Goal: Task Accomplishment & Management: Use online tool/utility

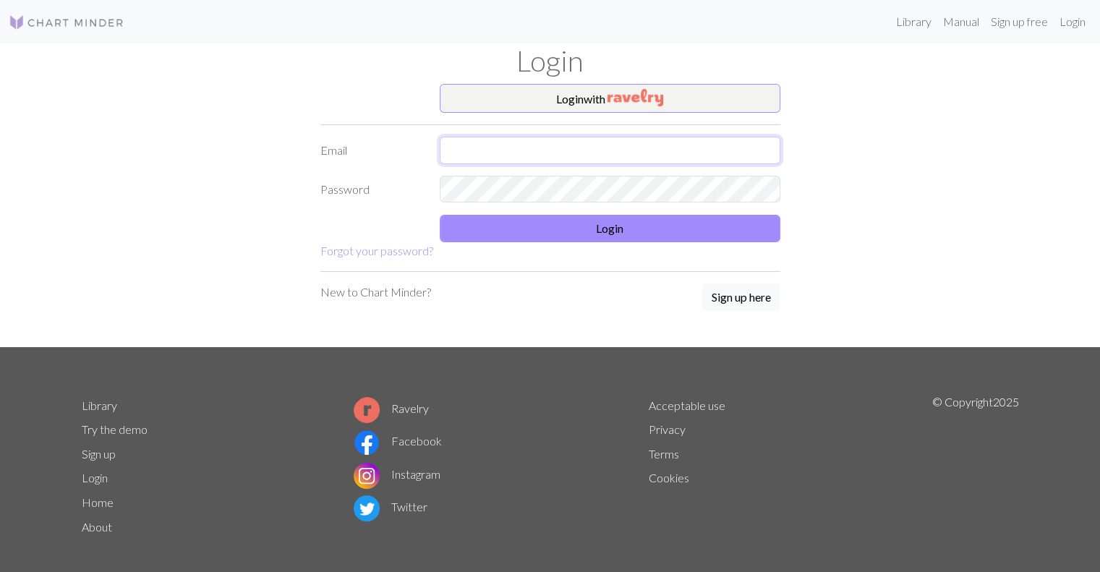
type input "gab9530@gmail.com"
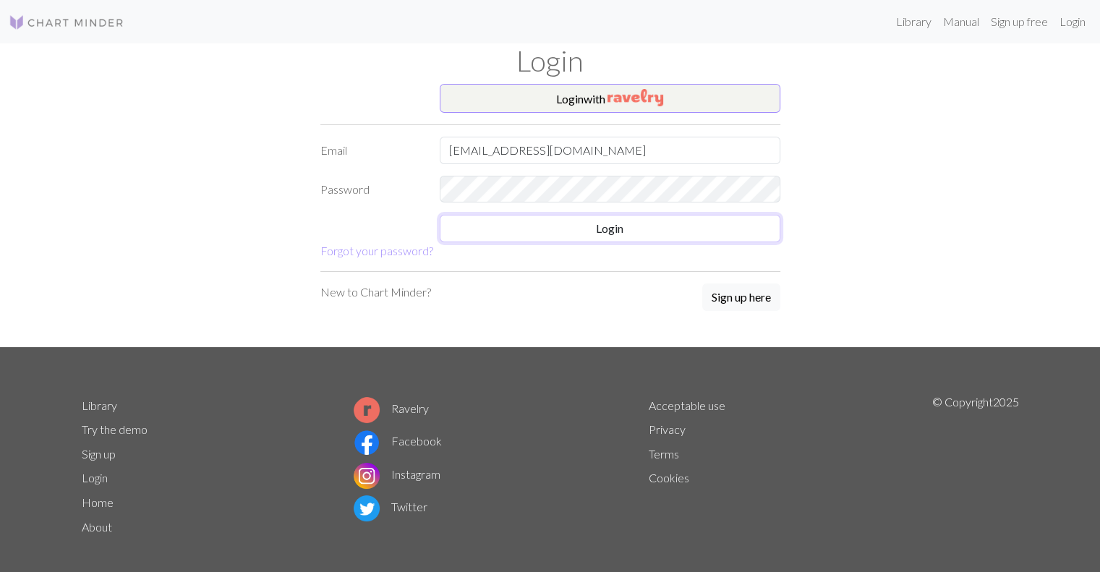
click at [550, 222] on button "Login" at bounding box center [610, 228] width 341 height 27
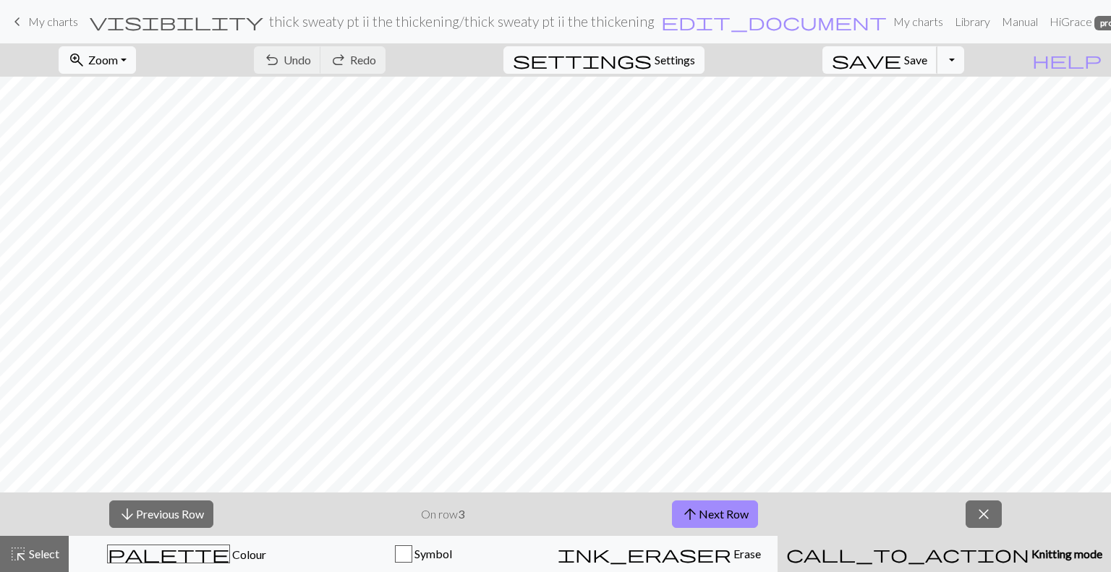
click at [927, 57] on span "Save" at bounding box center [915, 60] width 23 height 14
click at [71, 11] on div "Chart saved" at bounding box center [555, 28] width 1111 height 57
click at [71, 11] on link "keyboard_arrow_left My charts" at bounding box center [43, 21] width 69 height 25
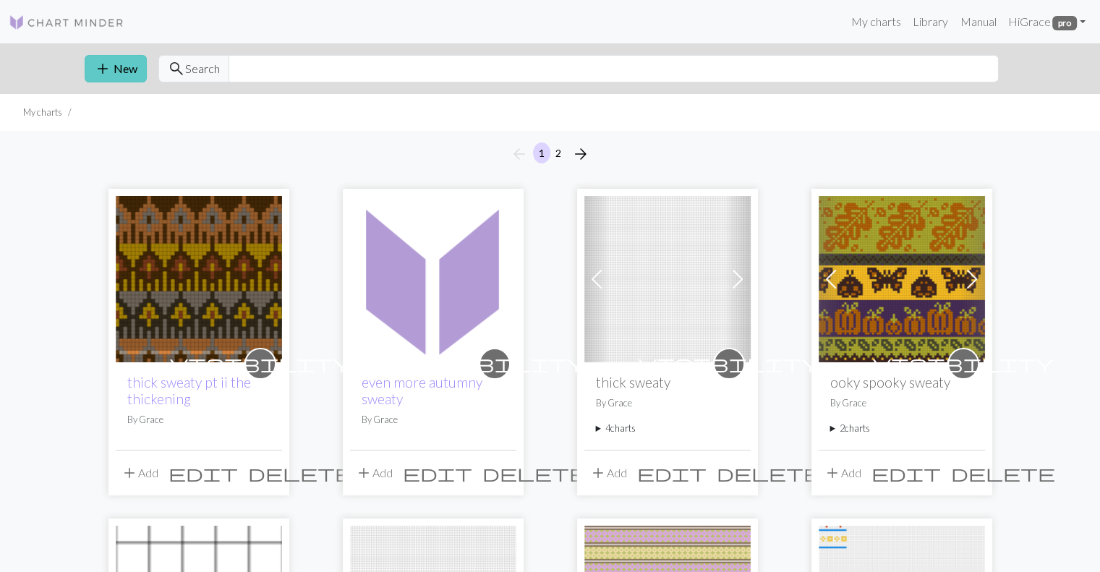
click at [127, 75] on button "add New" at bounding box center [116, 68] width 62 height 27
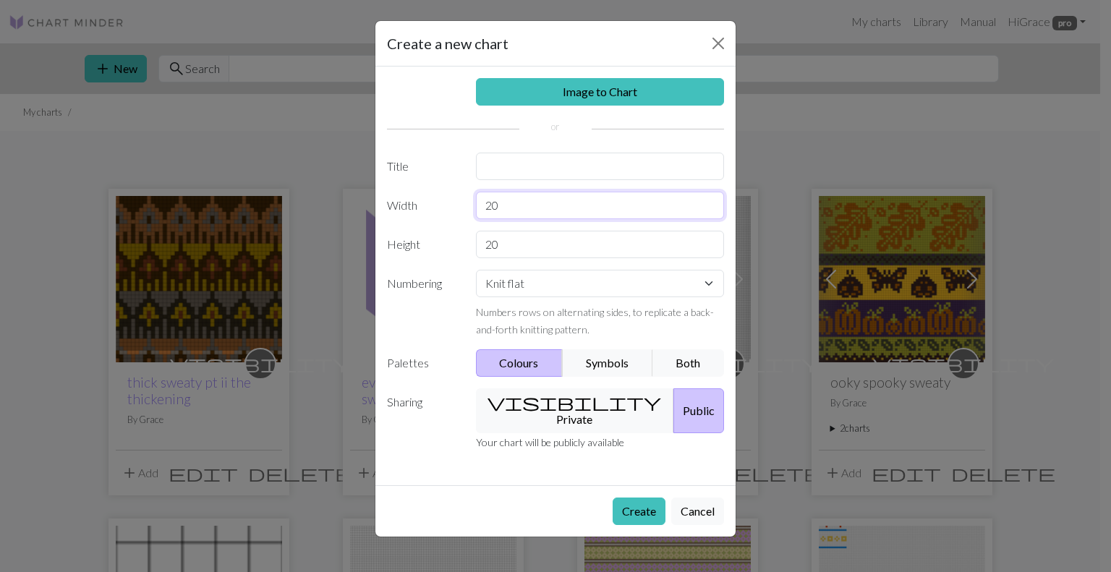
click at [497, 205] on input "20" at bounding box center [600, 205] width 249 height 27
click at [539, 209] on input "160" at bounding box center [600, 205] width 249 height 27
type input "150"
click at [513, 243] on input "20" at bounding box center [600, 244] width 249 height 27
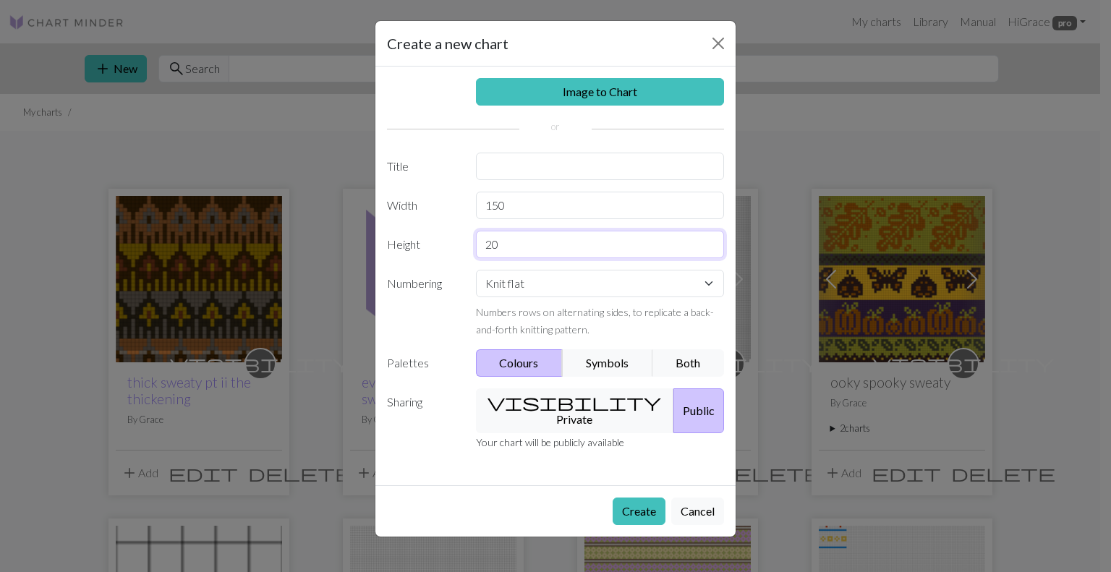
click at [513, 243] on input "20" at bounding box center [600, 244] width 249 height 27
type input "90"
click at [554, 405] on button "visibility Private" at bounding box center [575, 410] width 199 height 45
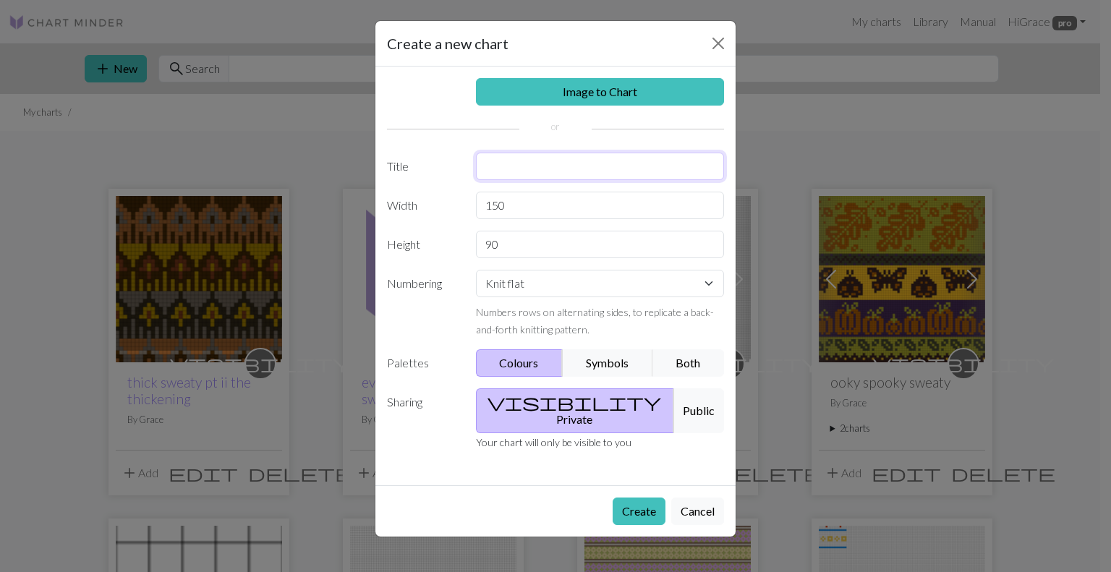
click at [509, 161] on input "text" at bounding box center [600, 166] width 249 height 27
type input "autumn sweaty"
click at [684, 357] on button "Both" at bounding box center [689, 362] width 72 height 27
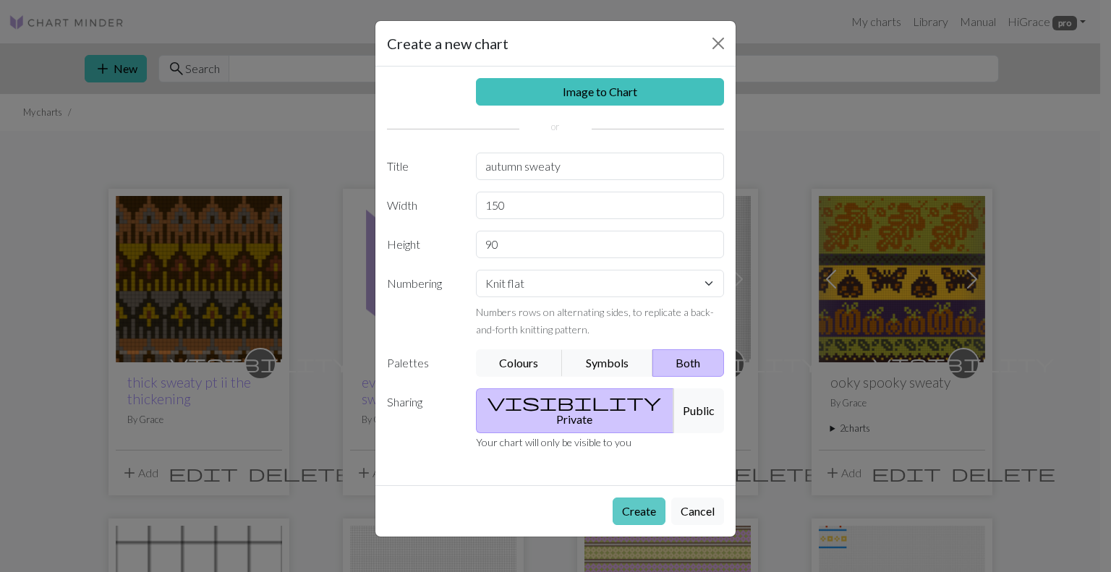
click at [640, 498] on button "Create" at bounding box center [639, 511] width 53 height 27
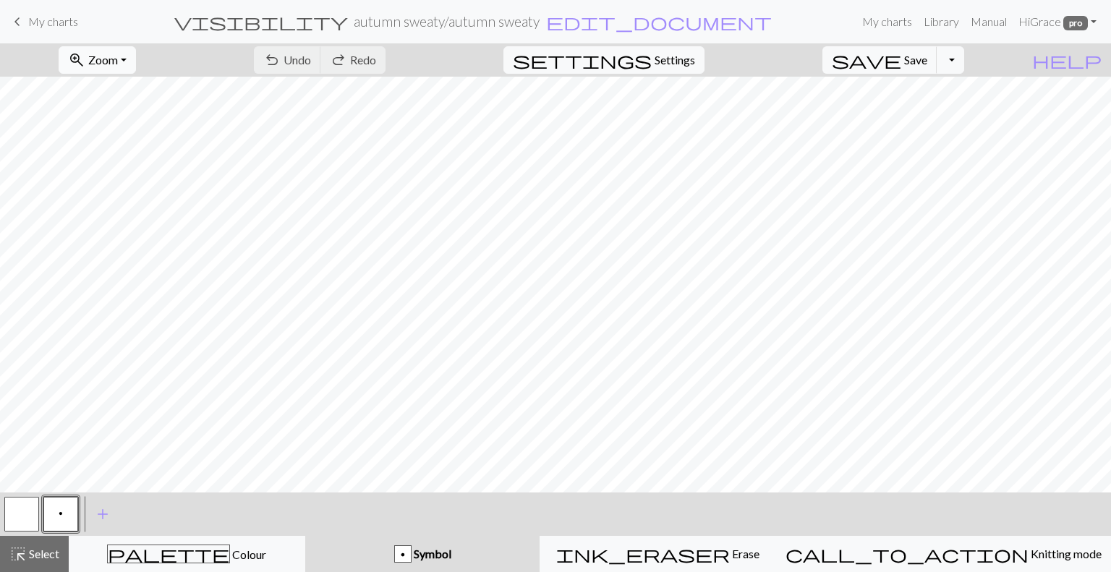
click at [118, 55] on span "Zoom" at bounding box center [103, 60] width 30 height 14
click at [133, 86] on button "Fit all" at bounding box center [117, 91] width 114 height 23
click at [187, 561] on span "palette" at bounding box center [169, 554] width 122 height 20
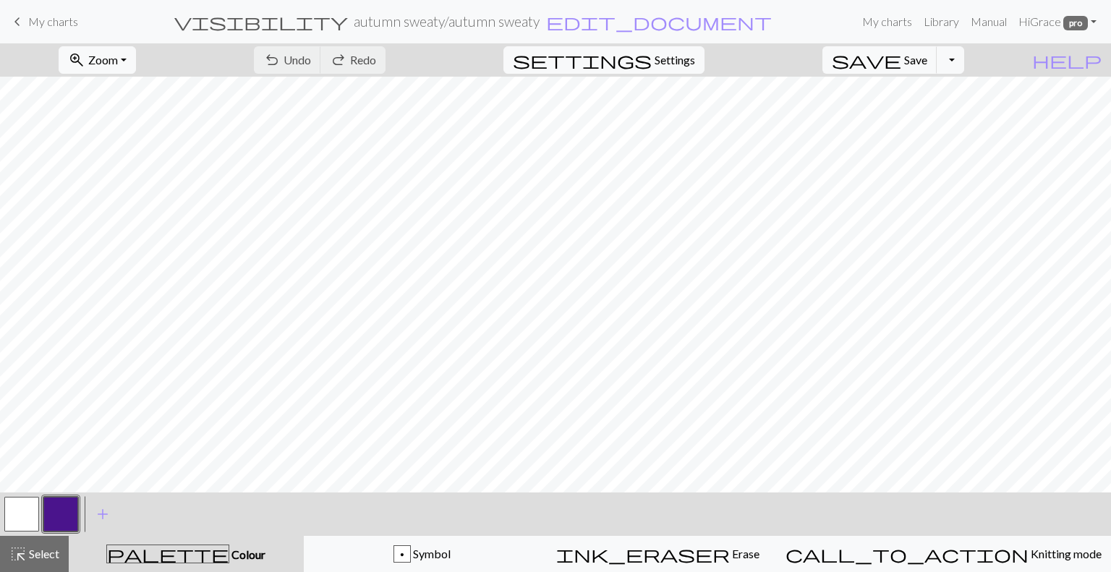
click at [35, 520] on button "button" at bounding box center [21, 514] width 35 height 35
click at [61, 514] on button "button" at bounding box center [60, 514] width 35 height 35
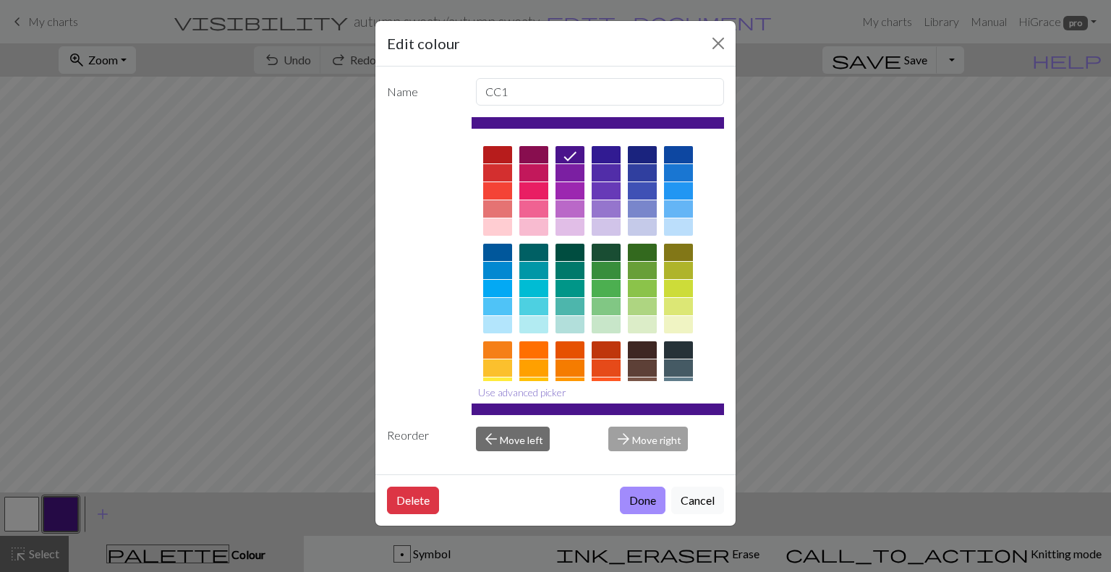
click at [515, 396] on button "Use advanced picker" at bounding box center [522, 392] width 101 height 22
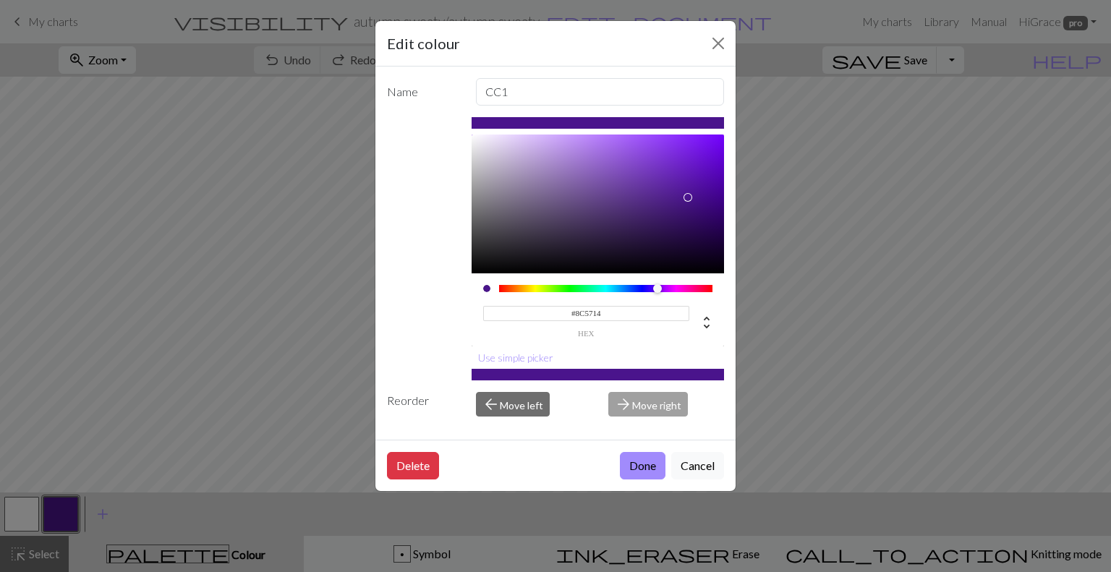
click at [519, 289] on div at bounding box center [606, 288] width 214 height 7
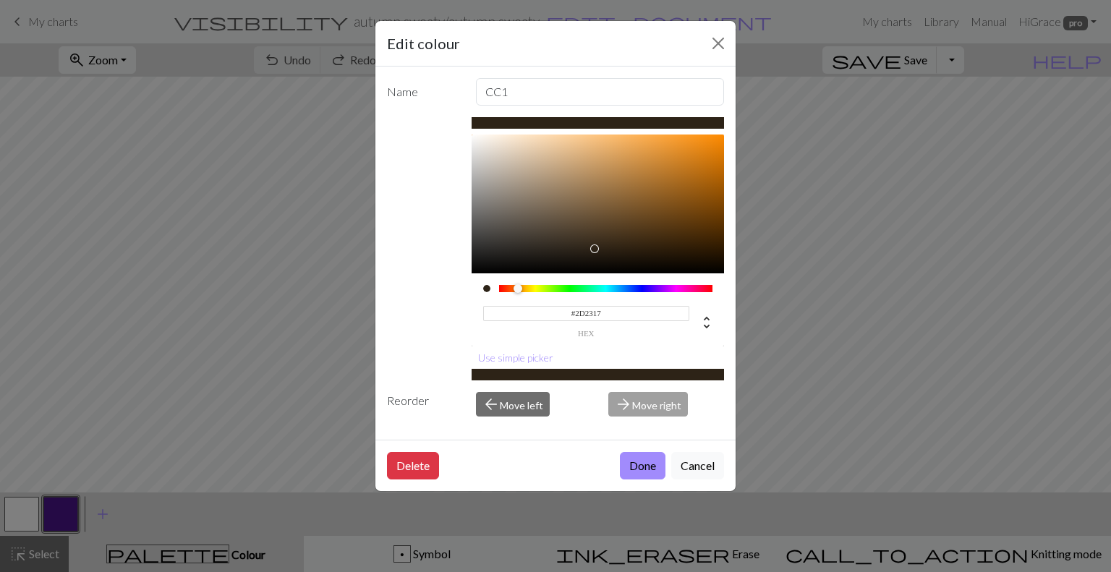
click at [593, 249] on div at bounding box center [598, 204] width 253 height 139
drag, startPoint x: 593, startPoint y: 249, endPoint x: 613, endPoint y: 239, distance: 22.6
click at [613, 239] on div at bounding box center [613, 238] width 9 height 9
drag, startPoint x: 613, startPoint y: 239, endPoint x: 625, endPoint y: 310, distance: 72.5
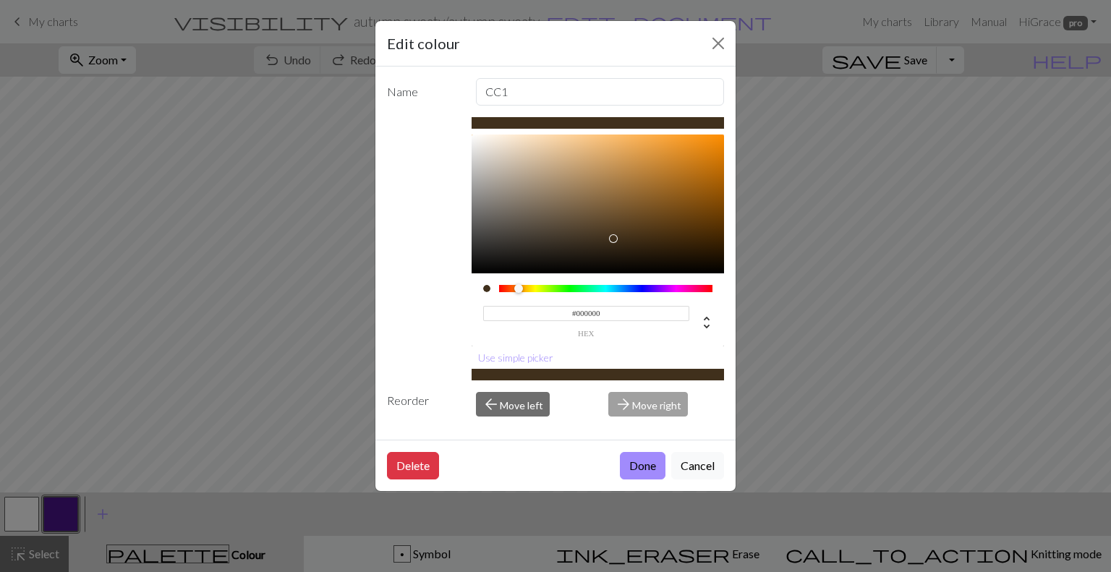
click at [625, 310] on div "#000000 hex" at bounding box center [598, 241] width 253 height 212
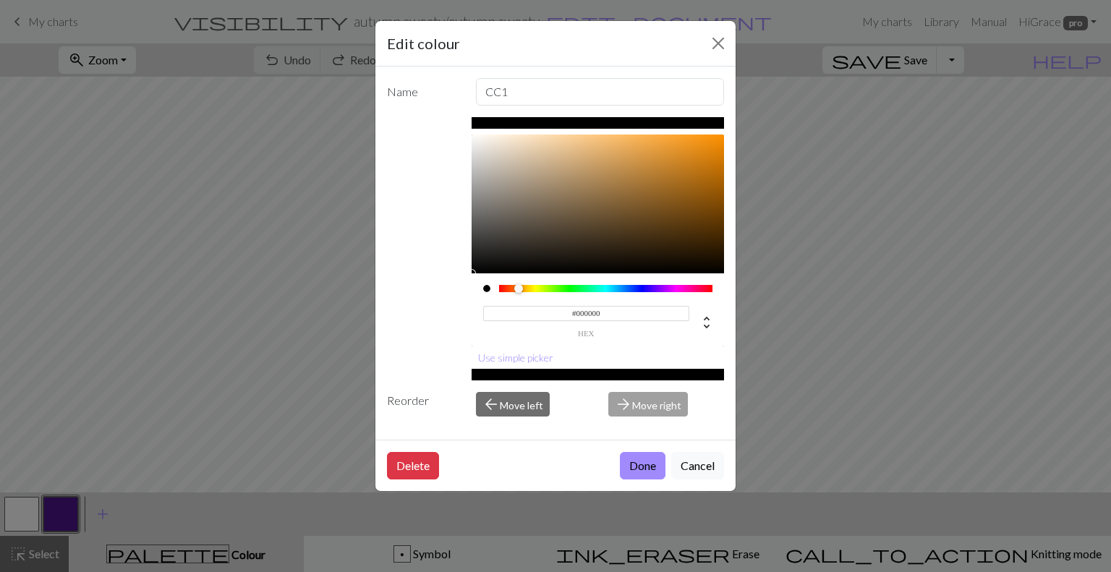
drag, startPoint x: 625, startPoint y: 310, endPoint x: 626, endPoint y: 326, distance: 15.9
click at [626, 326] on div "#000000 hex" at bounding box center [586, 321] width 207 height 34
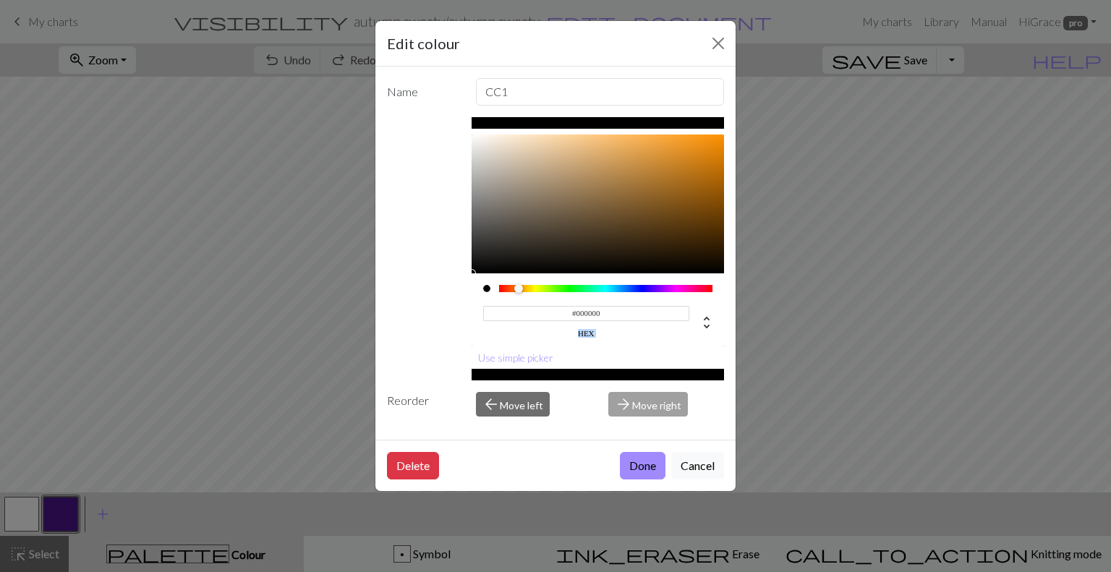
click at [626, 326] on div "#000000 hex" at bounding box center [586, 321] width 207 height 34
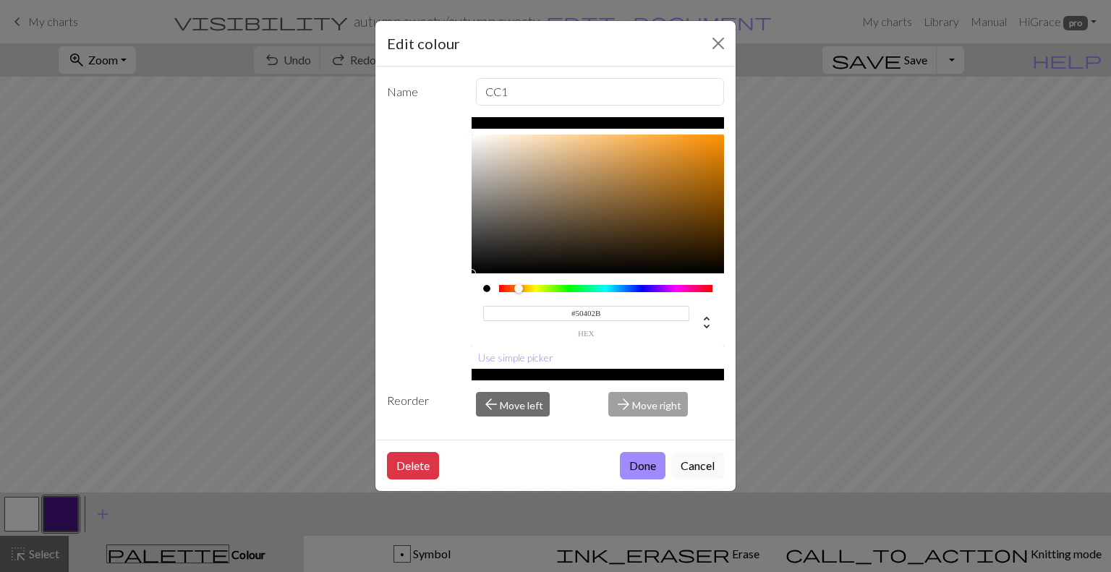
click at [587, 230] on div at bounding box center [598, 204] width 253 height 139
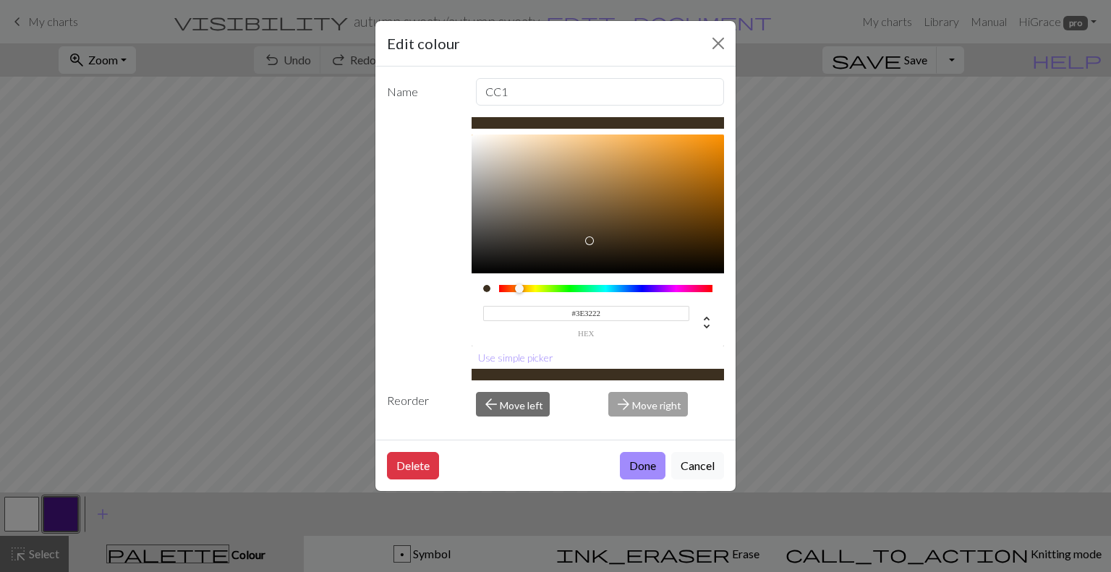
type input "#403323"
drag, startPoint x: 587, startPoint y: 230, endPoint x: 586, endPoint y: 239, distance: 8.8
click at [586, 239] on div at bounding box center [586, 238] width 9 height 9
click at [637, 474] on button "Done" at bounding box center [643, 465] width 46 height 27
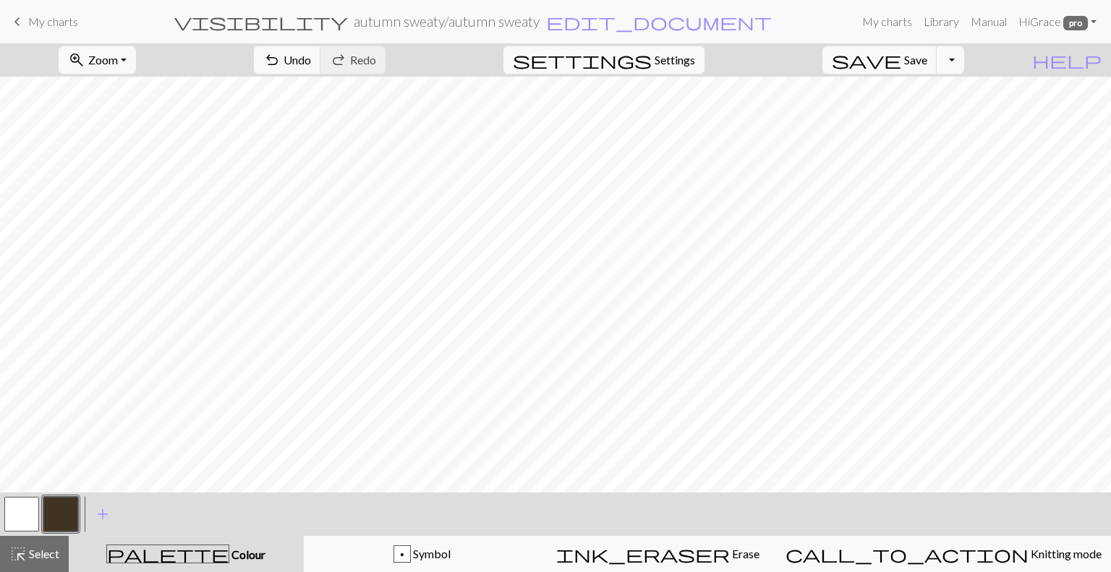
click at [67, 530] on button "button" at bounding box center [60, 514] width 35 height 35
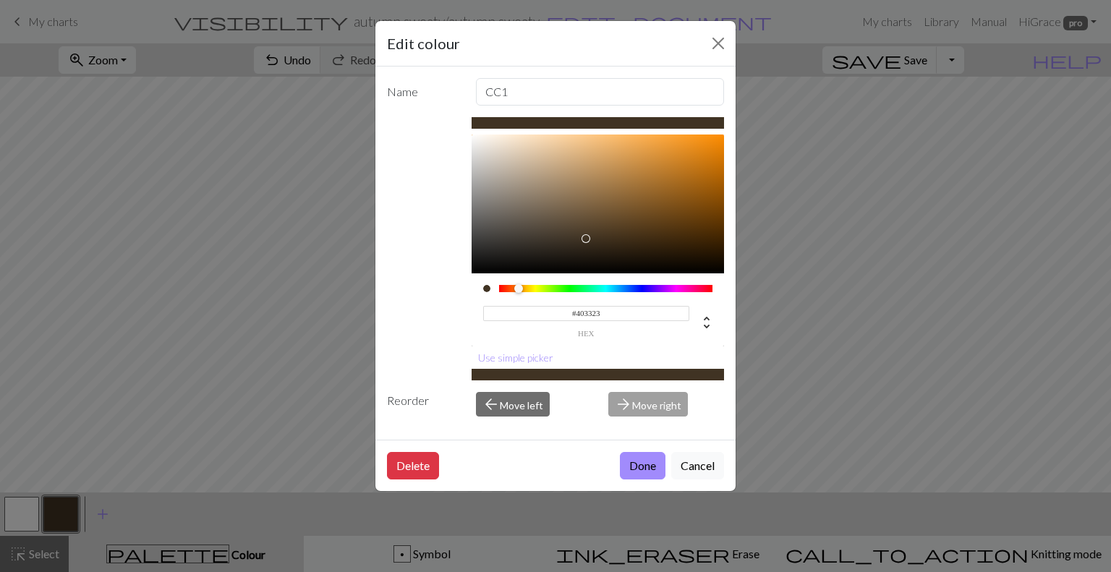
type input "#3A2D1C"
click at [604, 242] on div at bounding box center [598, 204] width 253 height 139
click at [651, 471] on button "Done" at bounding box center [643, 465] width 46 height 27
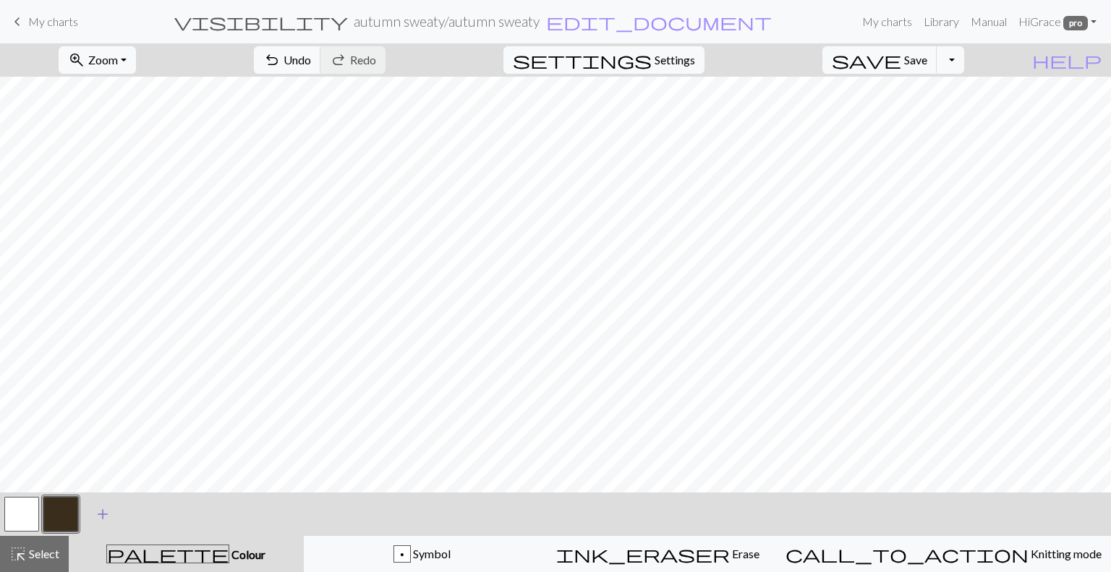
click at [101, 506] on span "add" at bounding box center [102, 514] width 17 height 20
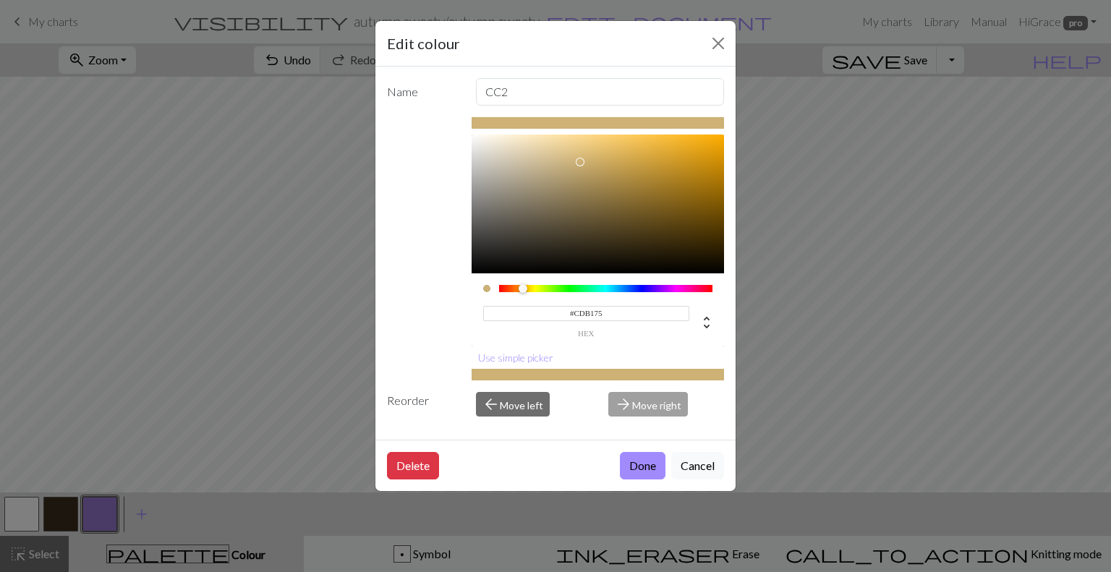
click at [523, 289] on div at bounding box center [606, 288] width 214 height 7
click at [515, 289] on div at bounding box center [606, 288] width 214 height 7
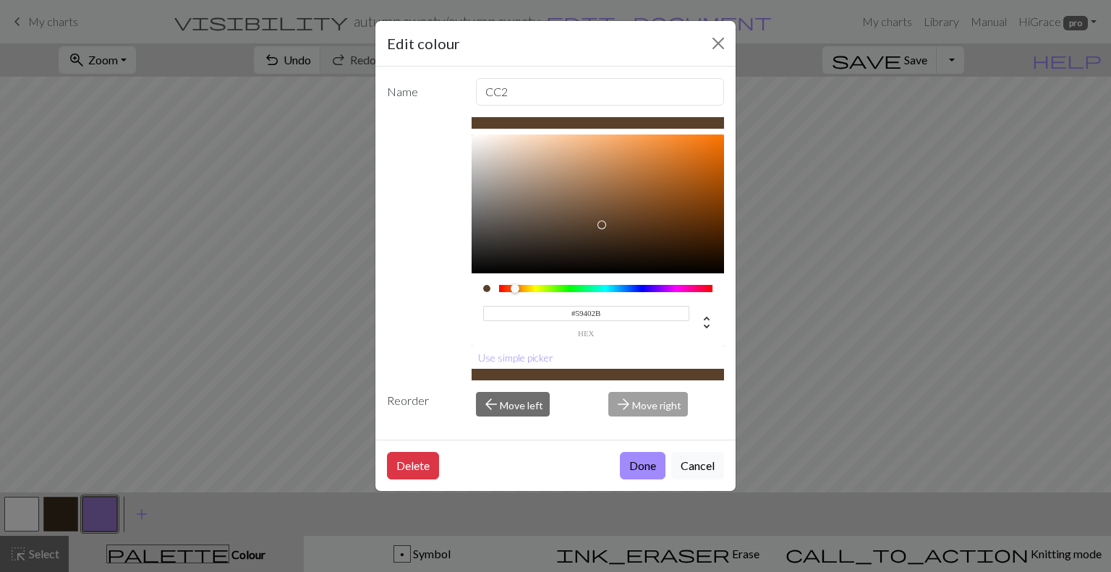
click at [601, 225] on div at bounding box center [598, 204] width 253 height 139
drag, startPoint x: 601, startPoint y: 225, endPoint x: 571, endPoint y: 205, distance: 35.5
click at [571, 205] on div at bounding box center [570, 207] width 9 height 9
type input "#7D604B"
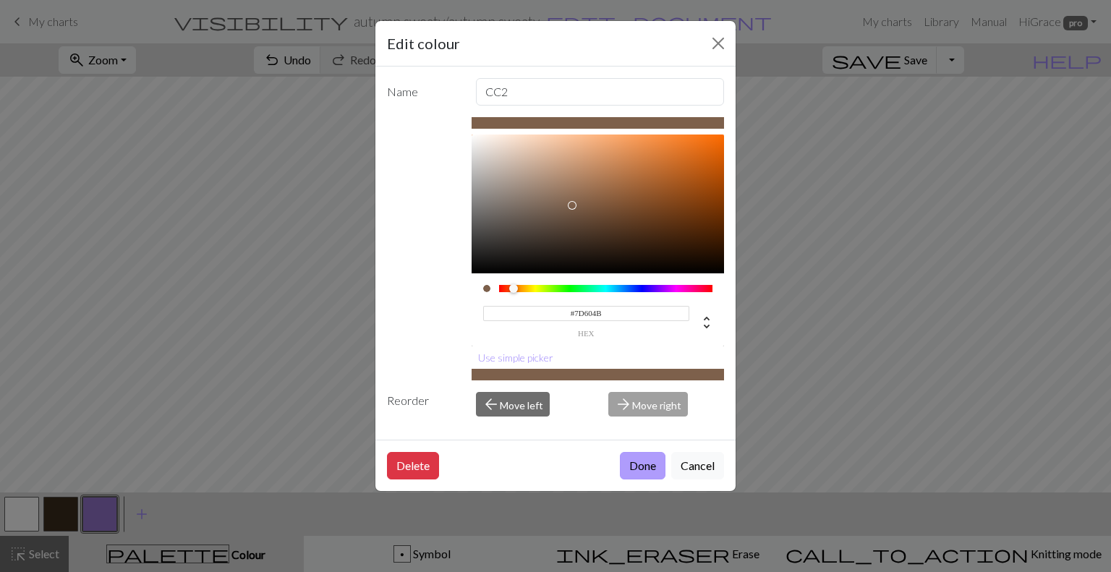
click at [655, 476] on button "Done" at bounding box center [643, 465] width 46 height 27
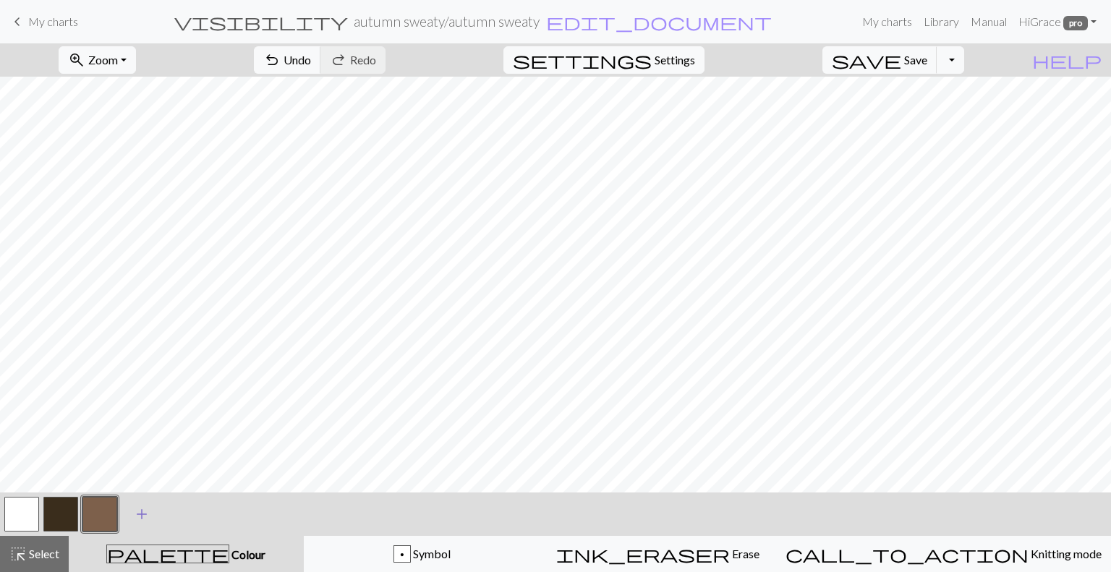
click at [155, 517] on button "add Add a colour" at bounding box center [142, 514] width 36 height 36
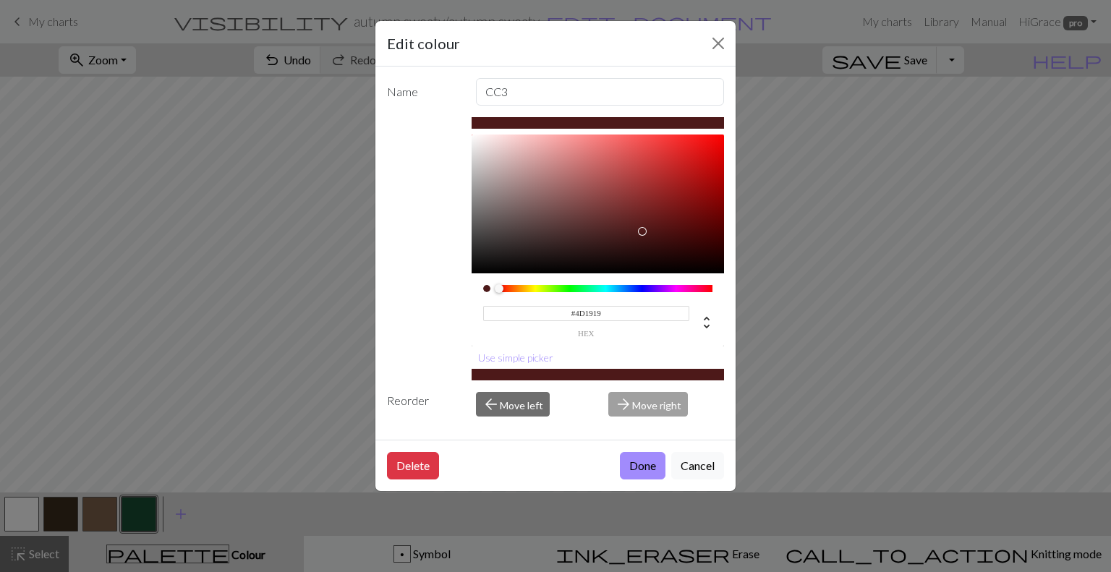
click at [499, 288] on div at bounding box center [606, 288] width 214 height 7
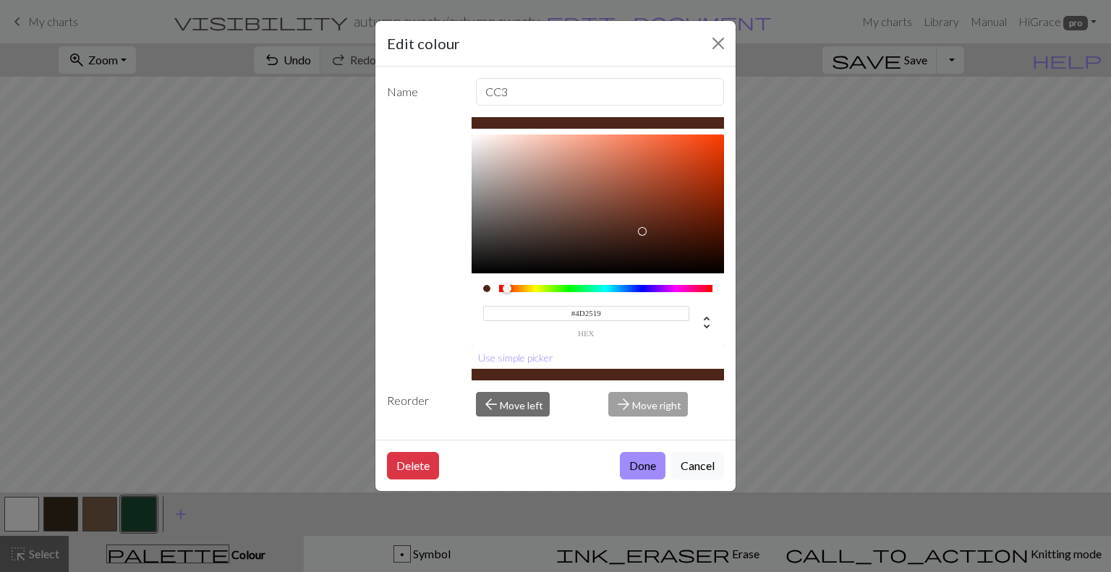
drag, startPoint x: 498, startPoint y: 288, endPoint x: 507, endPoint y: 289, distance: 8.7
click at [507, 289] on div at bounding box center [507, 288] width 9 height 9
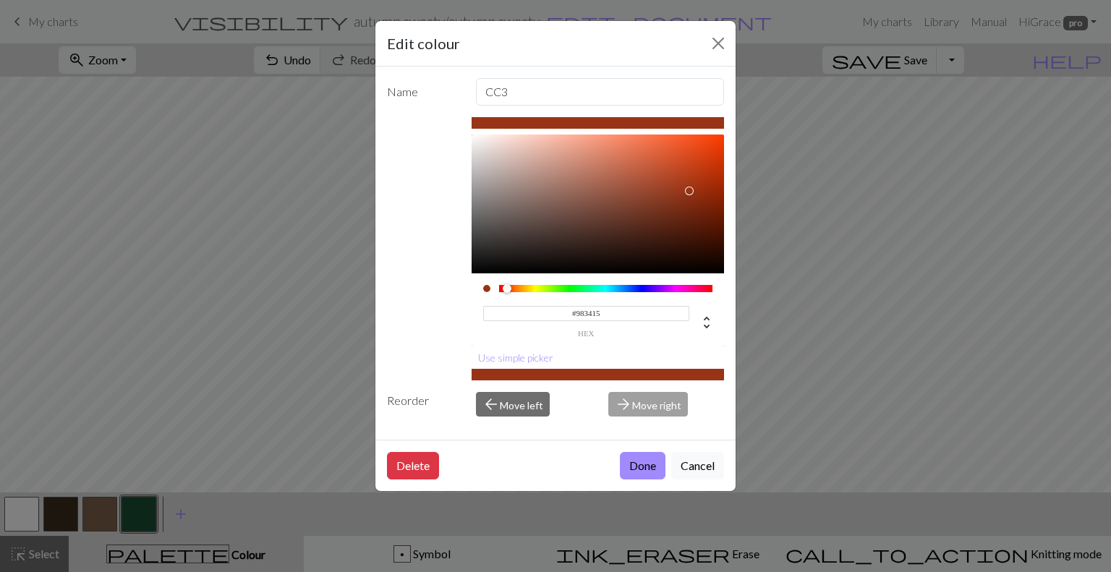
click at [689, 190] on div at bounding box center [598, 204] width 253 height 139
type input "#AB3F1D"
click at [681, 180] on div at bounding box center [598, 204] width 253 height 139
click at [681, 180] on div at bounding box center [681, 180] width 9 height 9
click at [652, 466] on button "Done" at bounding box center [643, 465] width 46 height 27
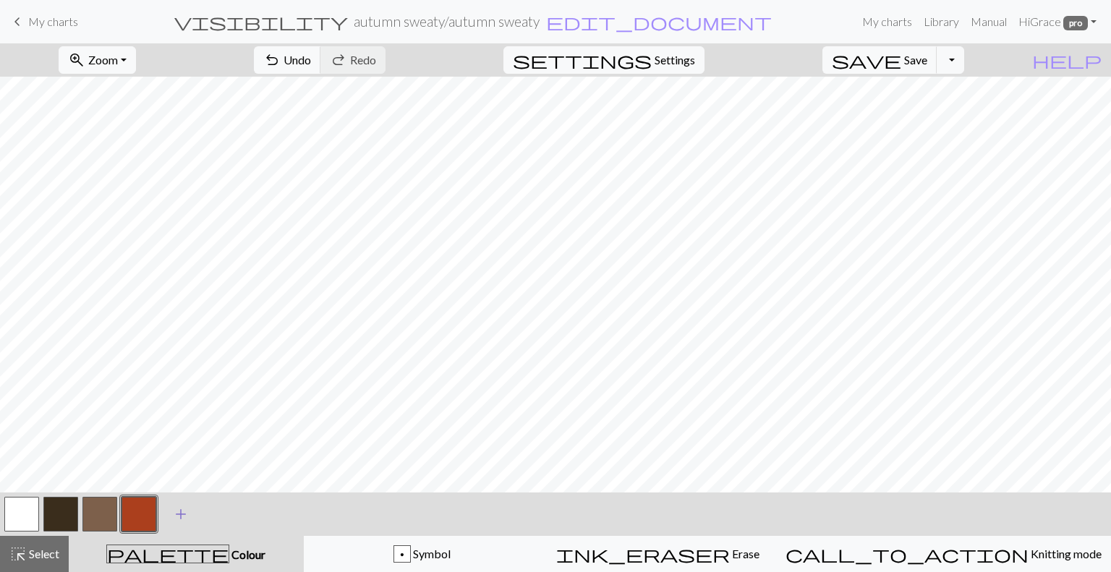
click at [179, 513] on span "add" at bounding box center [180, 514] width 17 height 20
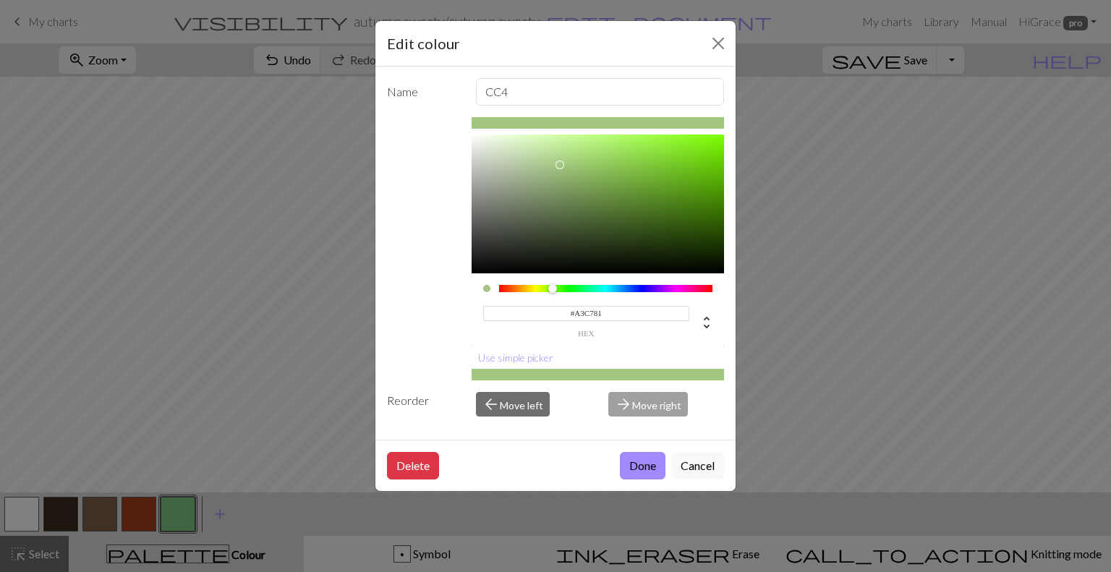
click at [553, 290] on div at bounding box center [606, 288] width 214 height 7
click at [558, 213] on div at bounding box center [598, 204] width 253 height 139
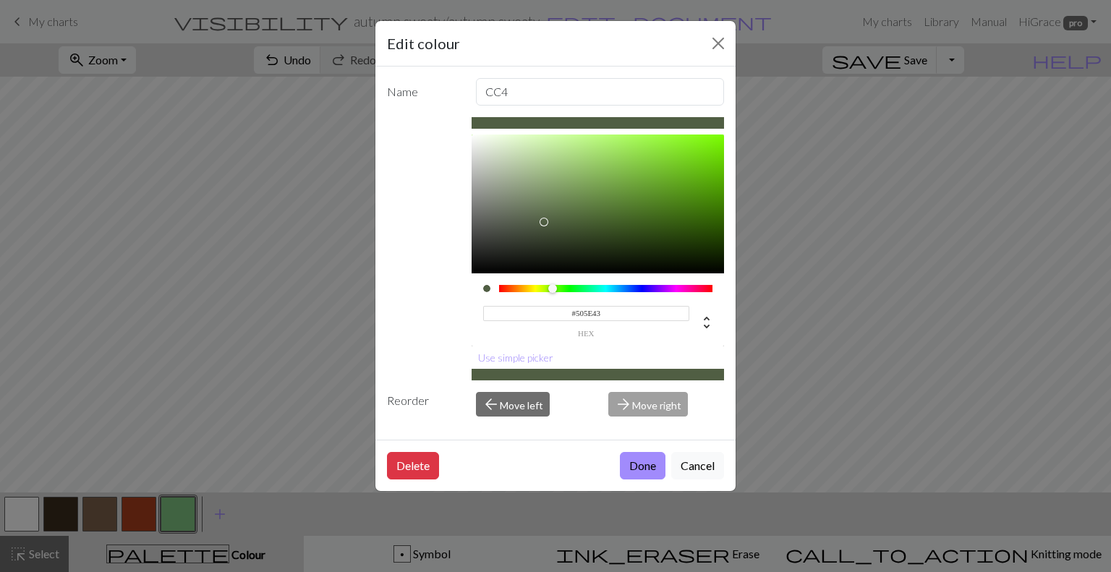
drag, startPoint x: 558, startPoint y: 213, endPoint x: 544, endPoint y: 222, distance: 16.9
click at [544, 222] on div at bounding box center [544, 222] width 9 height 9
click at [542, 289] on div at bounding box center [606, 288] width 214 height 7
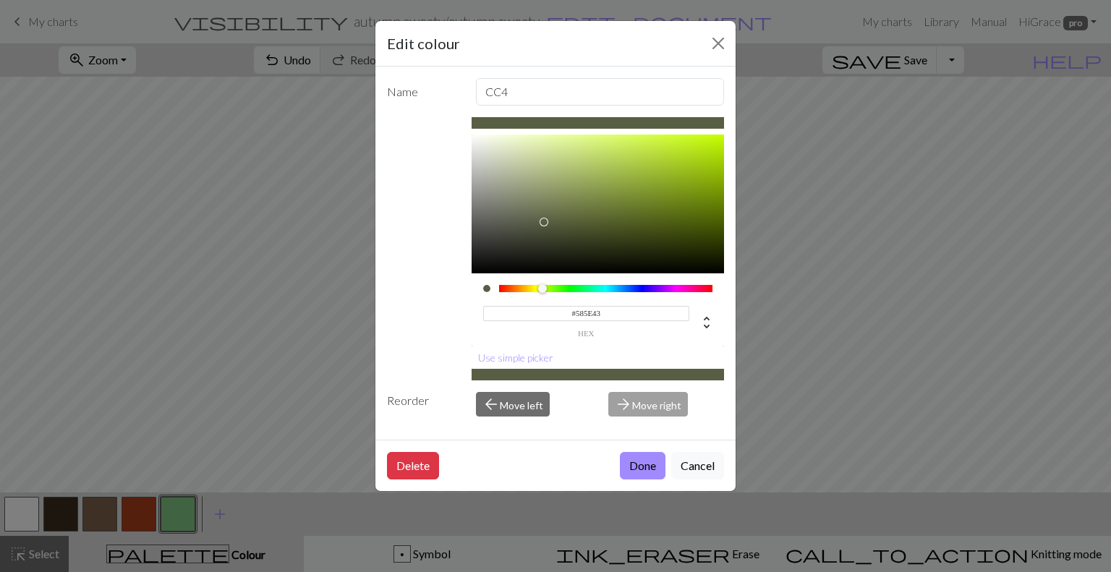
click at [542, 289] on div at bounding box center [542, 288] width 9 height 9
click at [532, 233] on div at bounding box center [598, 204] width 253 height 139
type input "#4D533D"
drag, startPoint x: 532, startPoint y: 233, endPoint x: 540, endPoint y: 228, distance: 8.8
click at [540, 228] on div at bounding box center [538, 228] width 9 height 9
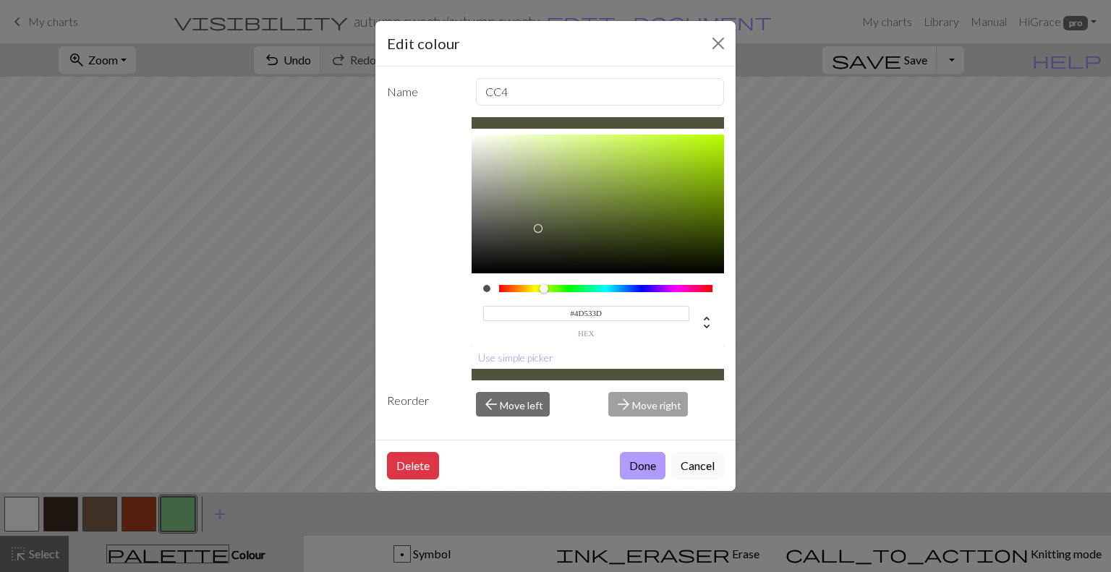
click at [637, 470] on button "Done" at bounding box center [643, 465] width 46 height 27
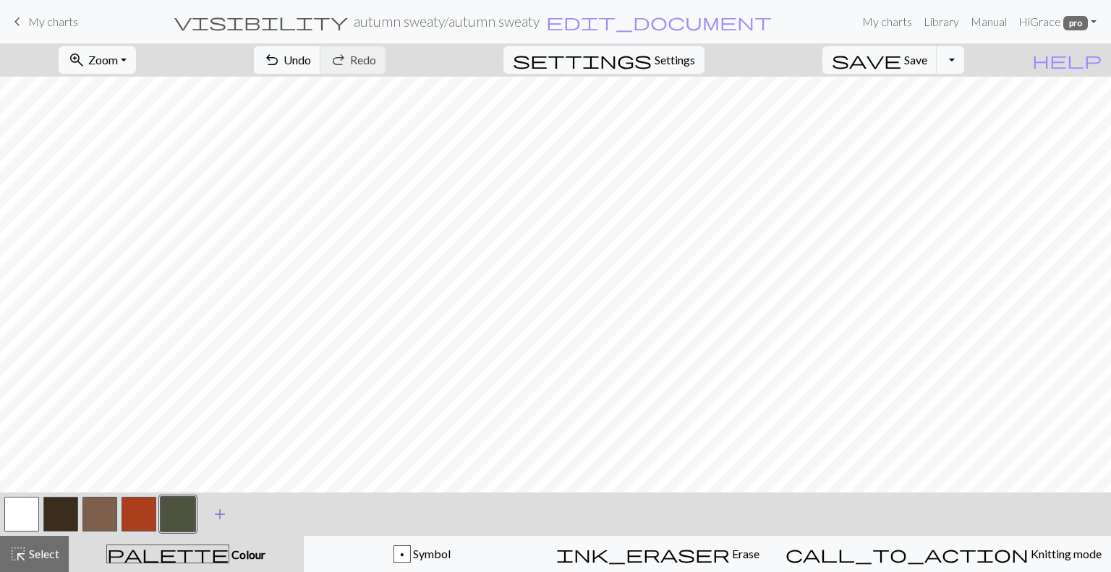
click at [230, 522] on button "add Add a colour" at bounding box center [220, 514] width 36 height 36
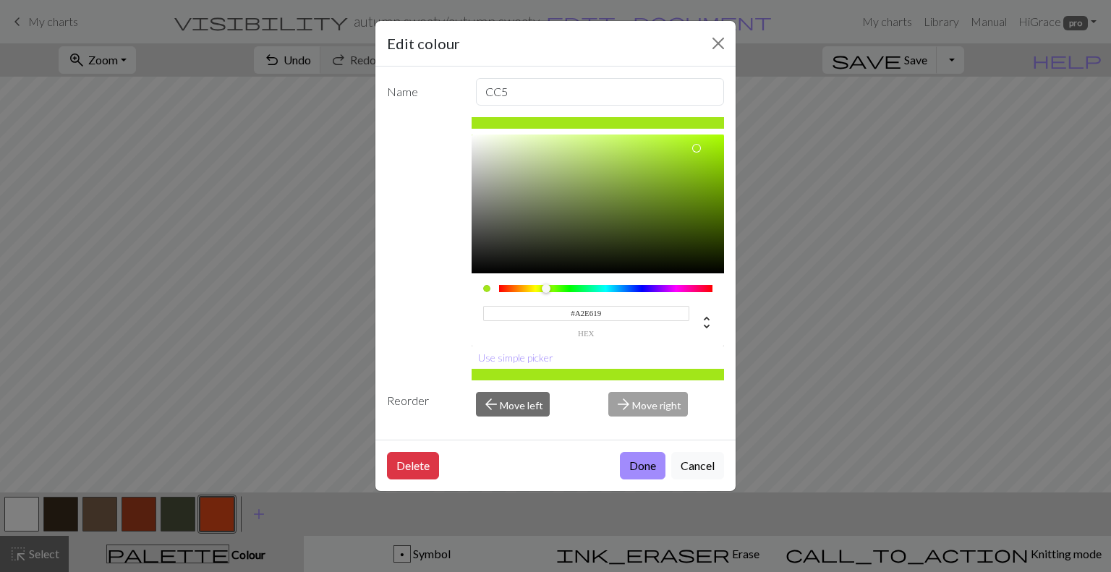
click at [546, 286] on div at bounding box center [606, 288] width 214 height 7
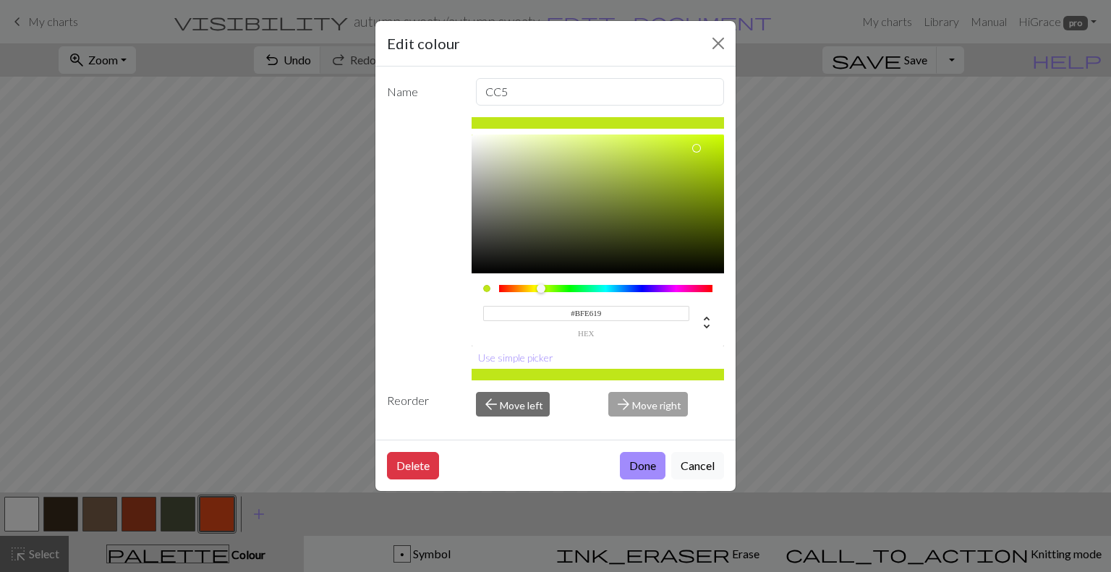
click at [541, 289] on div at bounding box center [606, 288] width 214 height 7
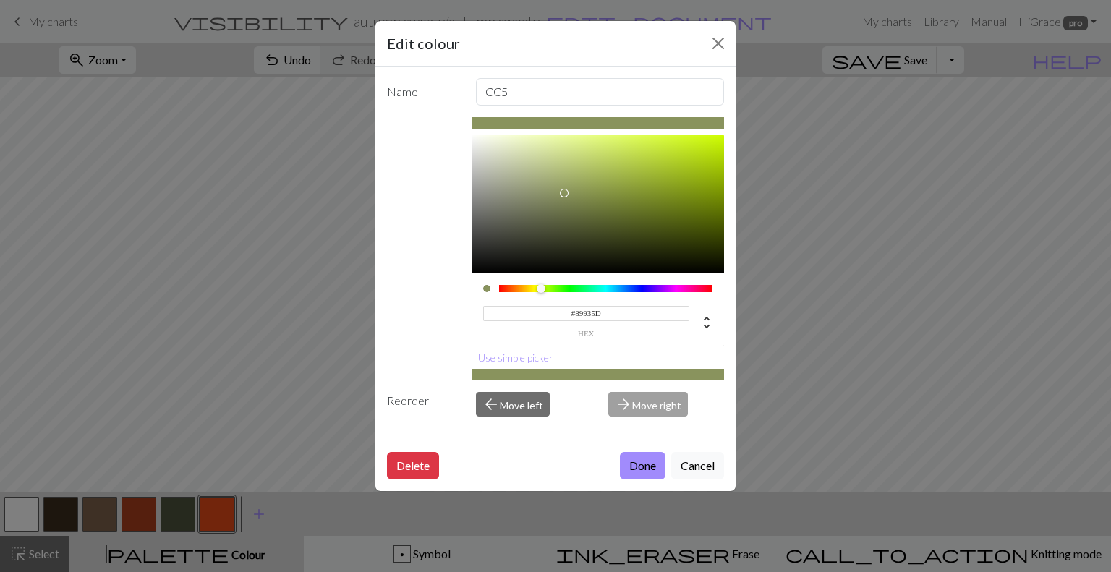
click at [565, 193] on div at bounding box center [598, 204] width 253 height 139
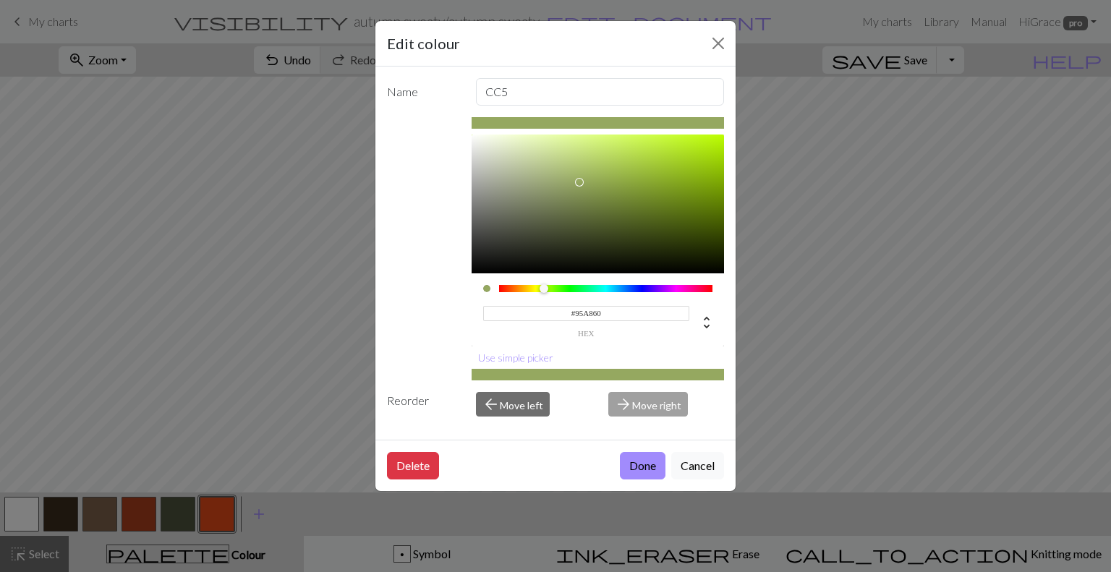
drag, startPoint x: 565, startPoint y: 193, endPoint x: 580, endPoint y: 182, distance: 19.1
click at [580, 182] on div at bounding box center [579, 182] width 9 height 9
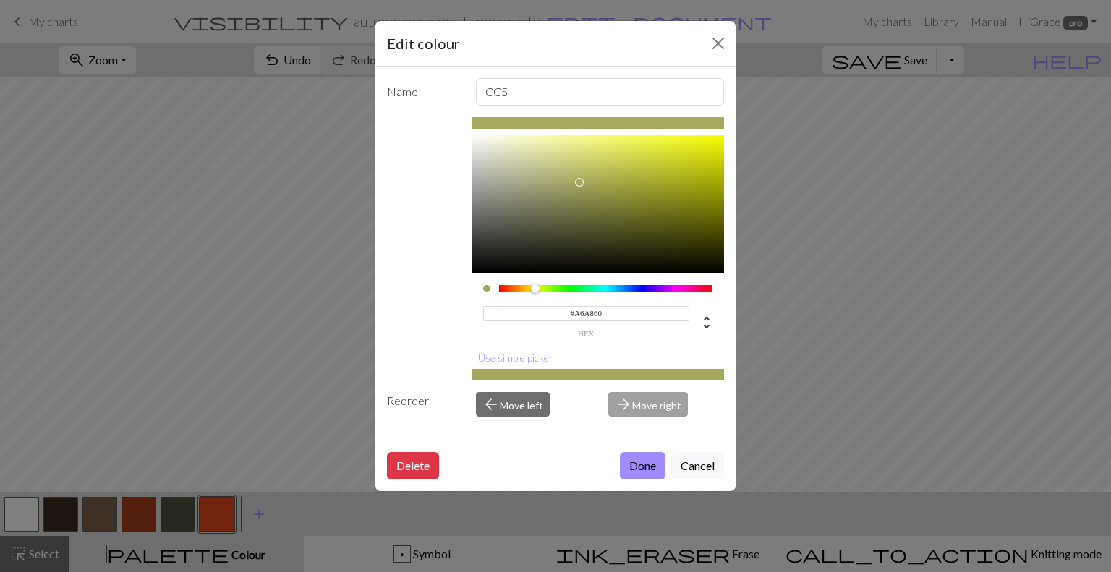
click at [535, 289] on div at bounding box center [606, 288] width 214 height 7
click at [530, 173] on div at bounding box center [598, 204] width 253 height 139
drag, startPoint x: 530, startPoint y: 173, endPoint x: 563, endPoint y: 179, distance: 33.8
click at [563, 179] on div at bounding box center [563, 181] width 9 height 9
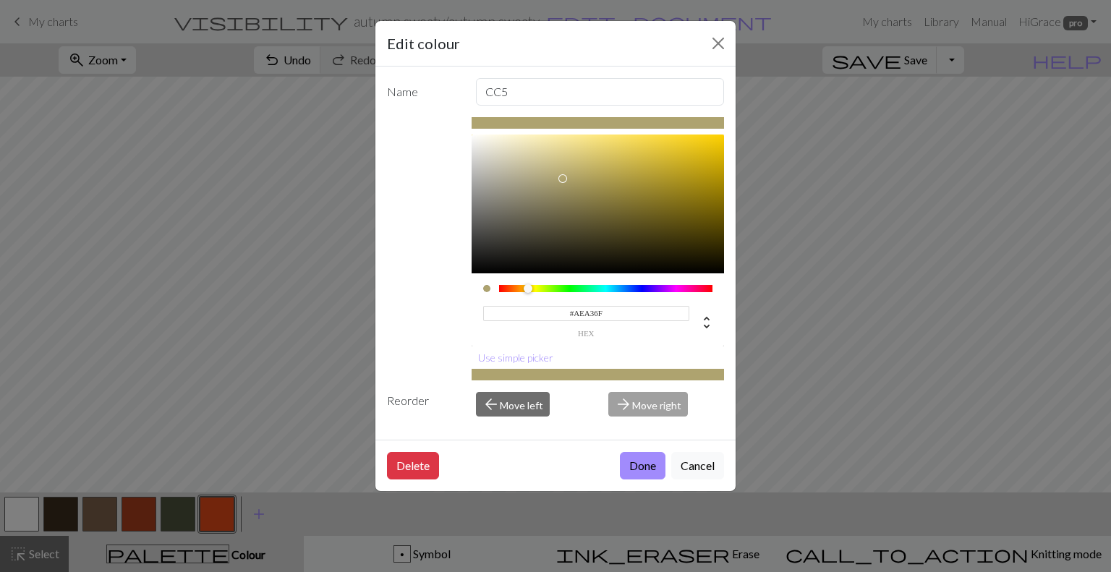
click at [528, 284] on div at bounding box center [528, 288] width 9 height 9
click at [573, 186] on div at bounding box center [598, 204] width 253 height 139
type input "#9E925C"
click at [577, 187] on div at bounding box center [576, 187] width 9 height 9
click at [644, 469] on button "Done" at bounding box center [643, 465] width 46 height 27
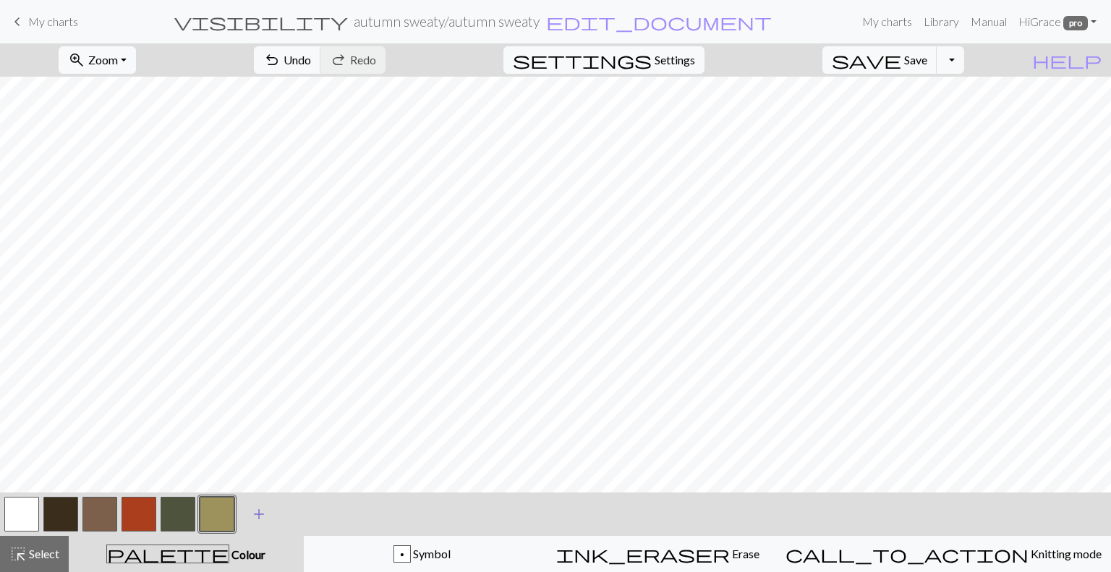
click at [257, 516] on span "add" at bounding box center [258, 514] width 17 height 20
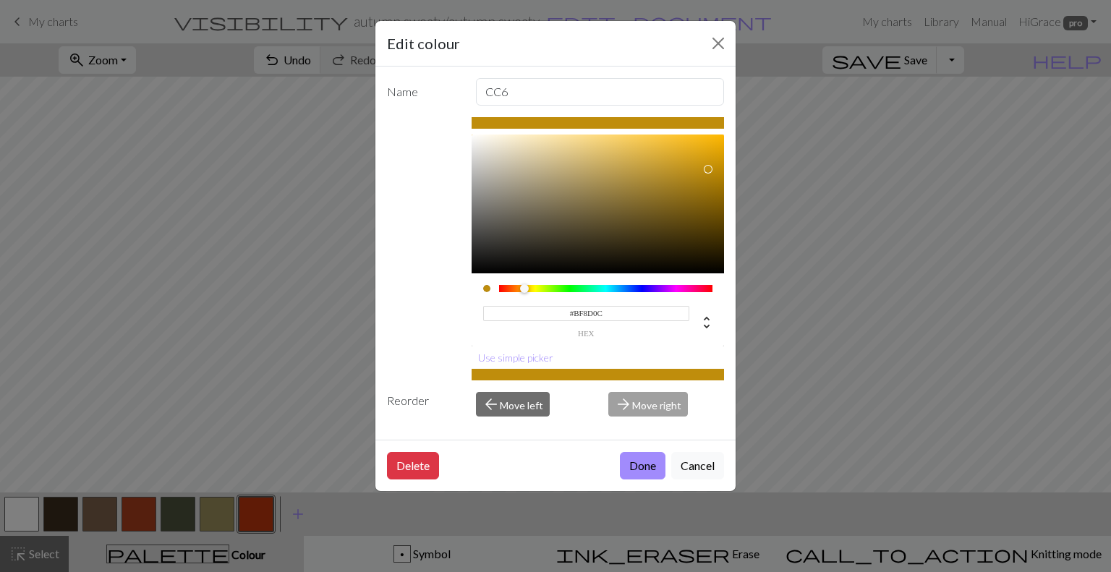
click at [524, 287] on div at bounding box center [606, 288] width 214 height 7
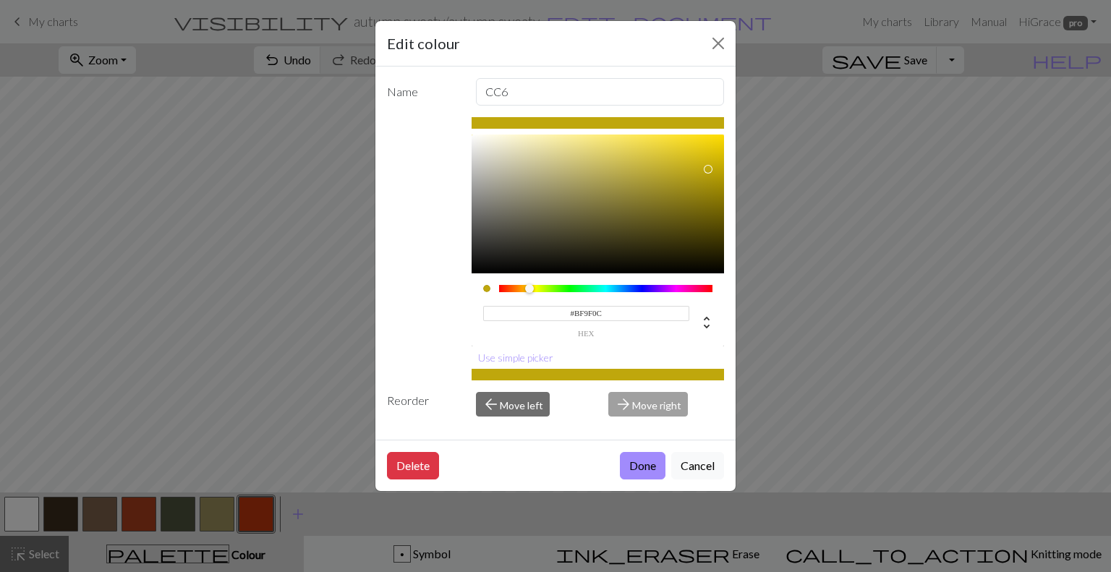
click at [528, 289] on div at bounding box center [529, 288] width 9 height 9
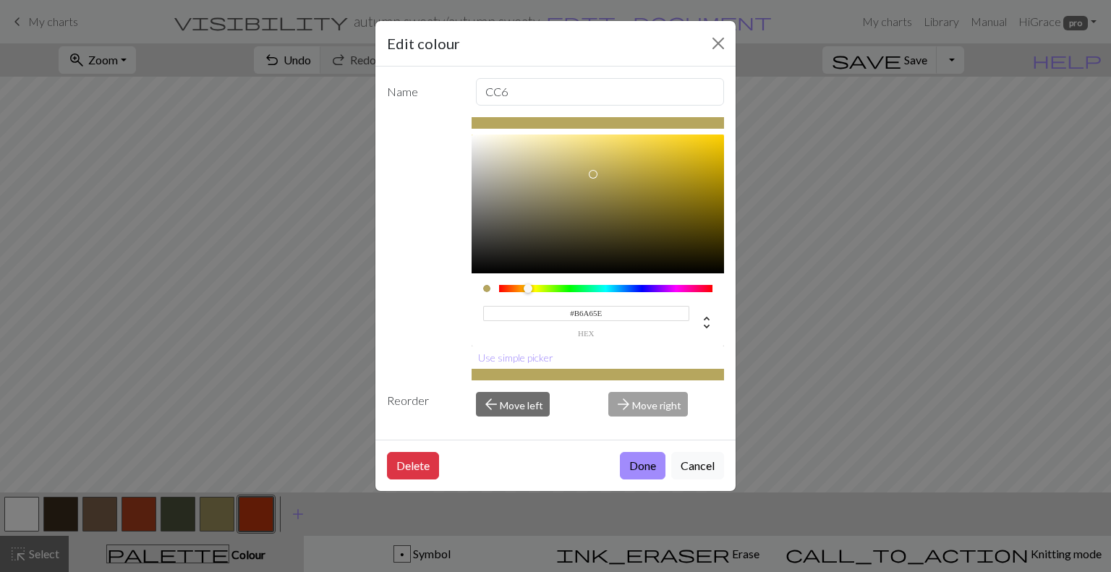
click at [593, 174] on div at bounding box center [598, 204] width 253 height 139
type input "#978432"
drag, startPoint x: 593, startPoint y: 174, endPoint x: 641, endPoint y: 191, distance: 50.6
click at [641, 191] on div at bounding box center [640, 191] width 9 height 9
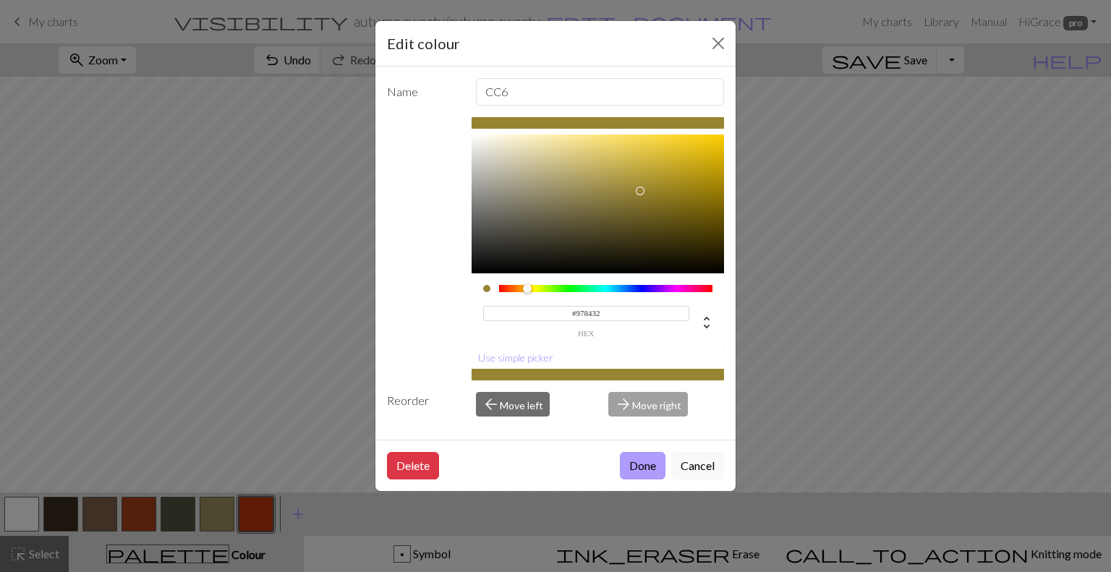
click at [650, 464] on button "Done" at bounding box center [643, 465] width 46 height 27
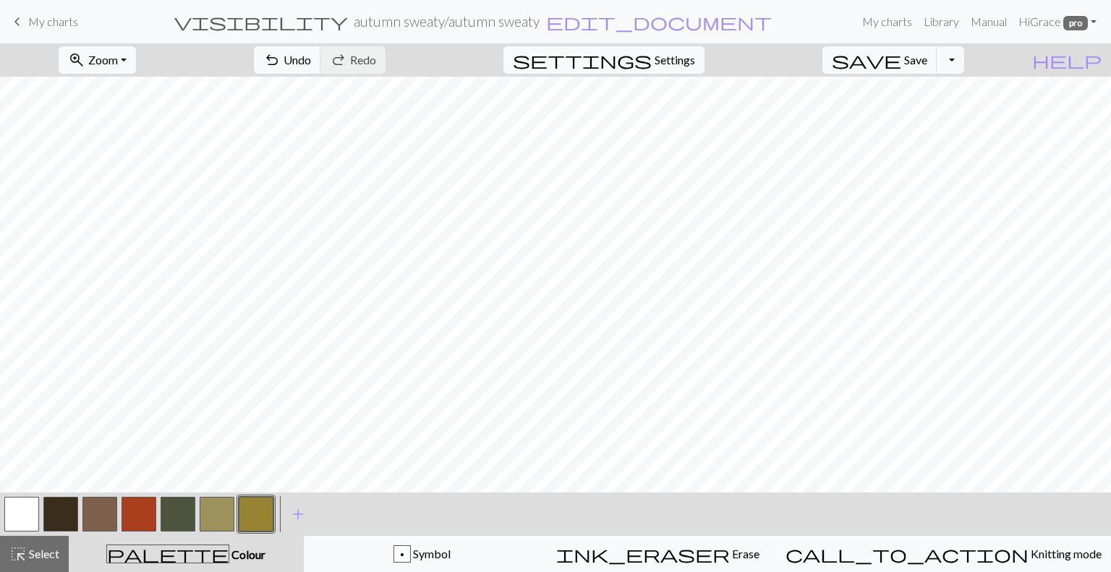
click at [263, 518] on button "button" at bounding box center [256, 514] width 35 height 35
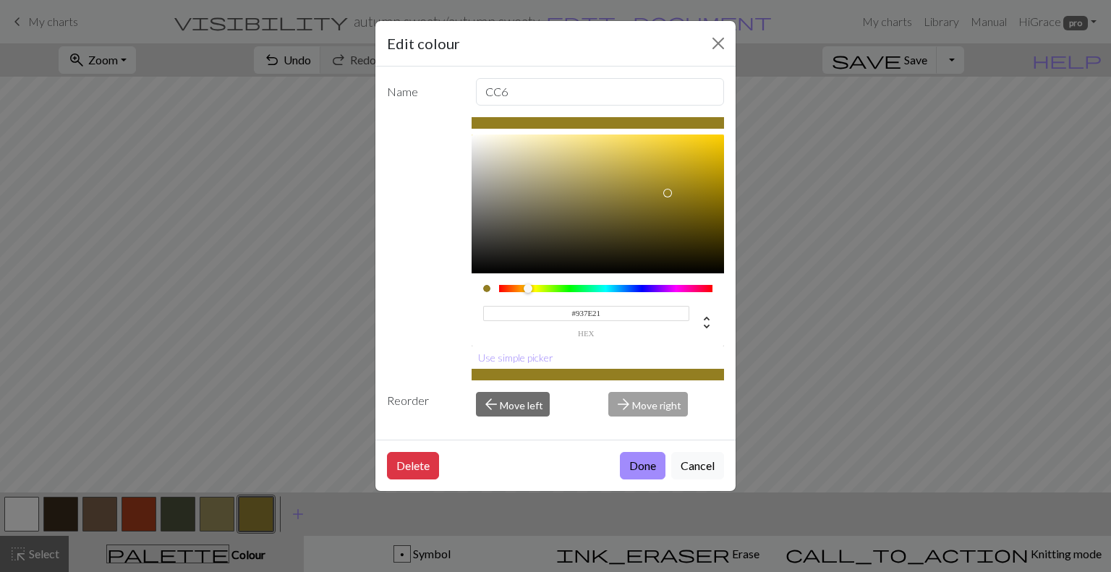
click at [668, 193] on div at bounding box center [598, 204] width 253 height 139
type input "#B49A27"
drag, startPoint x: 668, startPoint y: 193, endPoint x: 670, endPoint y: 175, distance: 18.2
click at [670, 175] on div at bounding box center [669, 175] width 9 height 9
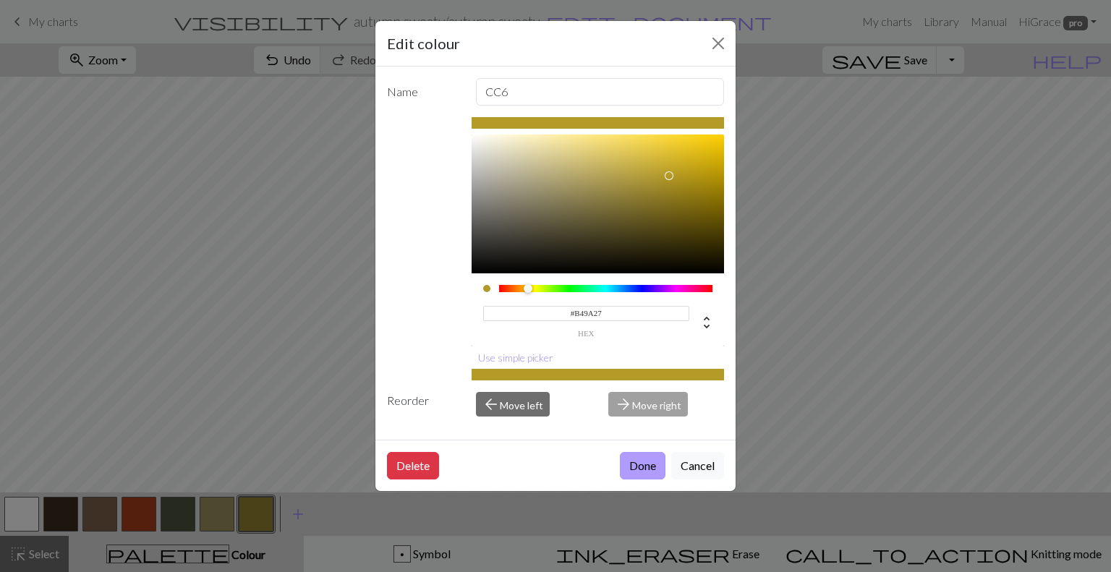
click at [642, 460] on button "Done" at bounding box center [643, 465] width 46 height 27
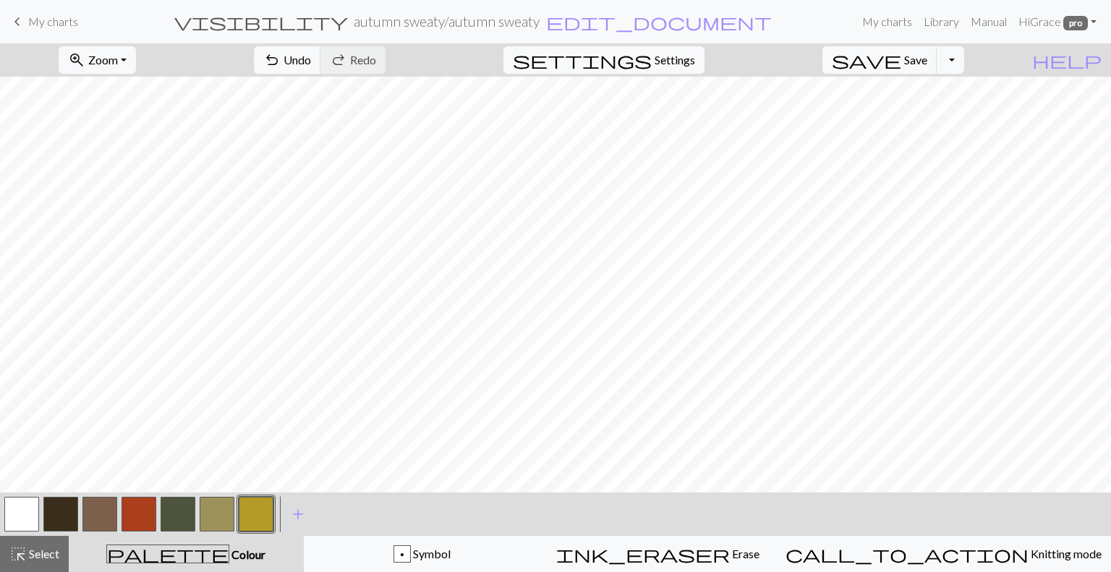
click at [227, 513] on button "button" at bounding box center [217, 514] width 35 height 35
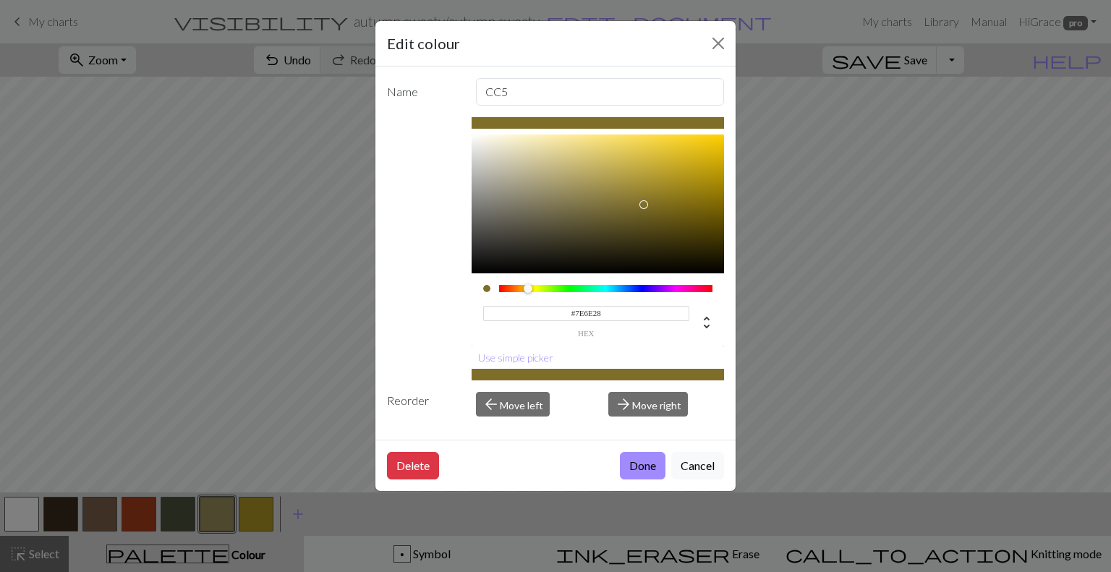
click at [644, 205] on div at bounding box center [598, 204] width 253 height 139
drag, startPoint x: 644, startPoint y: 205, endPoint x: 642, endPoint y: 187, distance: 17.4
click at [642, 187] on div at bounding box center [642, 187] width 9 height 9
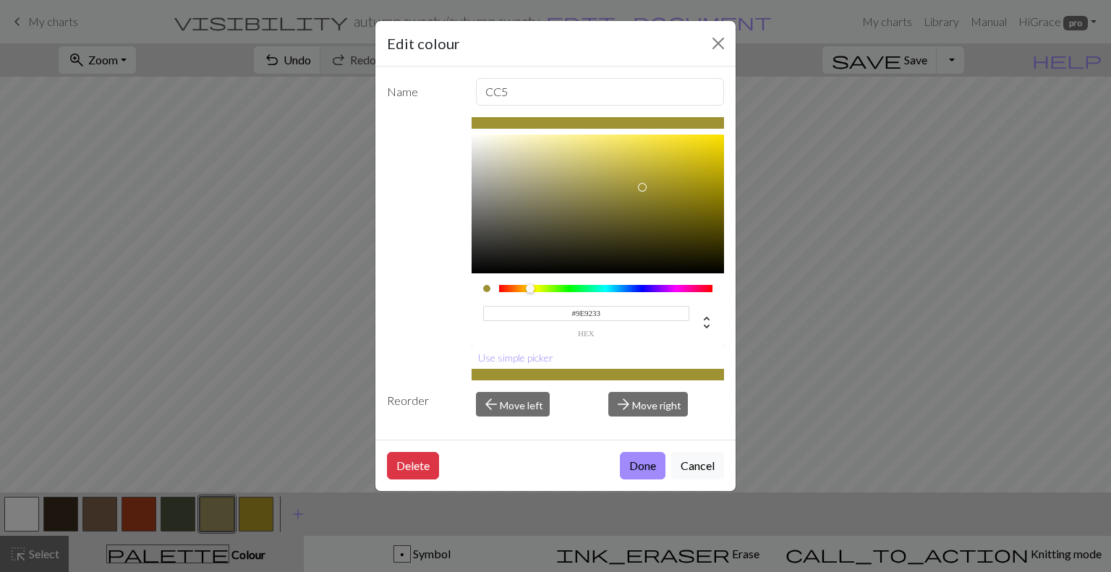
type input "#9E8F33"
click at [530, 286] on div at bounding box center [530, 288] width 9 height 9
click at [645, 459] on button "Done" at bounding box center [643, 465] width 46 height 27
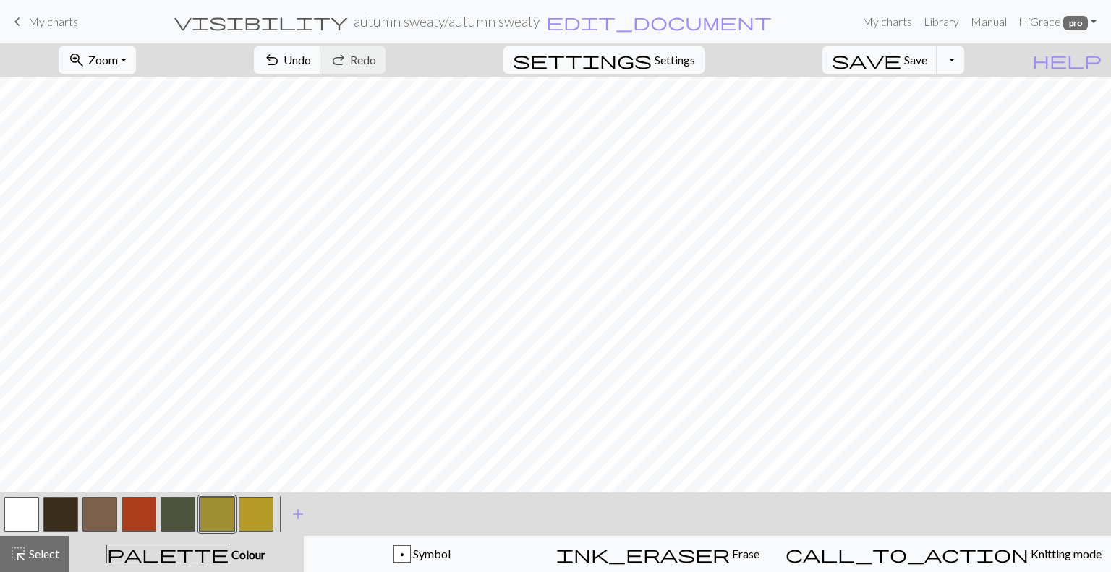
click at [227, 511] on button "button" at bounding box center [217, 514] width 35 height 35
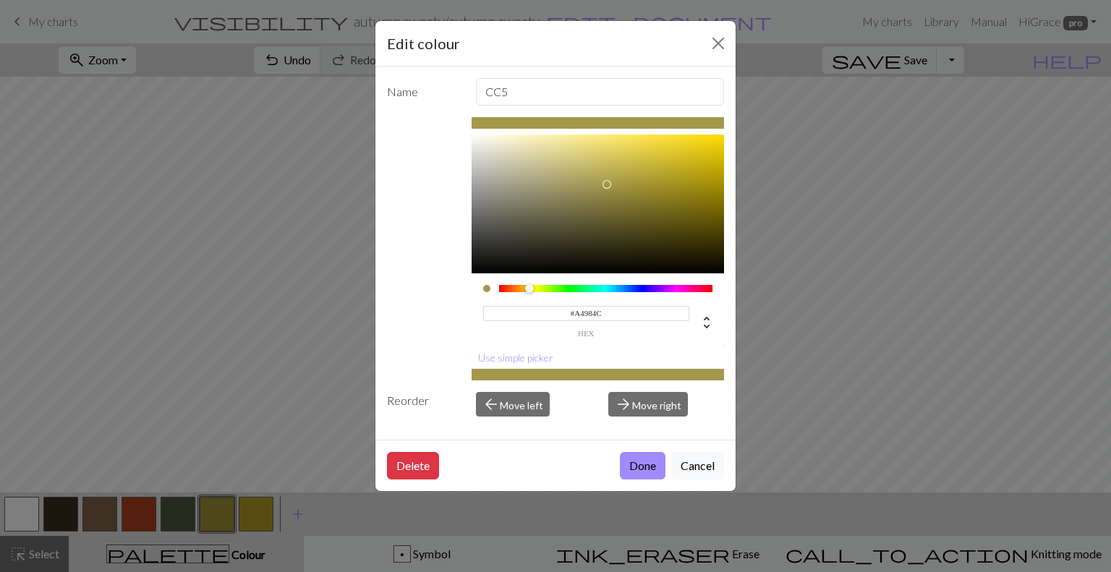
click at [607, 184] on div at bounding box center [598, 204] width 253 height 139
drag, startPoint x: 607, startPoint y: 184, endPoint x: 604, endPoint y: 205, distance: 21.2
click at [604, 205] on div at bounding box center [604, 204] width 9 height 9
type input "#8C8142"
click at [605, 197] on div at bounding box center [604, 197] width 9 height 9
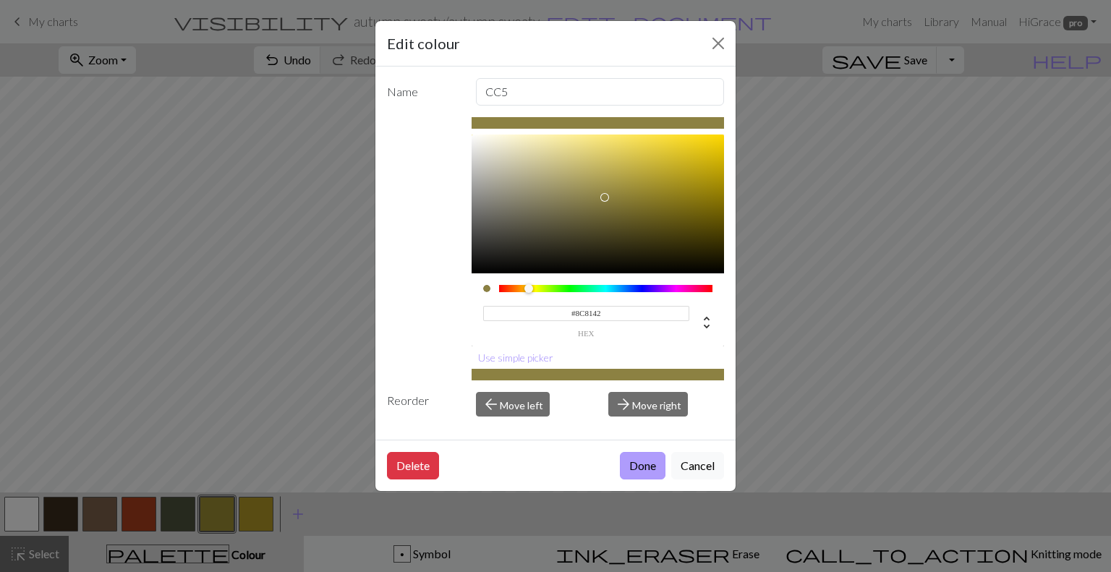
click at [642, 459] on button "Done" at bounding box center [643, 465] width 46 height 27
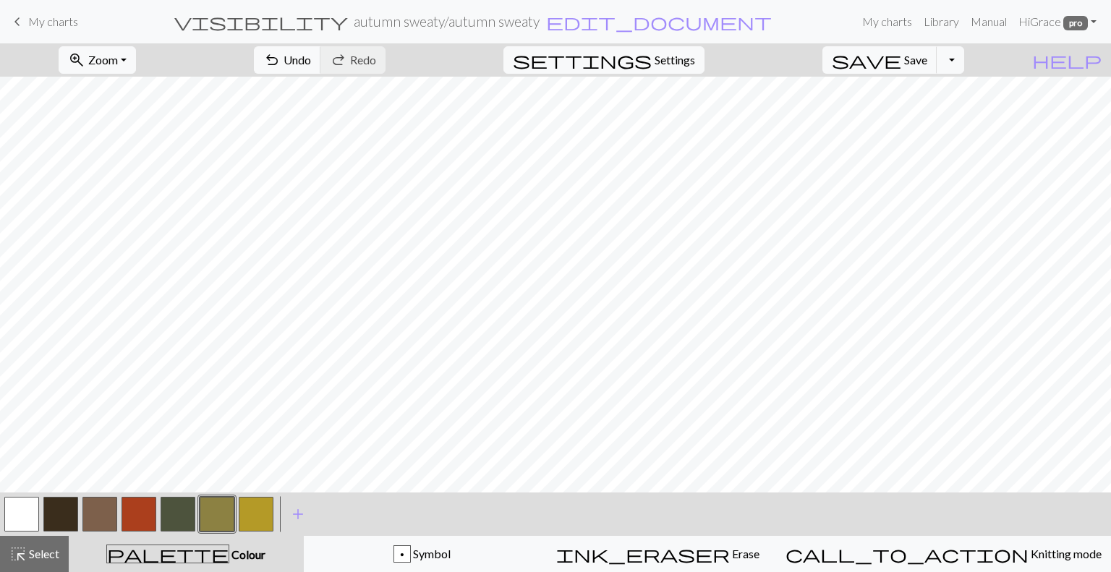
click at [359, 523] on div "< > add Add a colour" at bounding box center [555, 514] width 1111 height 43
click at [302, 514] on span "add" at bounding box center [297, 514] width 17 height 20
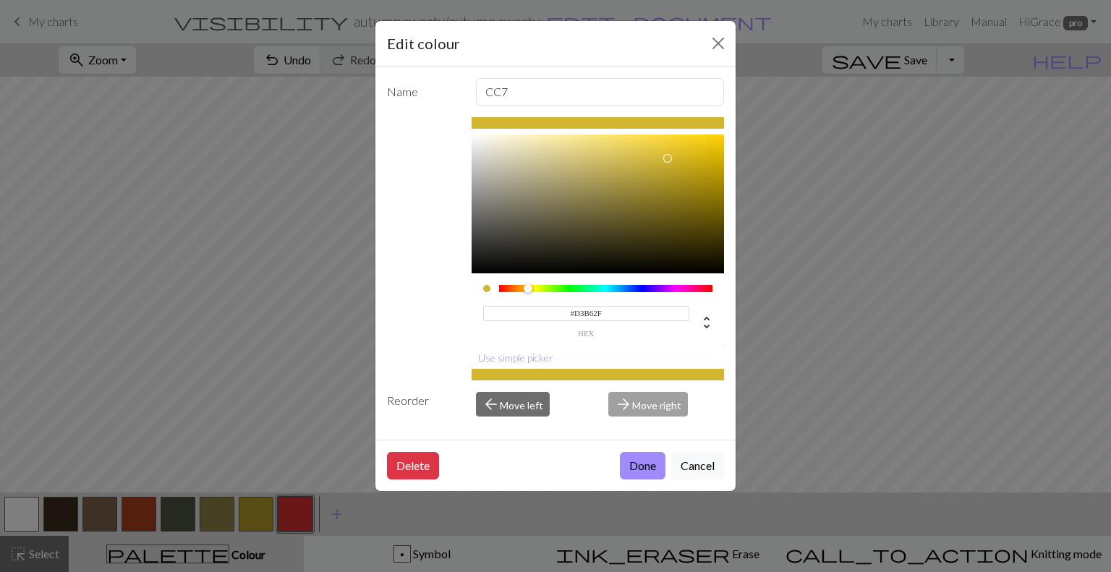
click at [528, 289] on div at bounding box center [606, 288] width 214 height 7
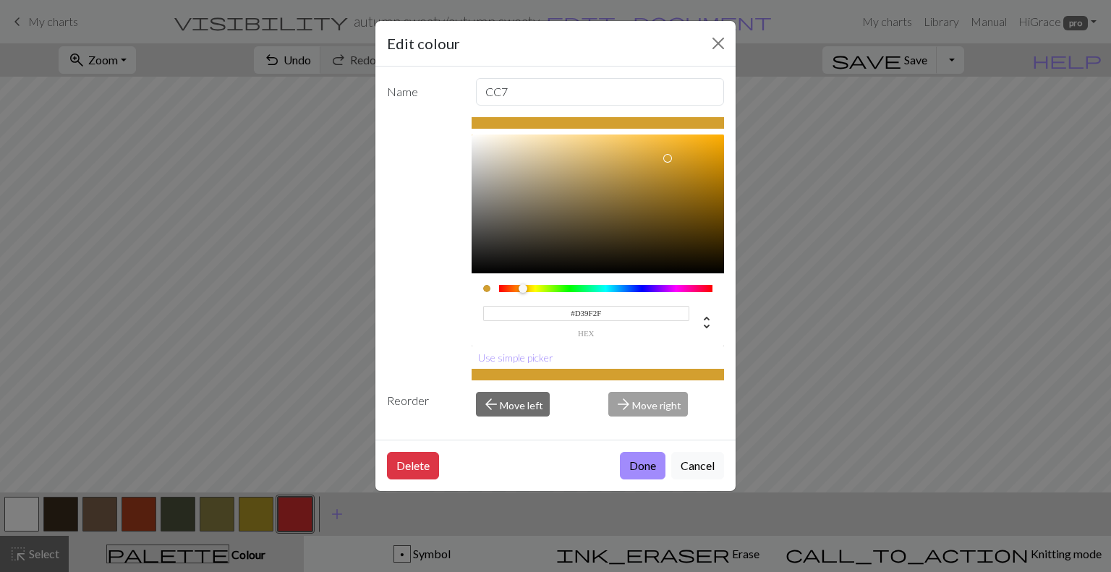
click at [523, 289] on div at bounding box center [523, 288] width 9 height 9
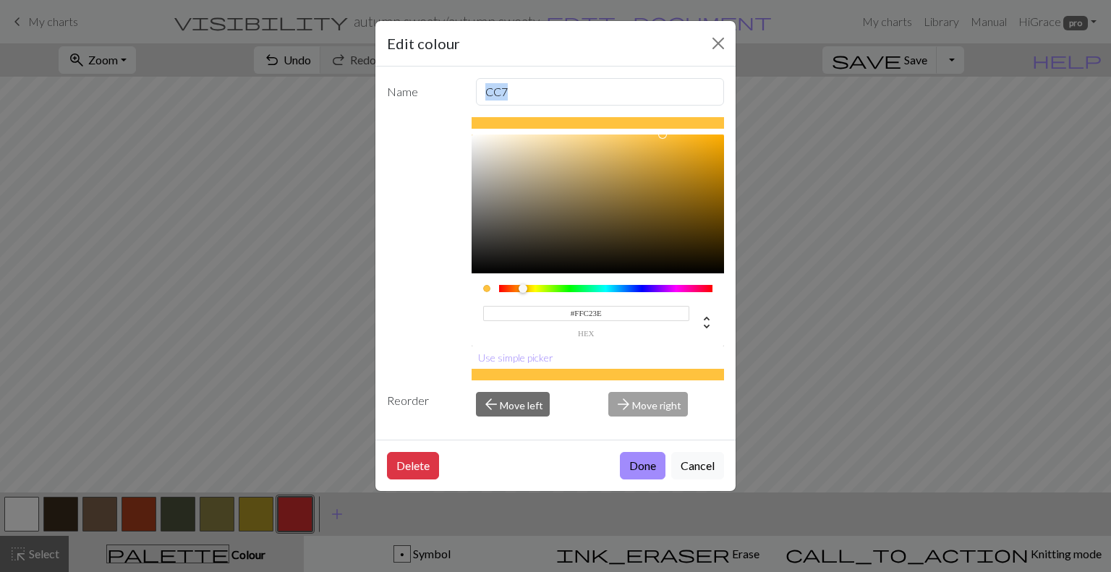
type input "#FFC341"
drag, startPoint x: 666, startPoint y: 161, endPoint x: 660, endPoint y: 77, distance: 84.9
click at [660, 77] on div "Name CC7 #FFC341 hex Use simple picker Reorder arrow_back Move left arrow_forwa…" at bounding box center [555, 253] width 360 height 373
click at [650, 462] on button "Done" at bounding box center [643, 465] width 46 height 27
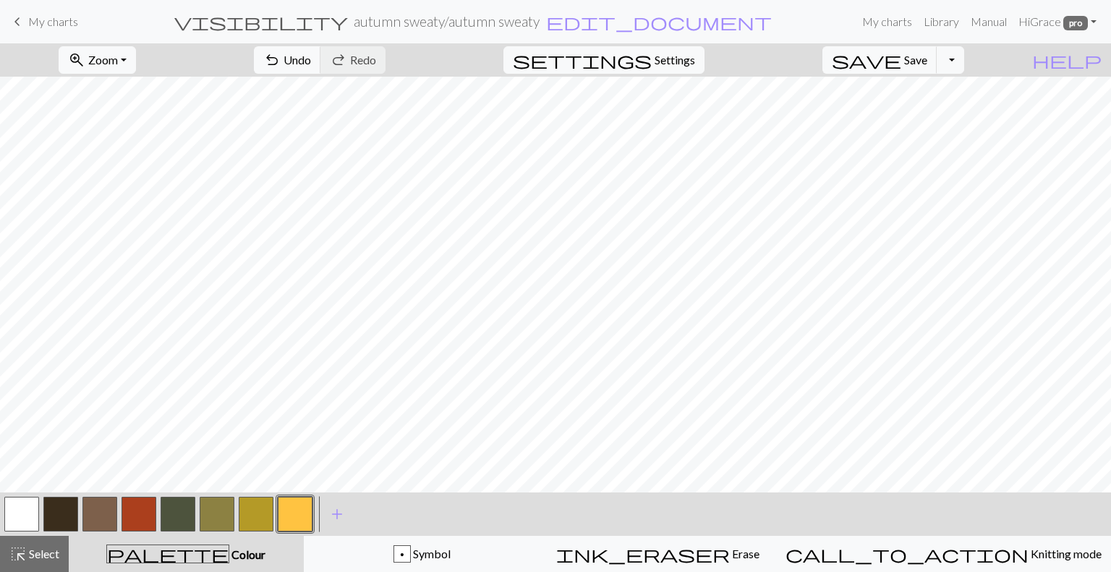
click at [292, 514] on button "button" at bounding box center [295, 514] width 35 height 35
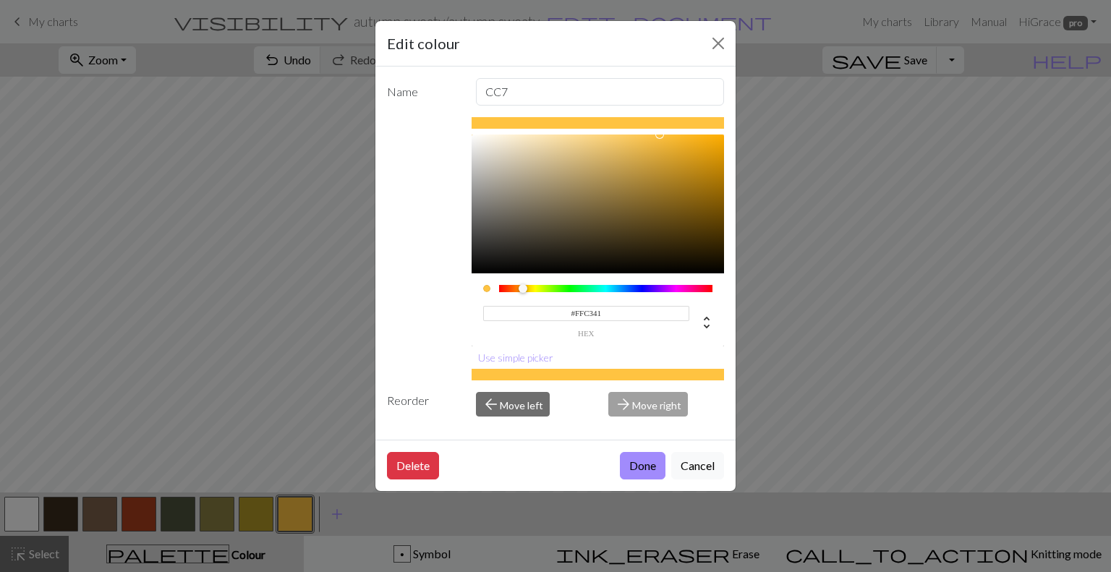
type input "#FFAF41"
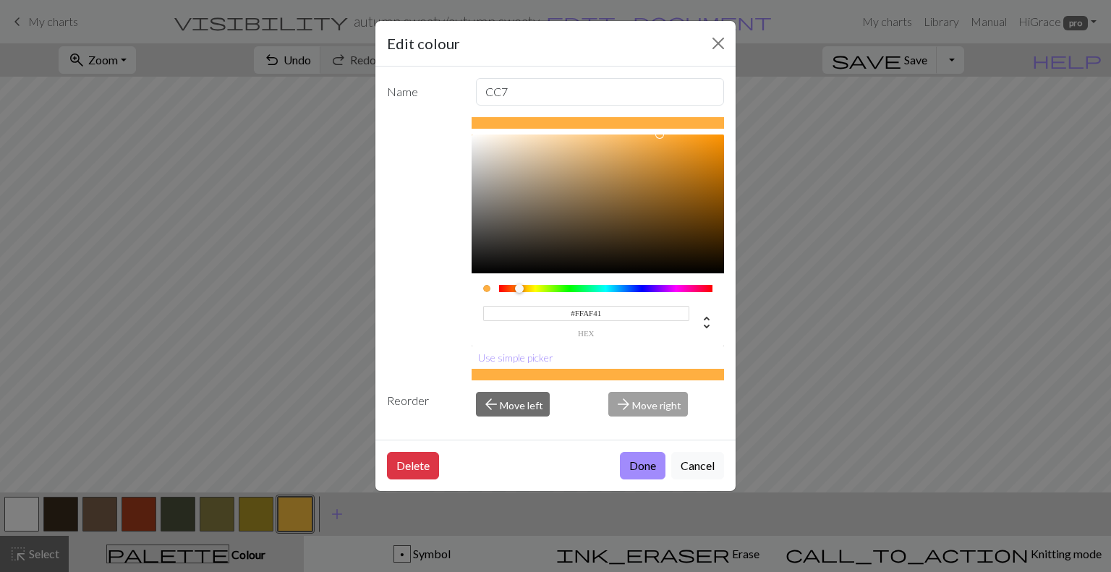
click at [519, 289] on div at bounding box center [519, 288] width 9 height 9
click at [635, 460] on button "Done" at bounding box center [643, 465] width 46 height 27
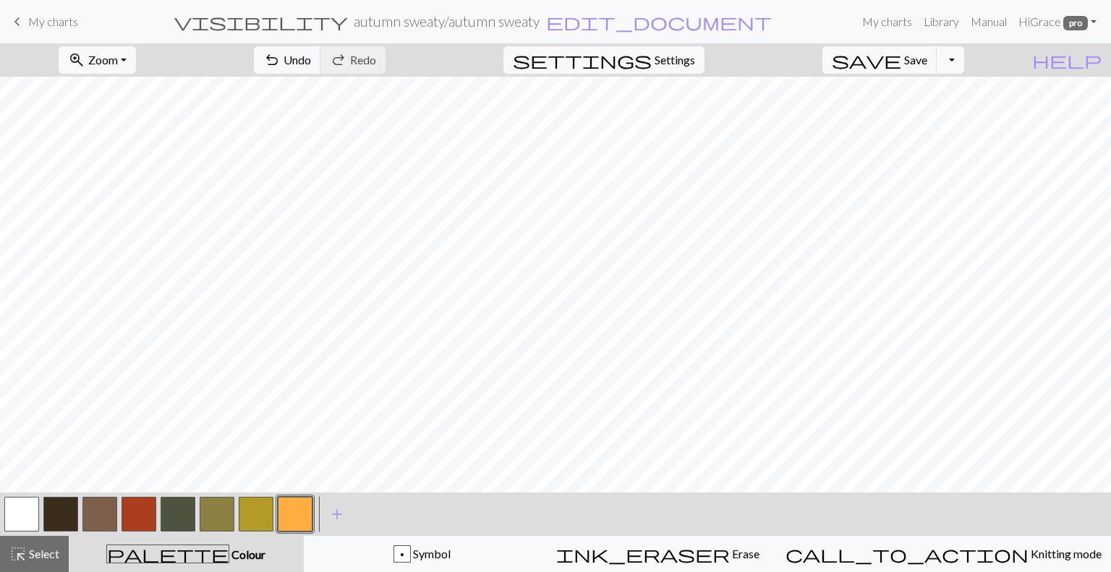
click at [258, 515] on button "button" at bounding box center [256, 514] width 35 height 35
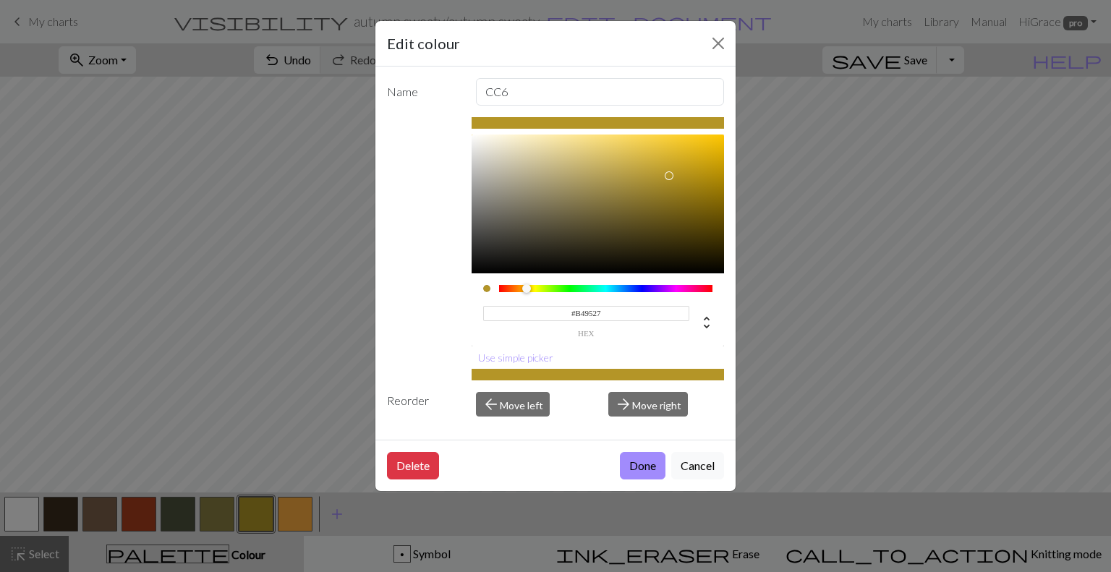
click at [527, 290] on div at bounding box center [526, 288] width 9 height 9
type input "#D8B32F"
click at [669, 156] on div at bounding box center [598, 204] width 253 height 139
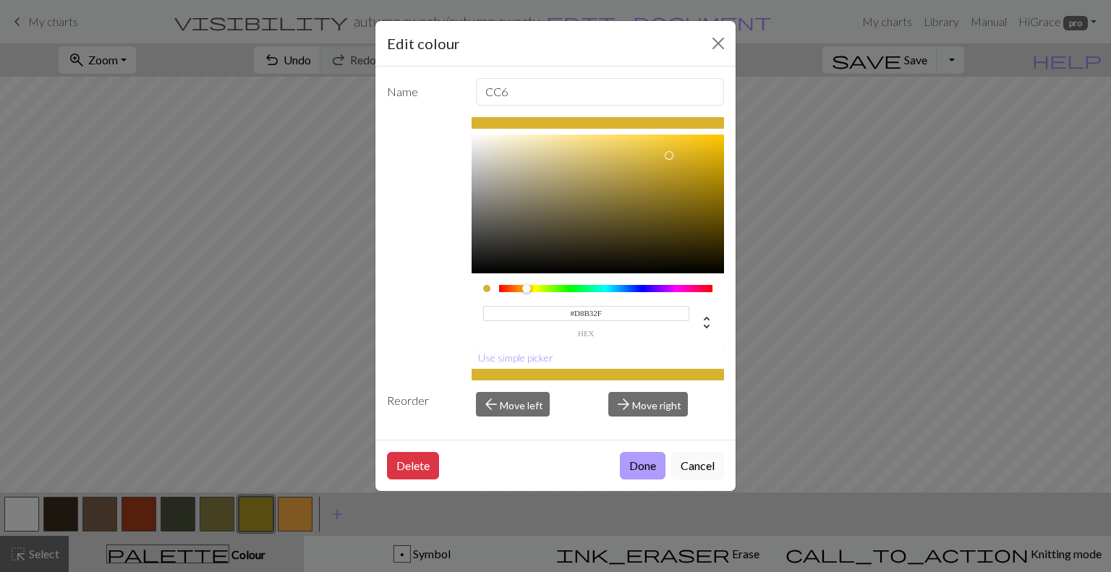
click at [651, 456] on button "Done" at bounding box center [643, 465] width 46 height 27
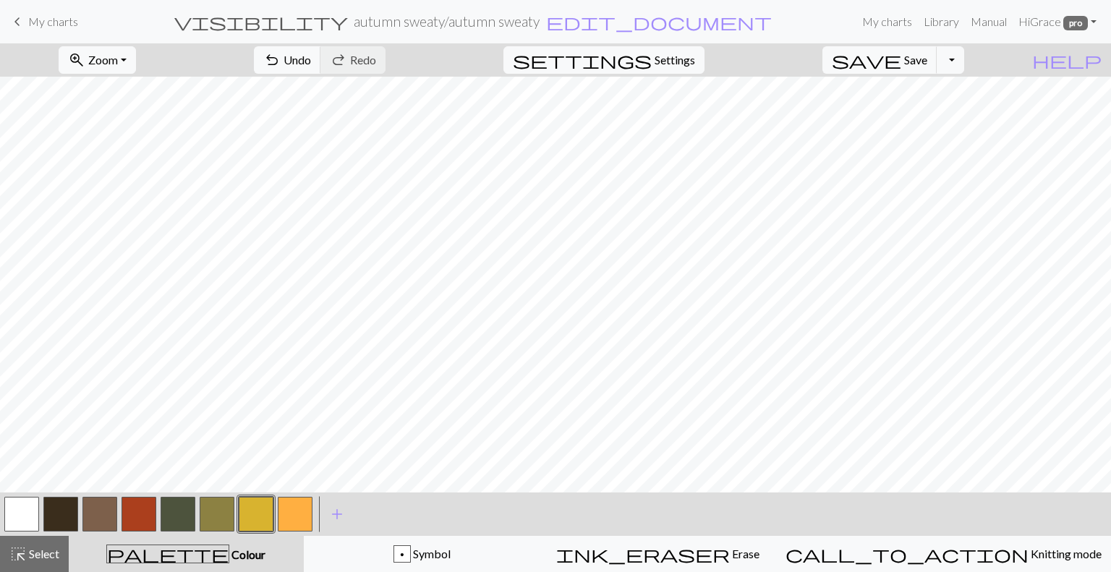
click at [398, 520] on div "< > add Add a colour" at bounding box center [555, 514] width 1111 height 43
click at [901, 59] on span "save" at bounding box center [866, 60] width 69 height 20
click at [61, 514] on button "button" at bounding box center [60, 514] width 35 height 35
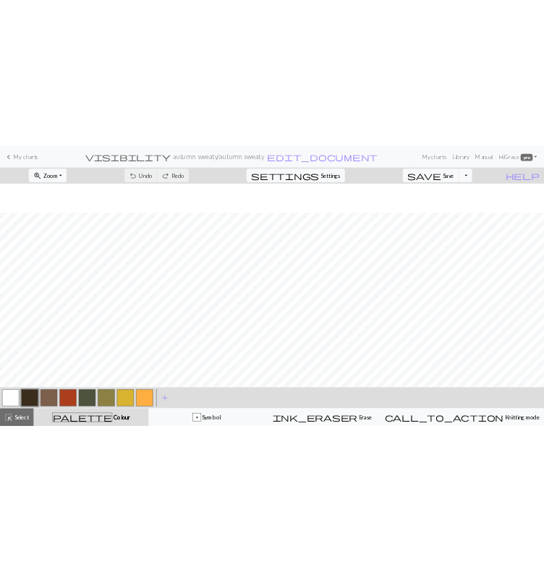
scroll to position [296, 0]
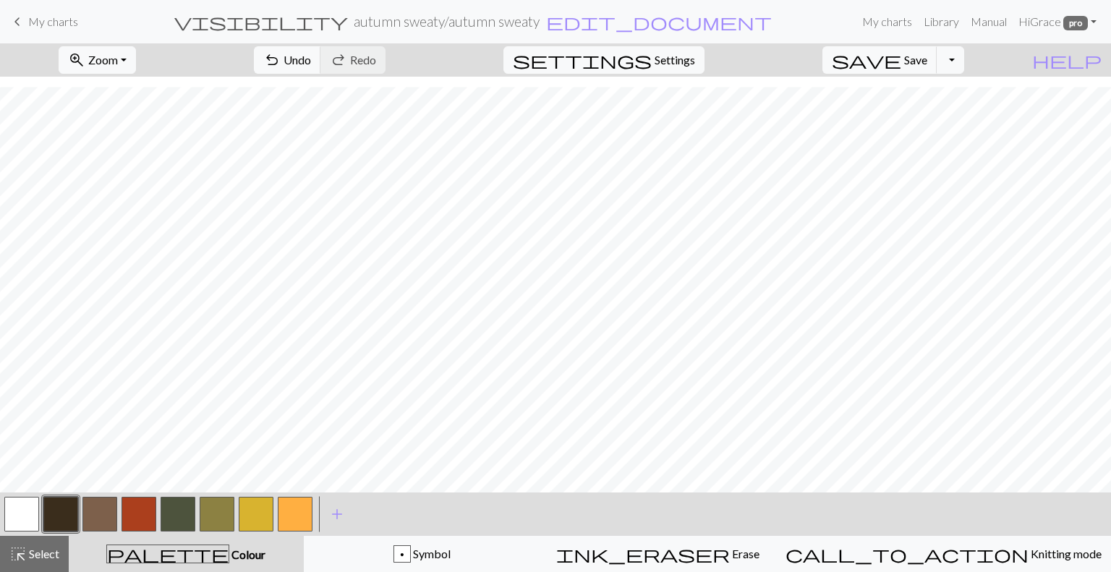
click at [12, 515] on button "button" at bounding box center [21, 514] width 35 height 35
click at [58, 508] on button "button" at bounding box center [60, 514] width 35 height 35
click at [281, 61] on span "undo" at bounding box center [271, 60] width 17 height 20
click at [180, 506] on button "button" at bounding box center [178, 514] width 35 height 35
click at [142, 517] on button "button" at bounding box center [139, 514] width 35 height 35
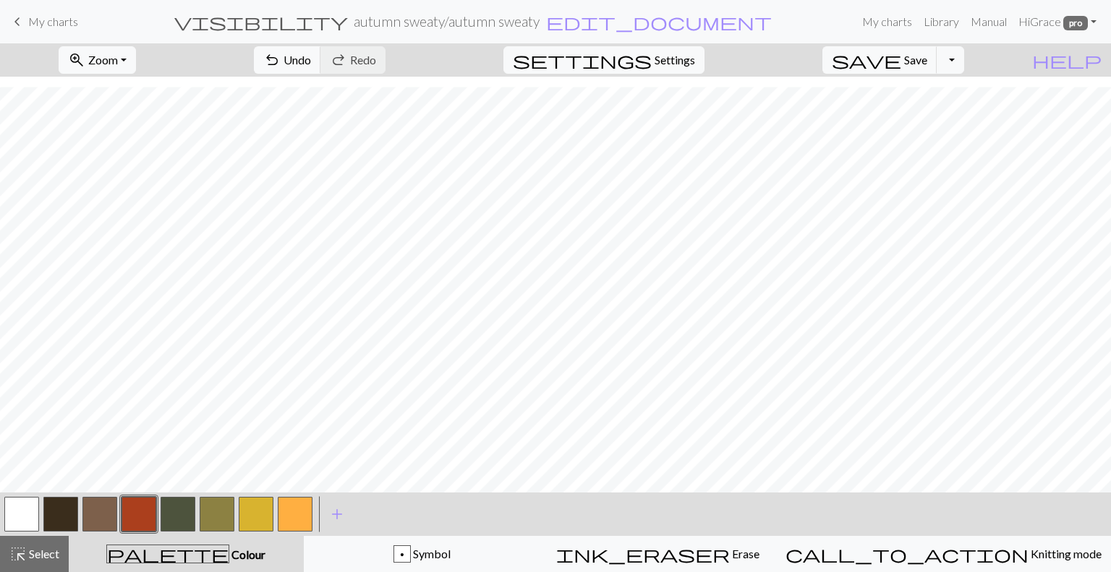
click at [54, 514] on button "button" at bounding box center [60, 514] width 35 height 35
click at [293, 511] on button "button" at bounding box center [295, 514] width 35 height 35
click at [336, 514] on span "add" at bounding box center [336, 514] width 17 height 20
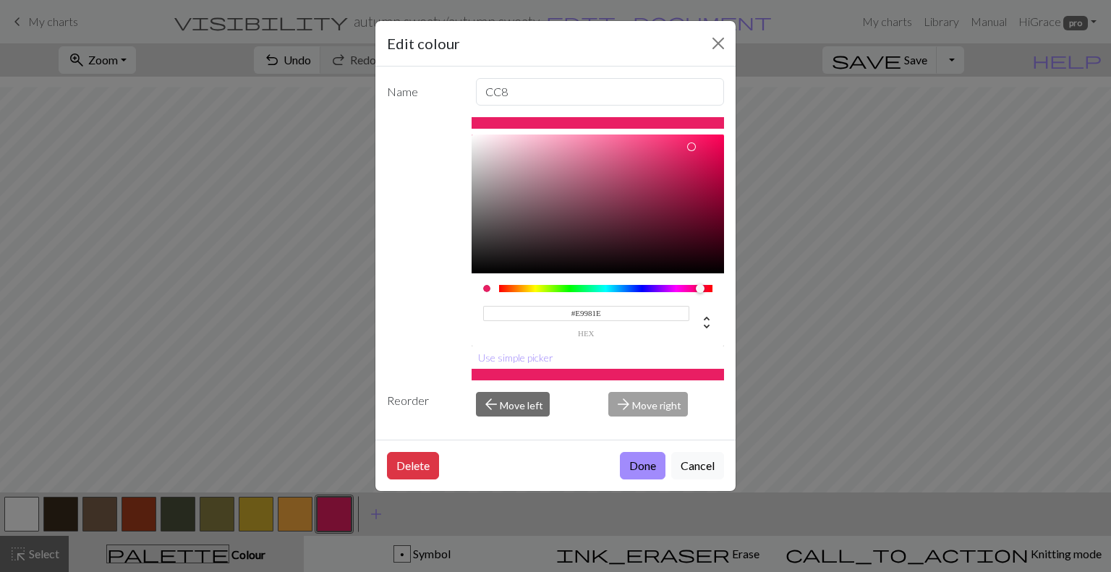
click at [520, 289] on div at bounding box center [606, 288] width 214 height 7
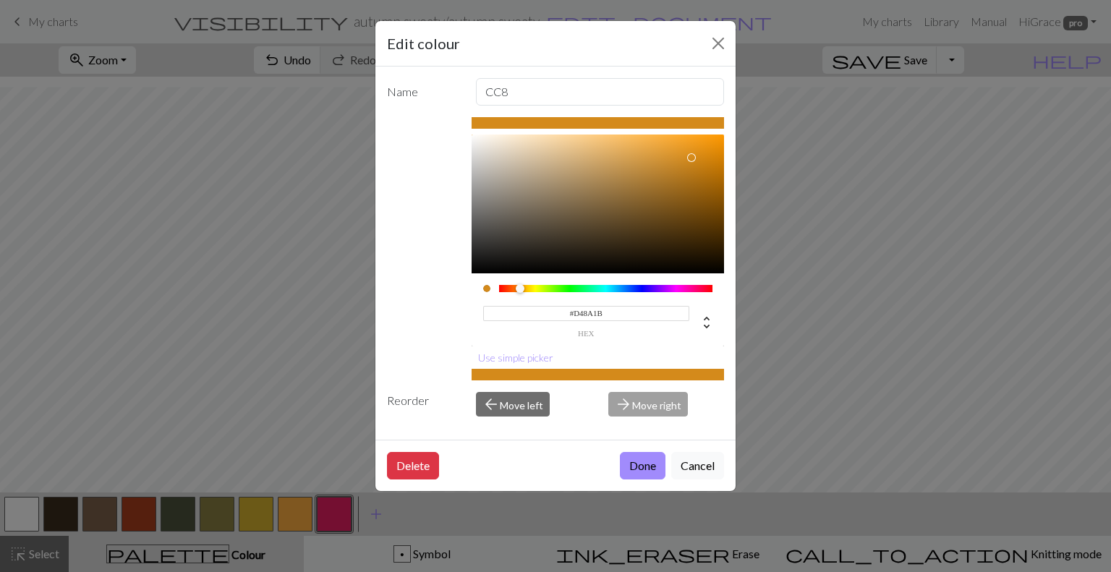
click at [692, 158] on div at bounding box center [598, 204] width 253 height 139
type input "#E79319"
drag, startPoint x: 692, startPoint y: 158, endPoint x: 697, endPoint y: 148, distance: 11.7
click at [697, 148] on div at bounding box center [696, 147] width 9 height 9
click at [651, 459] on button "Done" at bounding box center [643, 465] width 46 height 27
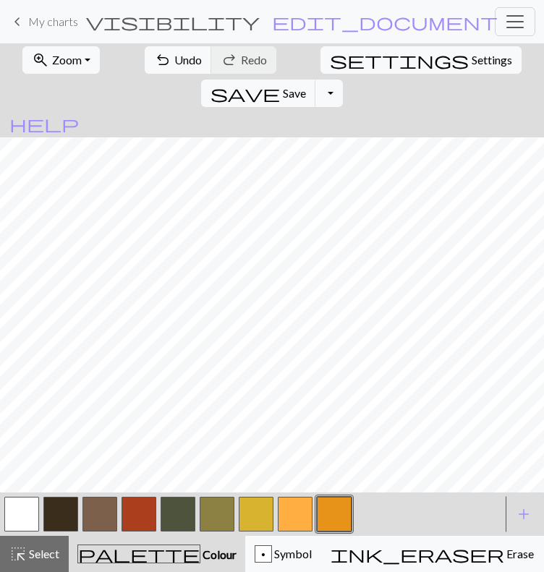
click at [26, 532] on button "button" at bounding box center [21, 514] width 35 height 35
click at [61, 532] on button "button" at bounding box center [60, 514] width 35 height 35
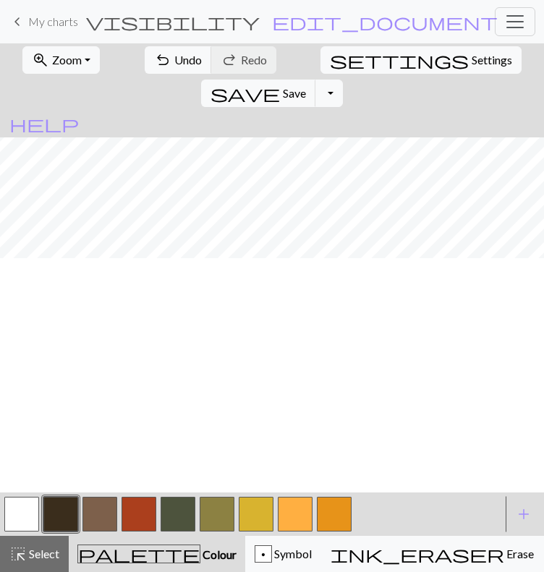
scroll to position [0, 0]
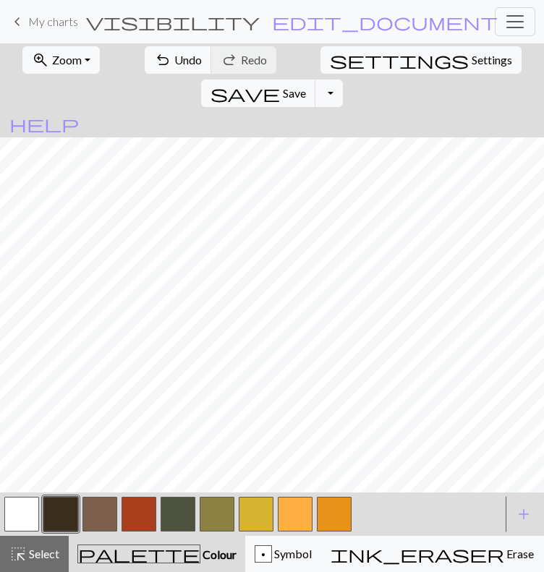
click at [26, 532] on button "button" at bounding box center [21, 514] width 35 height 35
click at [54, 532] on button "button" at bounding box center [60, 514] width 35 height 35
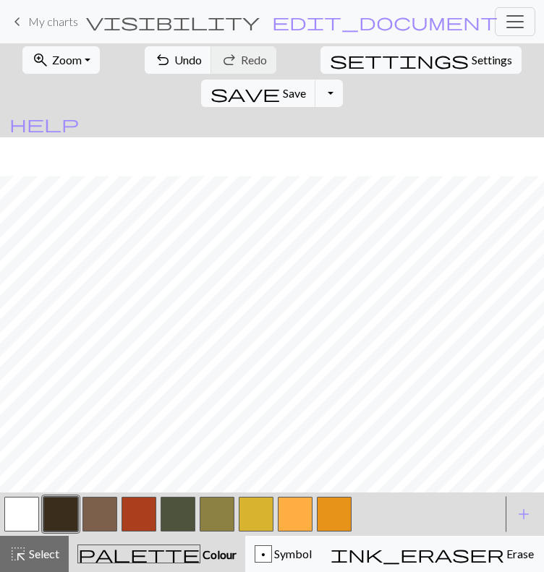
scroll to position [104, 0]
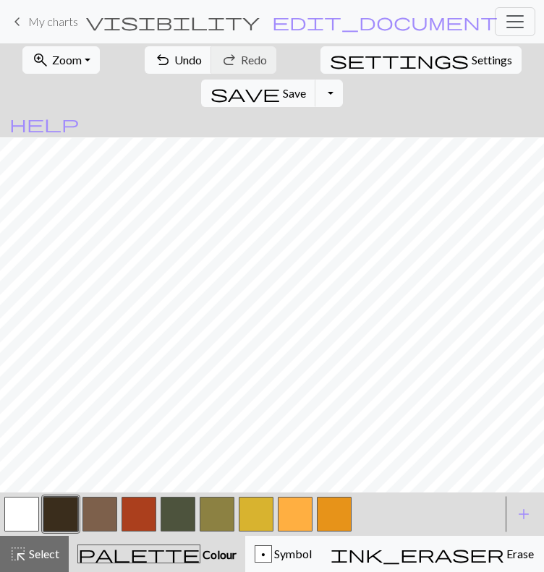
click at [31, 532] on button "button" at bounding box center [21, 514] width 35 height 35
click at [56, 532] on button "button" at bounding box center [60, 514] width 35 height 35
click at [26, 532] on button "button" at bounding box center [21, 514] width 35 height 35
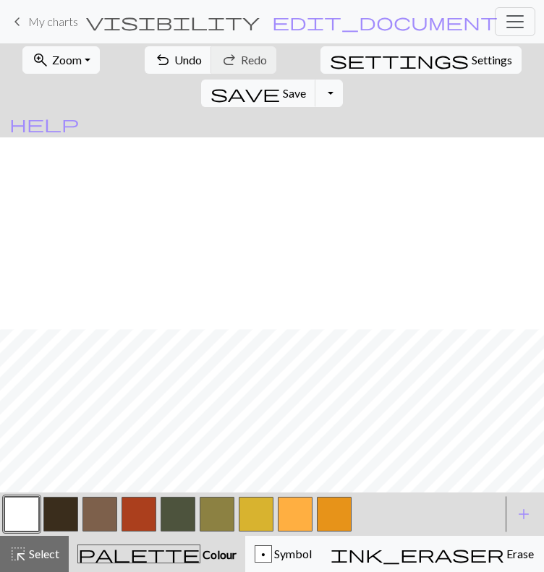
scroll to position [296, 0]
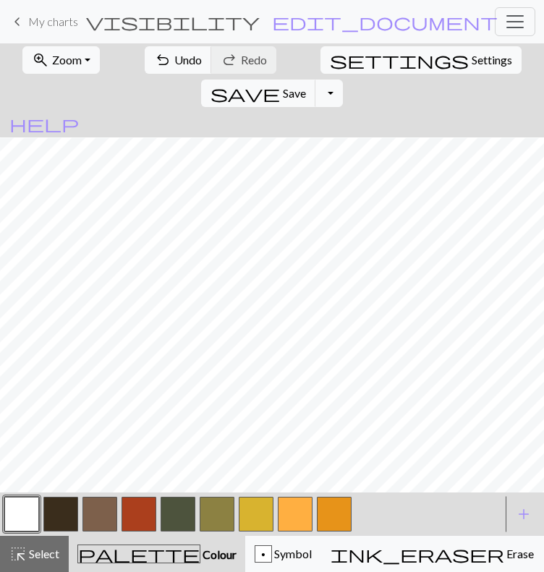
click at [67, 532] on button "button" at bounding box center [60, 514] width 35 height 35
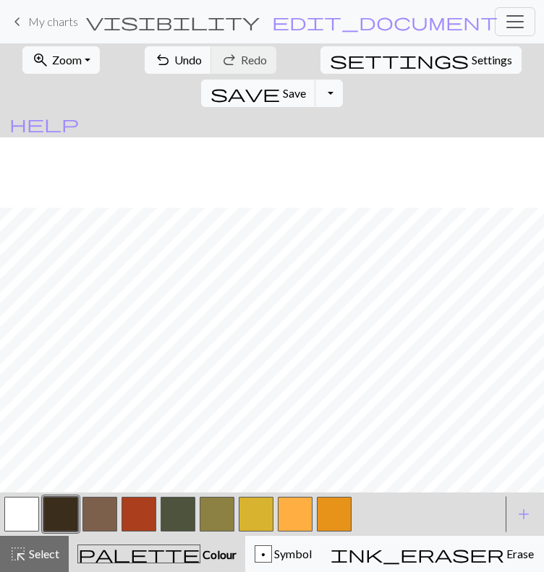
scroll to position [268, 0]
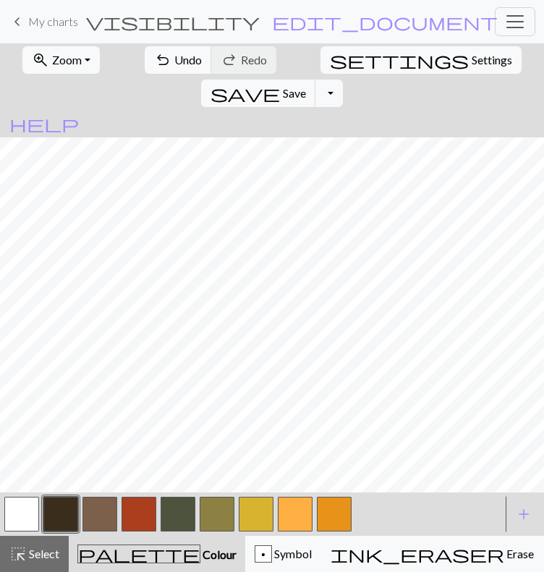
click at [150, 532] on button "button" at bounding box center [139, 514] width 35 height 35
click at [294, 532] on button "button" at bounding box center [295, 514] width 35 height 35
click at [260, 532] on button "button" at bounding box center [256, 514] width 35 height 35
click at [220, 532] on button "button" at bounding box center [217, 514] width 35 height 35
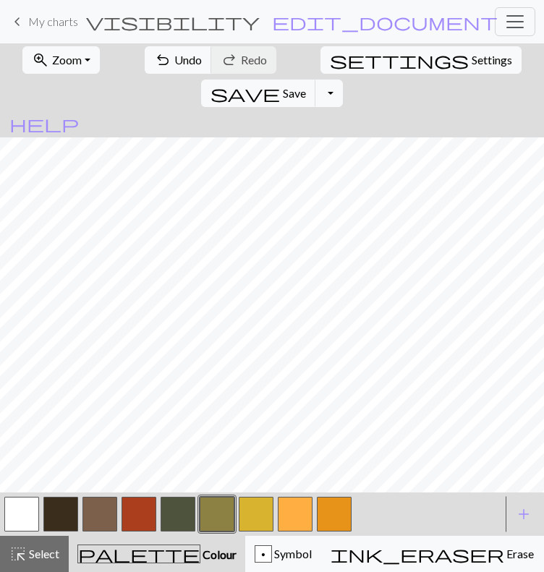
click at [174, 532] on button "button" at bounding box center [178, 514] width 35 height 35
click at [23, 532] on button "button" at bounding box center [21, 514] width 35 height 35
click at [250, 532] on button "button" at bounding box center [256, 514] width 35 height 35
click at [28, 532] on button "button" at bounding box center [21, 514] width 35 height 35
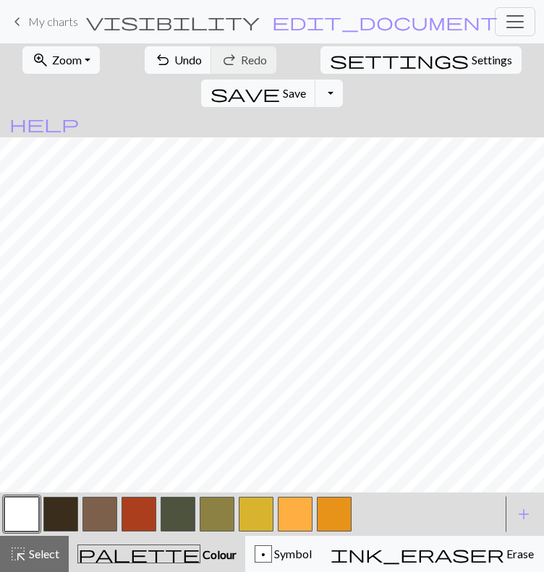
click at [258, 532] on button "button" at bounding box center [256, 514] width 35 height 35
click at [26, 532] on button "button" at bounding box center [21, 514] width 35 height 35
click at [214, 532] on button "button" at bounding box center [217, 514] width 35 height 35
click at [158, 74] on button "undo Undo Undo" at bounding box center [178, 59] width 67 height 27
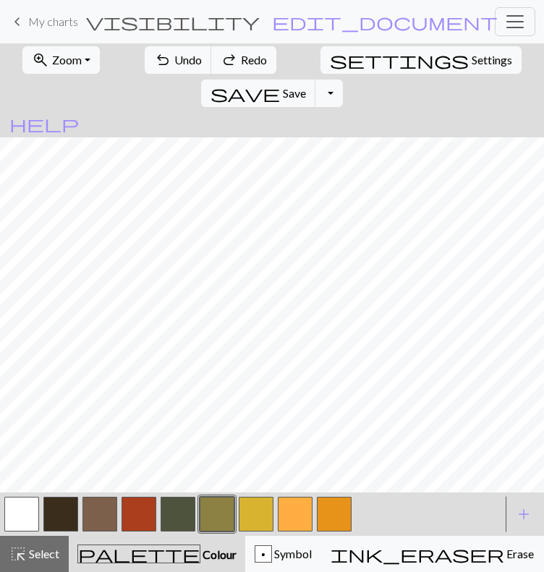
click at [20, 532] on button "button" at bounding box center [21, 514] width 35 height 35
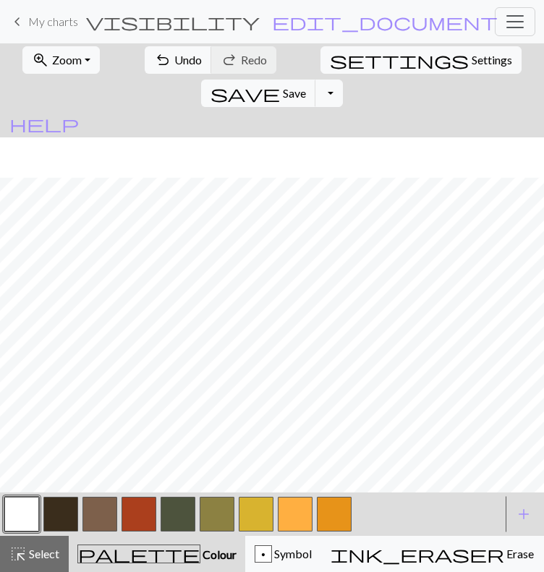
scroll to position [220, 0]
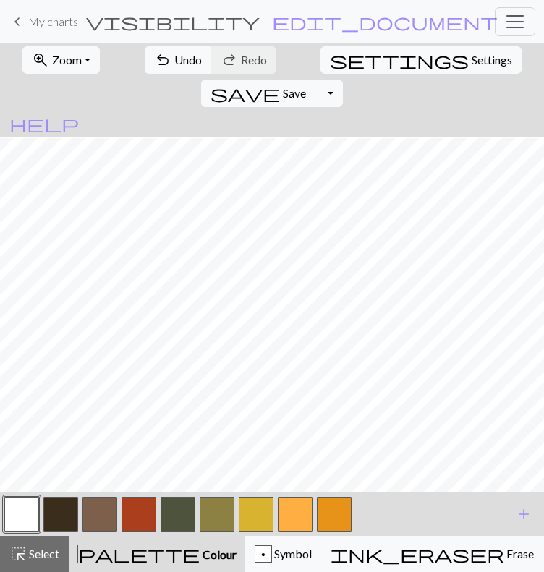
click at [145, 532] on button "button" at bounding box center [139, 514] width 35 height 35
click at [255, 532] on button "button" at bounding box center [256, 514] width 35 height 35
click at [295, 532] on button "button" at bounding box center [295, 514] width 35 height 35
click at [137, 532] on button "button" at bounding box center [139, 514] width 35 height 35
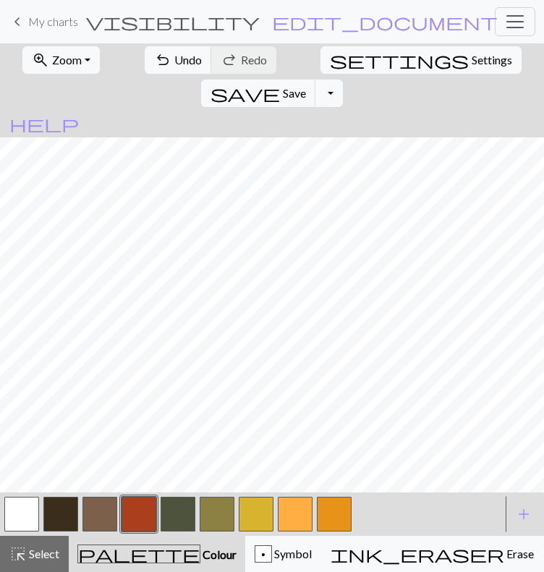
click at [16, 532] on button "button" at bounding box center [21, 514] width 35 height 35
click at [139, 532] on button "button" at bounding box center [139, 514] width 35 height 35
click at [289, 532] on button "button" at bounding box center [295, 514] width 35 height 35
click at [32, 532] on button "button" at bounding box center [21, 514] width 35 height 35
click at [144, 532] on button "button" at bounding box center [139, 514] width 35 height 35
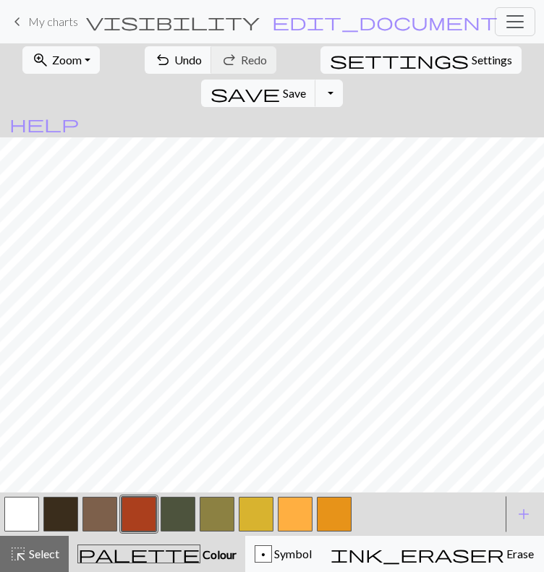
click at [289, 532] on button "button" at bounding box center [295, 514] width 35 height 35
click at [258, 532] on button "button" at bounding box center [256, 514] width 35 height 35
click at [226, 532] on button "button" at bounding box center [217, 514] width 35 height 35
click at [177, 532] on button "button" at bounding box center [178, 514] width 35 height 35
click at [213, 532] on button "button" at bounding box center [217, 514] width 35 height 35
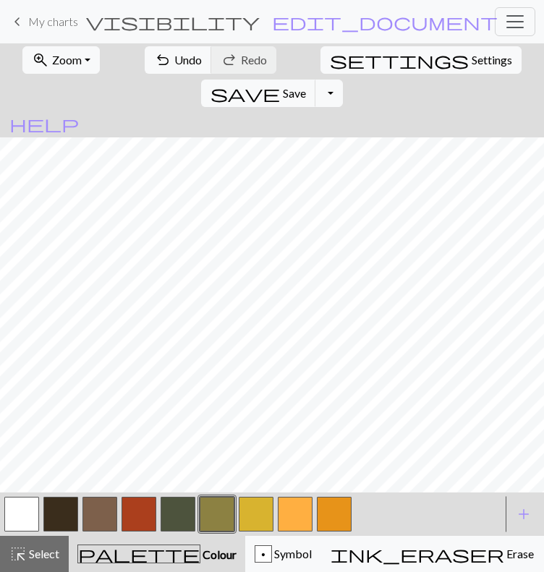
scroll to position [49, 0]
click at [29, 510] on button "button" at bounding box center [21, 514] width 35 height 35
click at [220, 511] on button "button" at bounding box center [217, 514] width 35 height 35
click at [249, 523] on button "button" at bounding box center [256, 514] width 35 height 35
click at [14, 528] on button "button" at bounding box center [21, 514] width 35 height 35
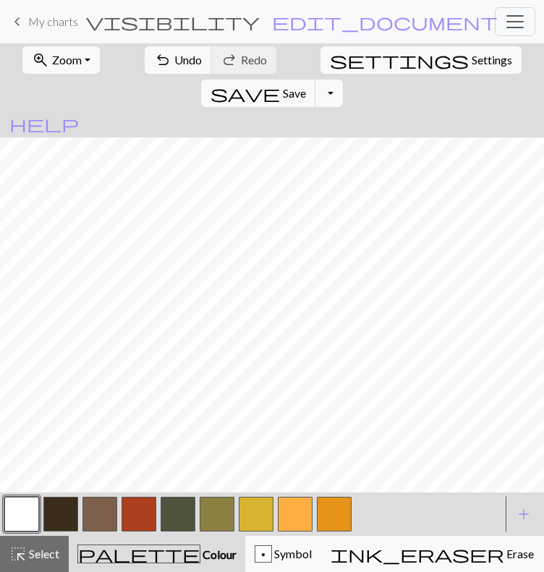
click at [263, 519] on button "button" at bounding box center [256, 514] width 35 height 35
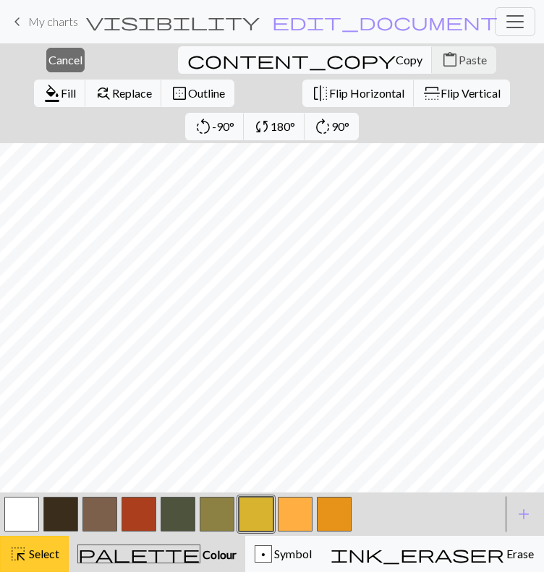
click at [38, 563] on button "highlight_alt Select Select" at bounding box center [34, 554] width 69 height 36
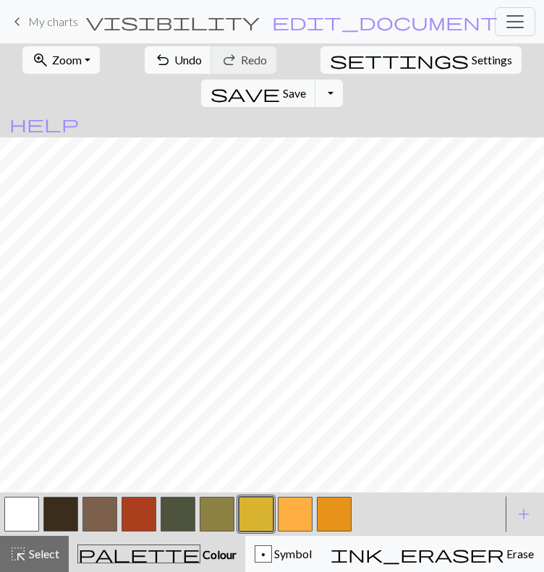
click at [295, 506] on button "button" at bounding box center [295, 514] width 35 height 35
click at [22, 511] on button "button" at bounding box center [21, 514] width 35 height 35
click at [297, 519] on button "button" at bounding box center [295, 514] width 35 height 35
click at [153, 514] on button "button" at bounding box center [139, 514] width 35 height 35
click at [174, 60] on span "Undo" at bounding box center [187, 60] width 27 height 14
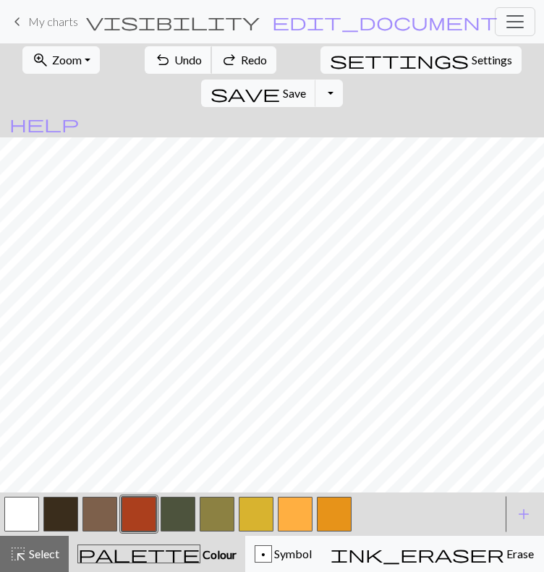
click at [174, 60] on span "Undo" at bounding box center [187, 60] width 27 height 14
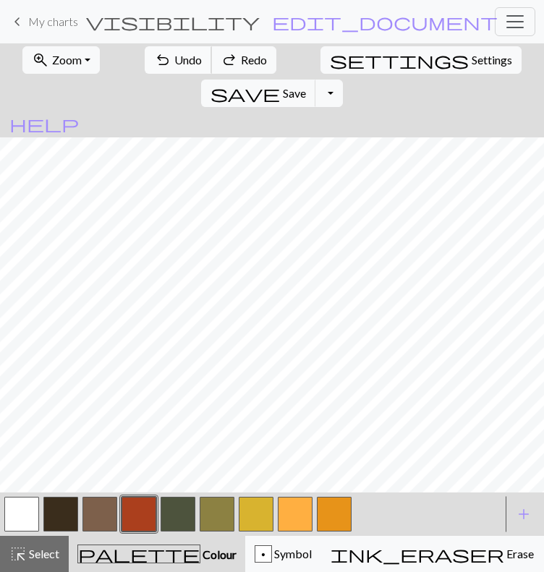
click at [174, 60] on span "Undo" at bounding box center [187, 60] width 27 height 14
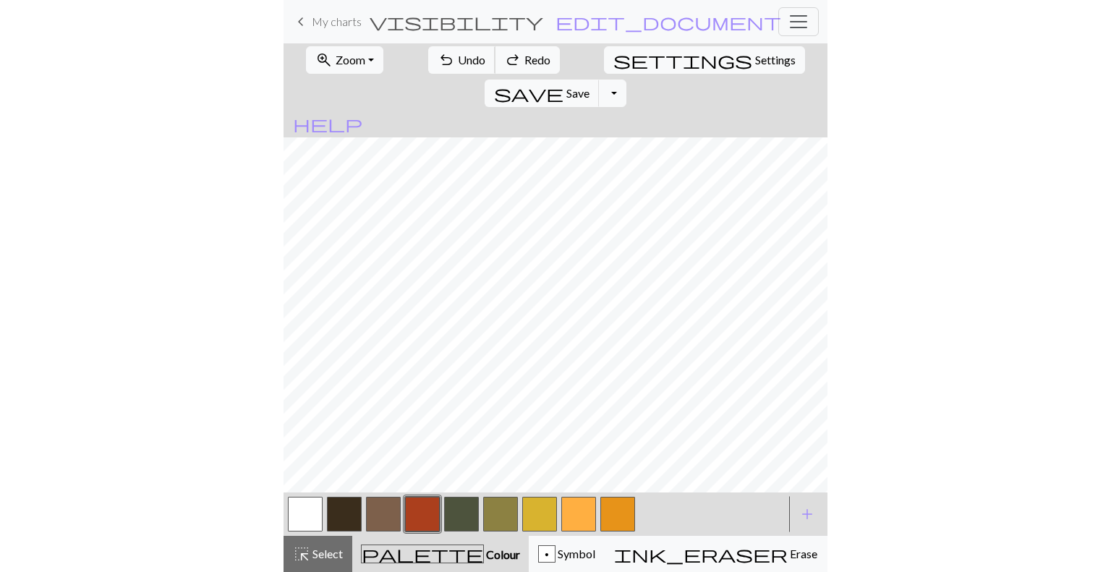
scroll to position [0, 0]
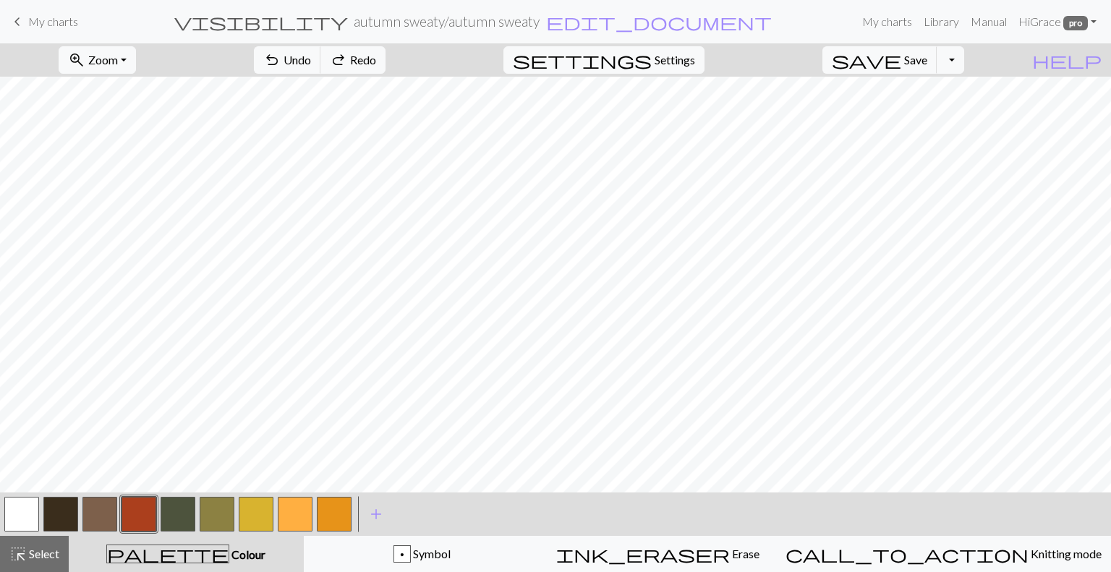
click at [18, 526] on button "button" at bounding box center [21, 514] width 35 height 35
click at [267, 523] on button "button" at bounding box center [256, 514] width 35 height 35
click at [16, 511] on button "button" at bounding box center [21, 514] width 35 height 35
click at [376, 58] on span "Redo" at bounding box center [363, 60] width 26 height 14
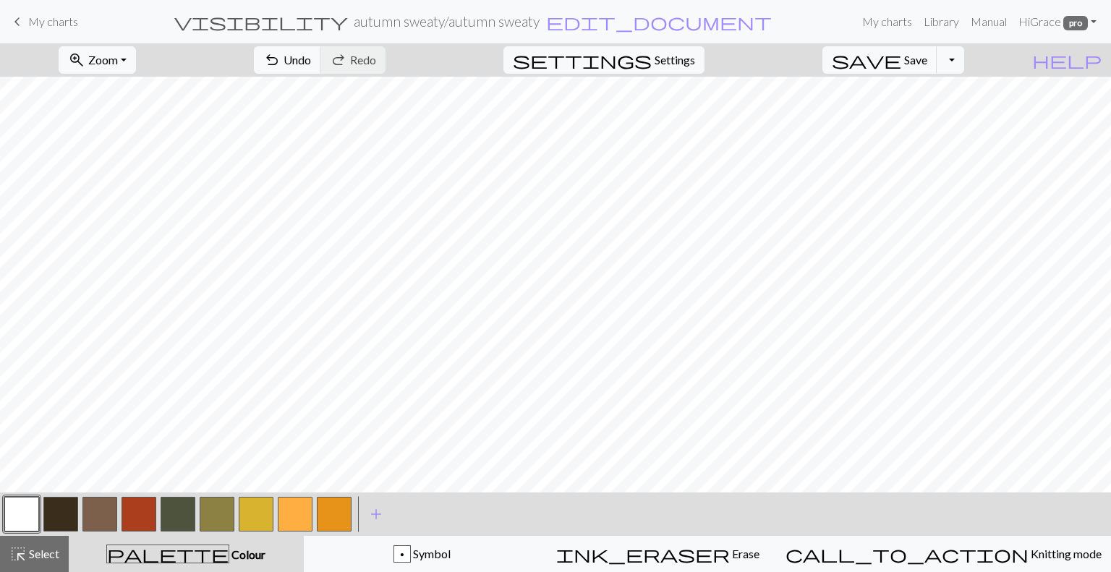
click at [259, 519] on button "button" at bounding box center [256, 514] width 35 height 35
click at [33, 506] on button "button" at bounding box center [21, 514] width 35 height 35
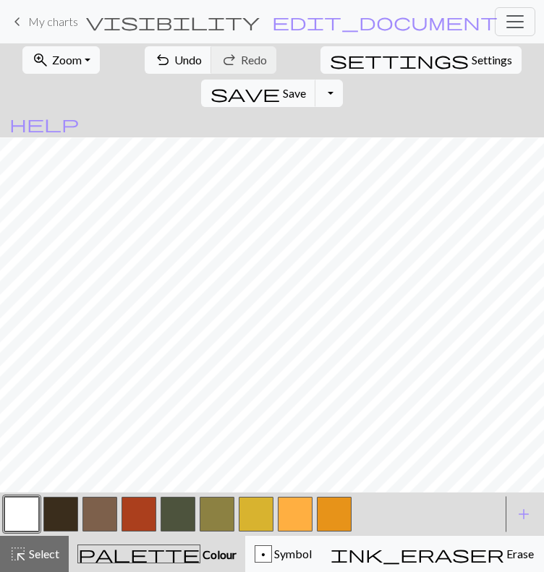
click at [148, 532] on button "button" at bounding box center [139, 514] width 35 height 35
click at [17, 532] on button "button" at bounding box center [21, 514] width 35 height 35
click at [139, 532] on button "button" at bounding box center [139, 514] width 35 height 35
click at [30, 532] on button "button" at bounding box center [21, 514] width 35 height 35
click at [145, 532] on button "button" at bounding box center [139, 514] width 35 height 35
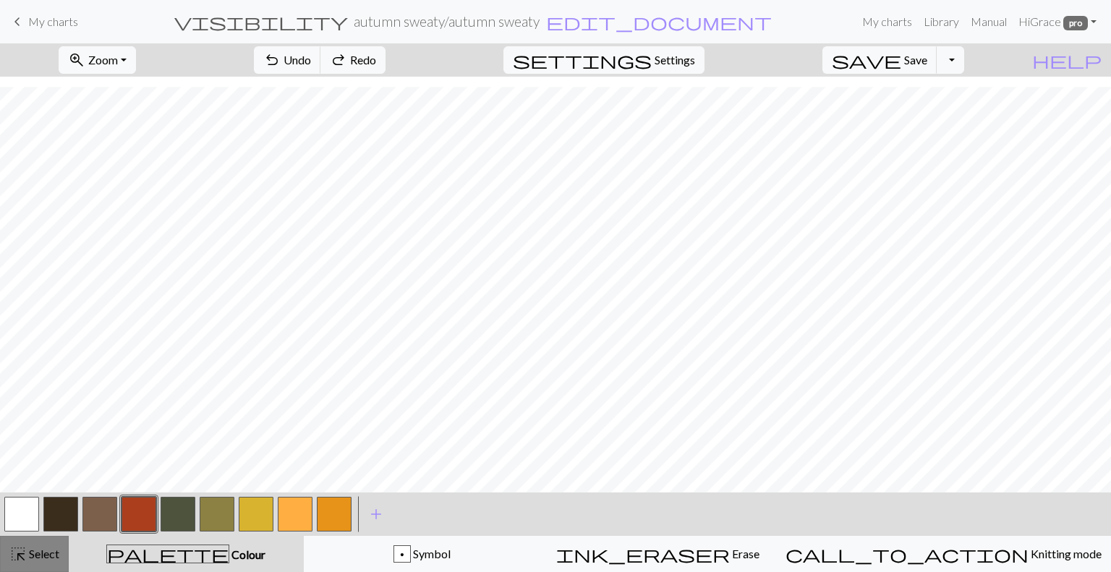
click at [49, 554] on span "Select" at bounding box center [43, 554] width 33 height 14
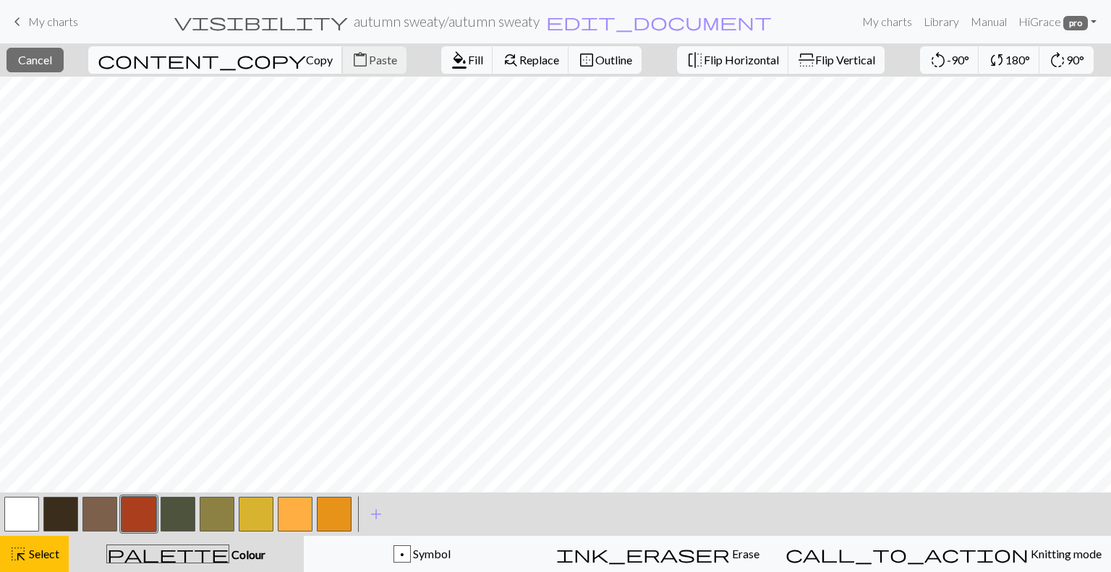
click at [306, 55] on span "Copy" at bounding box center [319, 60] width 27 height 14
click at [16, 522] on button "button" at bounding box center [21, 514] width 35 height 35
click at [468, 54] on span "Fill" at bounding box center [475, 60] width 15 height 14
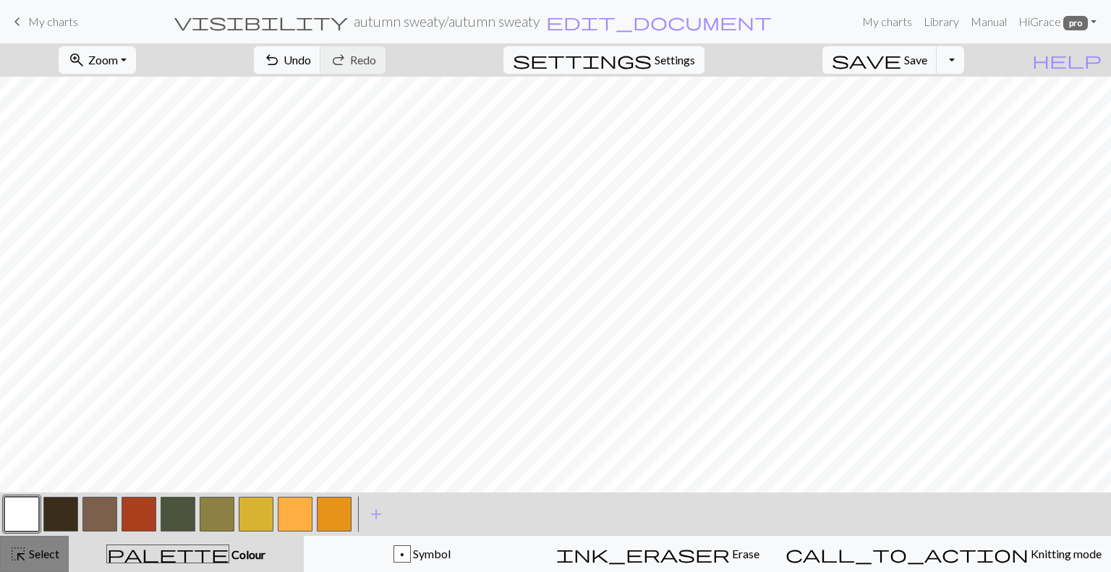
click at [41, 559] on span "Select" at bounding box center [43, 554] width 33 height 14
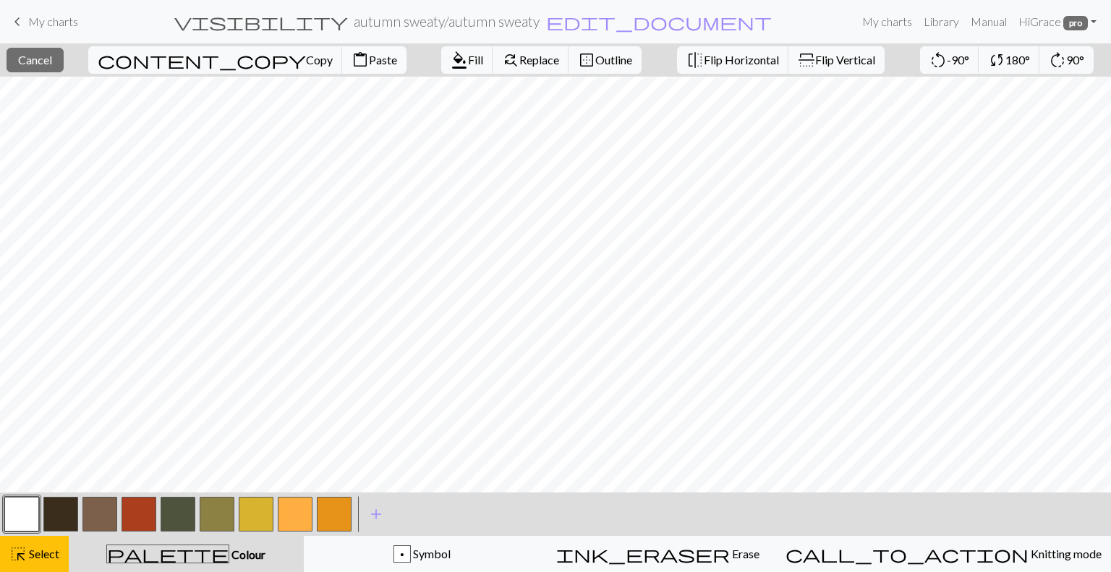
click at [369, 54] on span "Paste" at bounding box center [383, 60] width 28 height 14
click at [26, 542] on button "highlight_alt Select Select" at bounding box center [34, 554] width 69 height 36
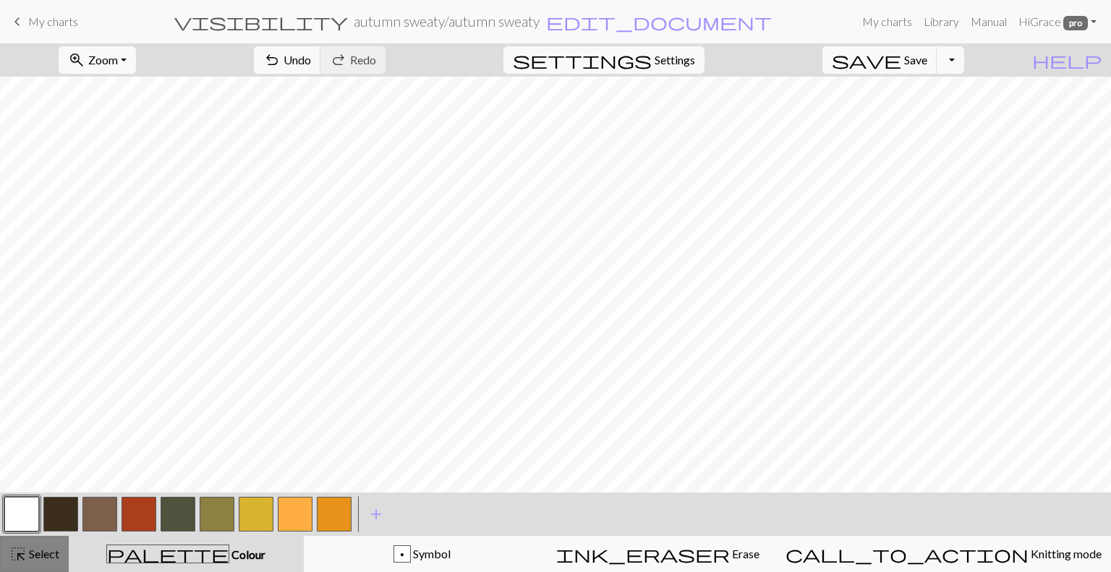
click at [26, 542] on button "highlight_alt Select Select" at bounding box center [34, 554] width 69 height 36
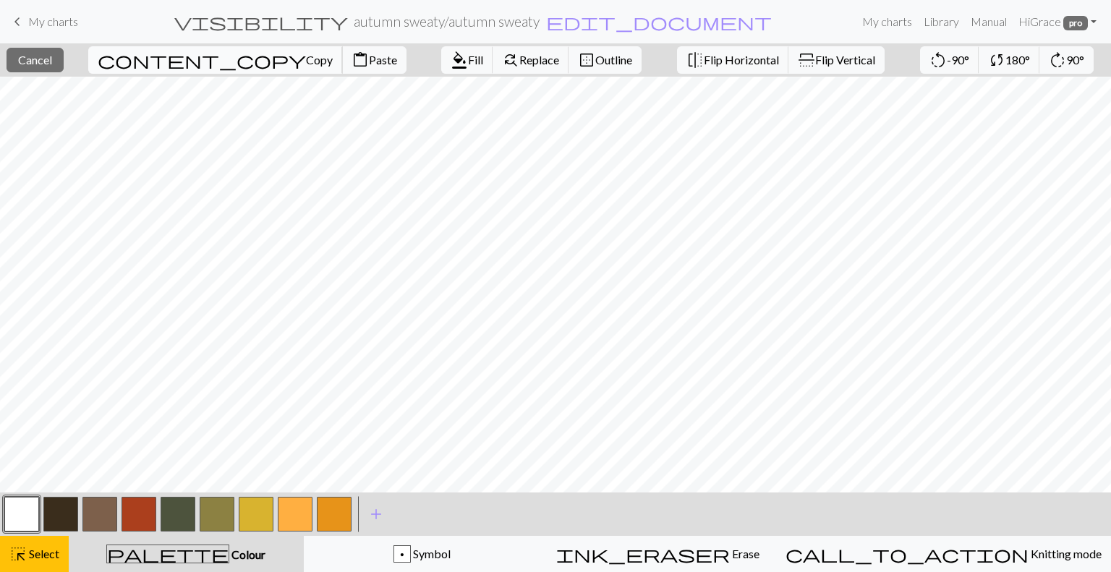
click at [306, 60] on span "Copy" at bounding box center [319, 60] width 27 height 14
click at [38, 551] on span "Select" at bounding box center [43, 554] width 33 height 14
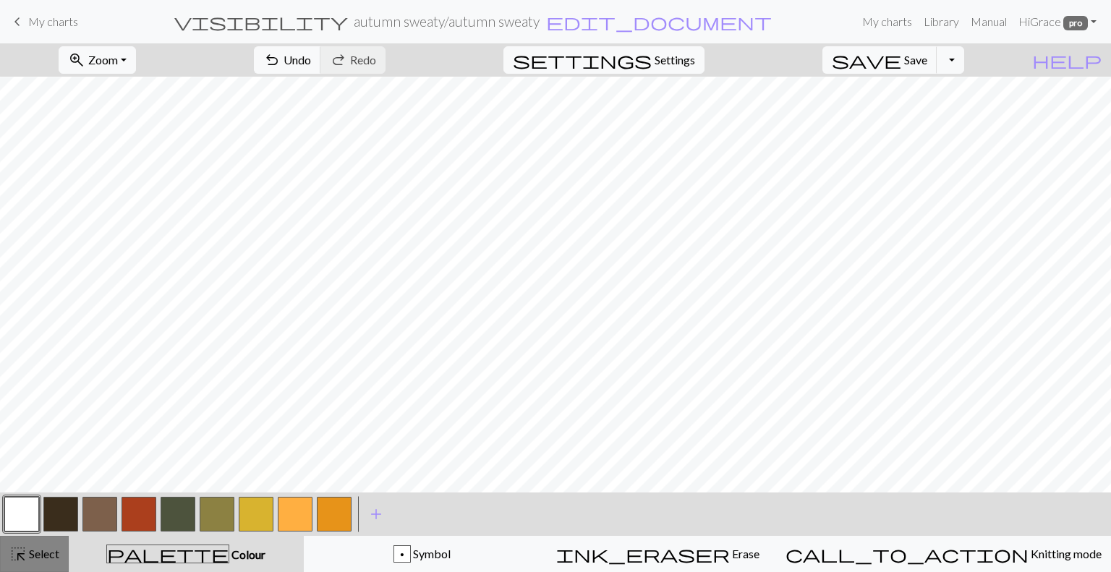
click at [42, 557] on span "Select" at bounding box center [43, 554] width 33 height 14
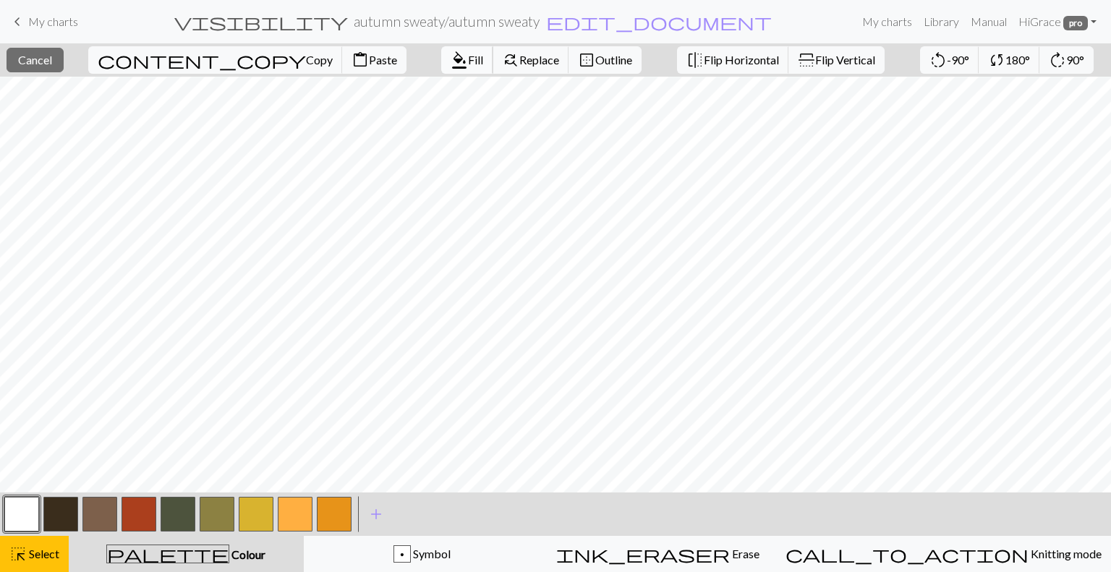
click at [468, 56] on span "Fill" at bounding box center [475, 60] width 15 height 14
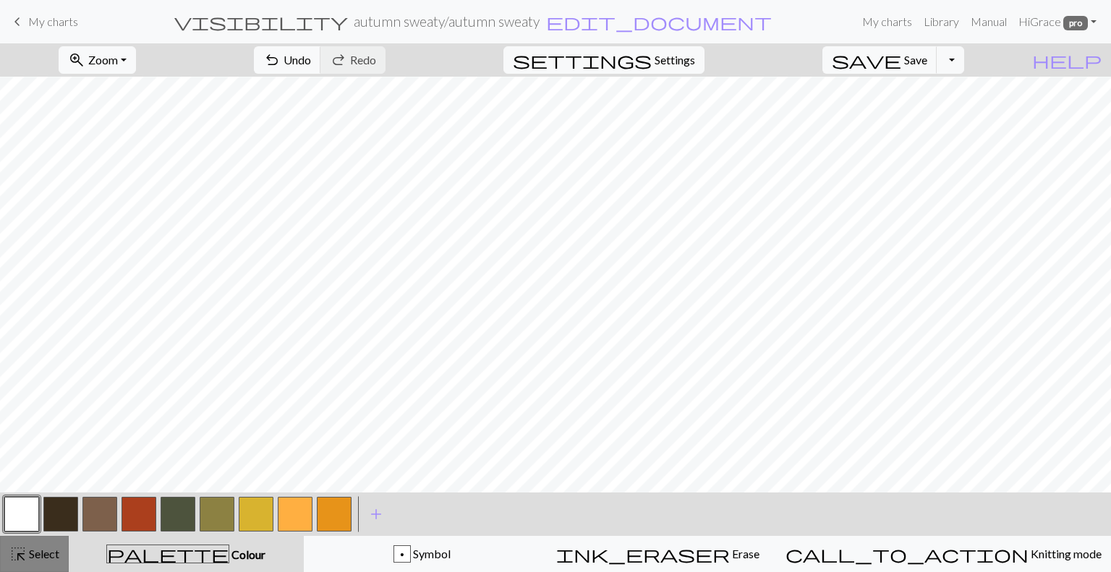
click at [29, 555] on span "Select" at bounding box center [43, 554] width 33 height 14
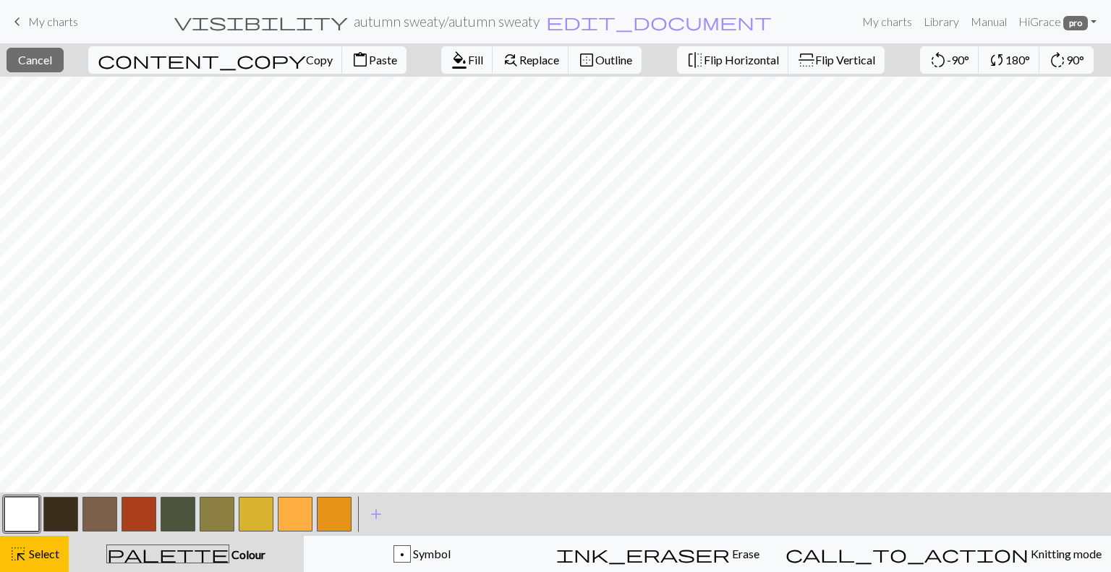
click at [369, 60] on span "Paste" at bounding box center [383, 60] width 28 height 14
click at [28, 548] on span "Select" at bounding box center [43, 554] width 33 height 14
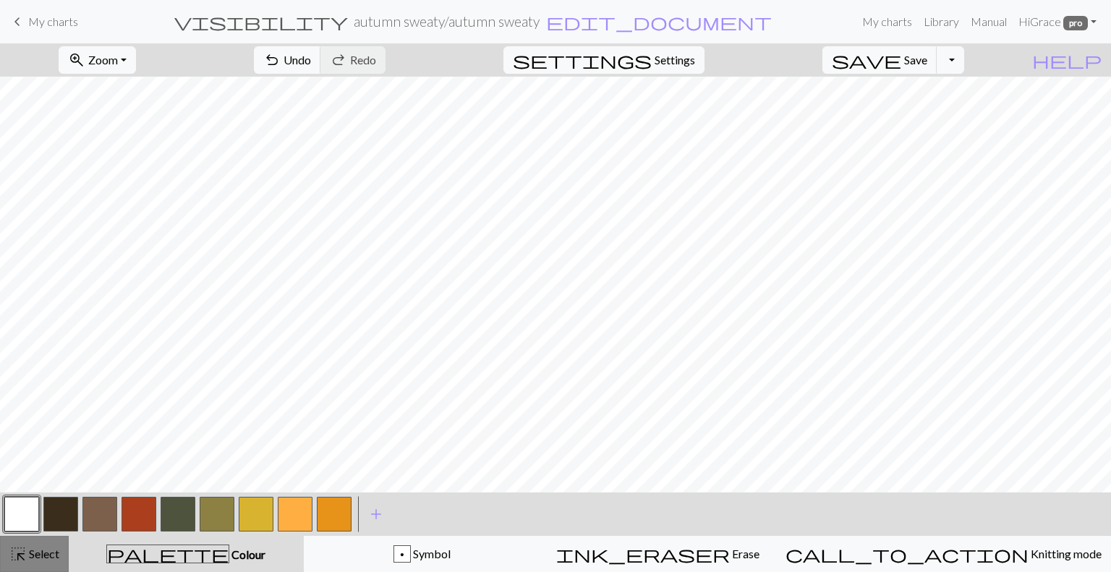
click at [30, 556] on span "Select" at bounding box center [43, 554] width 33 height 14
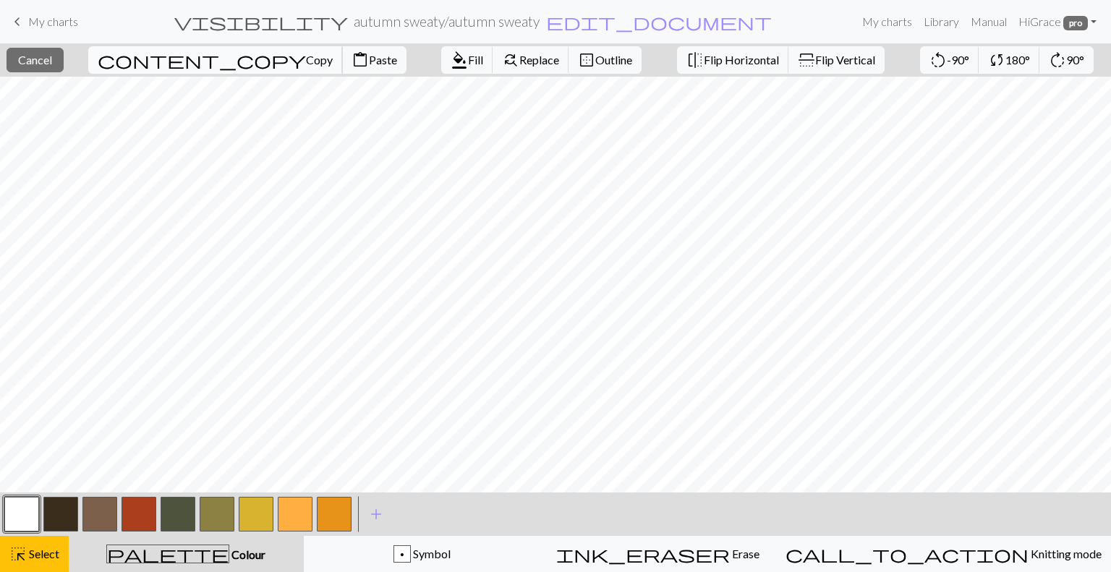
click at [306, 57] on span "Copy" at bounding box center [319, 60] width 27 height 14
click at [20, 556] on span "highlight_alt" at bounding box center [17, 554] width 17 height 20
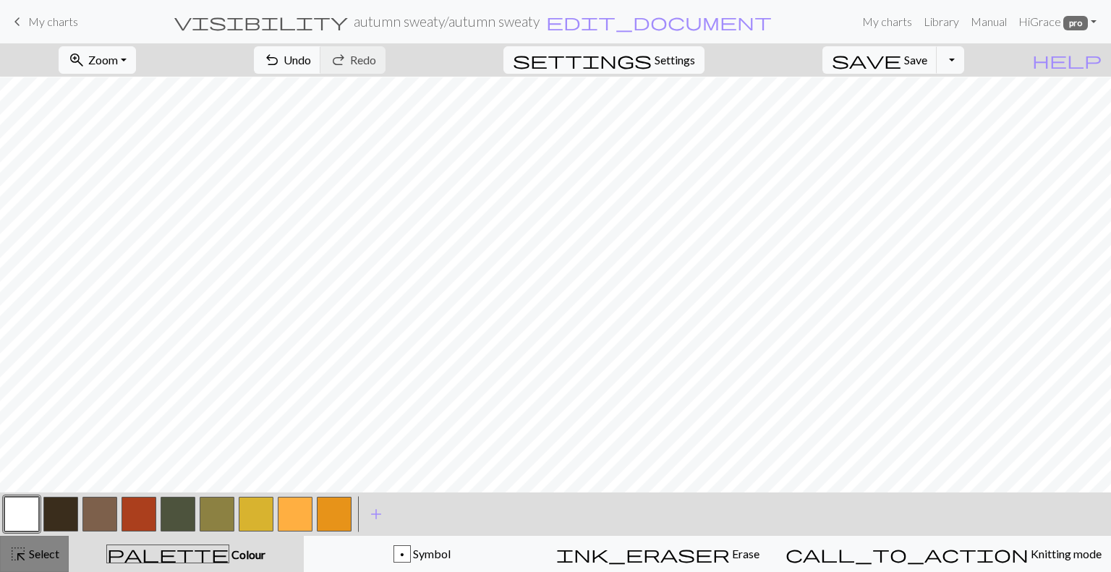
click at [20, 556] on span "highlight_alt" at bounding box center [17, 554] width 17 height 20
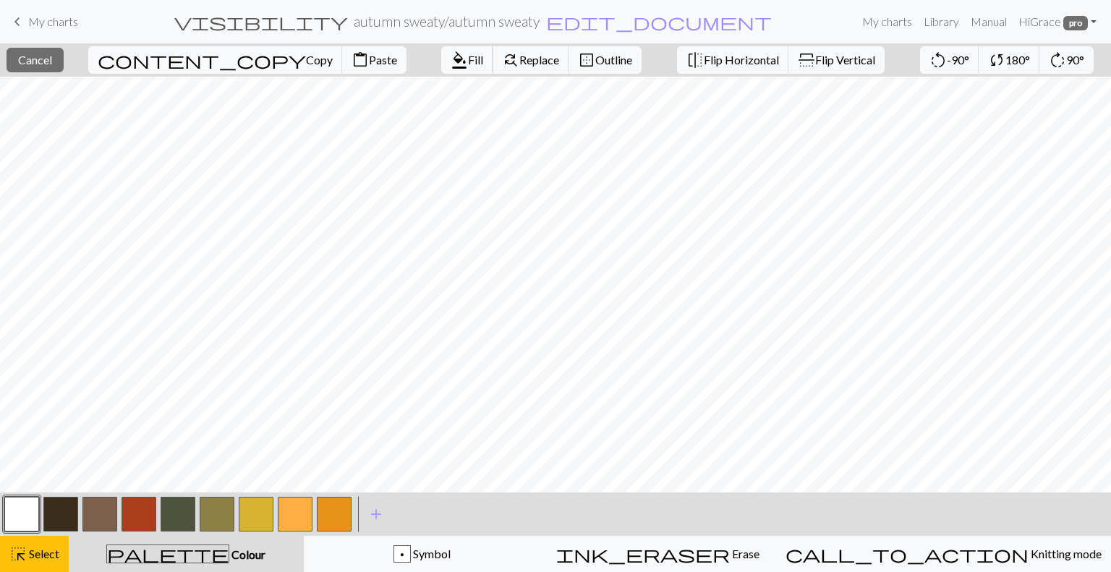
click at [468, 63] on span "Fill" at bounding box center [475, 60] width 15 height 14
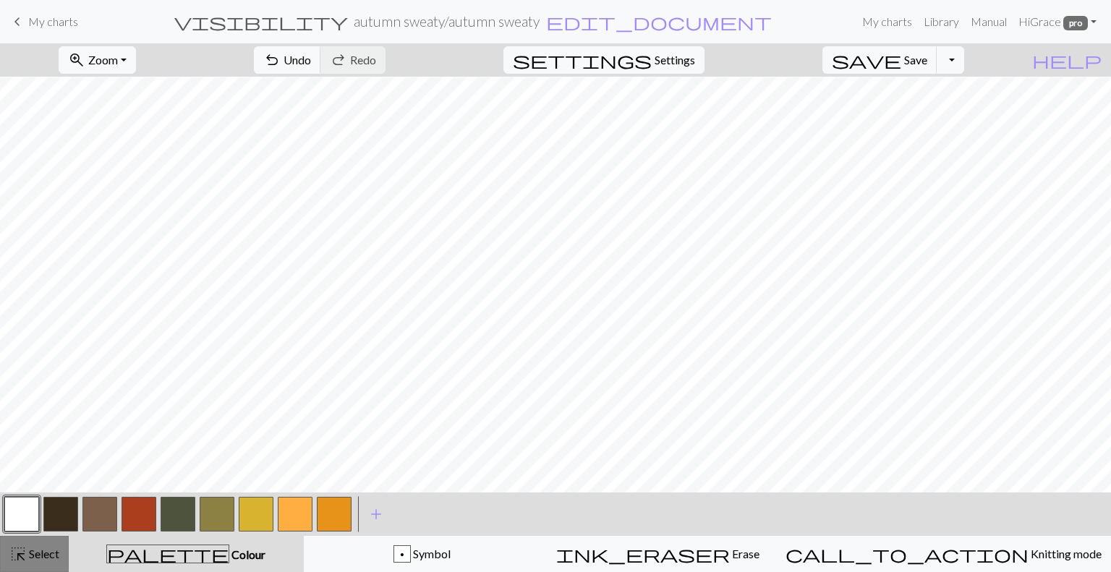
click at [32, 553] on span "Select" at bounding box center [43, 554] width 33 height 14
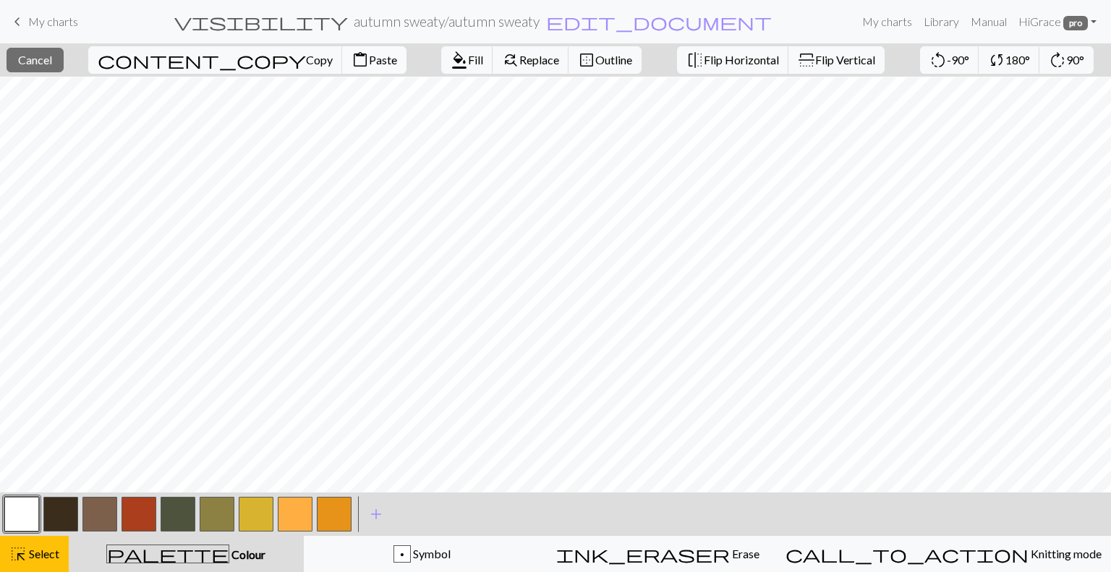
click at [369, 54] on span "Paste" at bounding box center [383, 60] width 28 height 14
click at [46, 564] on button "highlight_alt Select Select" at bounding box center [34, 554] width 69 height 36
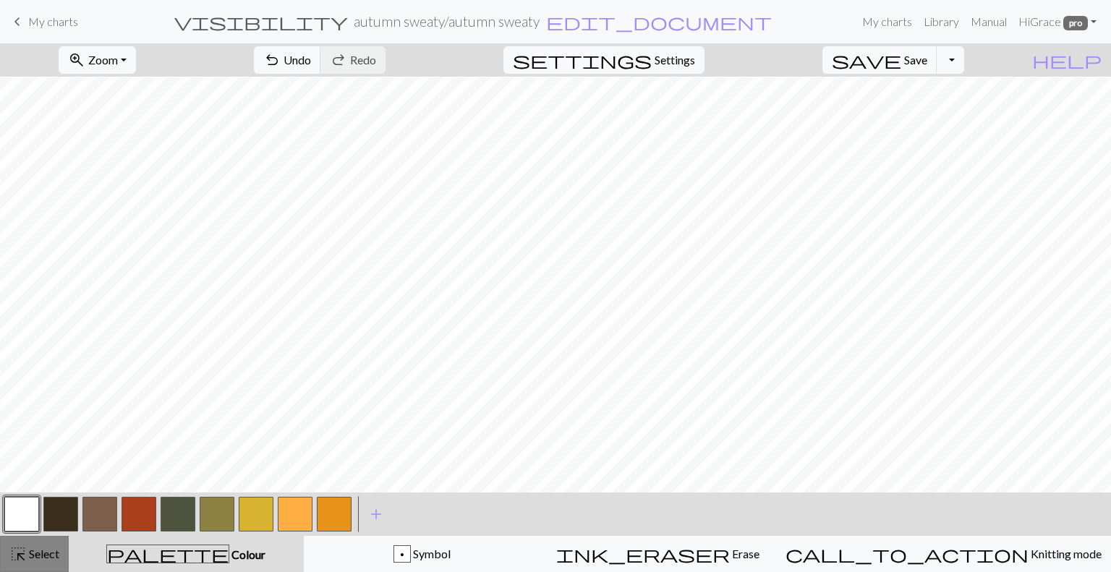
click at [42, 555] on span "Select" at bounding box center [43, 554] width 33 height 14
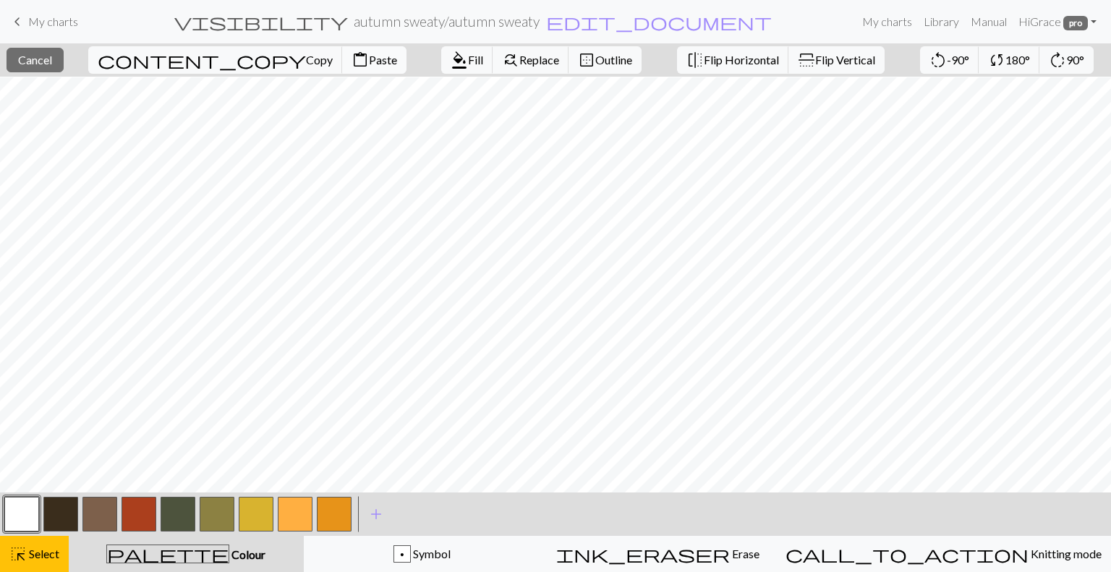
click at [342, 60] on button "content_paste Paste" at bounding box center [374, 59] width 64 height 27
click at [29, 555] on span "Select" at bounding box center [43, 554] width 33 height 14
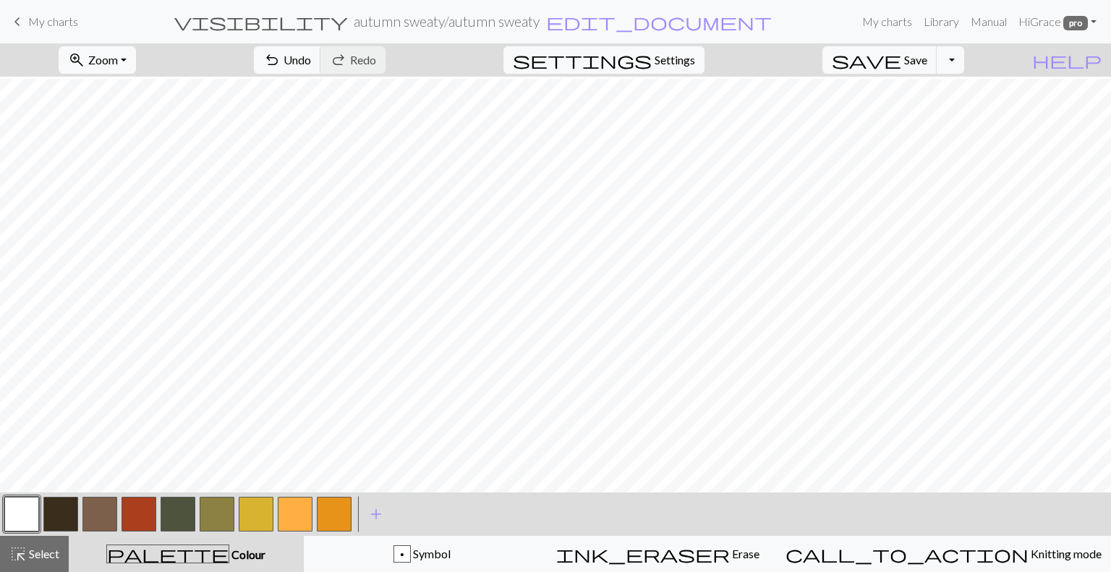
scroll to position [243, 0]
click at [39, 549] on span "Select" at bounding box center [43, 554] width 33 height 14
click at [40, 555] on span "Select" at bounding box center [43, 554] width 33 height 14
click at [32, 558] on span "Select" at bounding box center [43, 554] width 33 height 14
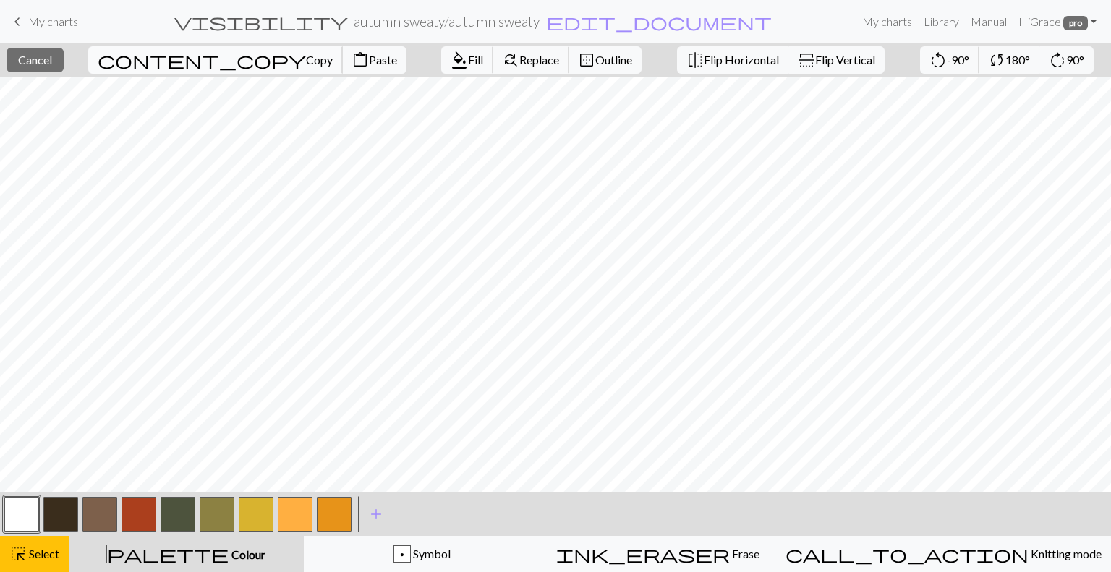
click at [306, 64] on span "Copy" at bounding box center [319, 60] width 27 height 14
click at [369, 66] on span "Paste" at bounding box center [383, 60] width 28 height 14
click at [19, 549] on span "highlight_alt" at bounding box center [17, 554] width 17 height 20
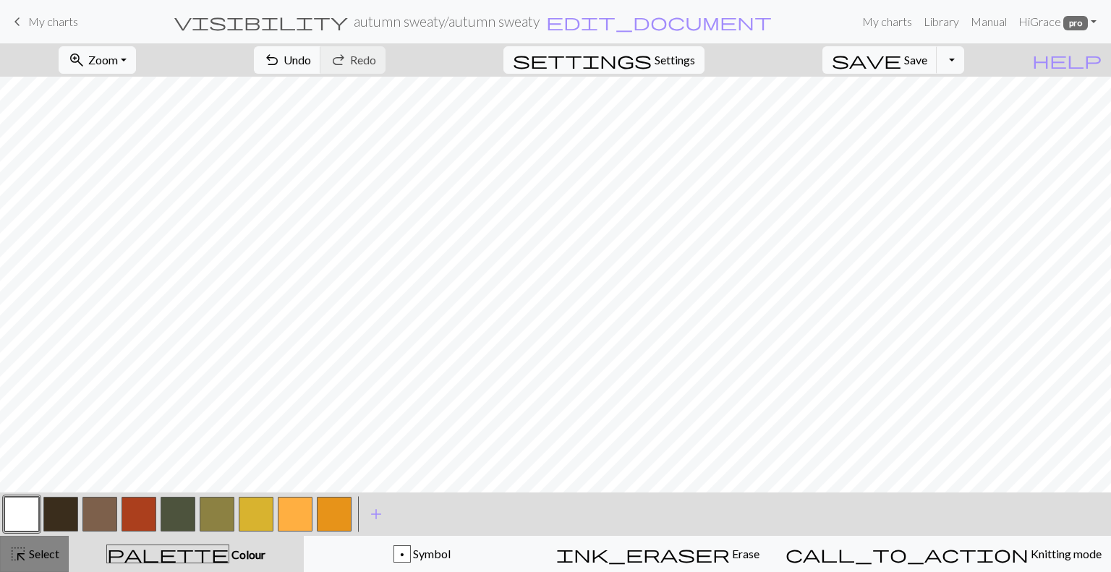
click at [48, 558] on span "Select" at bounding box center [43, 554] width 33 height 14
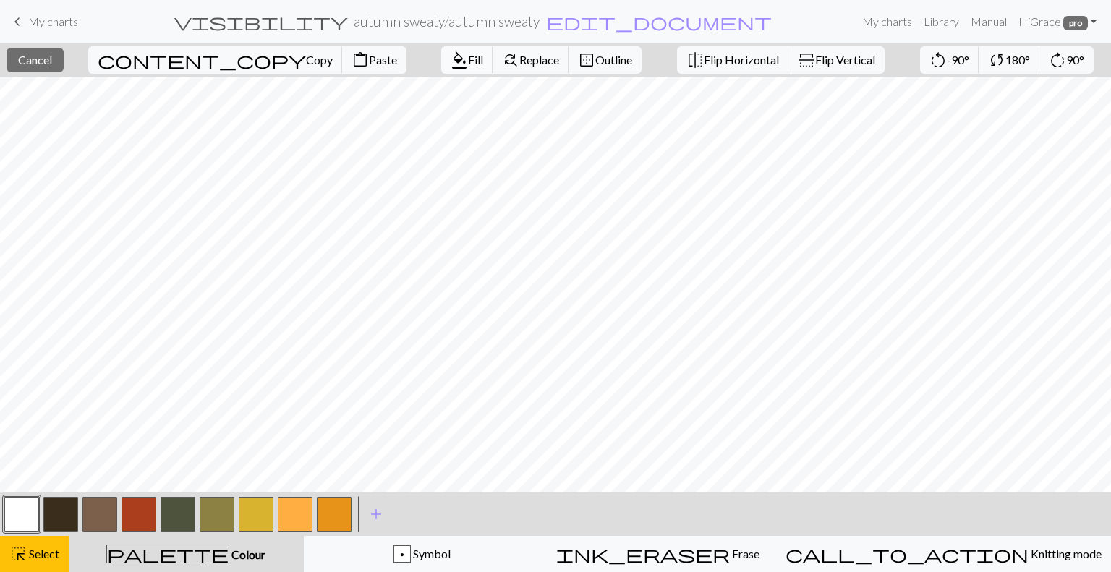
click at [468, 59] on span "Fill" at bounding box center [475, 60] width 15 height 14
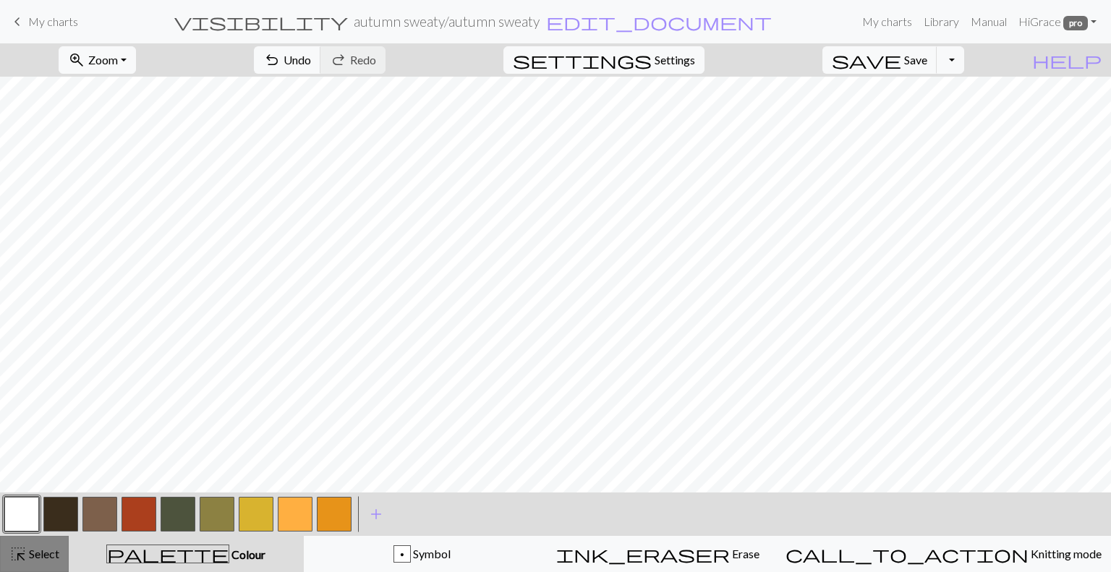
click at [29, 555] on span "Select" at bounding box center [43, 554] width 33 height 14
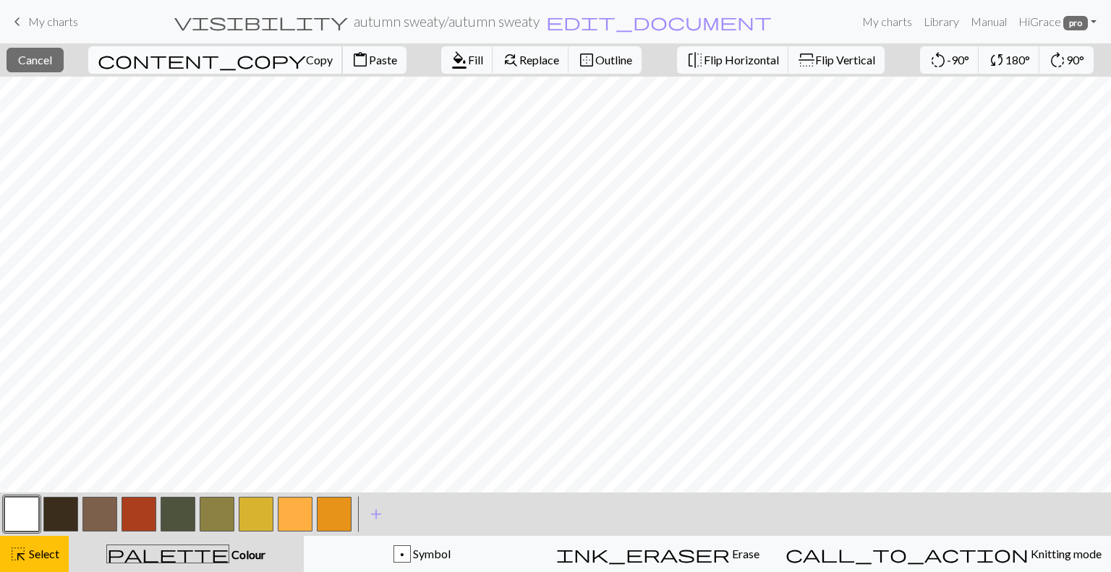
click at [306, 59] on span "Copy" at bounding box center [319, 60] width 27 height 14
click at [369, 60] on span "Paste" at bounding box center [383, 60] width 28 height 14
click at [55, 558] on span "Select" at bounding box center [43, 554] width 33 height 14
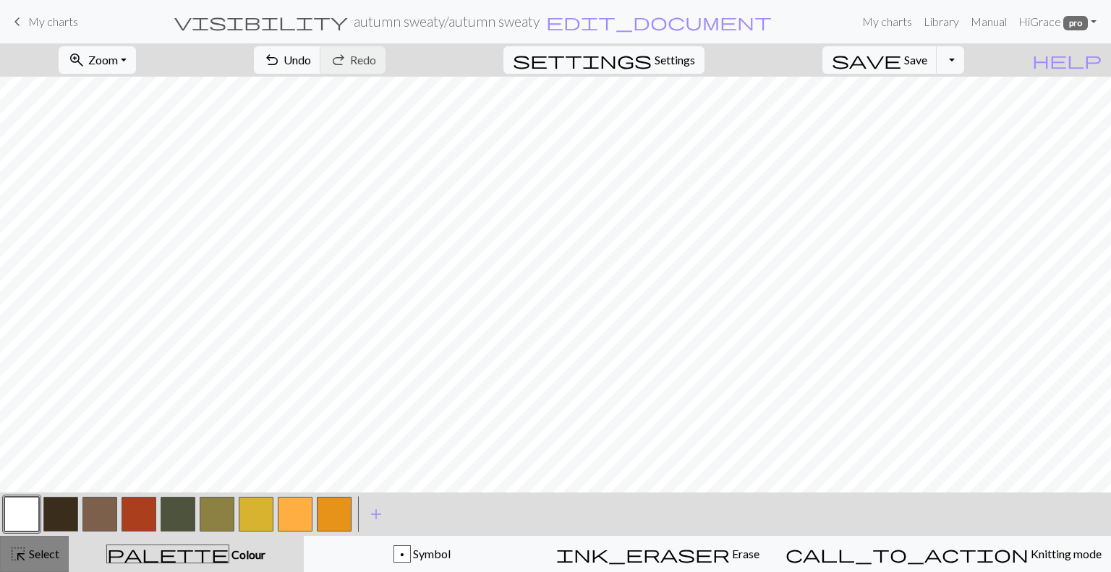
click at [38, 549] on span "Select" at bounding box center [43, 554] width 33 height 14
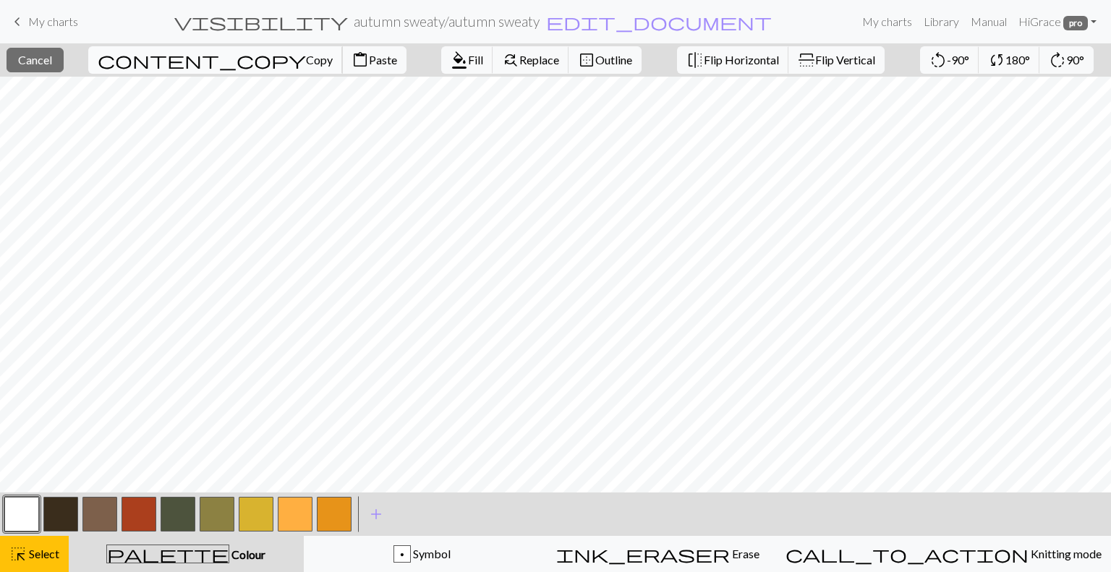
click at [306, 57] on span "Copy" at bounding box center [319, 60] width 27 height 14
click at [369, 58] on span "Paste" at bounding box center [383, 60] width 28 height 14
click at [38, 555] on span "Select" at bounding box center [43, 554] width 33 height 14
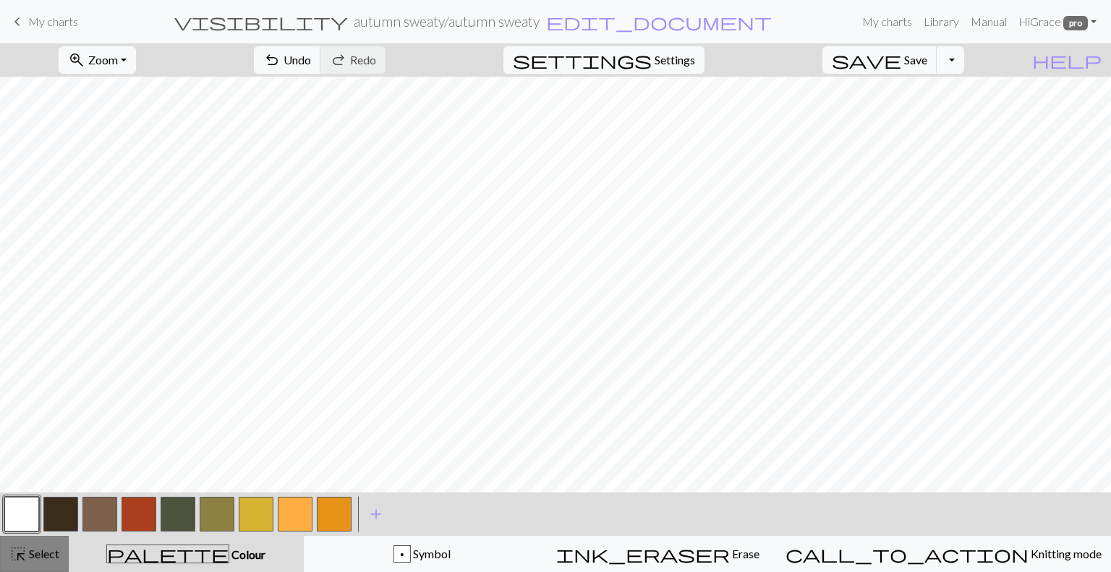
click at [38, 544] on button "highlight_alt Select Select" at bounding box center [34, 554] width 69 height 36
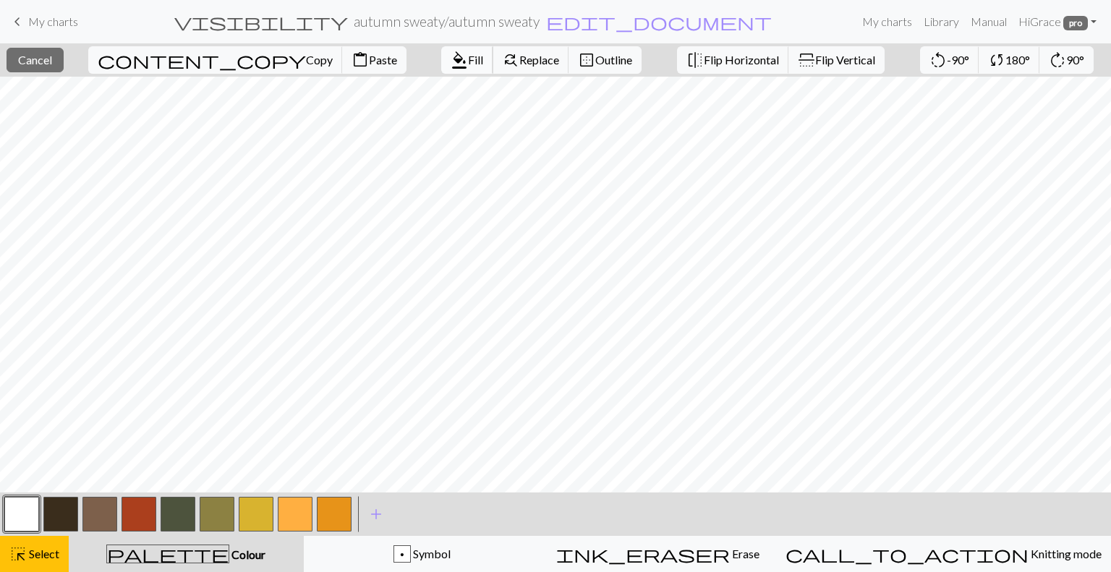
click at [468, 59] on span "Fill" at bounding box center [475, 60] width 15 height 14
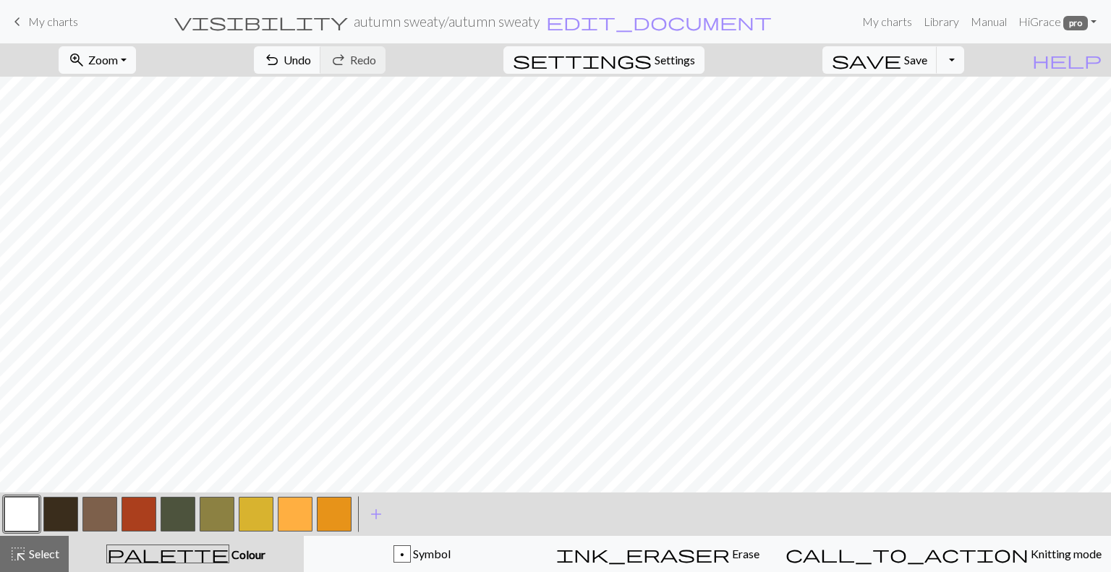
click at [225, 519] on button "button" at bounding box center [217, 514] width 35 height 35
click at [29, 547] on span "Select" at bounding box center [43, 554] width 33 height 14
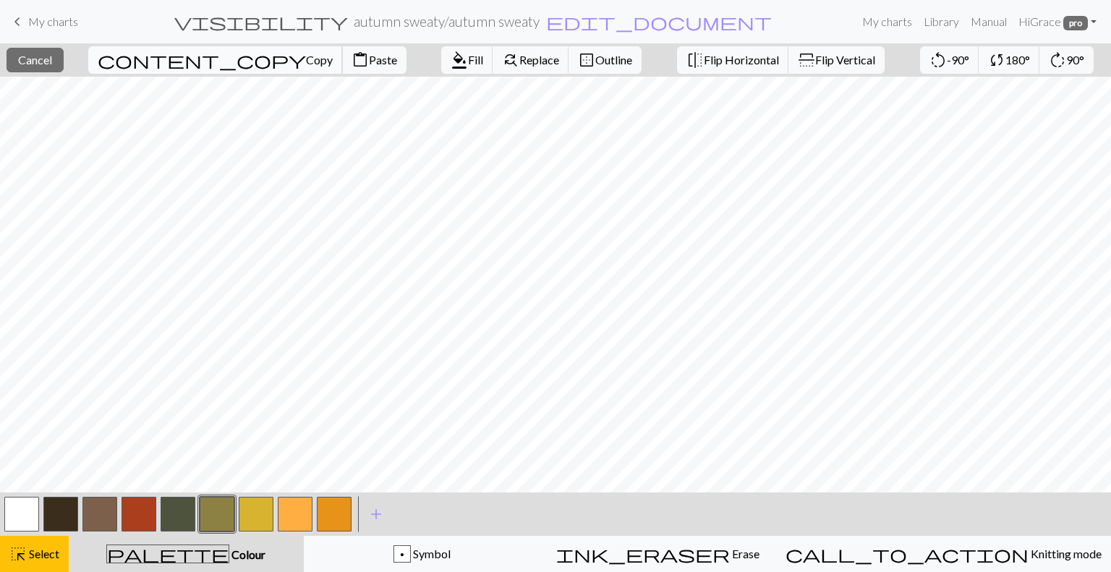
click at [306, 56] on span "Copy" at bounding box center [319, 60] width 27 height 14
click at [369, 61] on span "Paste" at bounding box center [383, 60] width 28 height 14
click at [27, 551] on span "Select" at bounding box center [43, 554] width 33 height 14
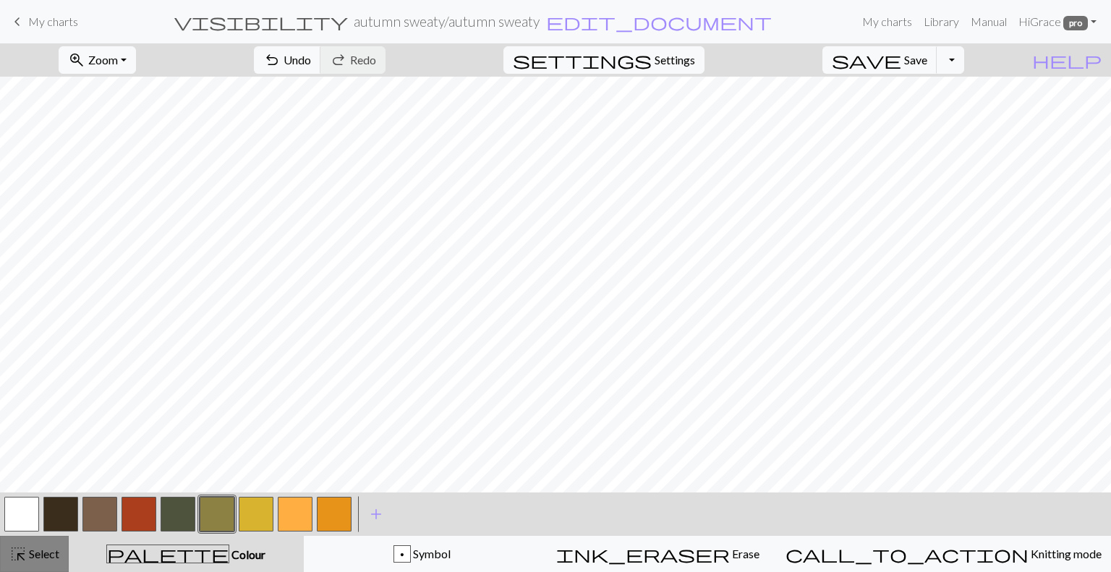
click at [27, 551] on span "Select" at bounding box center [43, 554] width 33 height 14
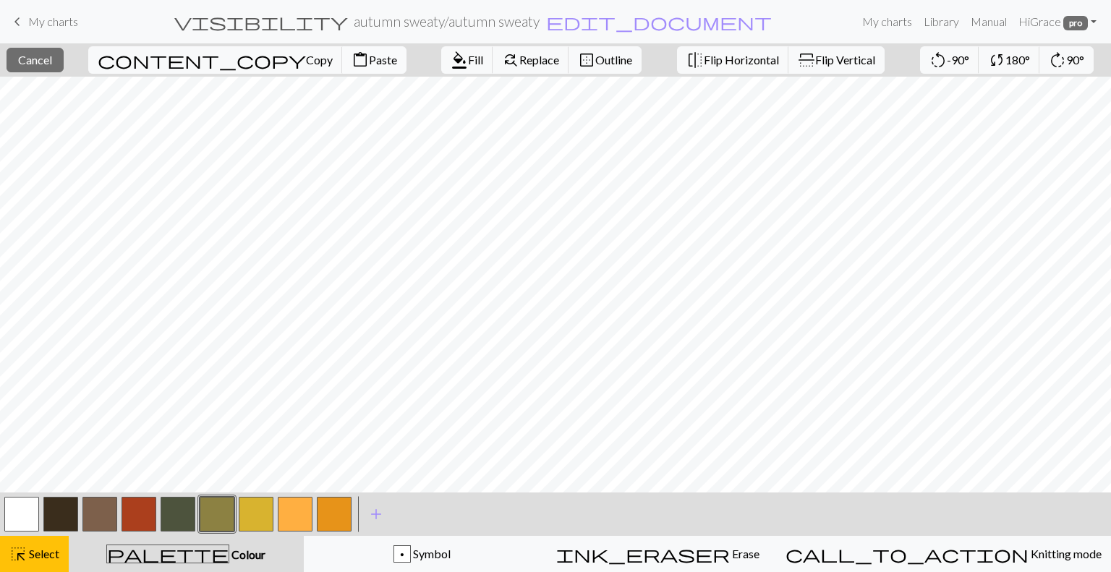
click at [369, 57] on span "Paste" at bounding box center [383, 60] width 28 height 14
click at [46, 539] on button "highlight_alt Select Select" at bounding box center [34, 554] width 69 height 36
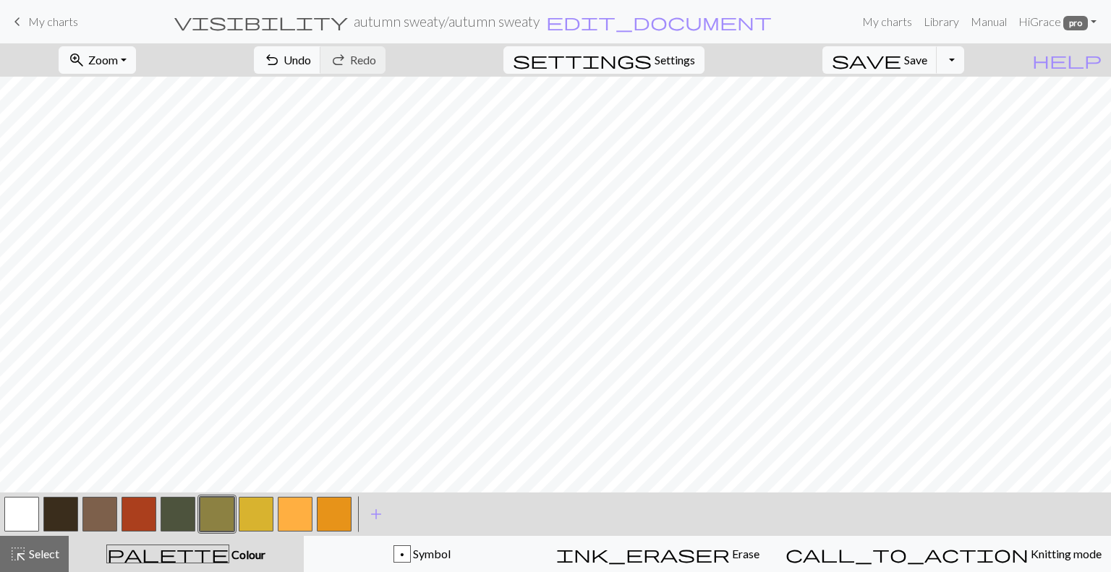
click at [27, 519] on button "button" at bounding box center [21, 514] width 35 height 35
click at [58, 553] on span "Select" at bounding box center [43, 554] width 33 height 14
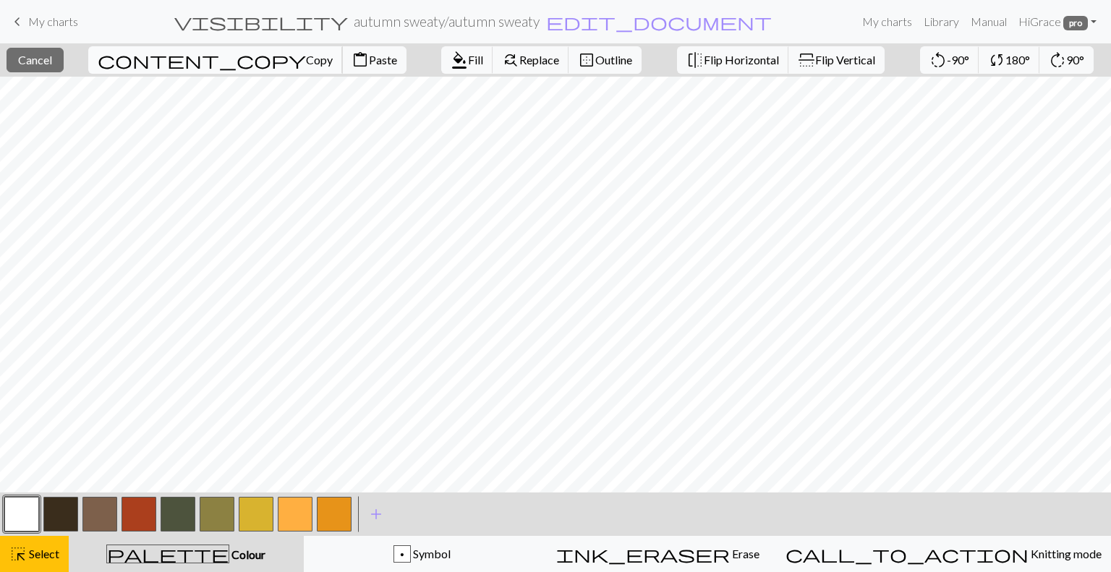
click at [306, 64] on span "Copy" at bounding box center [319, 60] width 27 height 14
click at [369, 59] on span "Paste" at bounding box center [383, 60] width 28 height 14
click at [36, 558] on span "Select" at bounding box center [43, 554] width 33 height 14
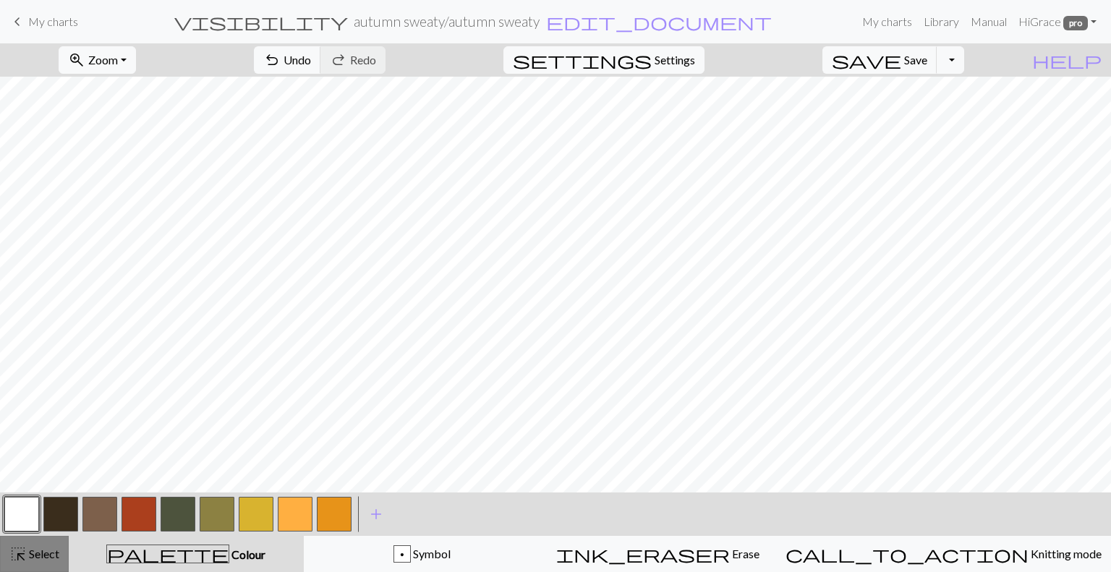
click at [32, 556] on span "Select" at bounding box center [43, 554] width 33 height 14
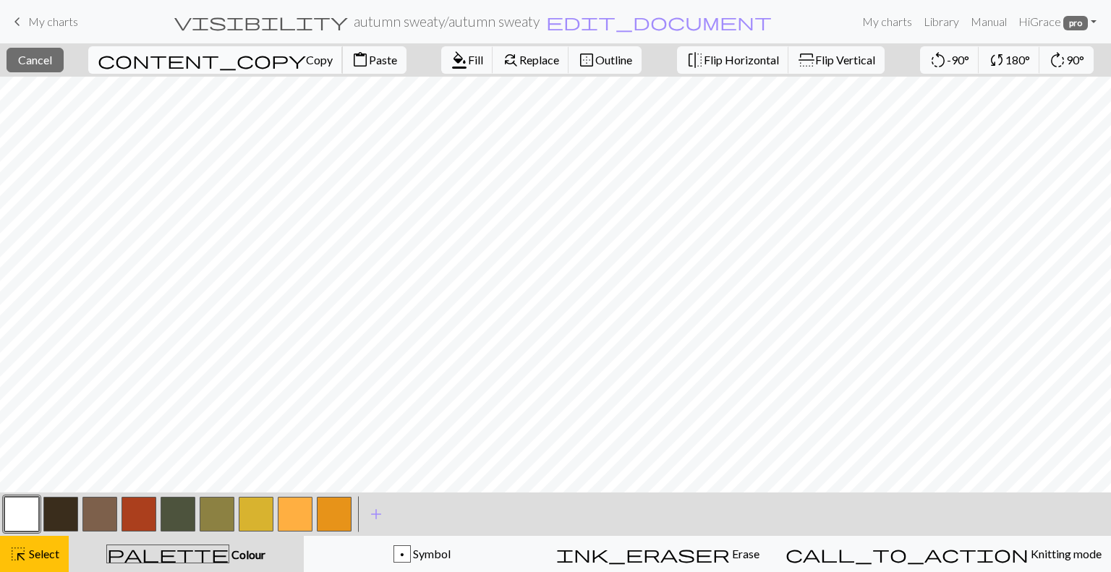
click at [306, 56] on span "Copy" at bounding box center [319, 60] width 27 height 14
click at [369, 57] on span "Paste" at bounding box center [383, 60] width 28 height 14
click at [38, 551] on span "Select" at bounding box center [43, 554] width 33 height 14
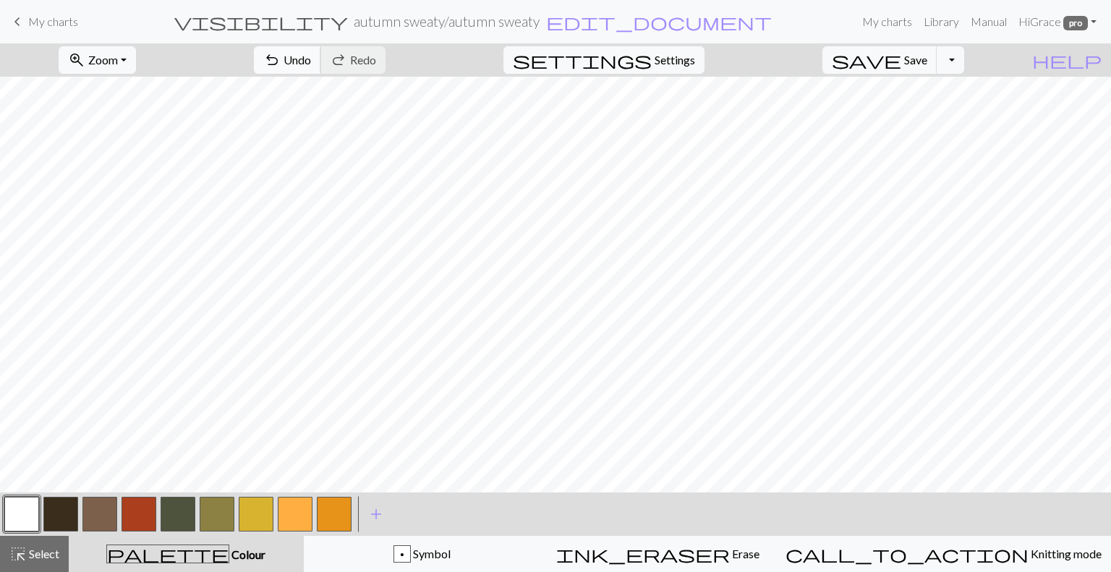
click at [311, 59] on span "Undo" at bounding box center [297, 60] width 27 height 14
click at [43, 555] on span "Select" at bounding box center [43, 554] width 33 height 14
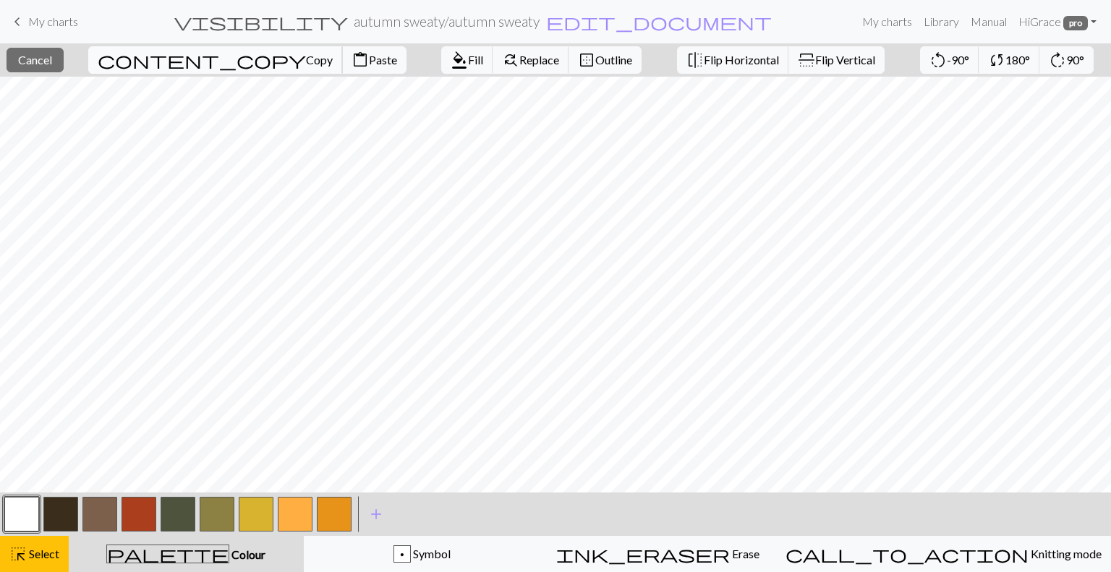
click at [306, 64] on span "Copy" at bounding box center [319, 60] width 27 height 14
click at [369, 64] on span "Paste" at bounding box center [383, 60] width 28 height 14
click at [35, 546] on div "highlight_alt Select Select" at bounding box center [34, 553] width 50 height 17
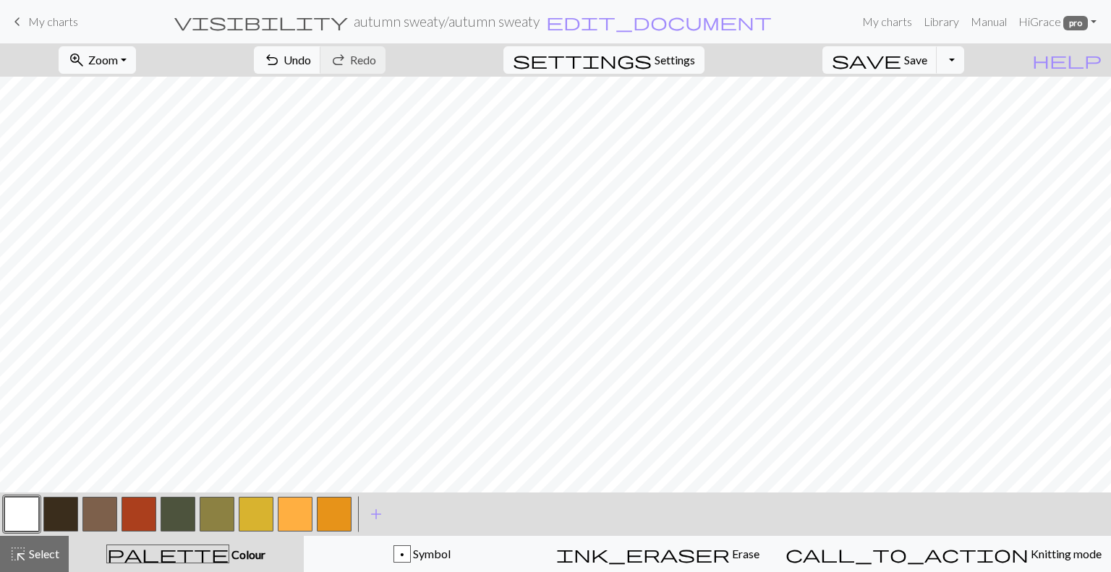
click at [310, 514] on button "button" at bounding box center [295, 514] width 35 height 35
click at [41, 551] on span "Select" at bounding box center [43, 554] width 33 height 14
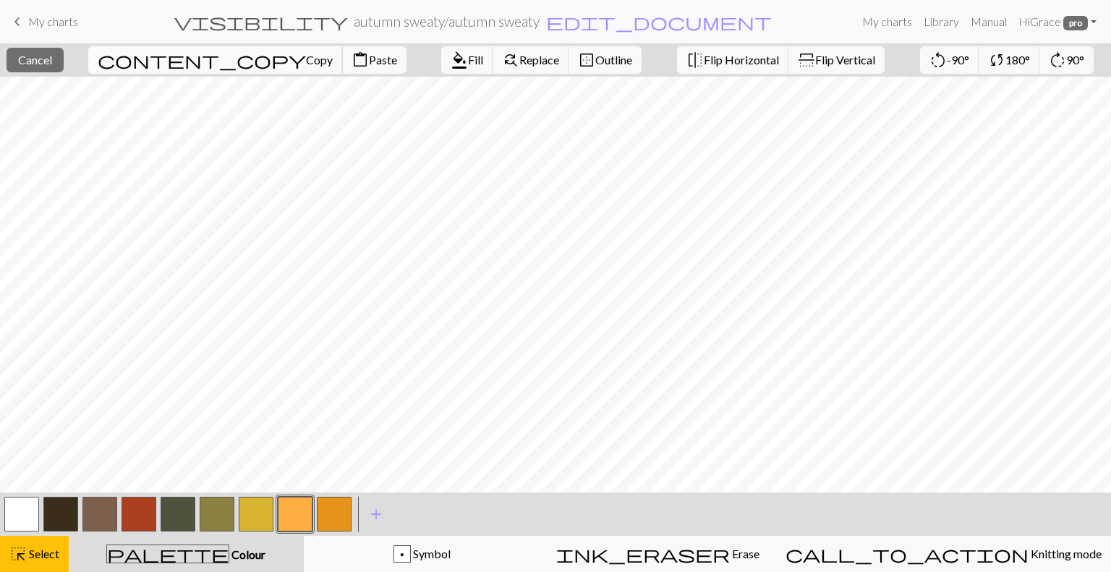
click at [306, 57] on span "Copy" at bounding box center [319, 60] width 27 height 14
click at [369, 63] on span "Paste" at bounding box center [383, 60] width 28 height 14
click at [33, 548] on span "Select" at bounding box center [43, 554] width 33 height 14
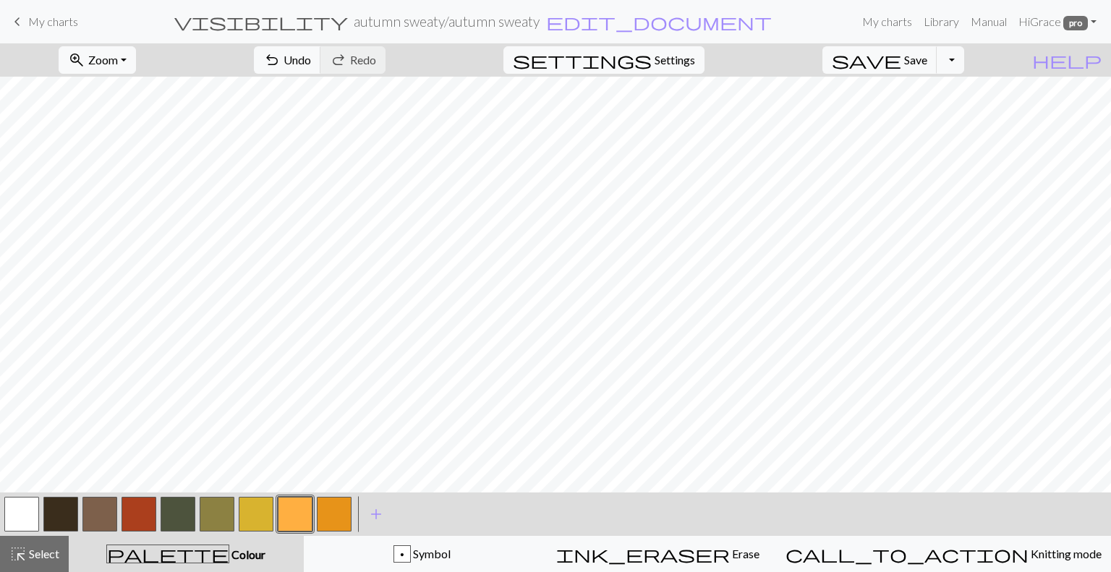
click at [17, 526] on button "button" at bounding box center [21, 514] width 35 height 35
click at [31, 555] on span "Select" at bounding box center [43, 554] width 33 height 14
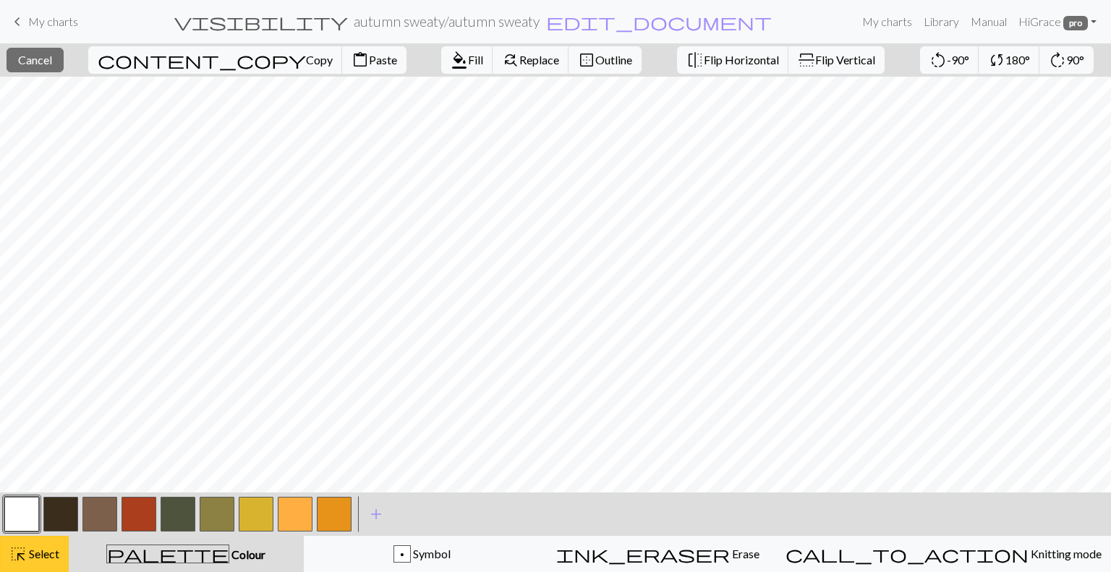
click at [33, 565] on button "highlight_alt Select Select" at bounding box center [34, 554] width 69 height 36
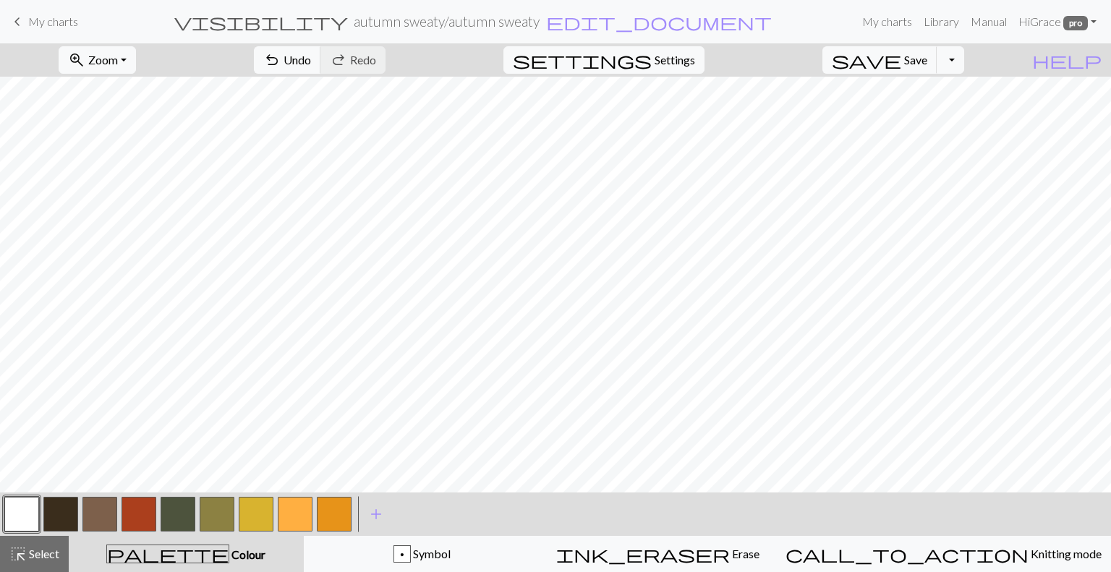
click at [224, 513] on button "button" at bounding box center [217, 514] width 35 height 35
click at [28, 519] on button "button" at bounding box center [21, 514] width 35 height 35
click at [23, 554] on span "highlight_alt" at bounding box center [17, 554] width 17 height 20
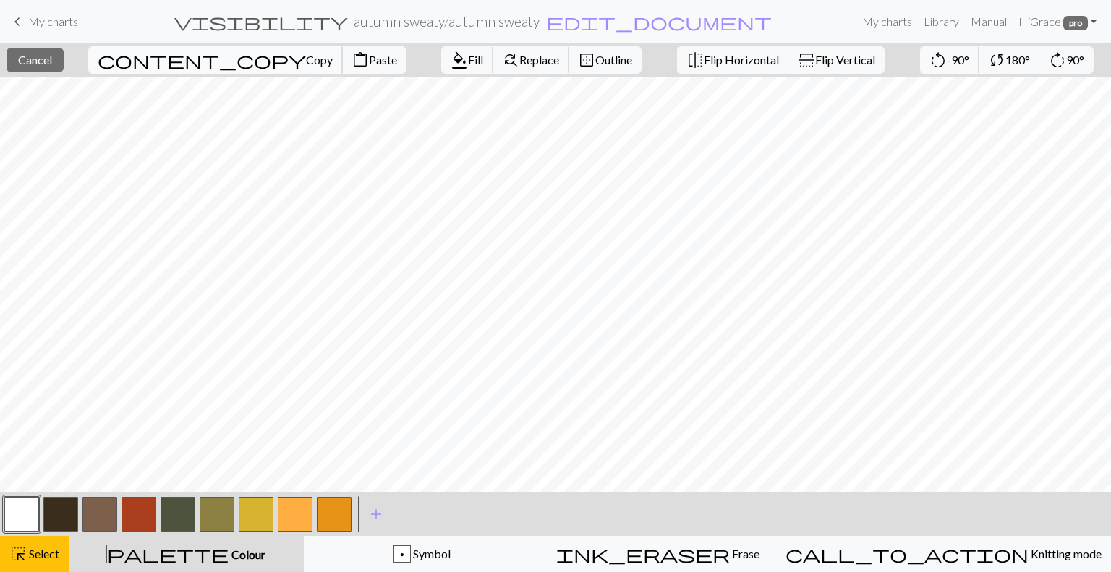
click at [306, 66] on span "Copy" at bounding box center [319, 60] width 27 height 14
click at [369, 67] on span "Paste" at bounding box center [383, 60] width 28 height 14
click at [38, 555] on span "Select" at bounding box center [43, 554] width 33 height 14
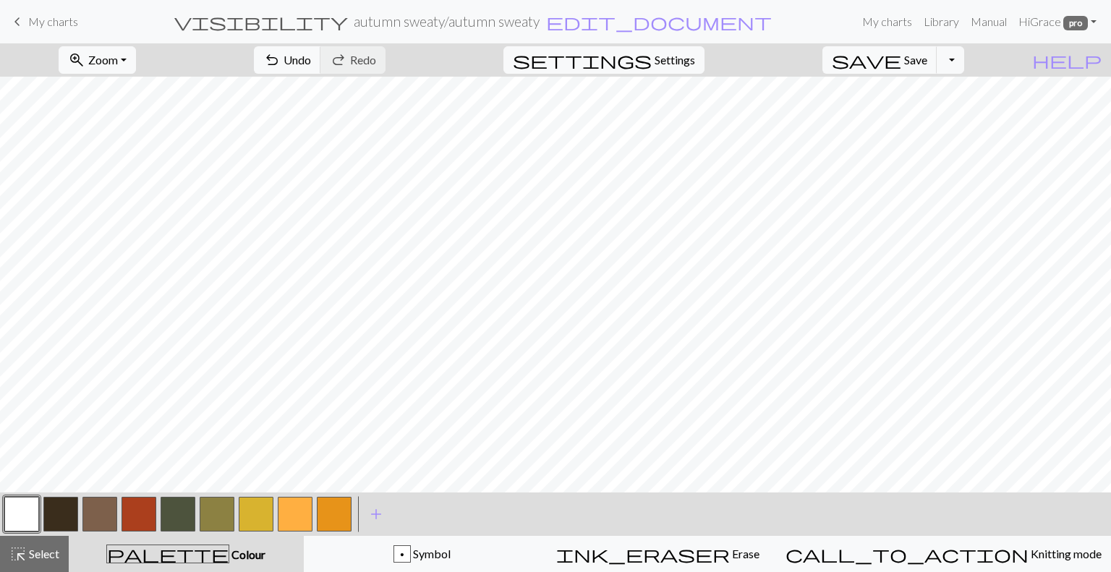
click at [298, 513] on button "button" at bounding box center [295, 514] width 35 height 35
click at [179, 522] on button "button" at bounding box center [178, 514] width 35 height 35
click at [37, 546] on div "highlight_alt Select Select" at bounding box center [34, 553] width 50 height 17
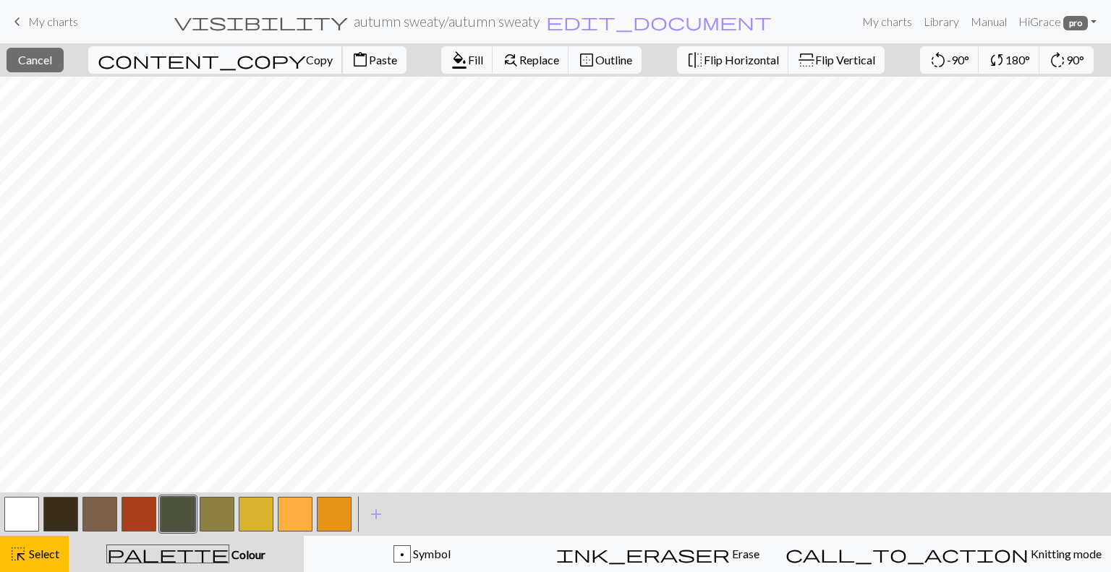
click at [158, 60] on span "content_copy" at bounding box center [202, 60] width 208 height 20
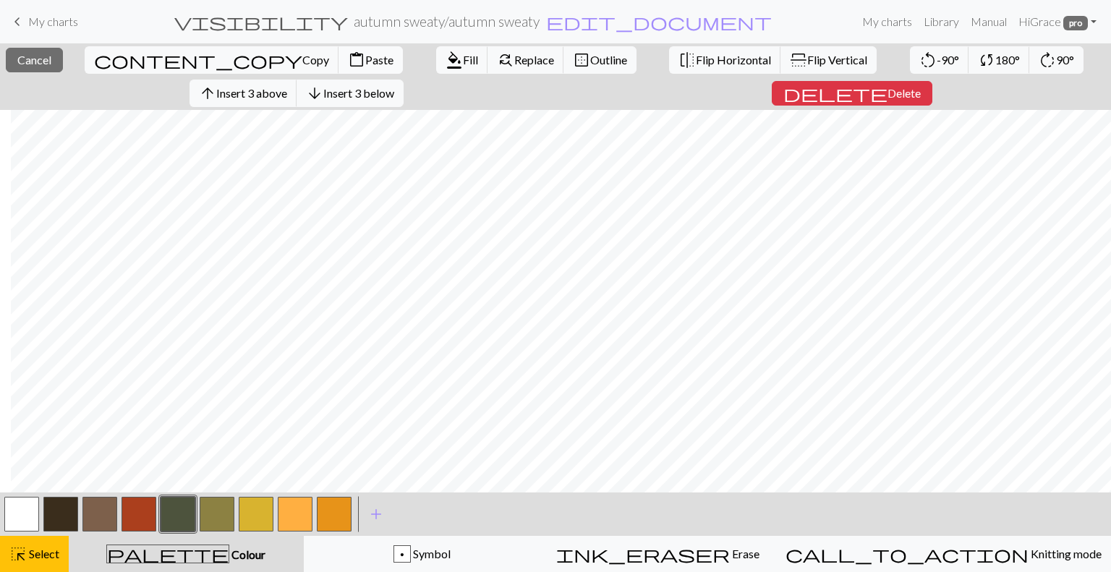
click at [365, 60] on span "Paste" at bounding box center [379, 60] width 28 height 14
click at [30, 558] on span "Select" at bounding box center [43, 554] width 33 height 14
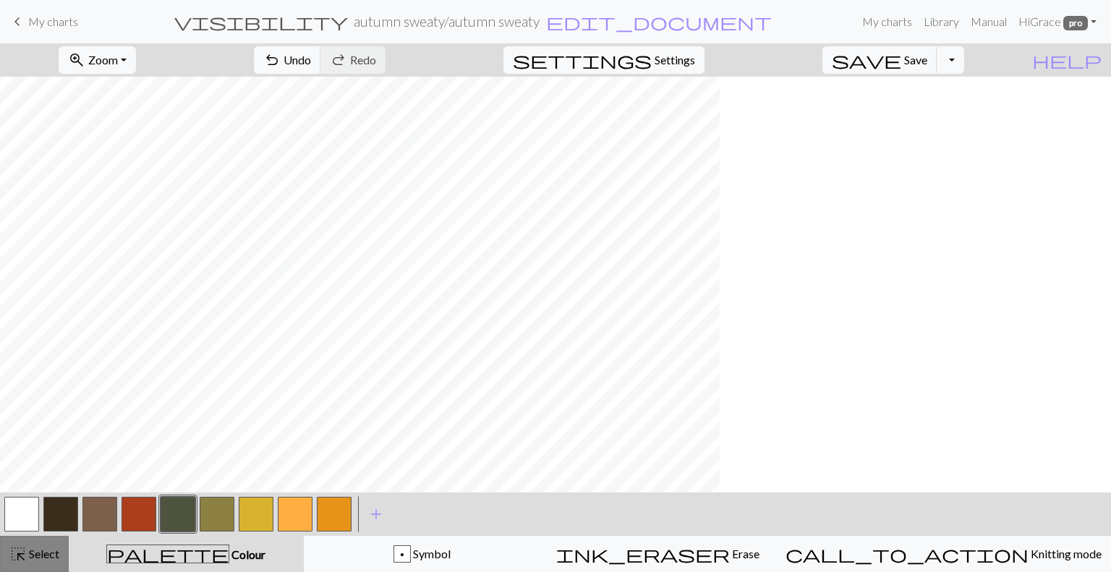
scroll to position [243, 0]
click at [25, 553] on span "highlight_alt" at bounding box center [17, 554] width 17 height 20
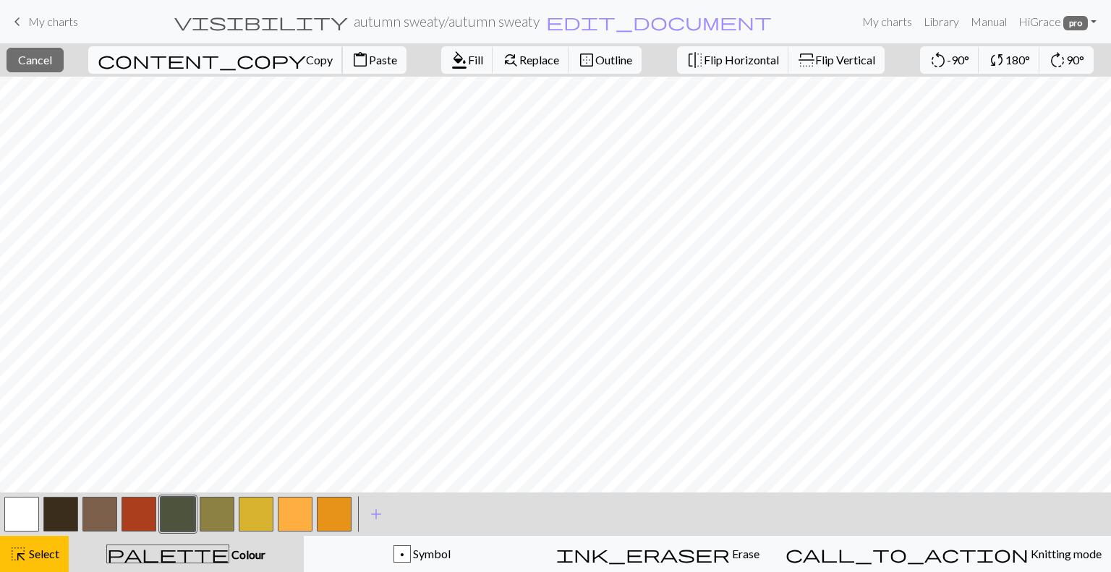
click at [306, 56] on span "Copy" at bounding box center [319, 60] width 27 height 14
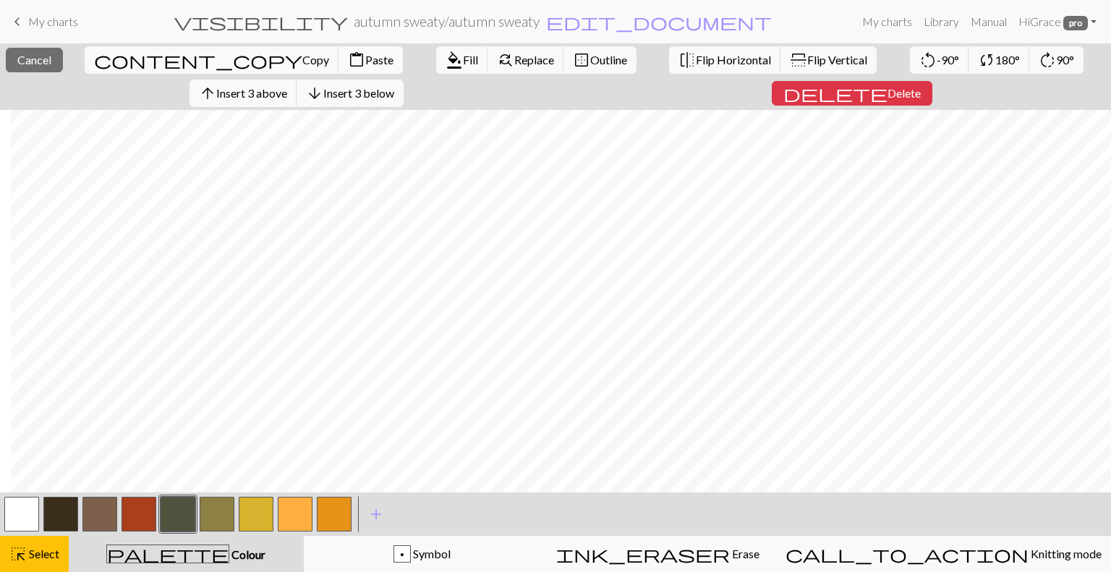
click at [339, 51] on button "content_paste Paste" at bounding box center [371, 59] width 64 height 27
click at [29, 559] on span "Select" at bounding box center [43, 554] width 33 height 14
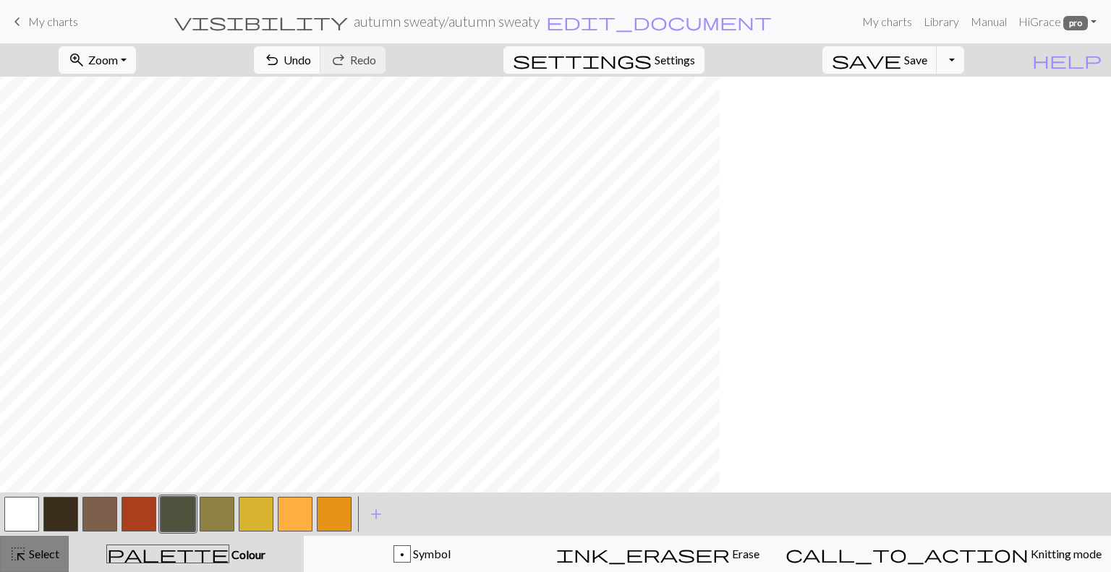
scroll to position [243, 0]
click at [51, 552] on span "Select" at bounding box center [43, 554] width 33 height 14
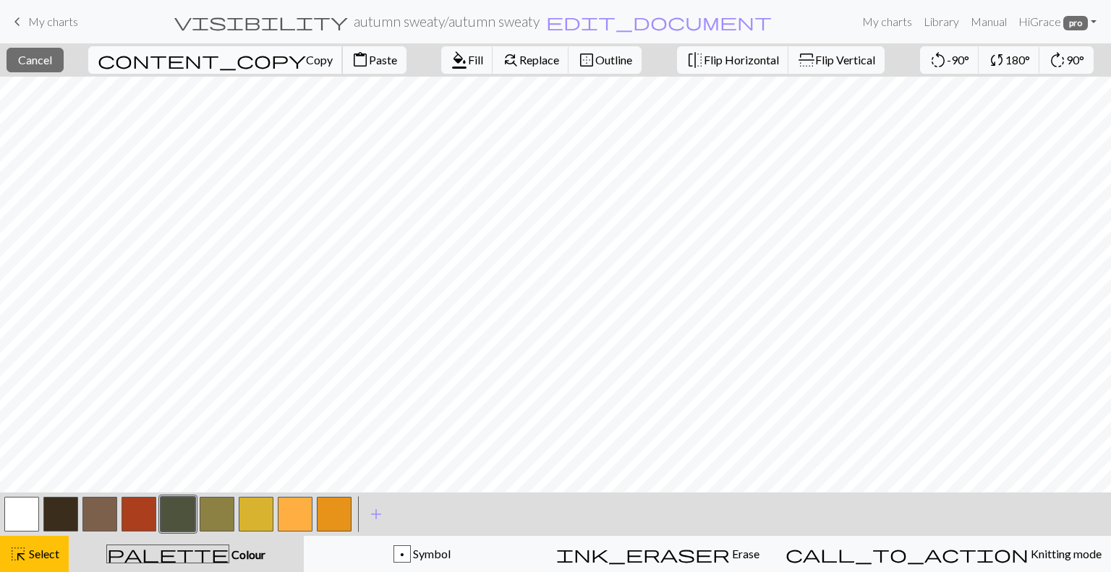
click at [306, 67] on span "Copy" at bounding box center [319, 60] width 27 height 14
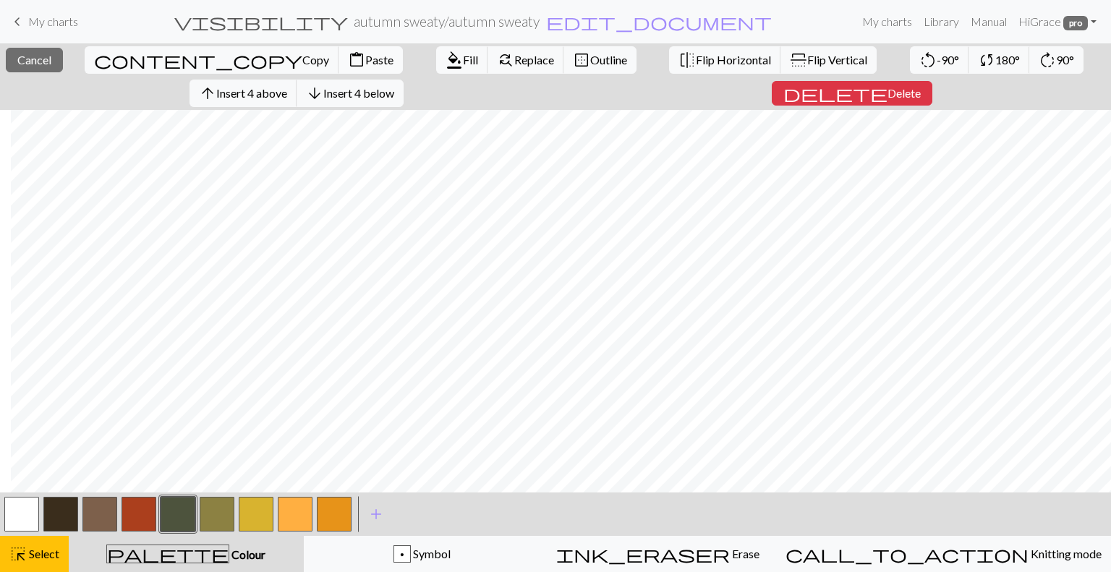
click at [339, 49] on button "content_paste Paste" at bounding box center [371, 59] width 64 height 27
click at [45, 550] on span "Select" at bounding box center [43, 554] width 33 height 14
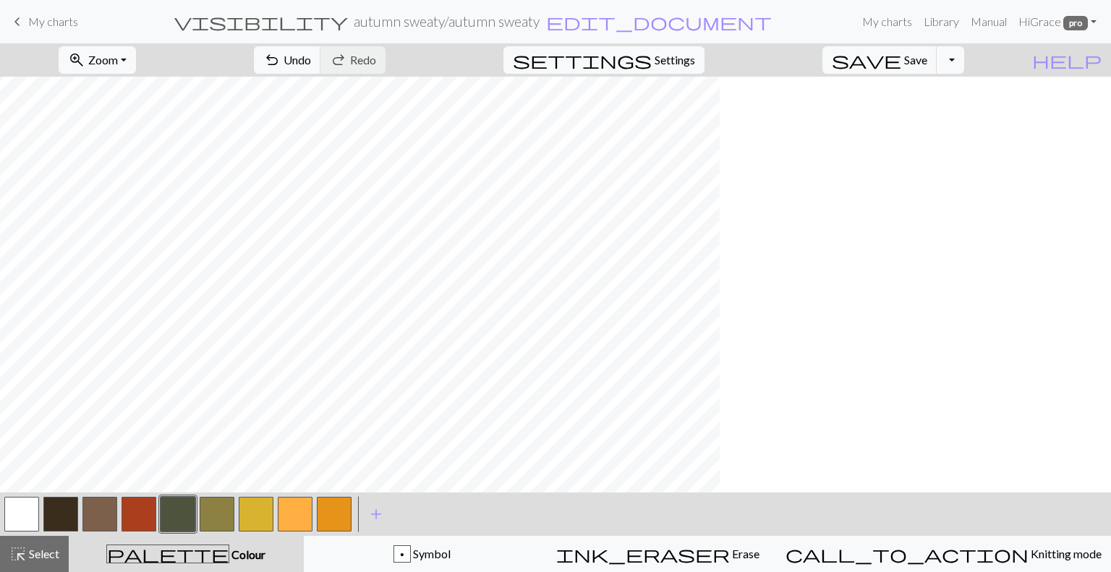
scroll to position [243, 0]
click at [311, 63] on span "Undo" at bounding box center [297, 60] width 27 height 14
click at [48, 558] on span "Select" at bounding box center [43, 554] width 33 height 14
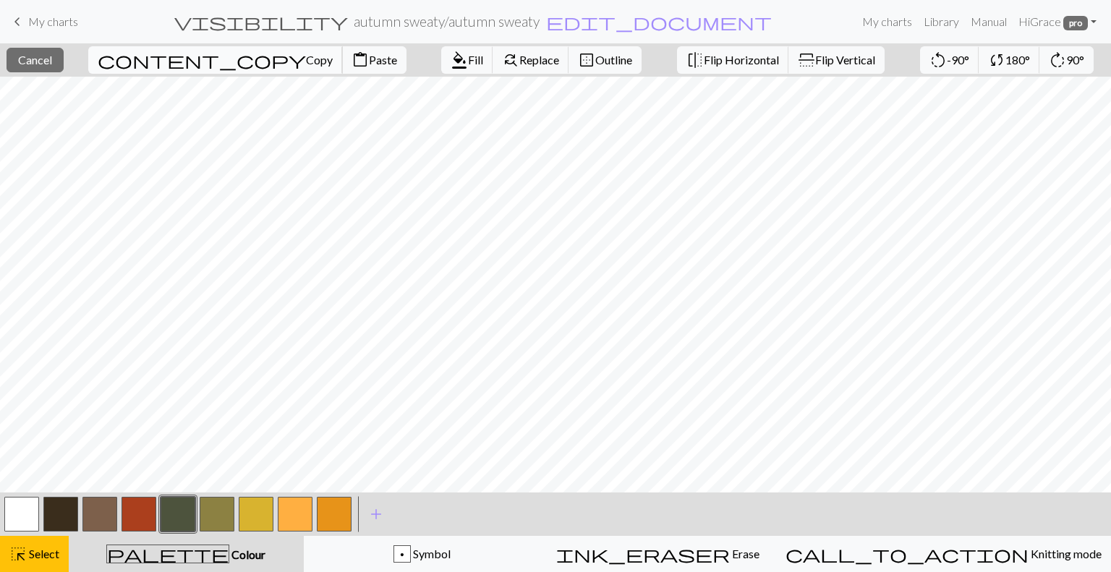
click at [165, 48] on button "content_copy Copy" at bounding box center [215, 59] width 255 height 27
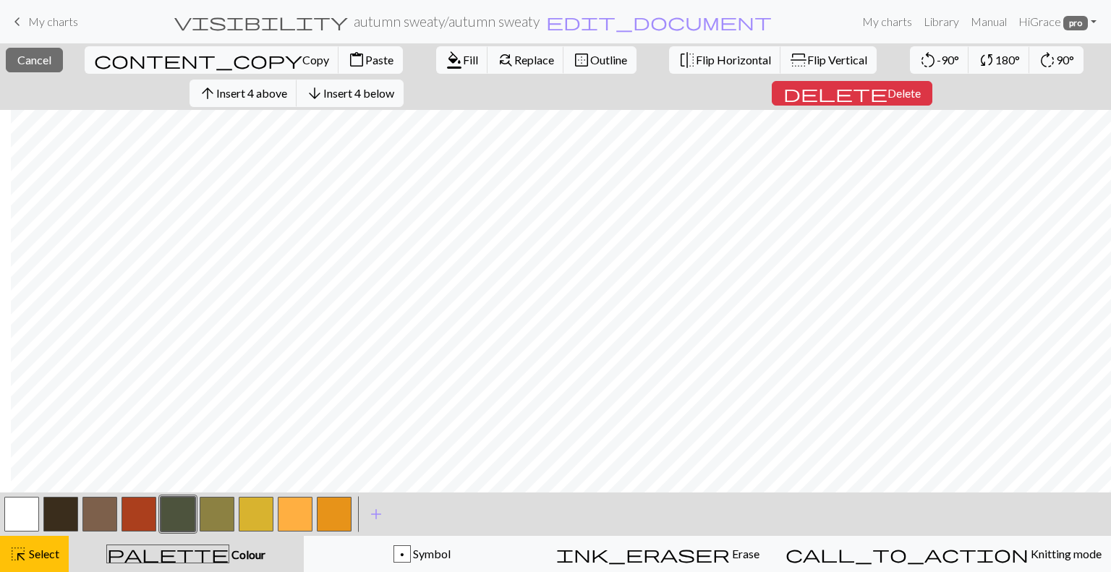
click at [365, 54] on span "Paste" at bounding box center [379, 60] width 28 height 14
click at [32, 553] on span "Select" at bounding box center [43, 554] width 33 height 14
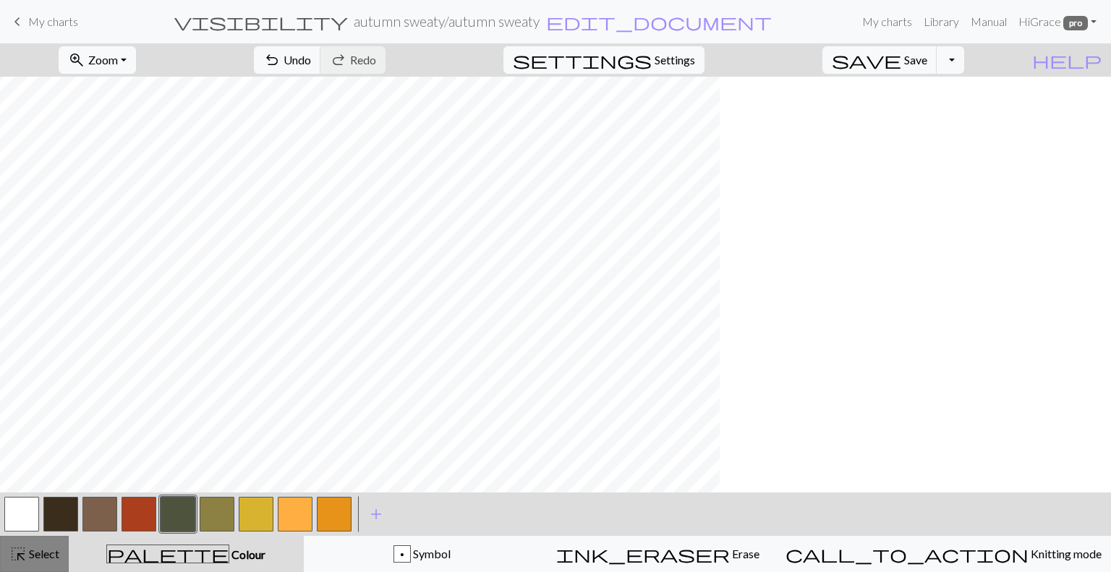
scroll to position [243, 0]
click at [41, 549] on span "Select" at bounding box center [43, 554] width 33 height 14
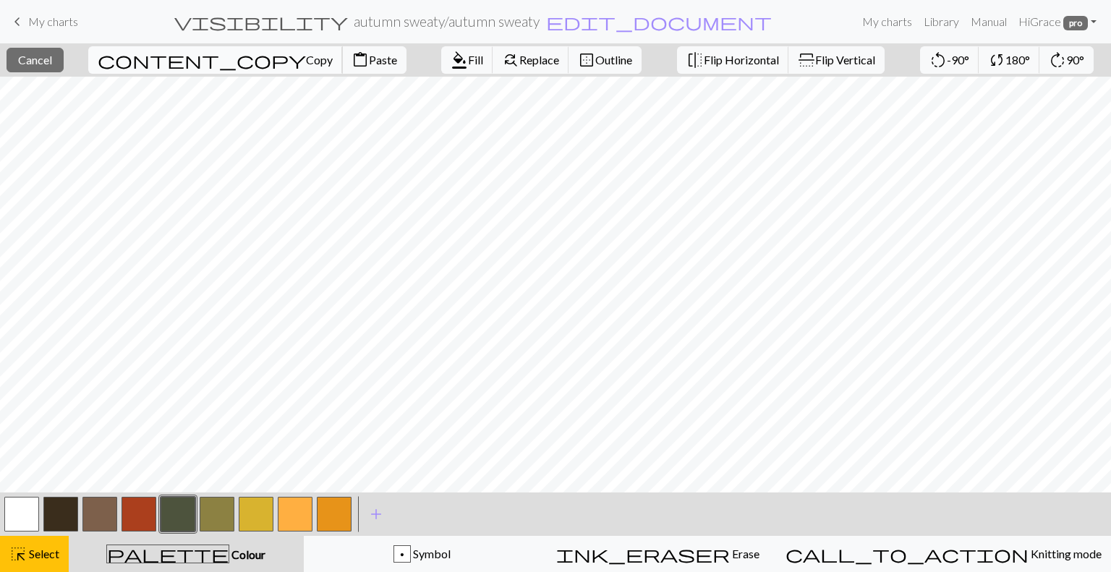
click at [306, 57] on span "Copy" at bounding box center [319, 60] width 27 height 14
click at [468, 58] on span "Fill" at bounding box center [475, 60] width 15 height 14
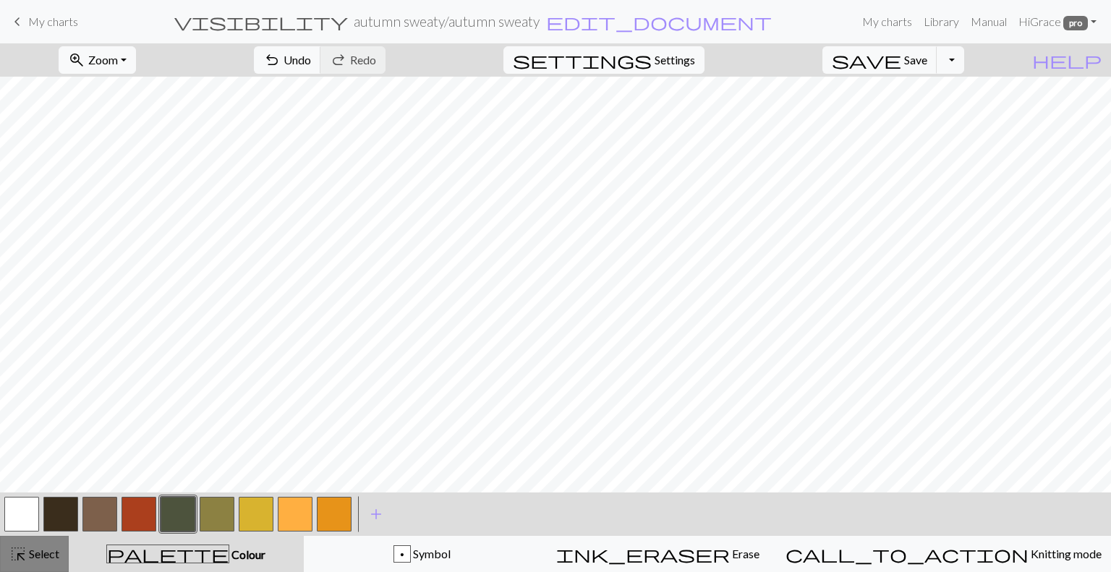
click at [41, 548] on span "Select" at bounding box center [43, 554] width 33 height 14
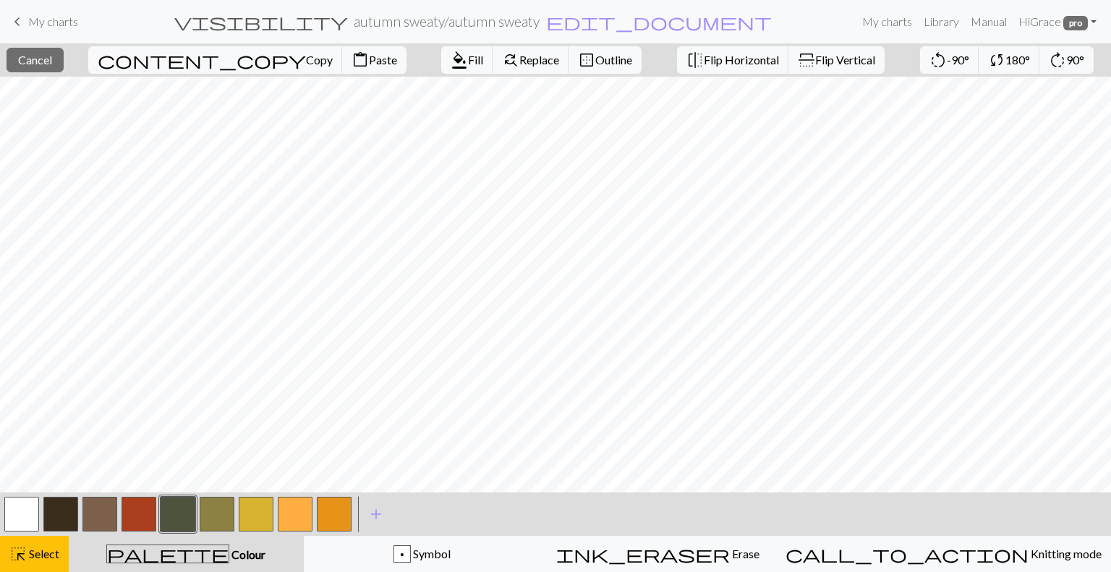
click at [23, 506] on button "button" at bounding box center [21, 514] width 35 height 35
click at [468, 59] on span "Fill" at bounding box center [475, 60] width 15 height 14
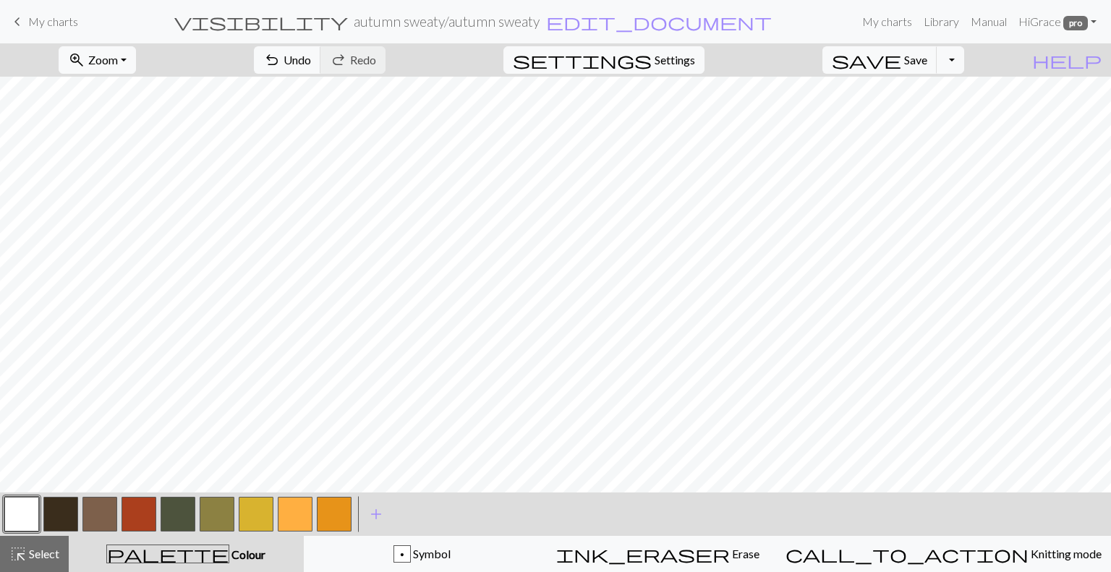
click at [288, 523] on button "button" at bounding box center [295, 514] width 35 height 35
click at [32, 504] on button "button" at bounding box center [21, 514] width 35 height 35
click at [34, 553] on span "Select" at bounding box center [43, 554] width 33 height 14
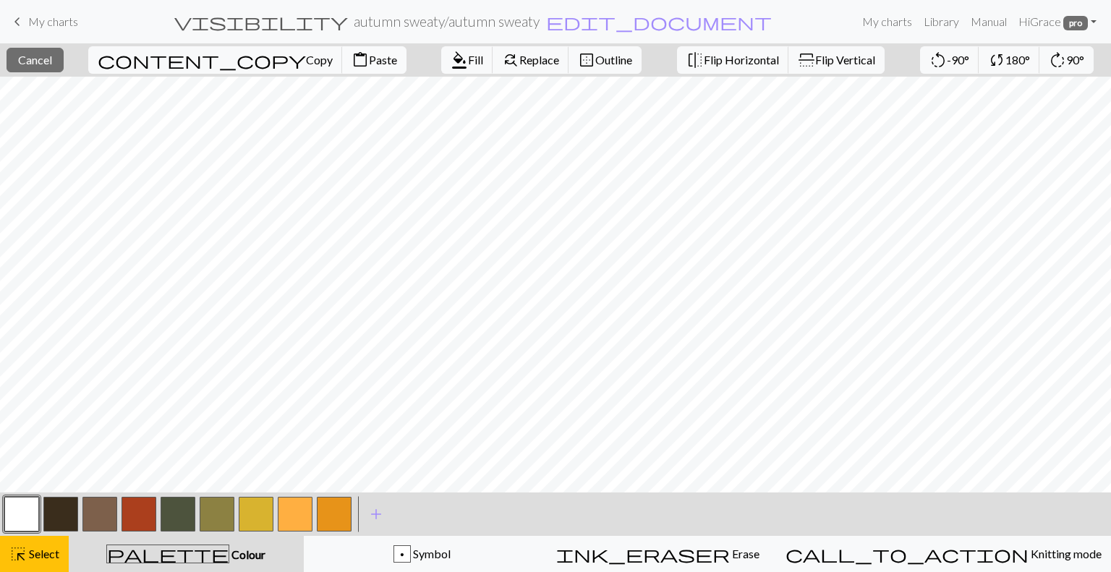
click at [342, 68] on button "content_paste Paste" at bounding box center [374, 59] width 64 height 27
click at [22, 553] on span "highlight_alt" at bounding box center [17, 554] width 17 height 20
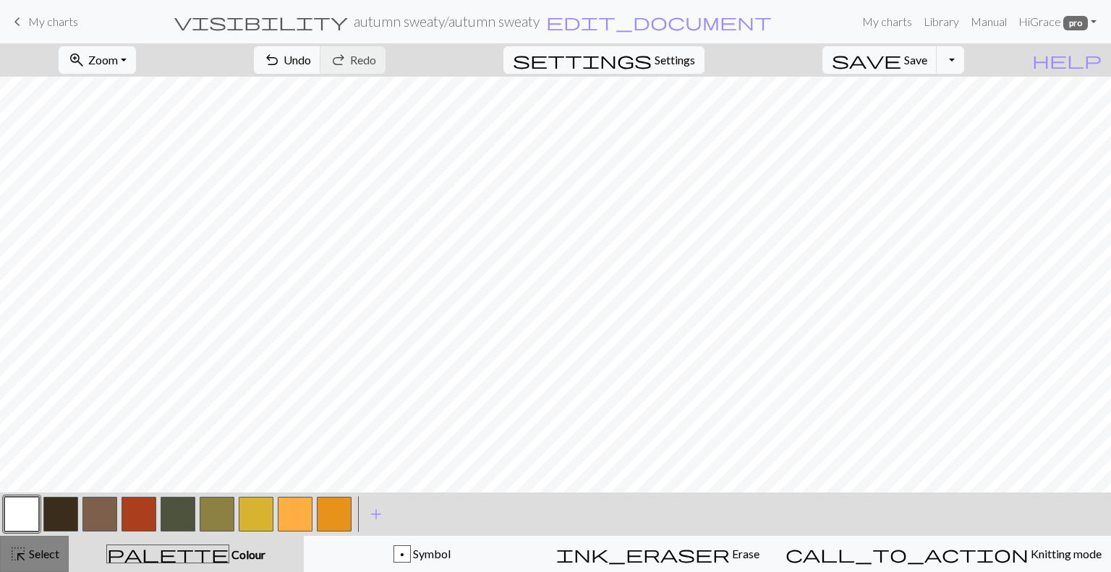
click at [22, 553] on span "highlight_alt" at bounding box center [17, 554] width 17 height 20
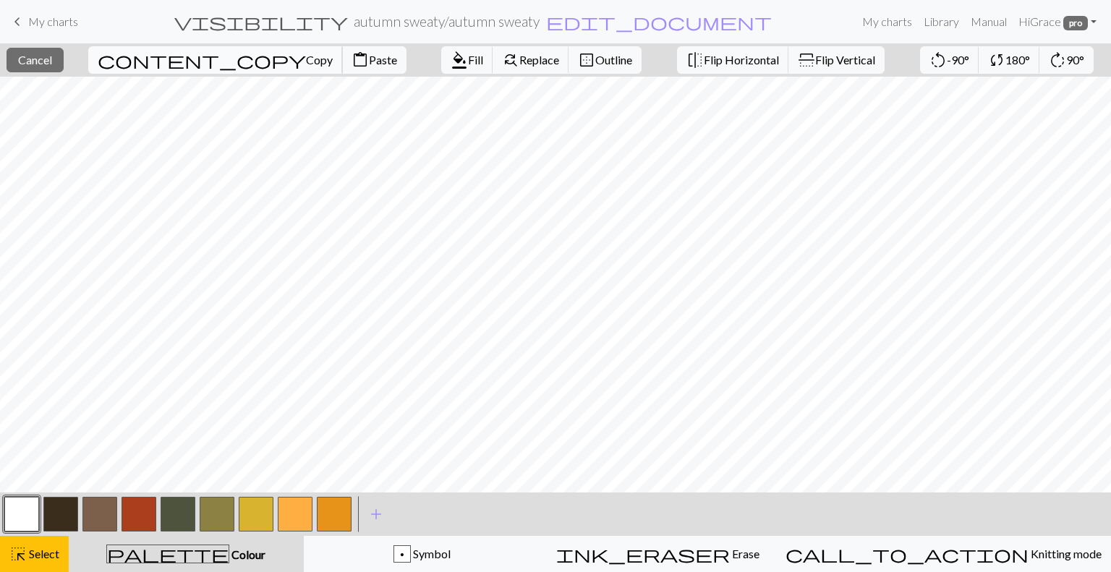
click at [306, 57] on span "Copy" at bounding box center [319, 60] width 27 height 14
click at [352, 61] on span "content_paste" at bounding box center [360, 60] width 17 height 20
click at [15, 549] on span "highlight_alt" at bounding box center [17, 554] width 17 height 20
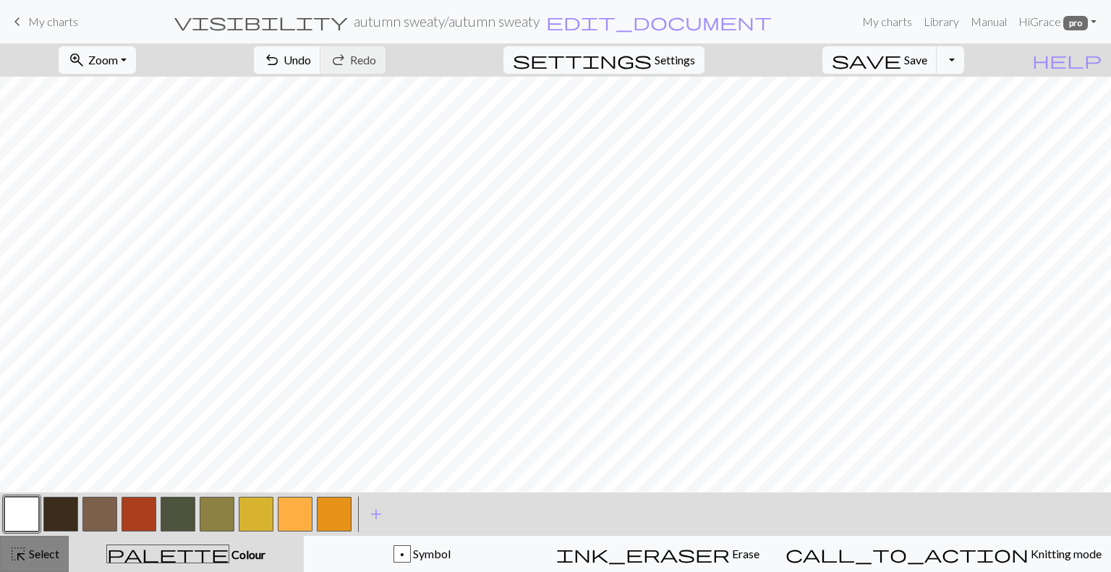
click at [32, 561] on span "Select" at bounding box center [43, 554] width 33 height 14
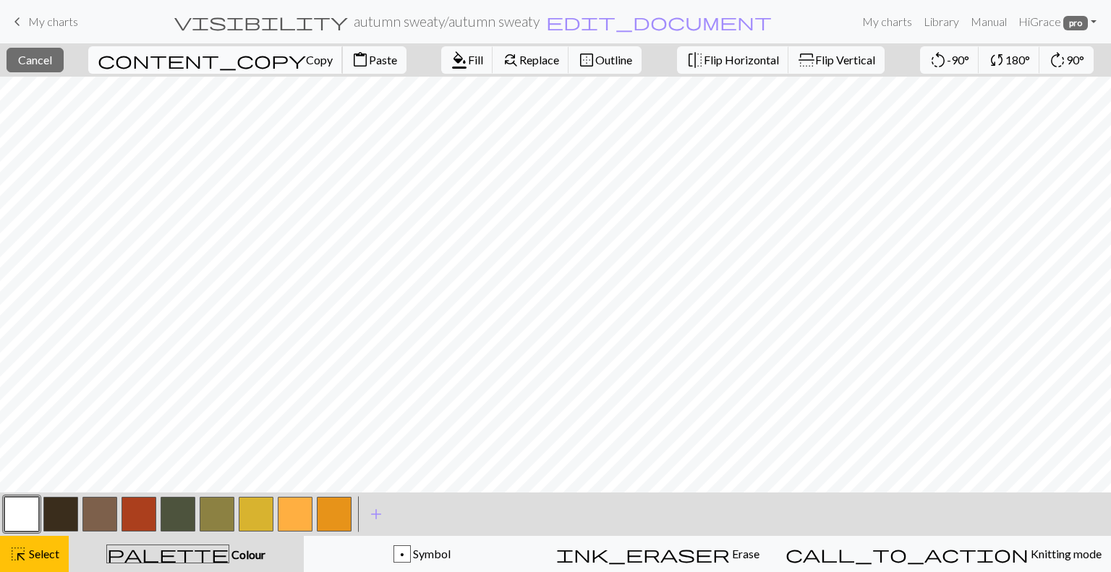
click at [306, 61] on span "Copy" at bounding box center [319, 60] width 27 height 14
click at [369, 61] on span "Paste" at bounding box center [383, 60] width 28 height 14
click at [31, 542] on button "highlight_alt Select Select" at bounding box center [34, 554] width 69 height 36
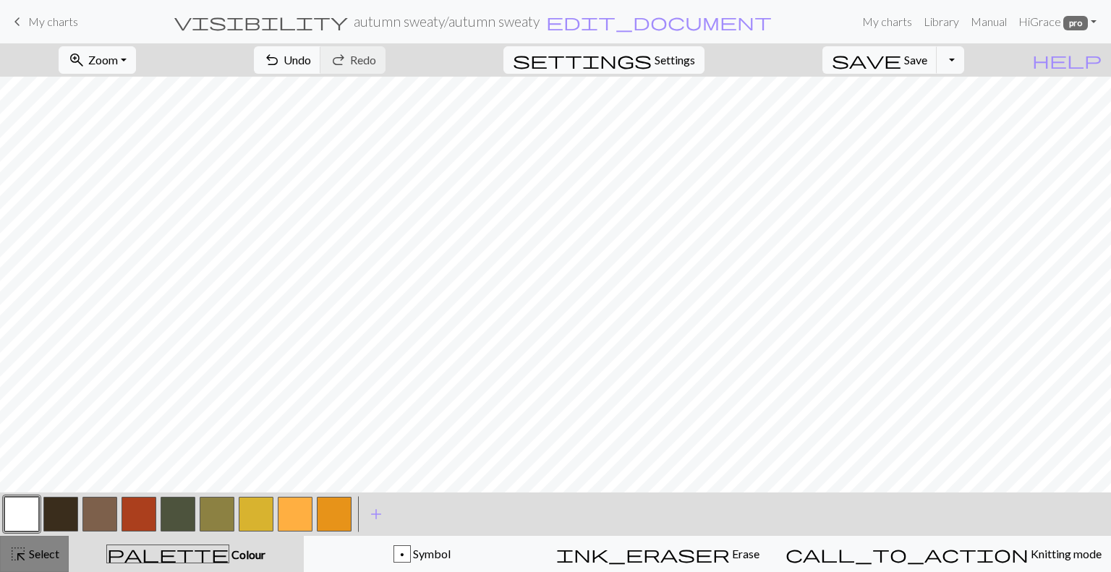
click at [31, 542] on button "highlight_alt Select Select" at bounding box center [34, 554] width 69 height 36
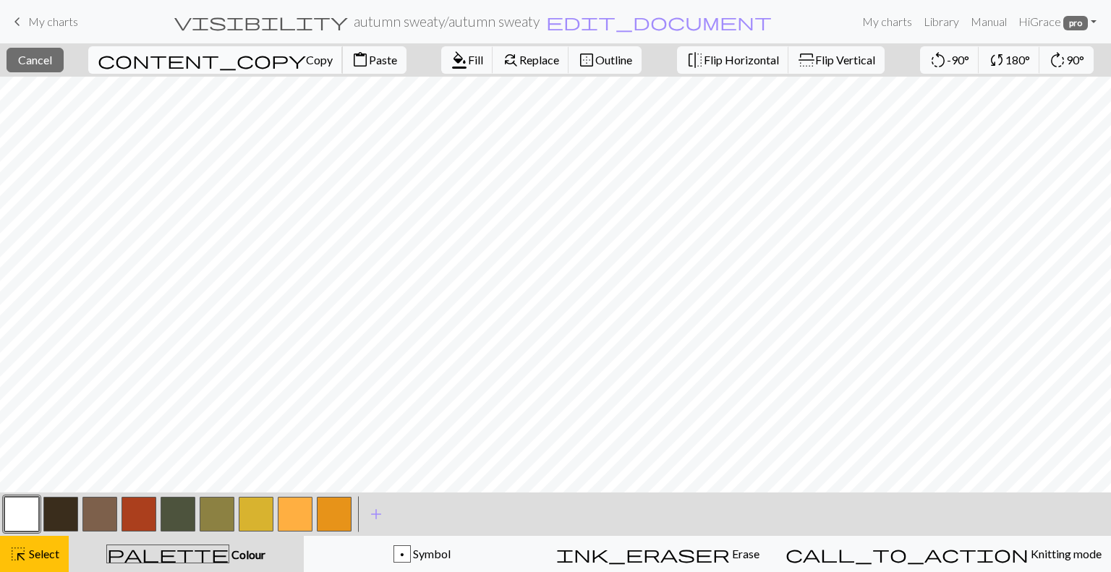
click at [181, 51] on button "content_copy Copy" at bounding box center [215, 59] width 255 height 27
click at [306, 58] on span "Copy" at bounding box center [319, 60] width 27 height 14
click at [39, 556] on span "Select" at bounding box center [43, 554] width 33 height 14
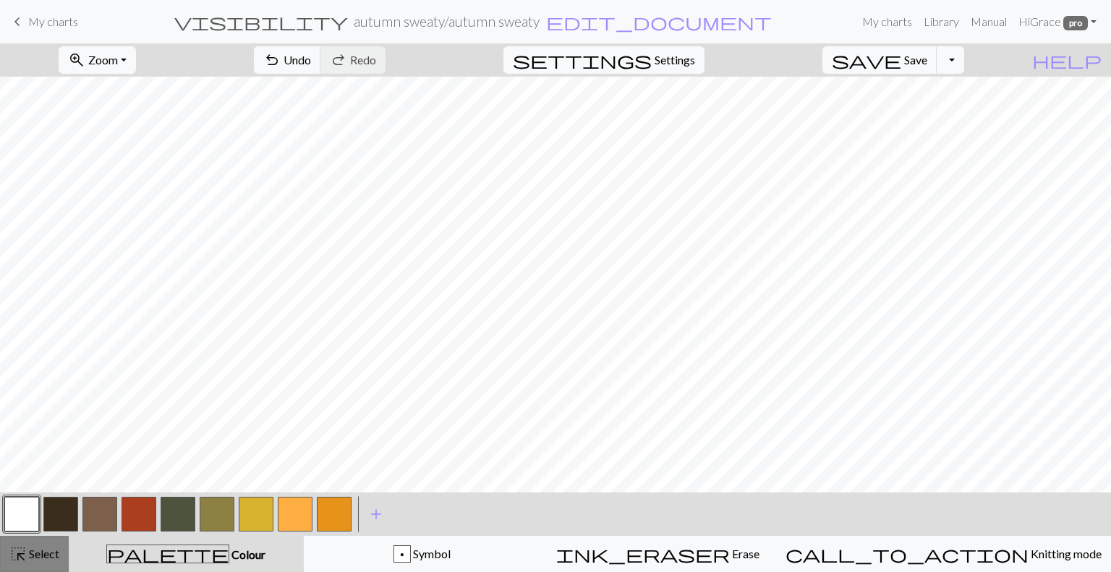
click at [39, 556] on span "Select" at bounding box center [43, 554] width 33 height 14
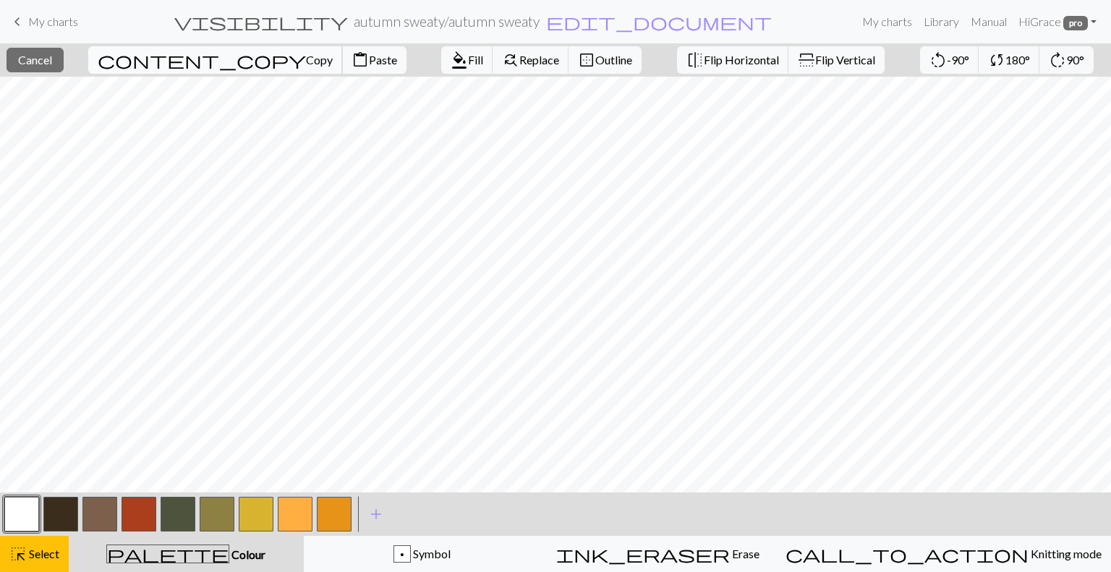
click at [306, 56] on span "Copy" at bounding box center [319, 60] width 27 height 14
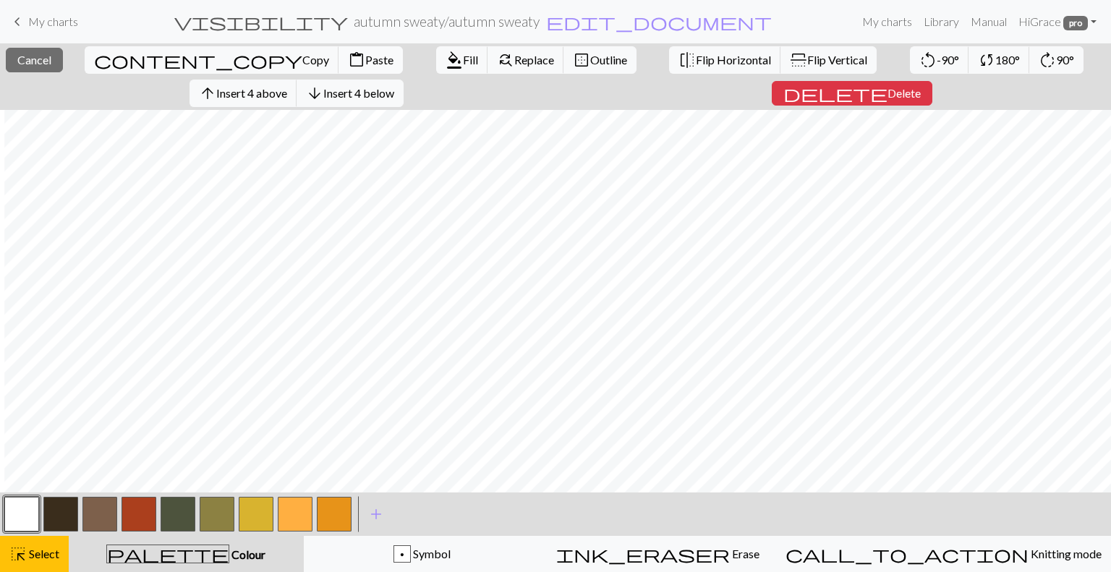
click at [365, 54] on span "Paste" at bounding box center [379, 60] width 28 height 14
click at [36, 556] on span "Select" at bounding box center [43, 554] width 33 height 14
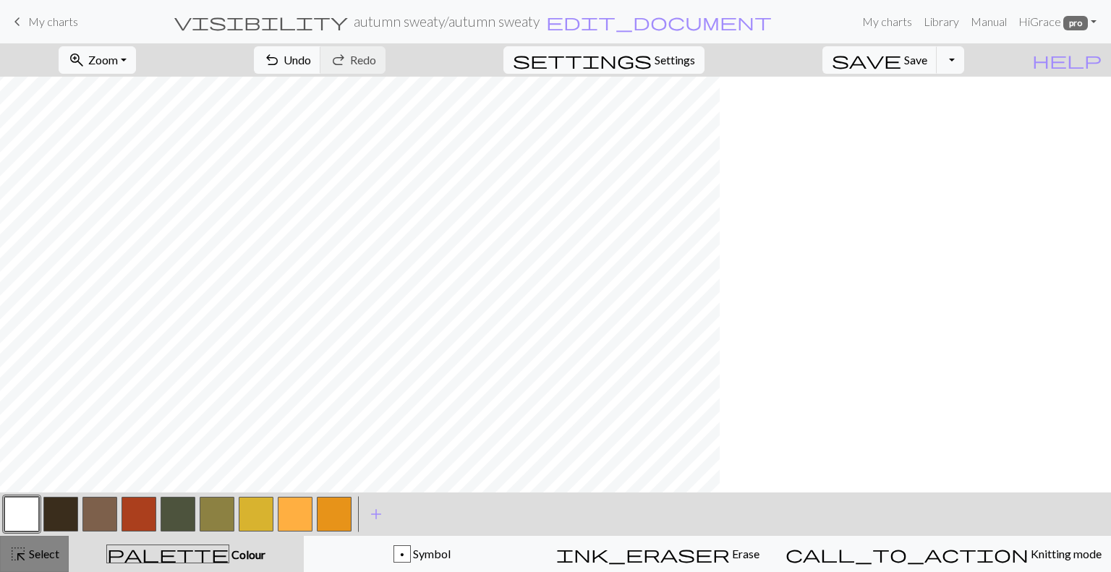
scroll to position [243, 0]
click at [30, 558] on span "Select" at bounding box center [43, 554] width 33 height 14
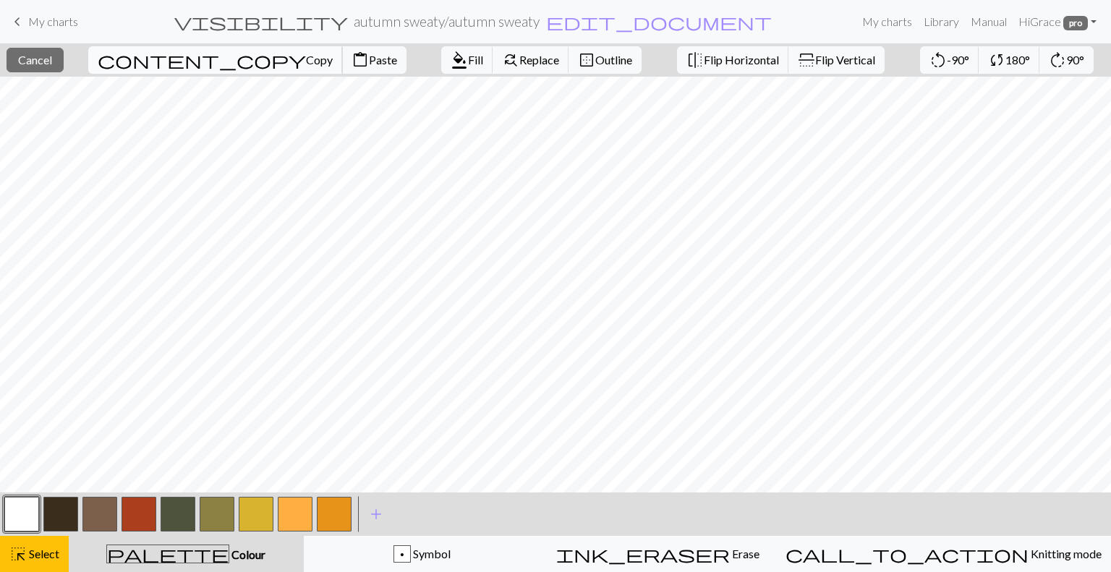
click at [306, 54] on span "Copy" at bounding box center [319, 60] width 27 height 14
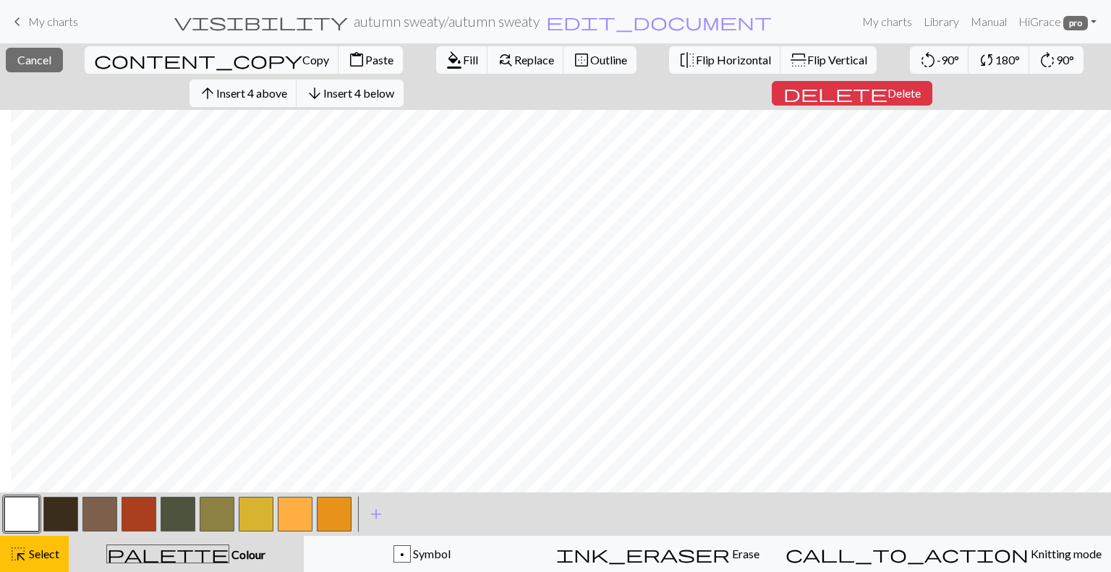
click at [365, 59] on span "Paste" at bounding box center [379, 60] width 28 height 14
click at [39, 558] on span "Select" at bounding box center [43, 554] width 33 height 14
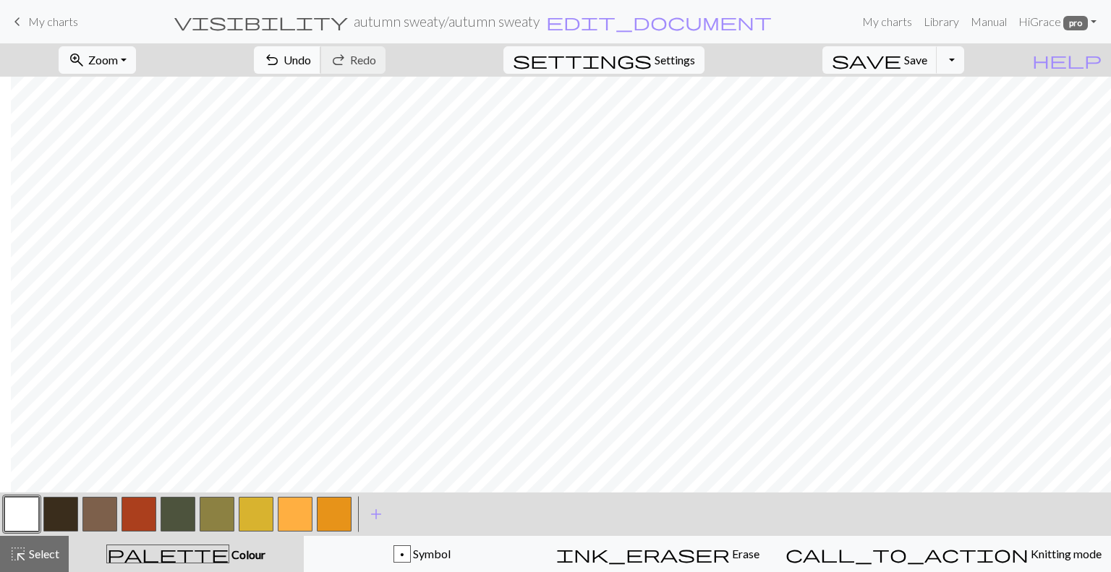
click at [311, 60] on span "Undo" at bounding box center [297, 60] width 27 height 14
click at [21, 562] on span "highlight_alt" at bounding box center [17, 554] width 17 height 20
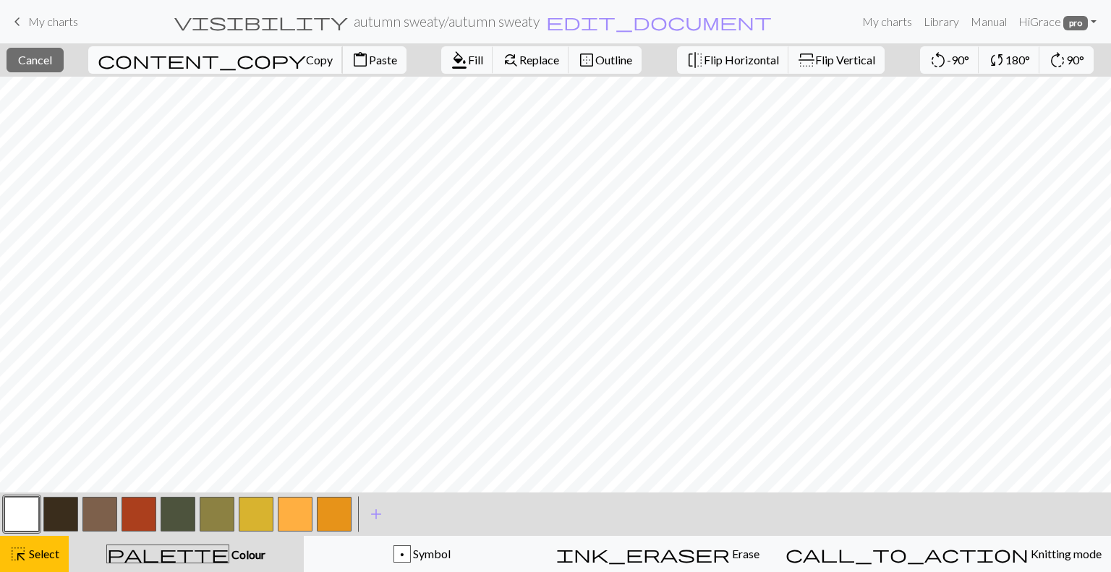
click at [306, 61] on span "Copy" at bounding box center [319, 60] width 27 height 14
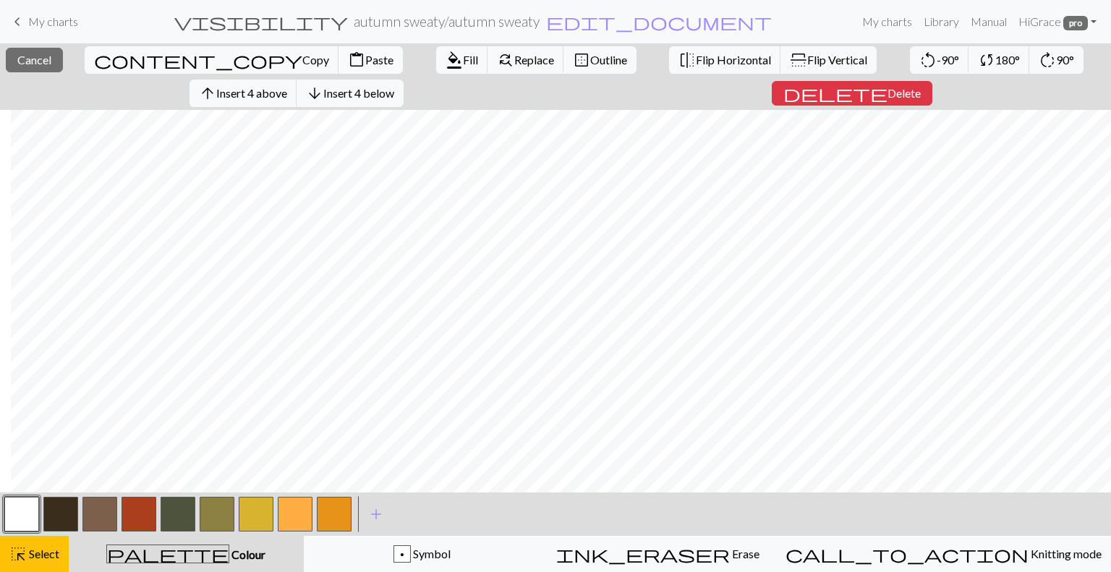
click at [365, 54] on span "Paste" at bounding box center [379, 60] width 28 height 14
click at [41, 559] on span "Select" at bounding box center [43, 554] width 33 height 14
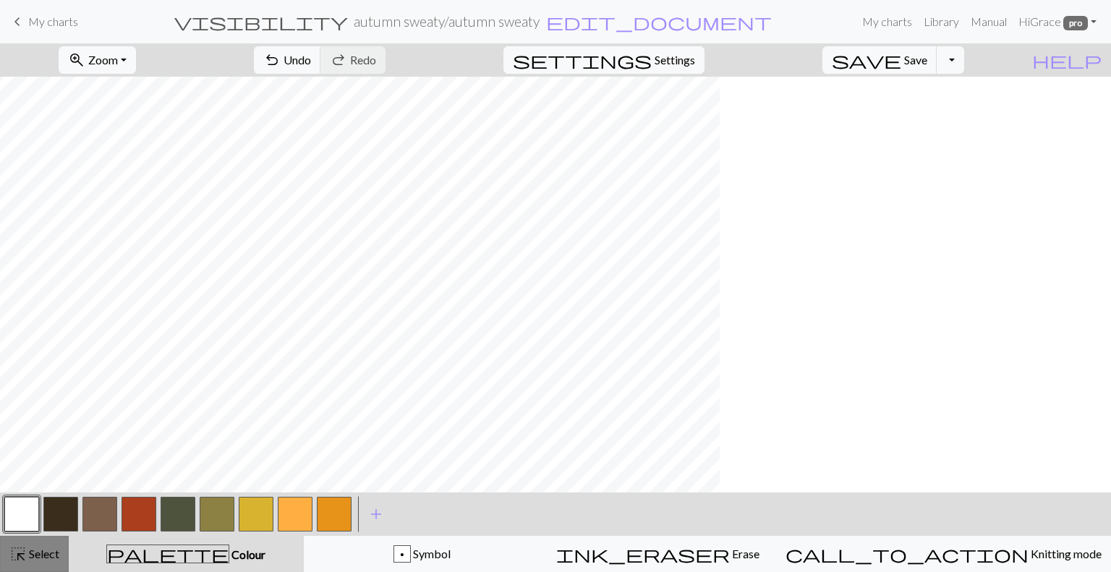
scroll to position [243, 0]
click at [35, 553] on span "Select" at bounding box center [43, 554] width 33 height 14
click at [331, 527] on button "button" at bounding box center [334, 514] width 35 height 35
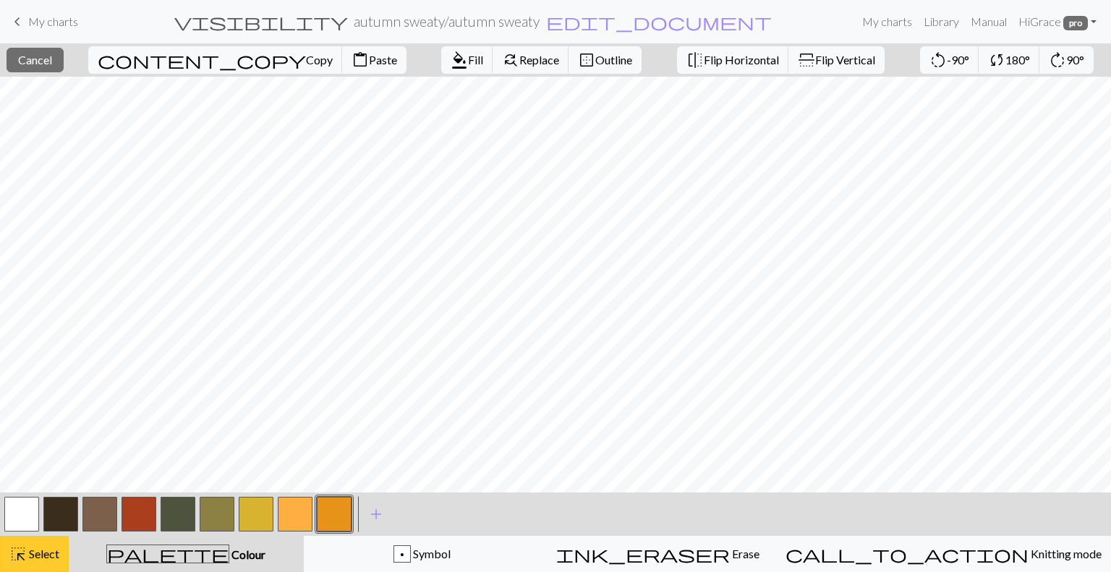
click at [48, 564] on button "highlight_alt Select Select" at bounding box center [34, 554] width 69 height 36
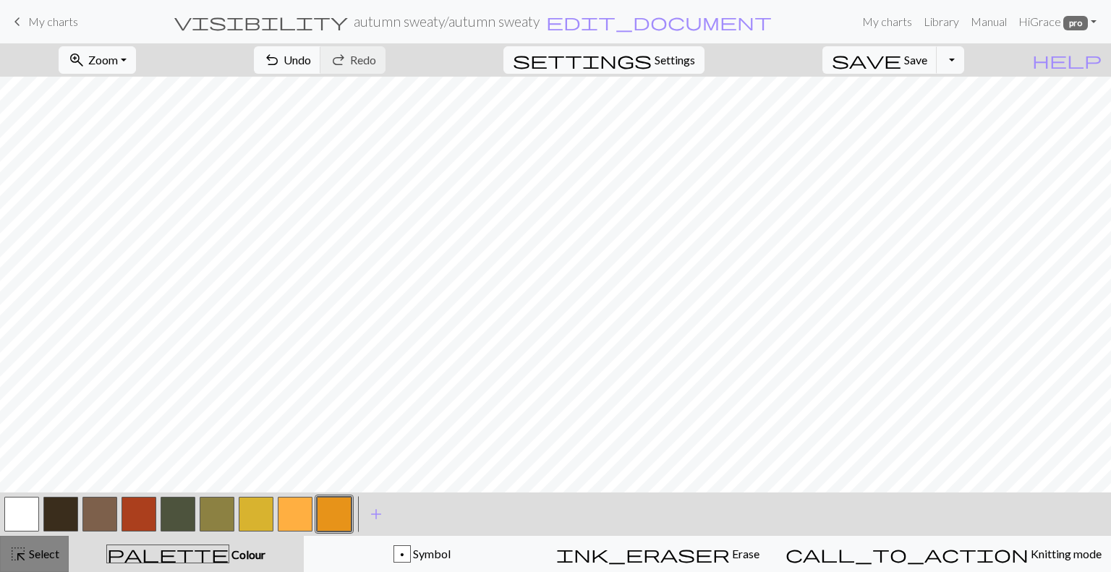
click at [33, 558] on span "Select" at bounding box center [43, 554] width 33 height 14
click at [30, 525] on button "button" at bounding box center [21, 514] width 35 height 35
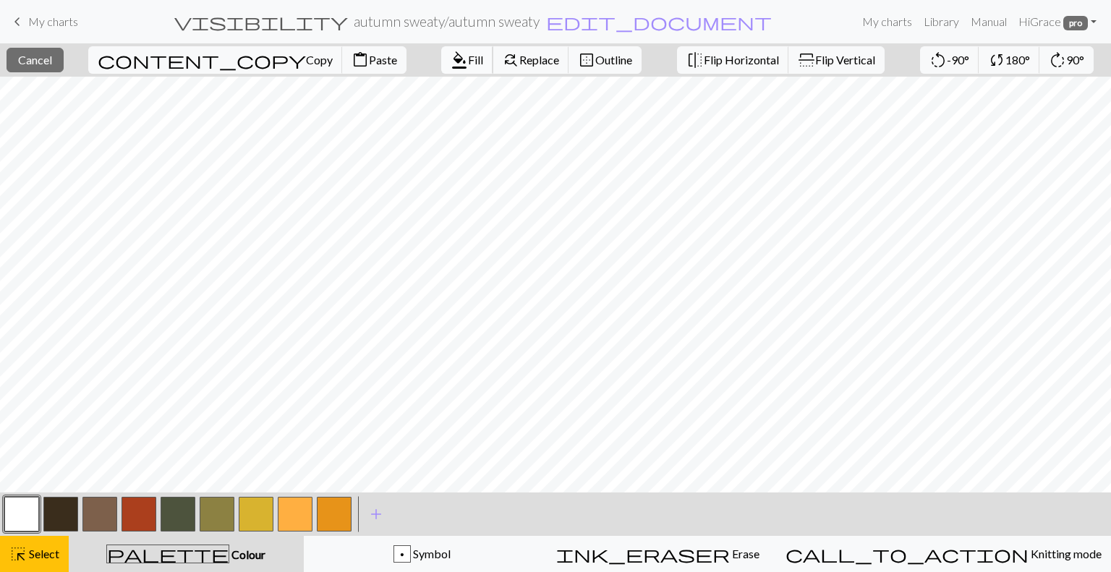
click at [451, 58] on span "format_color_fill" at bounding box center [459, 60] width 17 height 20
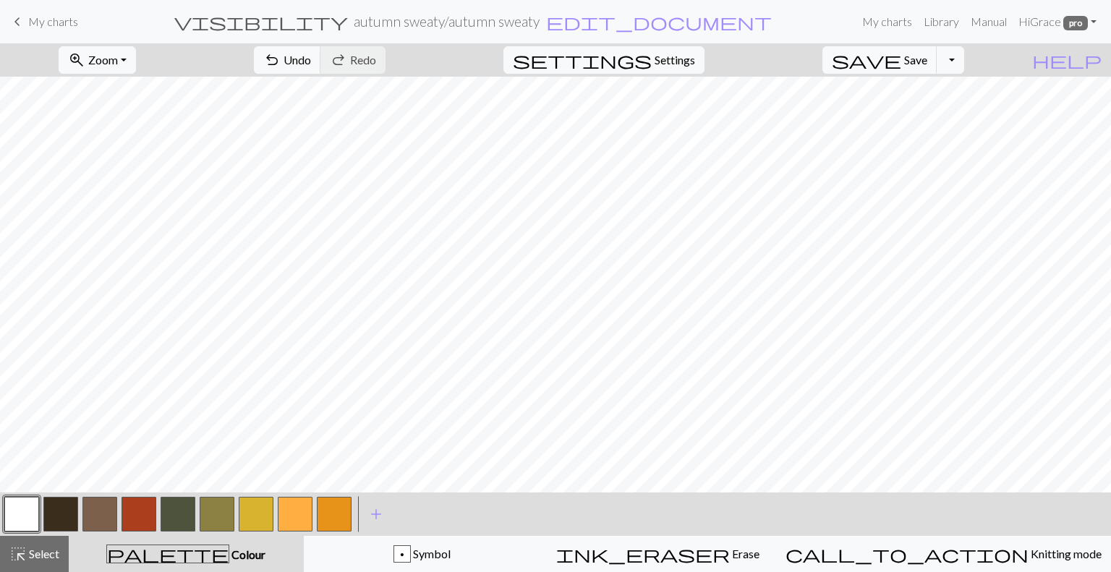
click at [307, 512] on button "button" at bounding box center [295, 514] width 35 height 35
click at [41, 564] on button "highlight_alt Select Select" at bounding box center [34, 554] width 69 height 36
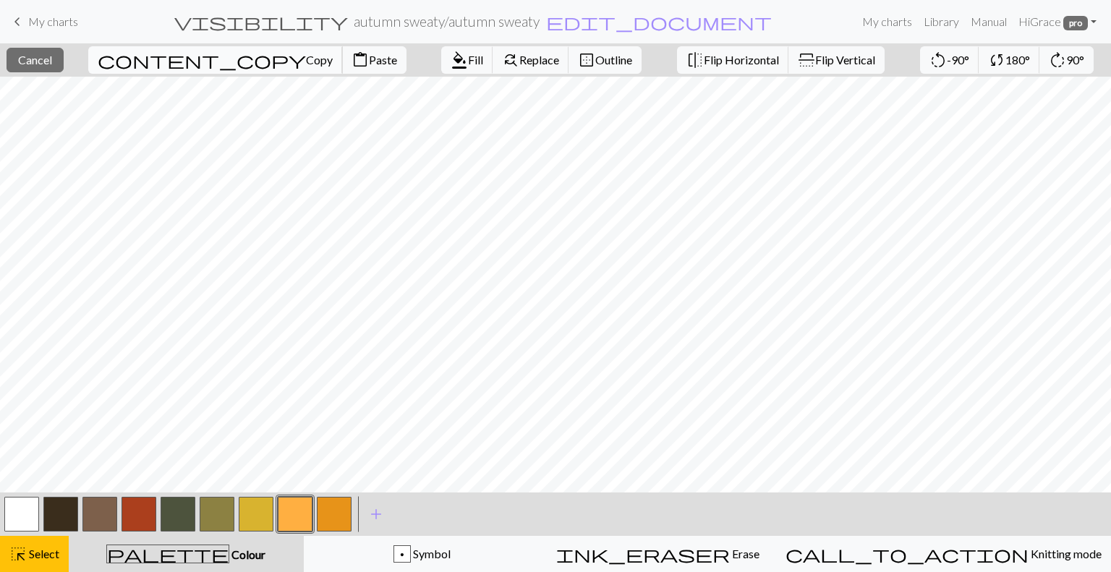
click at [306, 61] on span "Copy" at bounding box center [319, 60] width 27 height 14
click at [369, 63] on span "Paste" at bounding box center [383, 60] width 28 height 14
click at [41, 559] on span "Select" at bounding box center [43, 554] width 33 height 14
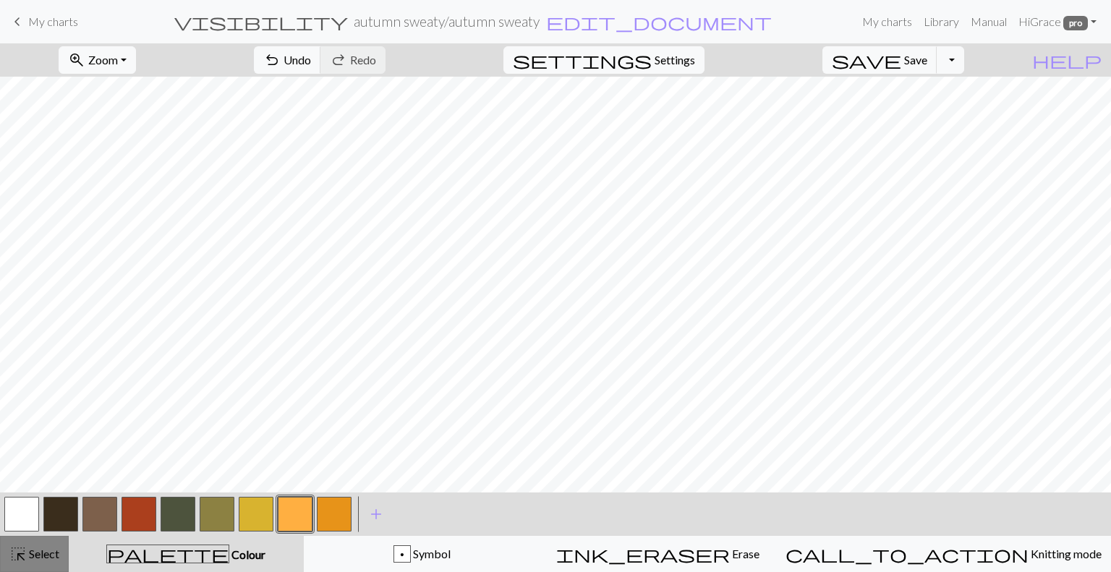
click at [41, 559] on span "Select" at bounding box center [43, 554] width 33 height 14
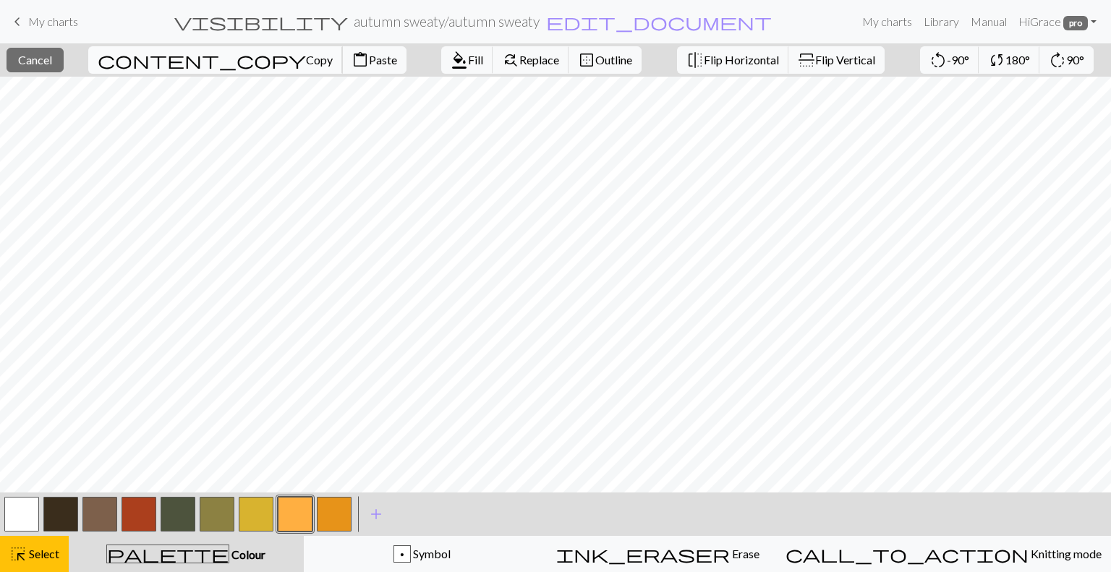
click at [306, 57] on span "Copy" at bounding box center [319, 60] width 27 height 14
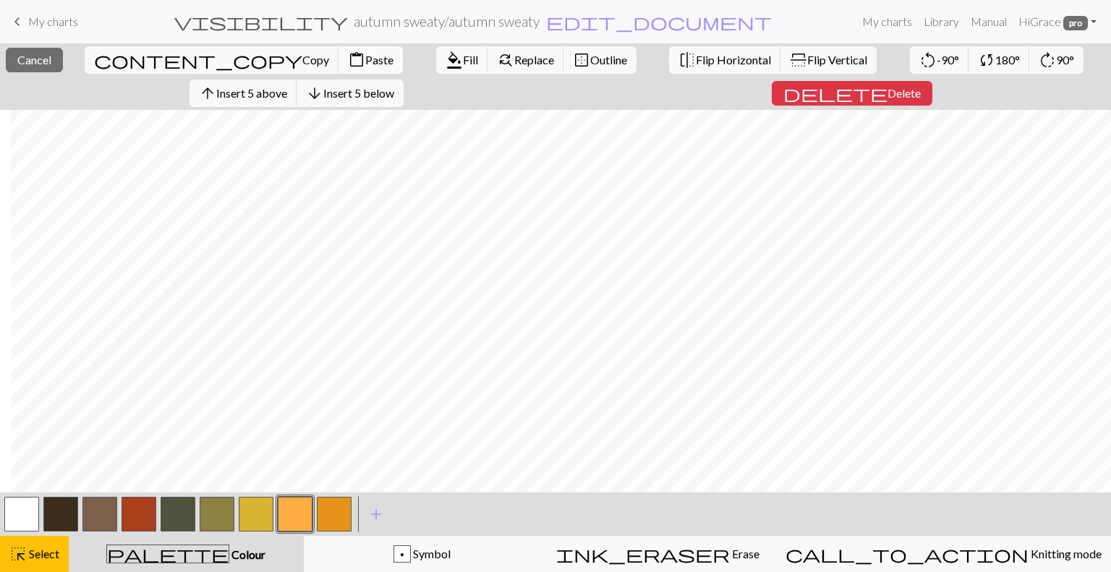
click at [365, 55] on span "Paste" at bounding box center [379, 60] width 28 height 14
click at [46, 565] on button "highlight_alt Select Select" at bounding box center [34, 554] width 69 height 36
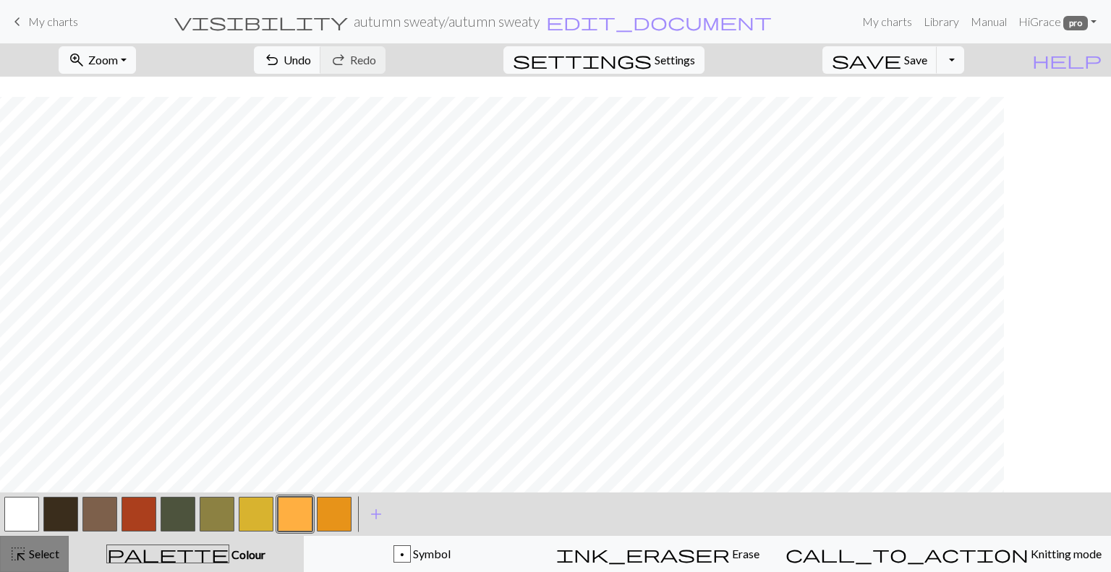
scroll to position [281, 0]
click at [30, 566] on button "highlight_alt Select Select" at bounding box center [34, 554] width 69 height 36
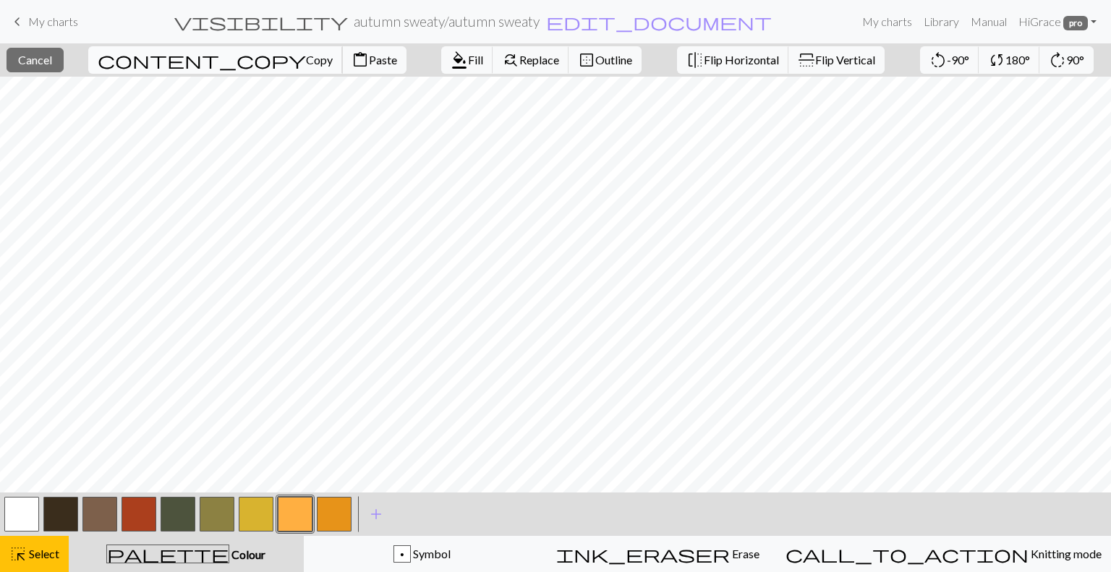
click at [158, 65] on span "content_copy" at bounding box center [202, 60] width 208 height 20
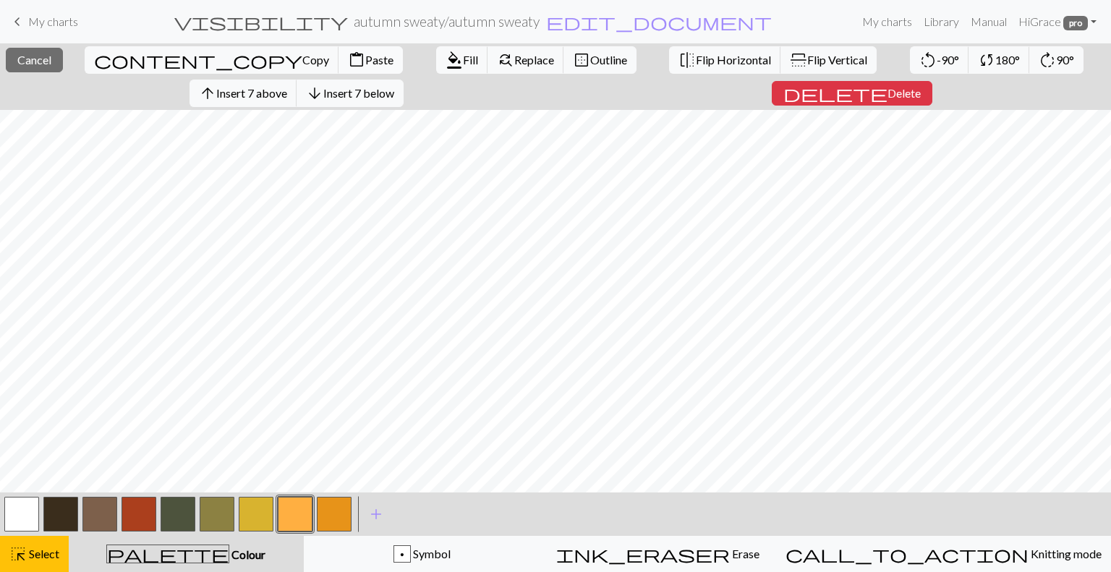
click at [365, 59] on span "Paste" at bounding box center [379, 60] width 28 height 14
click at [48, 564] on button "highlight_alt Select Select" at bounding box center [34, 554] width 69 height 36
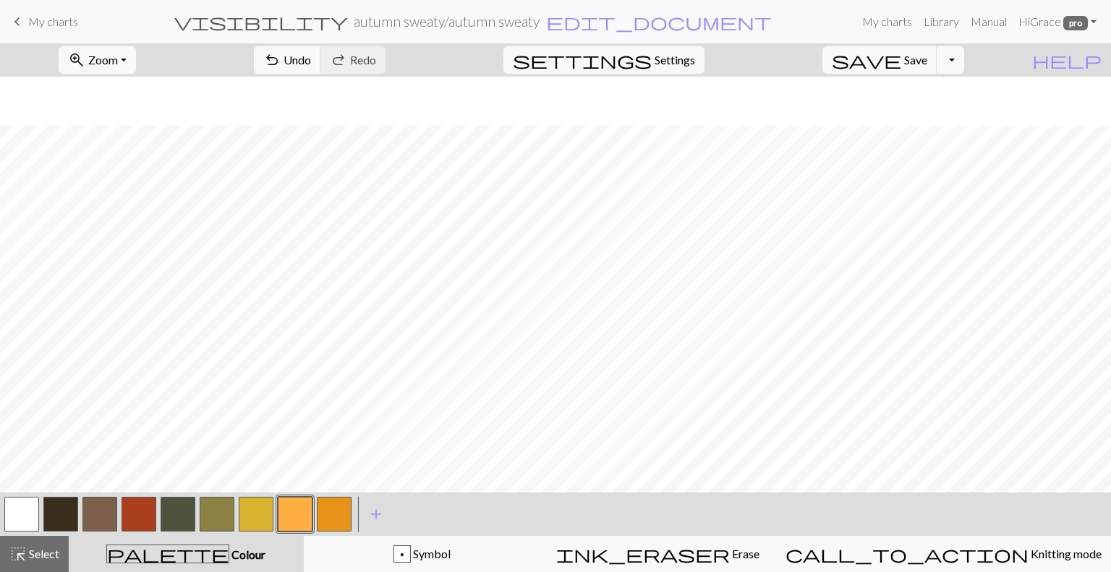
scroll to position [296, 0]
click at [66, 515] on button "button" at bounding box center [60, 514] width 35 height 35
click at [179, 514] on button "button" at bounding box center [178, 514] width 35 height 35
click at [66, 511] on button "button" at bounding box center [60, 514] width 35 height 35
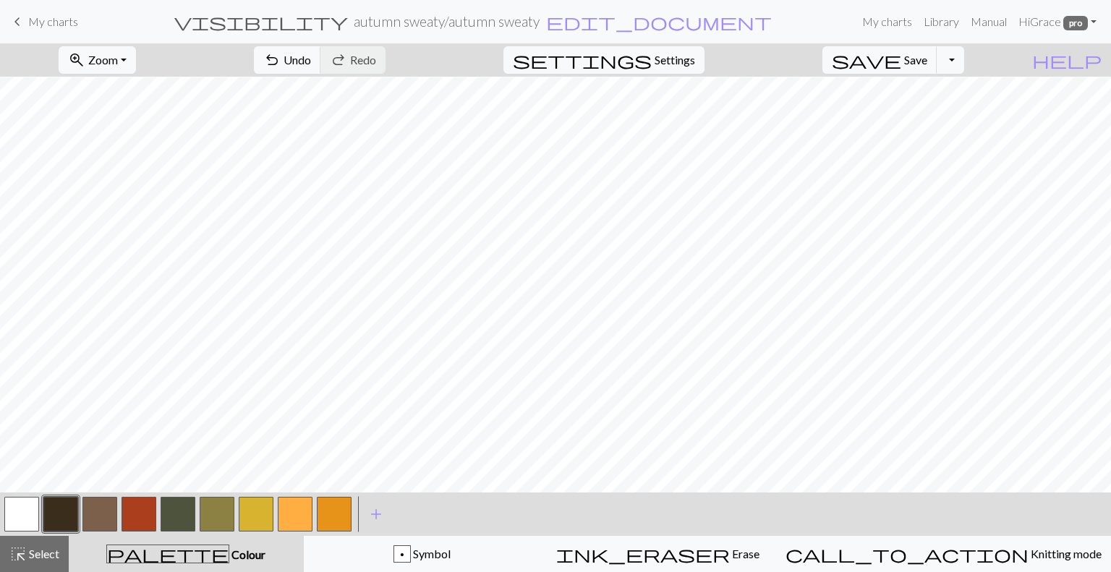
click at [305, 522] on button "button" at bounding box center [295, 514] width 35 height 35
click at [181, 514] on button "button" at bounding box center [178, 514] width 35 height 35
click at [45, 564] on button "highlight_alt Select Select" at bounding box center [34, 554] width 69 height 36
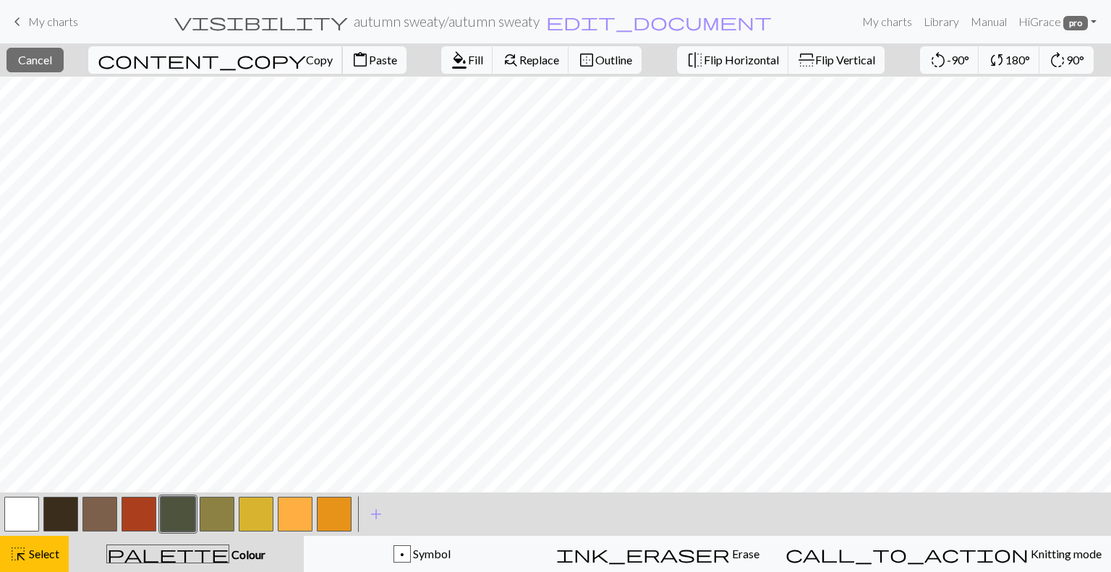
click at [306, 61] on span "Copy" at bounding box center [319, 60] width 27 height 14
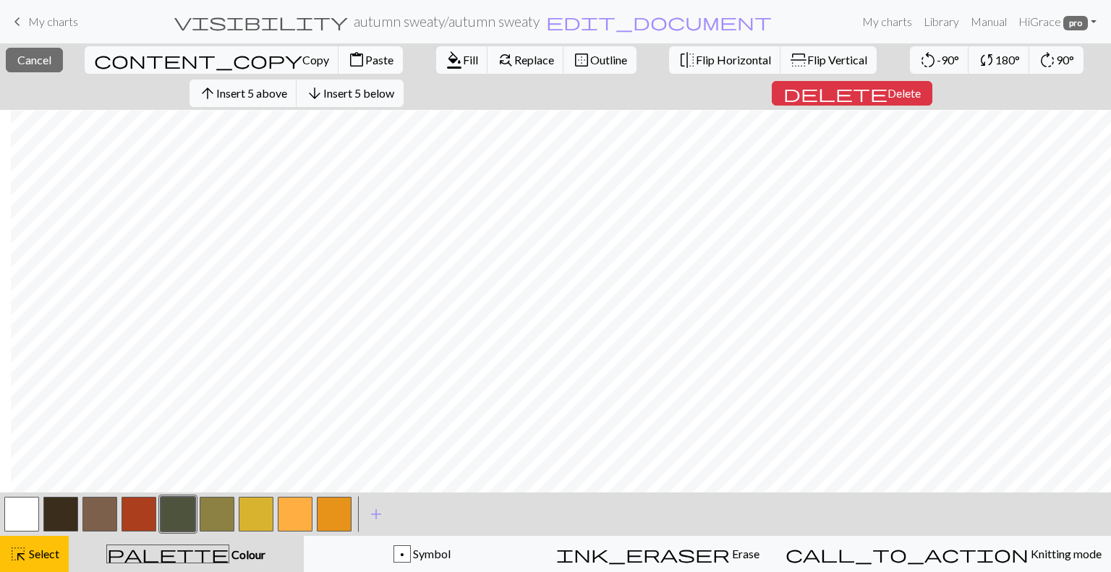
click at [365, 64] on span "Paste" at bounding box center [379, 60] width 28 height 14
click at [55, 546] on div "highlight_alt Select Select" at bounding box center [34, 553] width 50 height 17
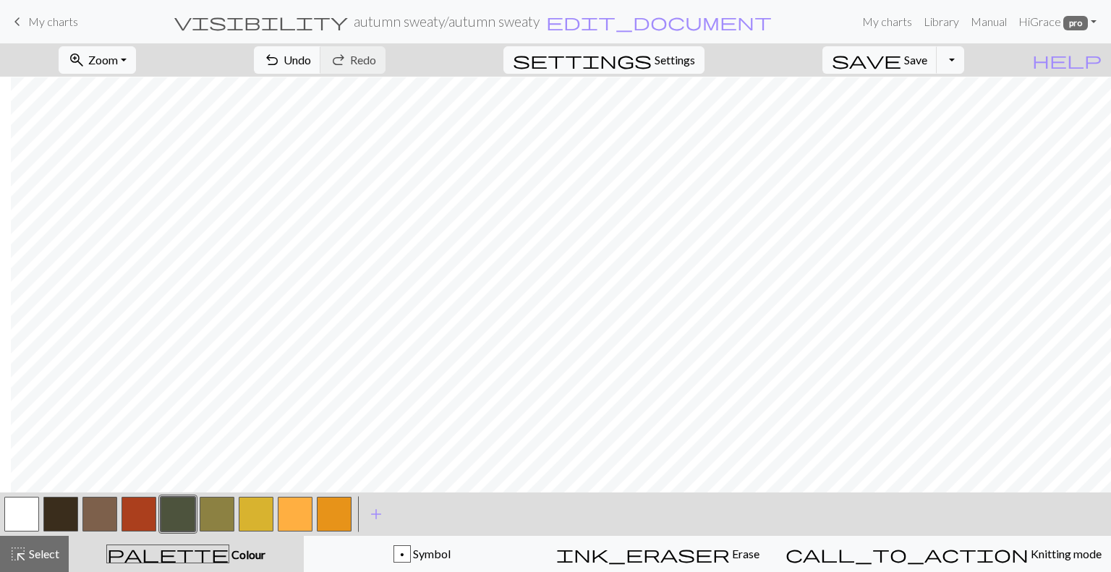
scroll to position [255, 402]
click at [41, 551] on span "Select" at bounding box center [43, 554] width 33 height 14
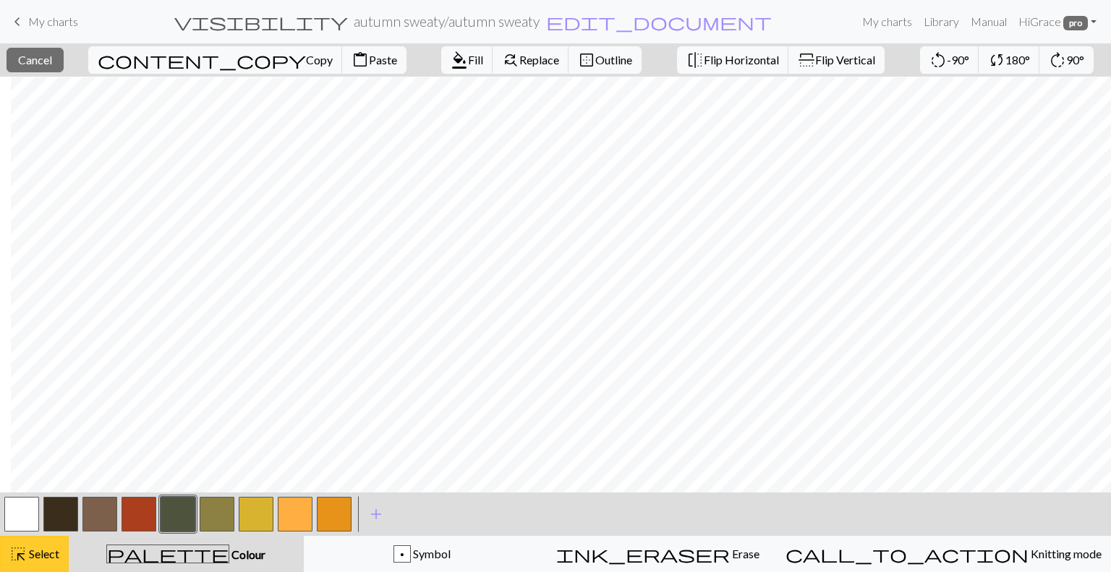
click at [49, 565] on button "highlight_alt Select Select" at bounding box center [34, 554] width 69 height 36
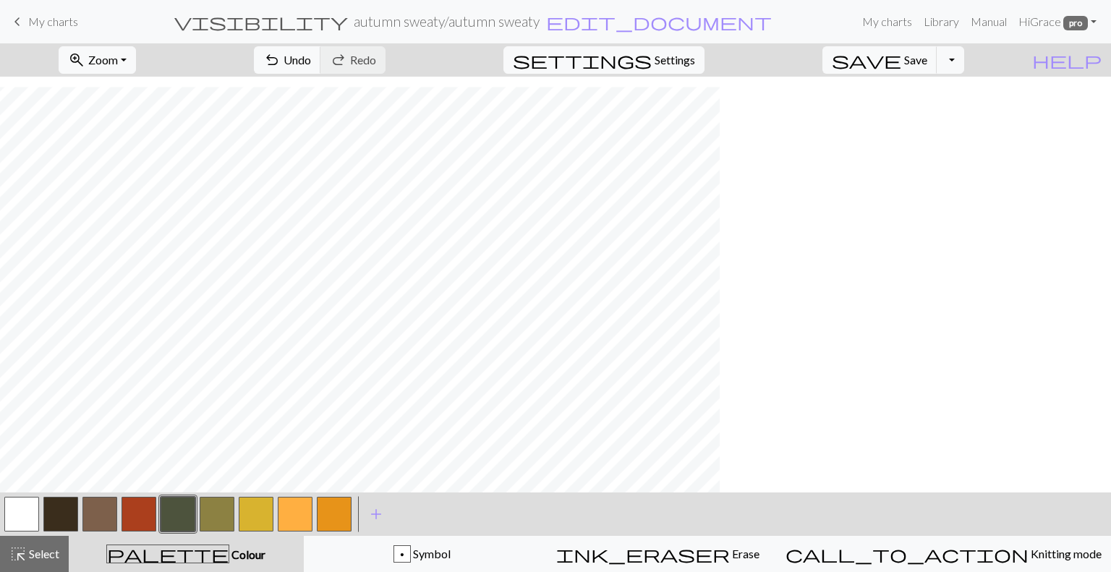
scroll to position [296, 0]
click at [63, 511] on button "button" at bounding box center [60, 514] width 35 height 35
click at [289, 501] on button "button" at bounding box center [295, 514] width 35 height 35
click at [61, 514] on button "button" at bounding box center [60, 514] width 35 height 35
click at [27, 565] on button "highlight_alt Select Select" at bounding box center [34, 554] width 69 height 36
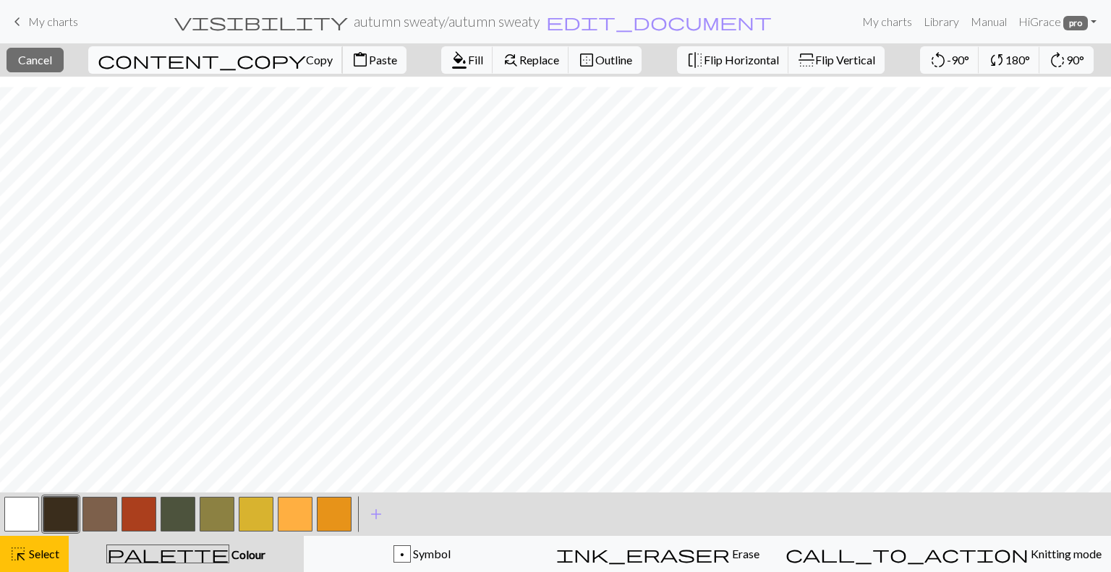
click at [165, 63] on span "content_copy" at bounding box center [202, 60] width 208 height 20
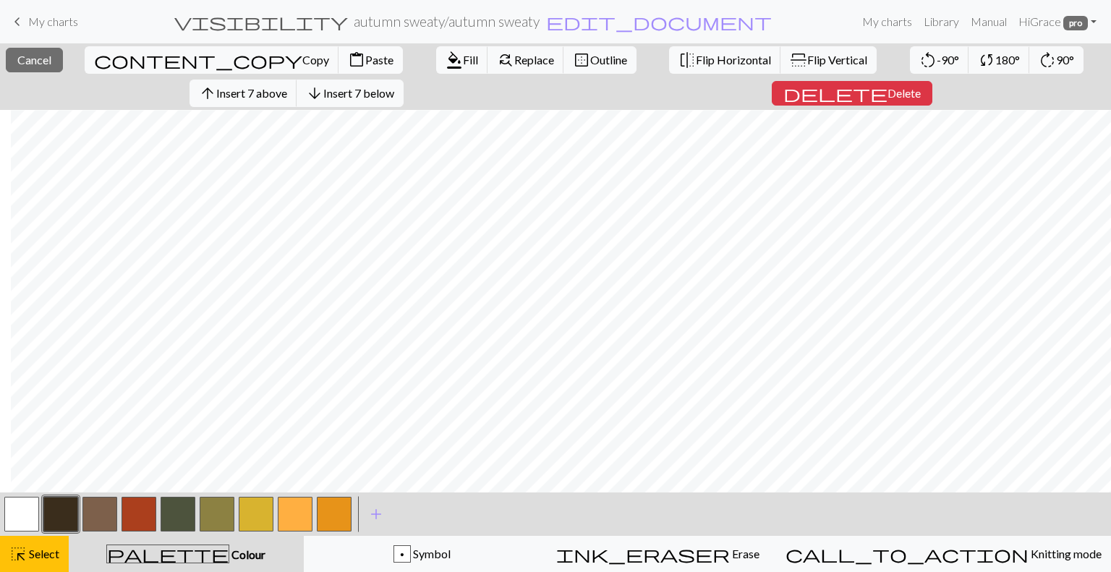
click at [365, 66] on span "Paste" at bounding box center [379, 60] width 28 height 14
click at [42, 554] on span "Select" at bounding box center [43, 554] width 33 height 14
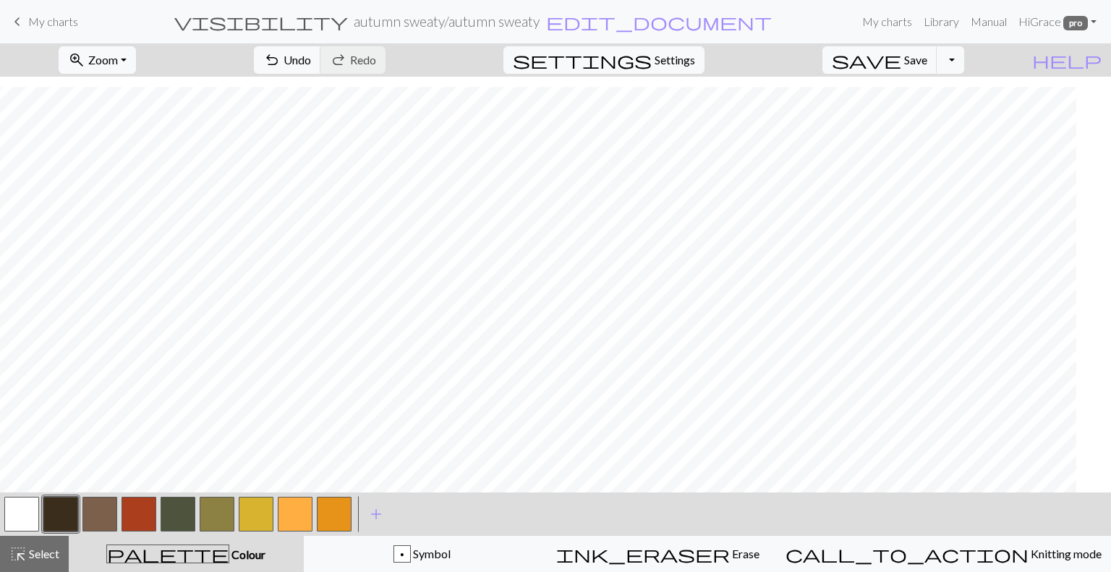
scroll to position [296, 356]
click at [32, 553] on span "Select" at bounding box center [43, 554] width 33 height 14
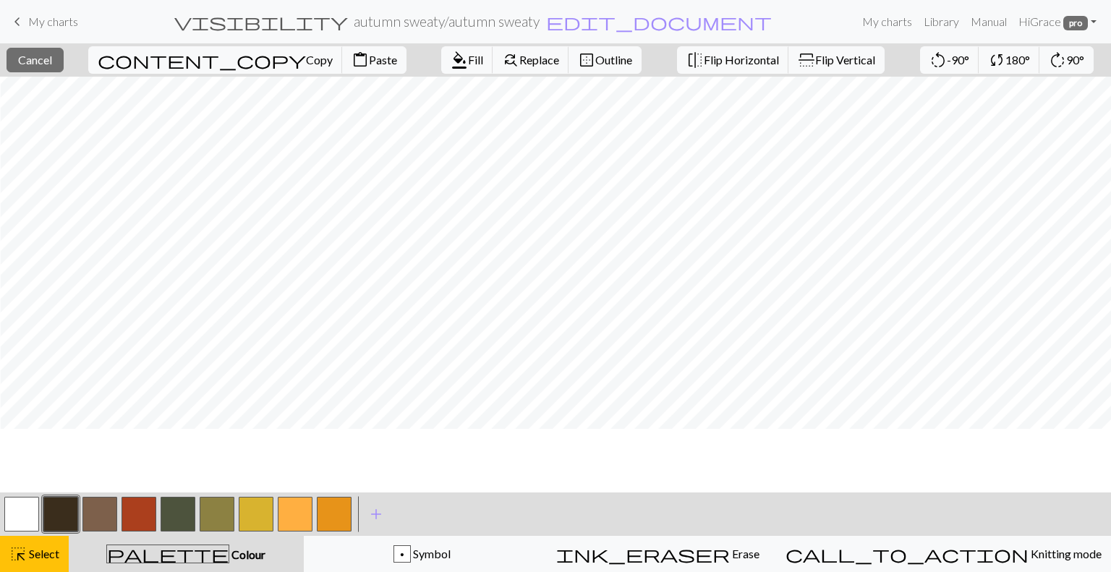
scroll to position [0, 356]
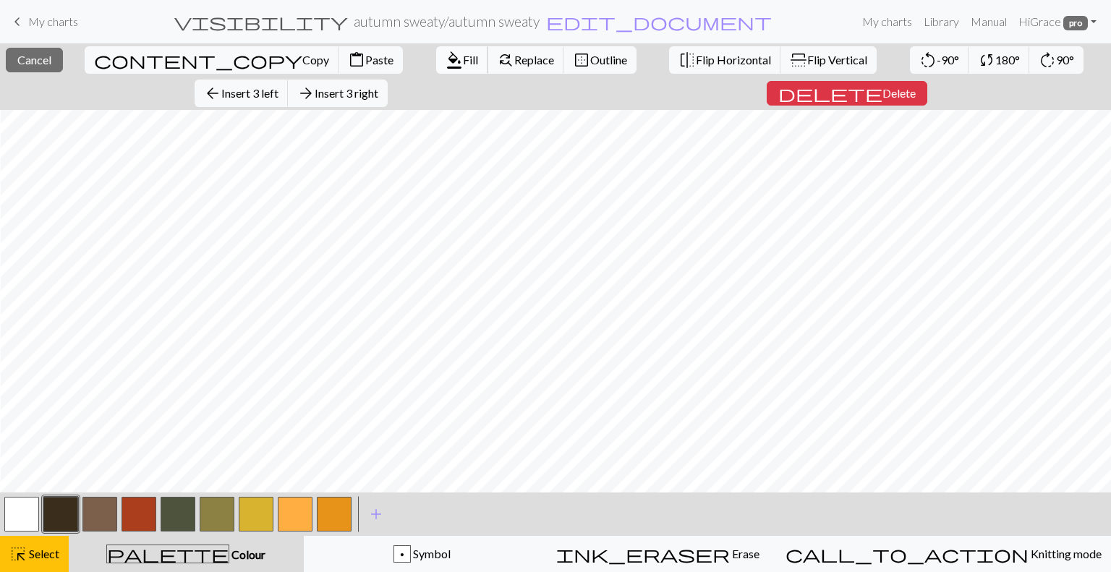
click at [446, 61] on span "format_color_fill" at bounding box center [454, 60] width 17 height 20
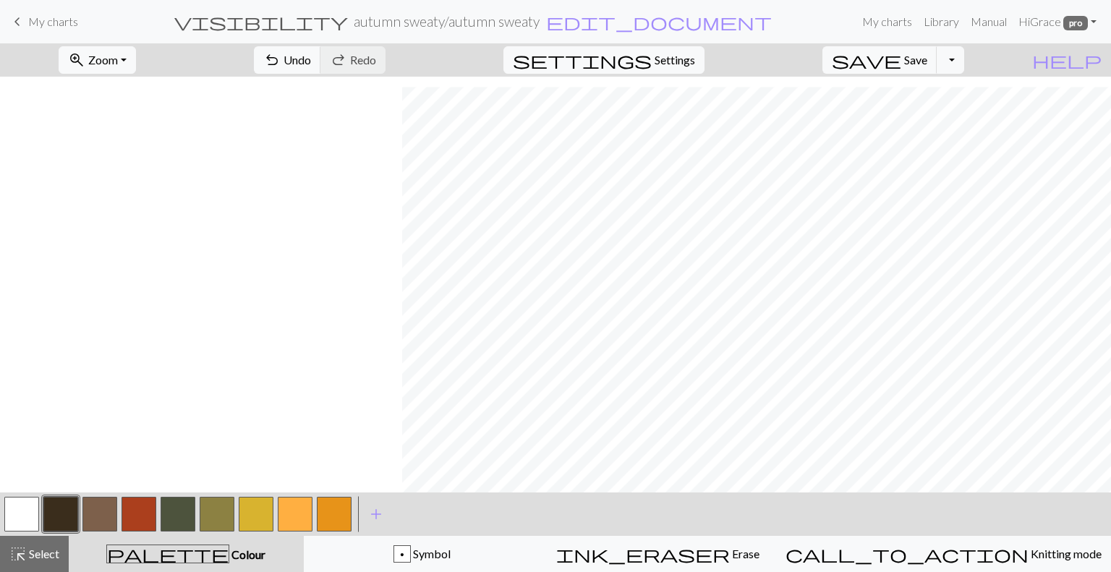
scroll to position [296, 402]
click at [56, 558] on span "Select" at bounding box center [43, 554] width 33 height 14
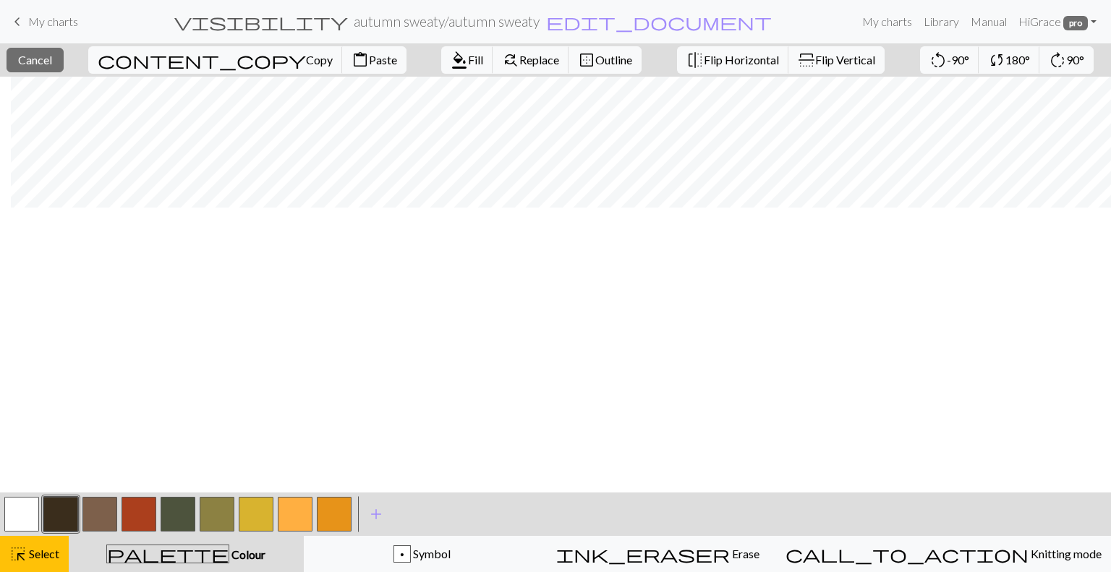
scroll to position [0, 402]
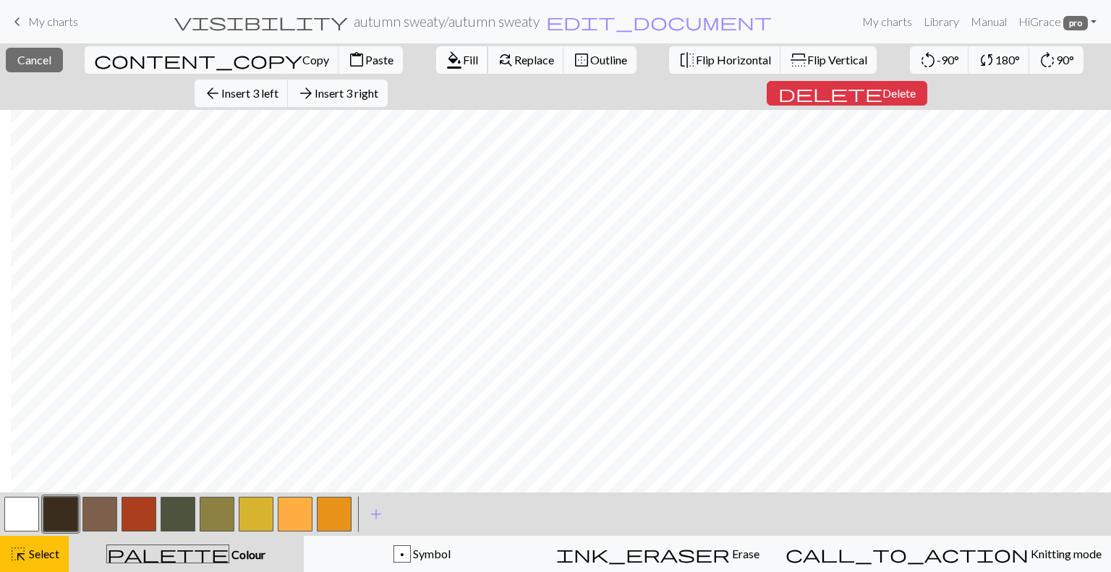
click at [436, 67] on button "format_color_fill Fill" at bounding box center [462, 59] width 52 height 27
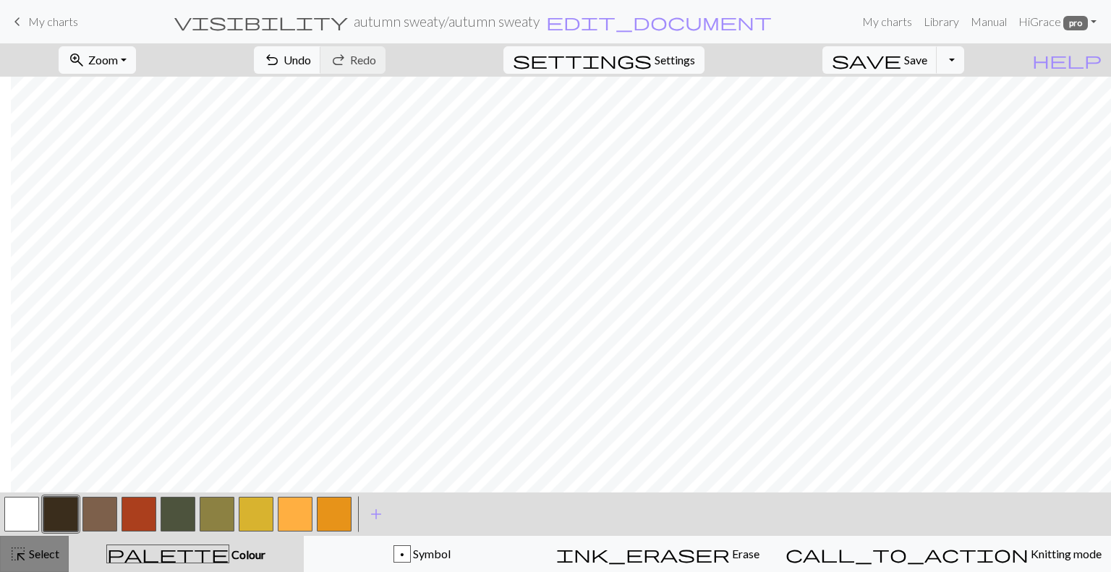
scroll to position [270, 402]
click at [311, 64] on span "Undo" at bounding box center [297, 60] width 27 height 14
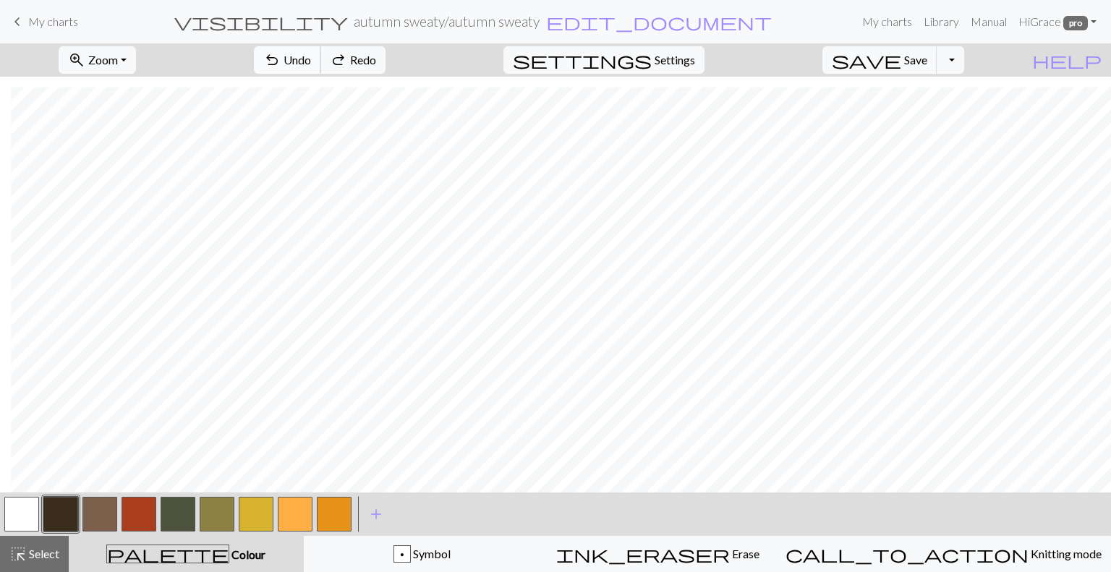
click at [321, 67] on button "undo Undo Undo" at bounding box center [287, 59] width 67 height 27
click at [32, 542] on button "highlight_alt Select Select" at bounding box center [34, 554] width 69 height 36
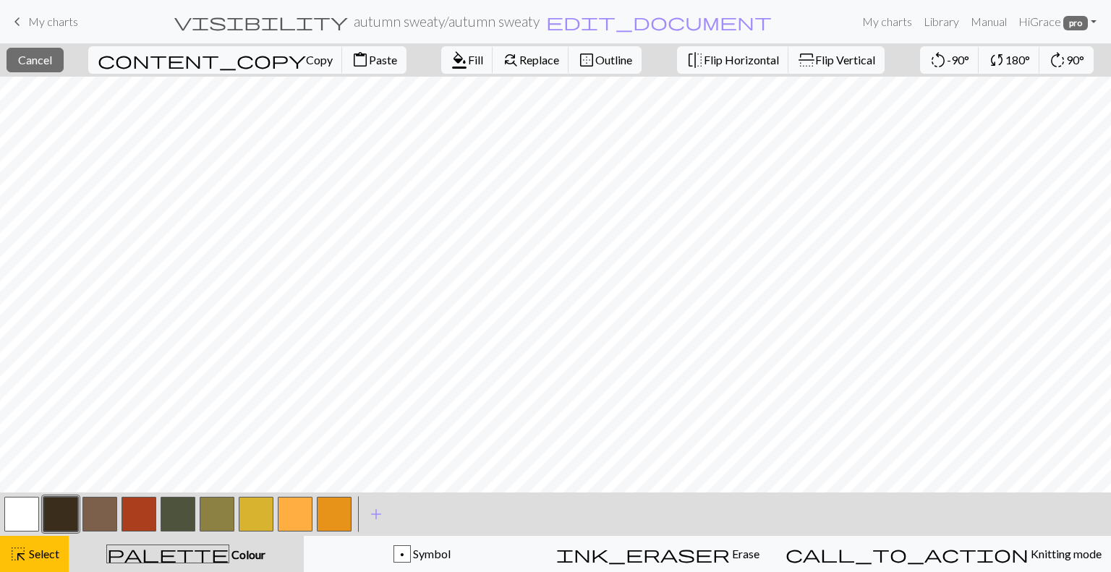
click at [22, 523] on button "button" at bounding box center [21, 514] width 35 height 35
click at [451, 60] on span "format_color_fill" at bounding box center [459, 60] width 17 height 20
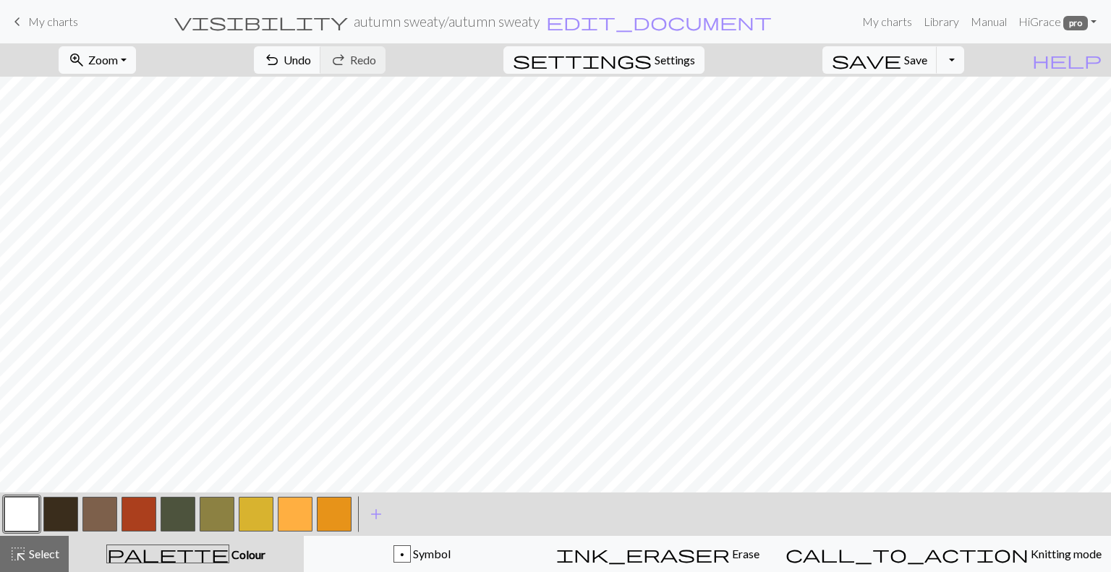
click at [307, 512] on button "button" at bounding box center [295, 514] width 35 height 35
click at [46, 564] on button "highlight_alt Select Select" at bounding box center [34, 554] width 69 height 36
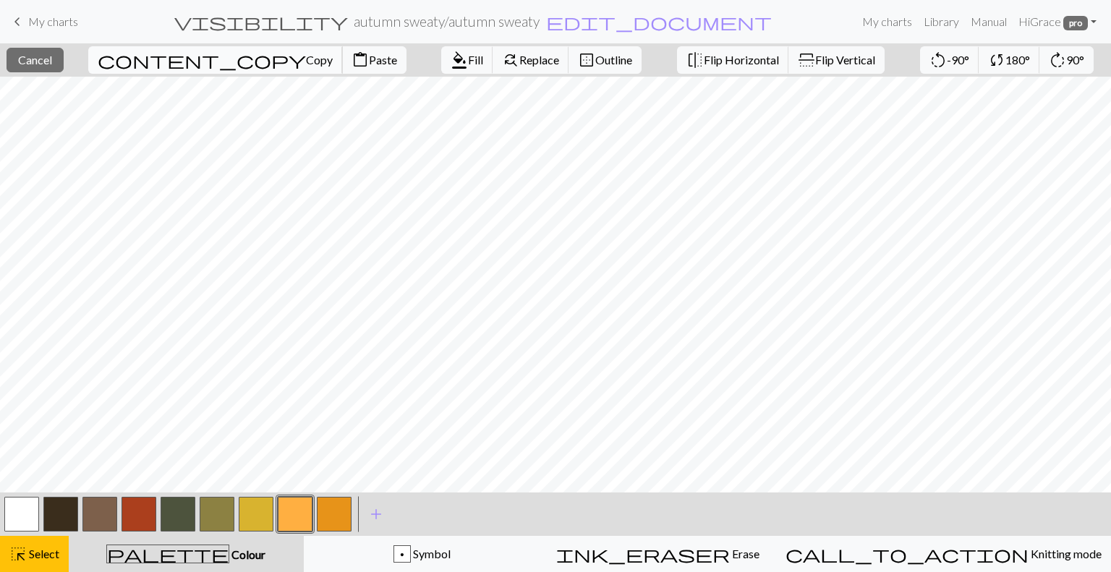
click at [306, 67] on span "Copy" at bounding box center [319, 60] width 27 height 14
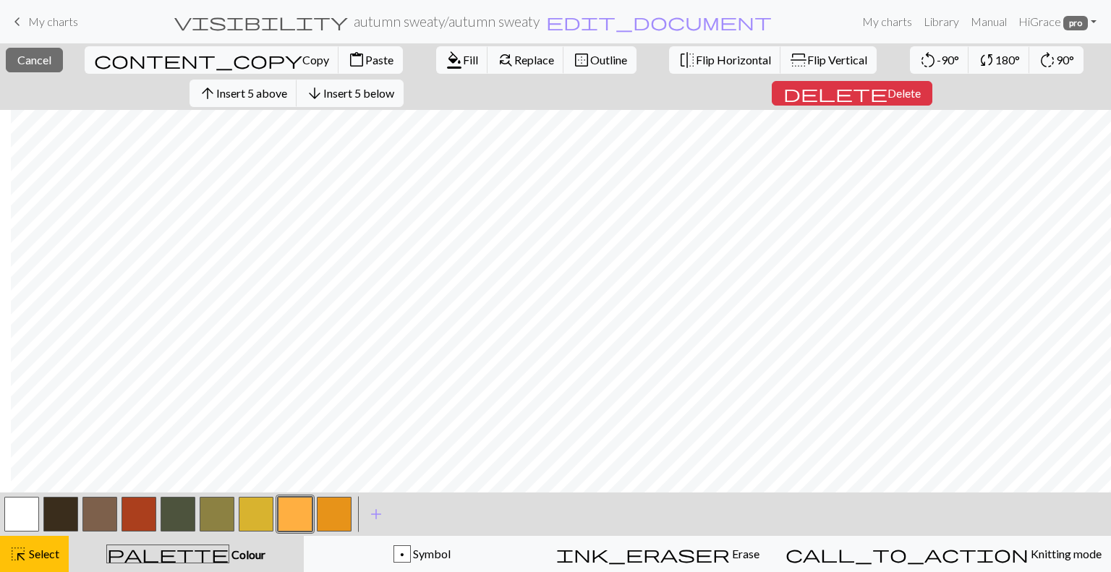
click at [365, 65] on span "Paste" at bounding box center [379, 60] width 28 height 14
click at [32, 558] on span "Select" at bounding box center [43, 554] width 33 height 14
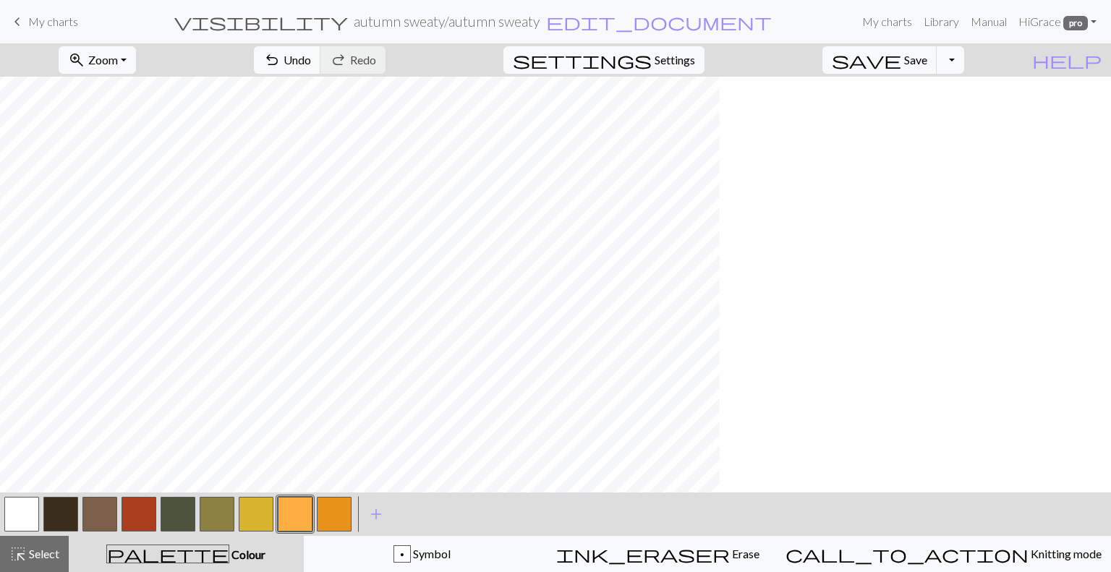
scroll to position [281, 0]
click at [46, 549] on span "Select" at bounding box center [43, 554] width 33 height 14
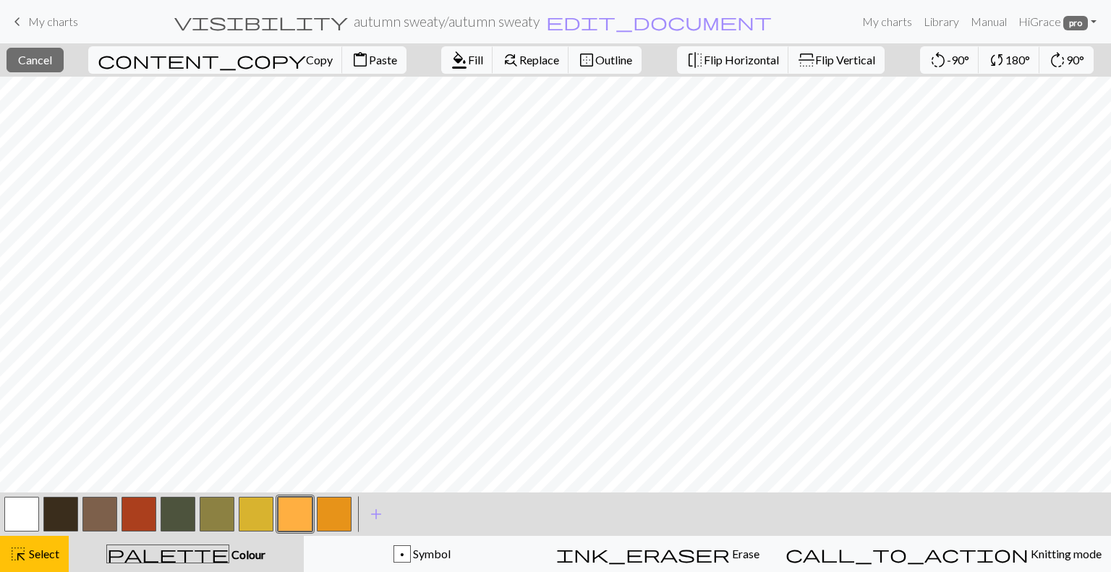
click at [25, 512] on button "button" at bounding box center [21, 514] width 35 height 35
click at [468, 63] on span "Fill" at bounding box center [475, 60] width 15 height 14
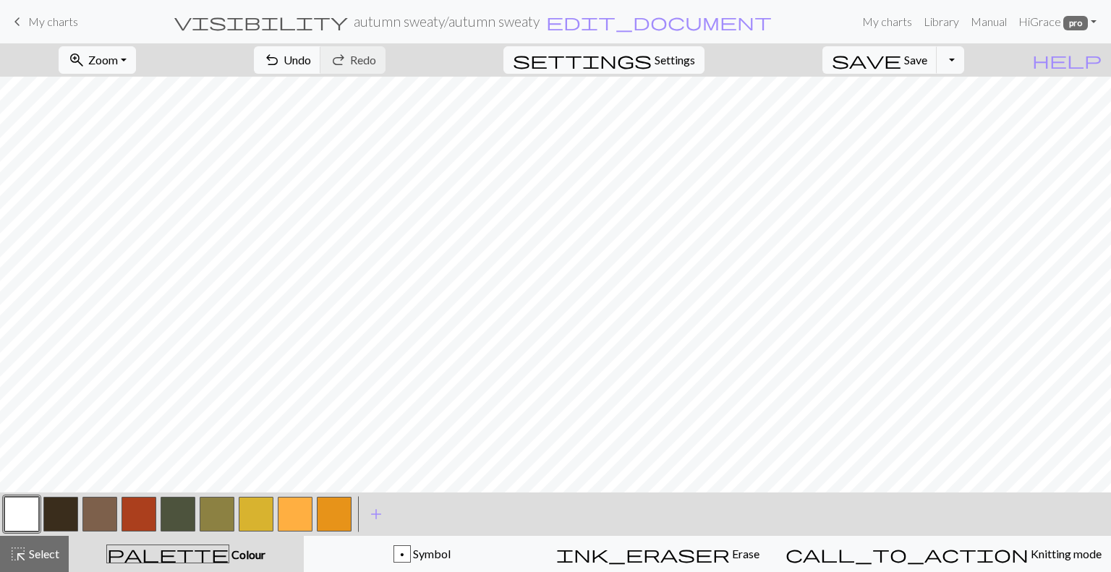
click at [285, 518] on button "button" at bounding box center [295, 514] width 35 height 35
click at [20, 554] on span "highlight_alt" at bounding box center [17, 554] width 17 height 20
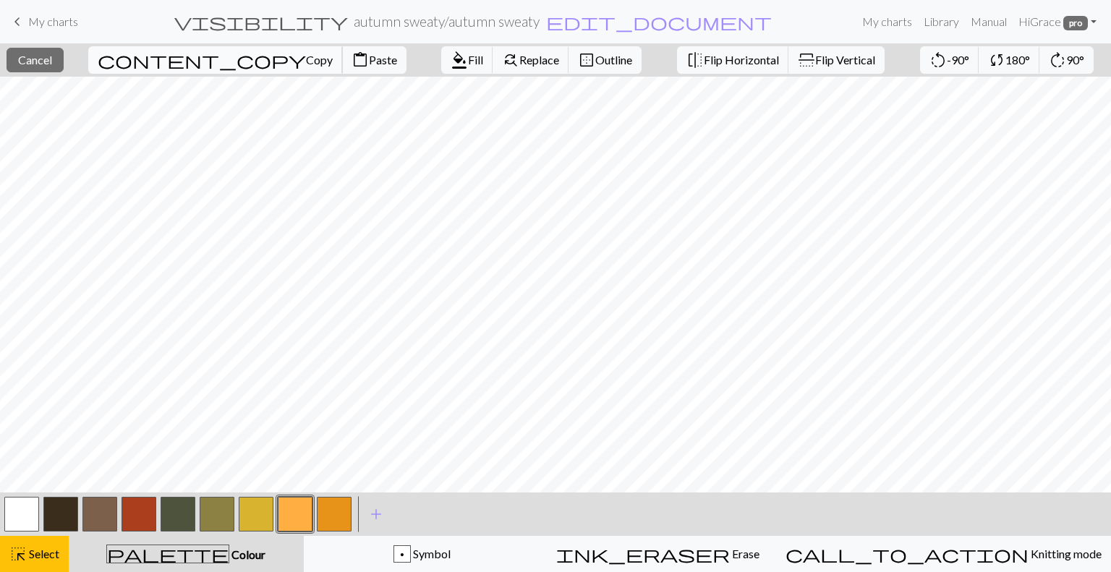
click at [306, 64] on span "Copy" at bounding box center [319, 60] width 27 height 14
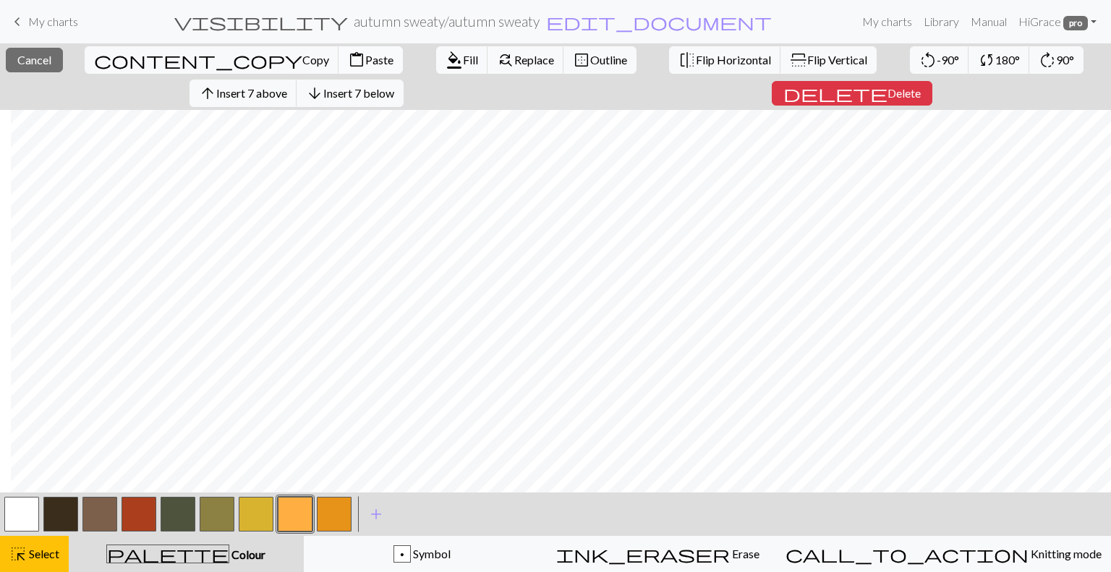
click at [339, 59] on button "content_paste Paste" at bounding box center [371, 59] width 64 height 27
click at [41, 549] on span "Select" at bounding box center [43, 554] width 33 height 14
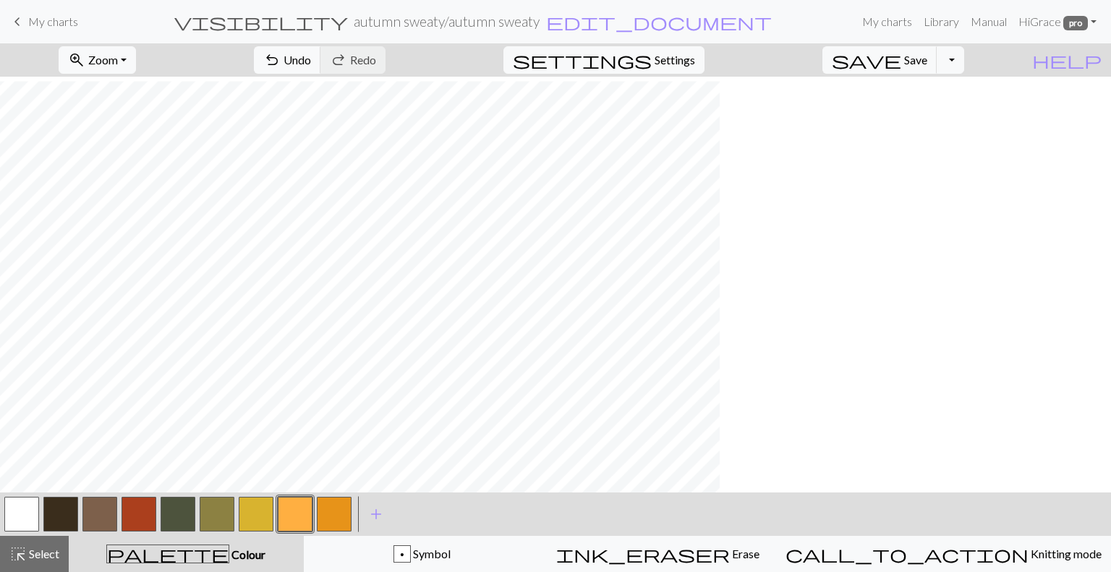
scroll to position [290, 0]
click at [321, 51] on button "undo Undo Undo" at bounding box center [287, 59] width 67 height 27
click at [30, 563] on button "highlight_alt Select Select" at bounding box center [34, 554] width 69 height 36
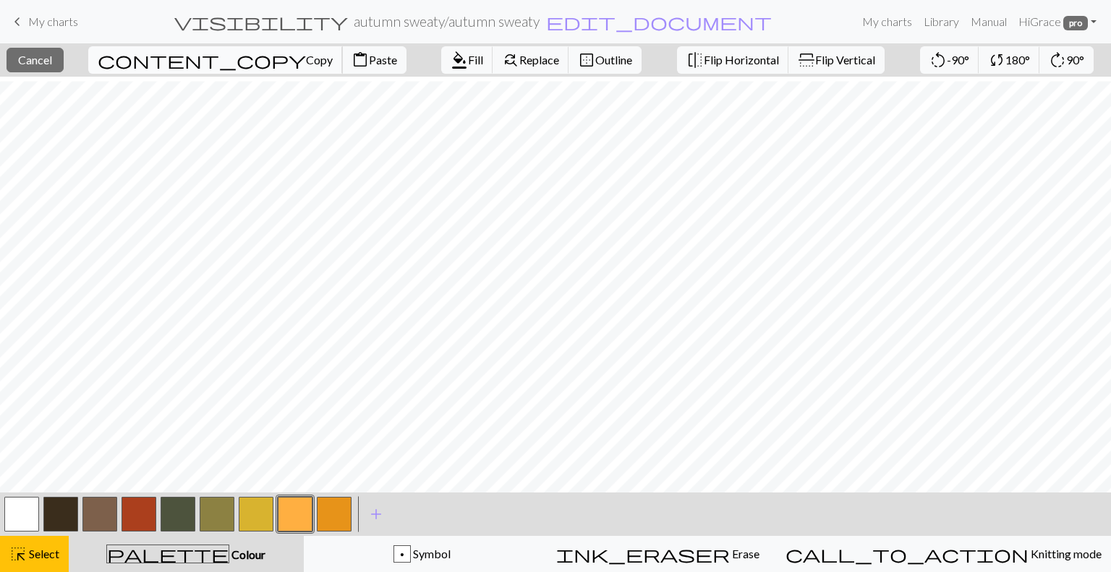
click at [306, 57] on span "Copy" at bounding box center [319, 60] width 27 height 14
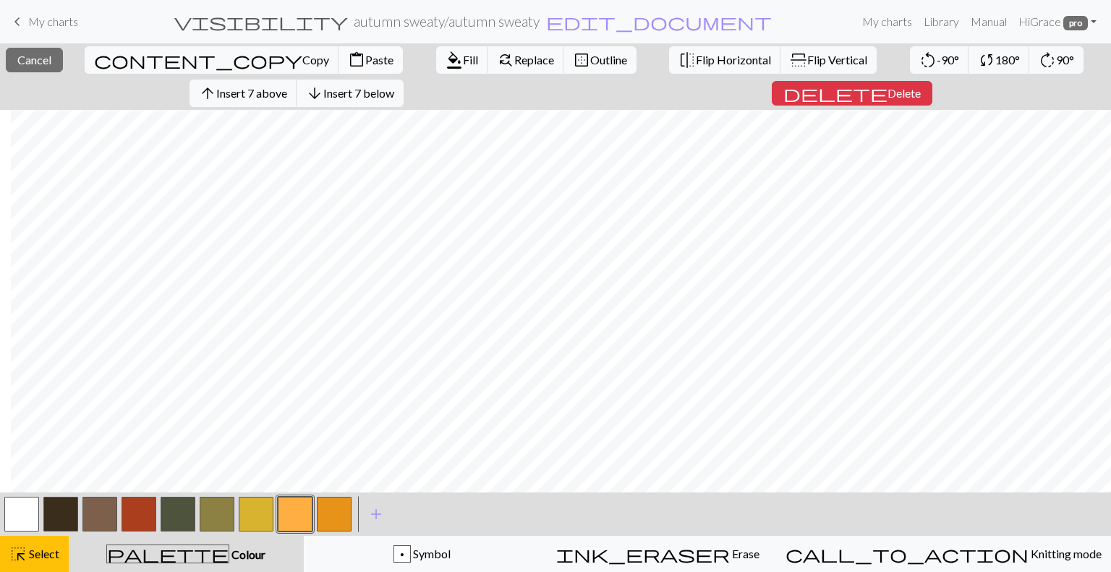
click at [365, 57] on span "Paste" at bounding box center [379, 60] width 28 height 14
click at [20, 568] on button "highlight_alt Select Select" at bounding box center [34, 554] width 69 height 36
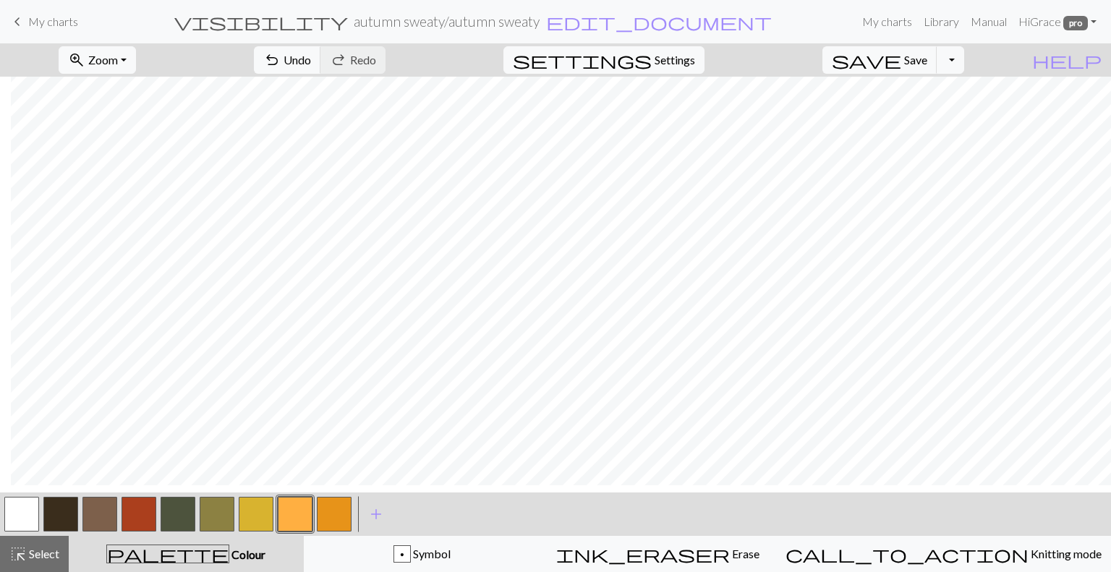
scroll to position [278, 402]
click at [49, 561] on div "highlight_alt Select Select" at bounding box center [34, 553] width 50 height 17
click at [43, 553] on span "Select" at bounding box center [43, 554] width 33 height 14
click at [35, 561] on span "Select" at bounding box center [43, 554] width 33 height 14
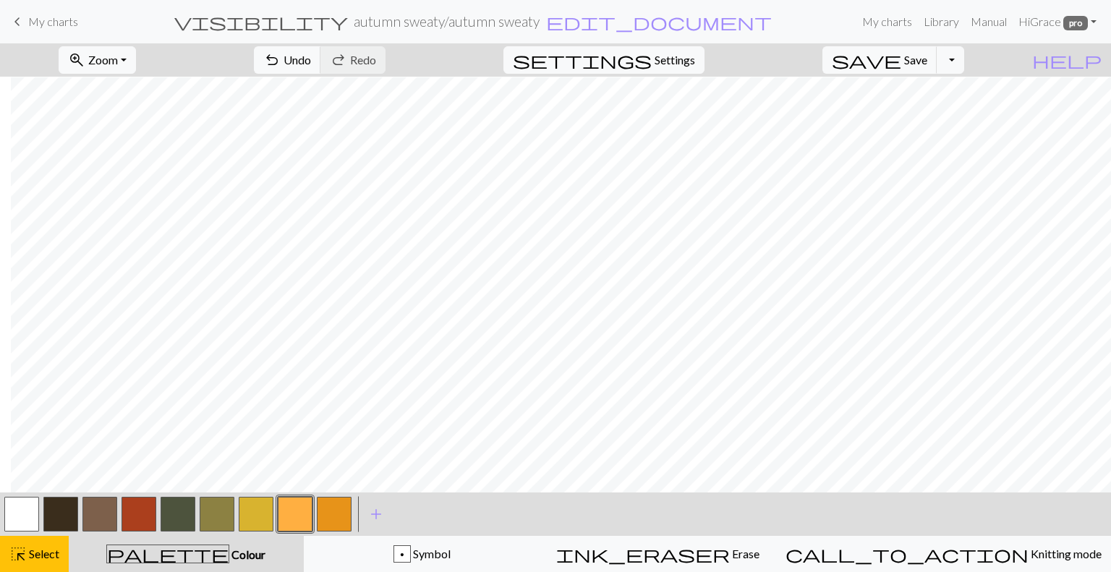
click at [61, 514] on button "button" at bounding box center [60, 514] width 35 height 35
click at [40, 559] on span "Select" at bounding box center [43, 554] width 33 height 14
click at [51, 552] on span "Select" at bounding box center [43, 554] width 33 height 14
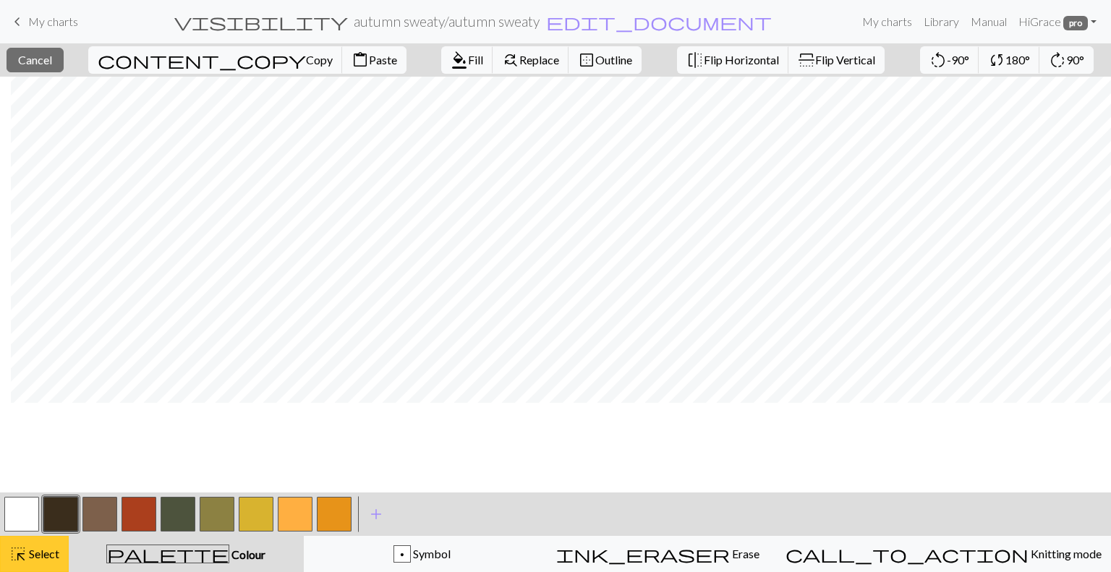
scroll to position [0, 402]
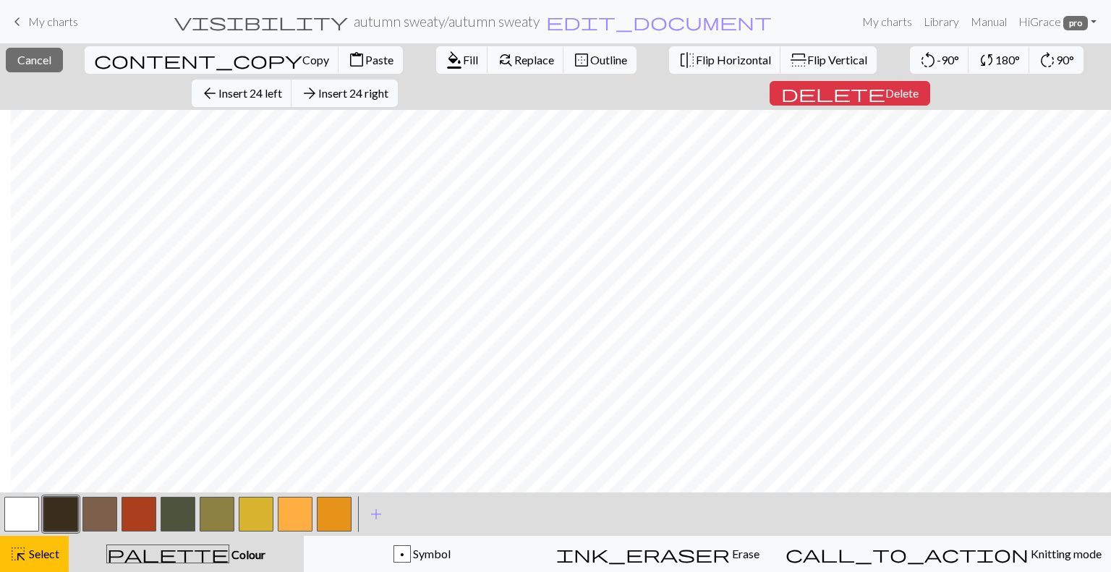
click at [425, 44] on div "format_color_fill Fill find_replace Replace border_outer Outline" at bounding box center [536, 59] width 222 height 33
click at [463, 64] on span "Fill" at bounding box center [470, 60] width 15 height 14
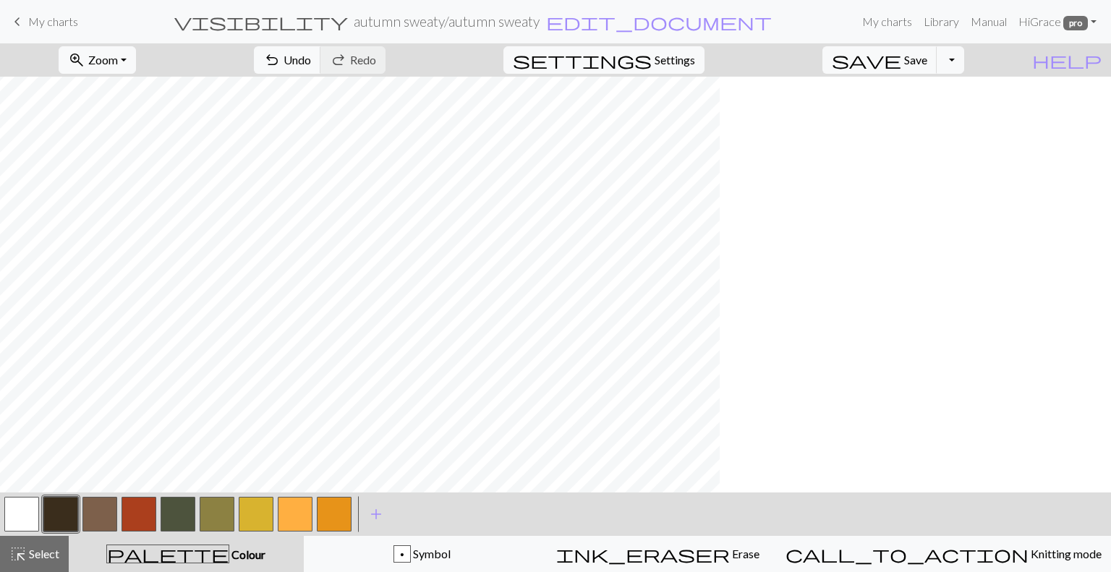
scroll to position [223, 0]
click at [49, 554] on span "Select" at bounding box center [43, 554] width 33 height 14
click at [25, 514] on button "button" at bounding box center [21, 514] width 35 height 35
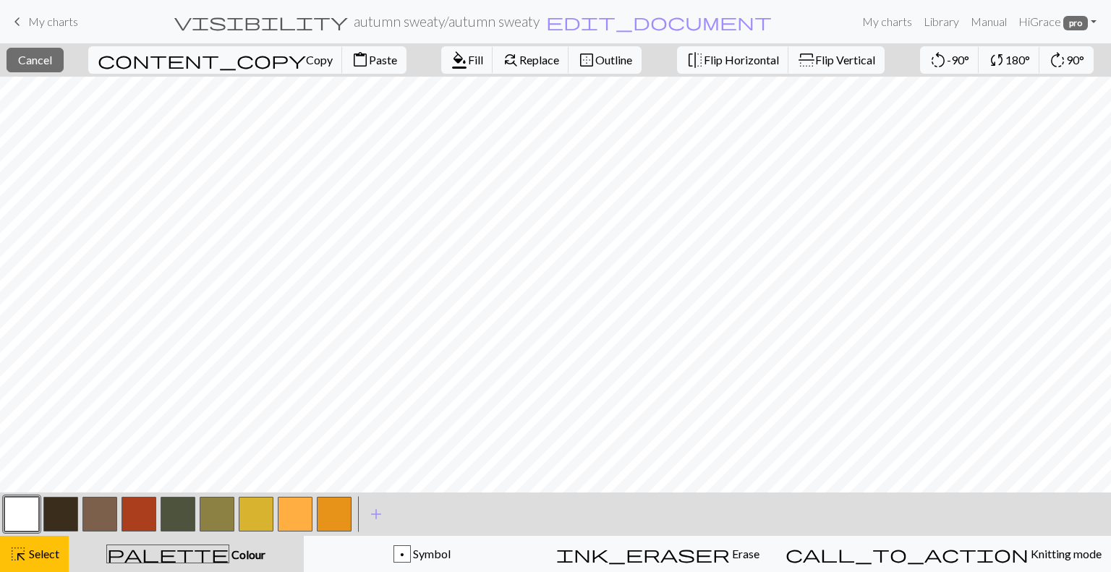
click at [27, 551] on span "Select" at bounding box center [43, 554] width 33 height 14
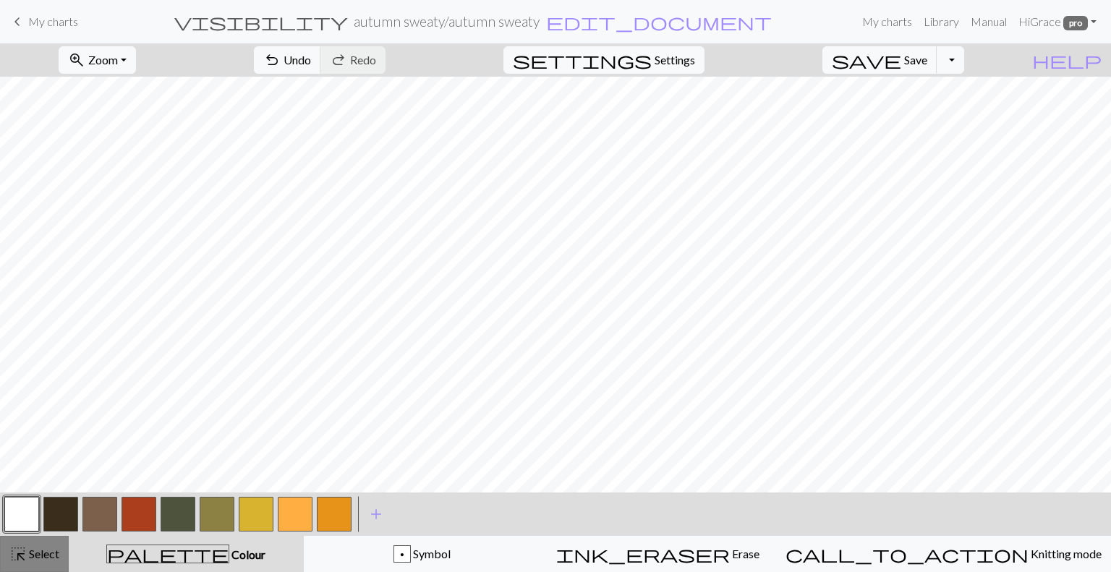
click at [47, 561] on span "Select" at bounding box center [43, 554] width 33 height 14
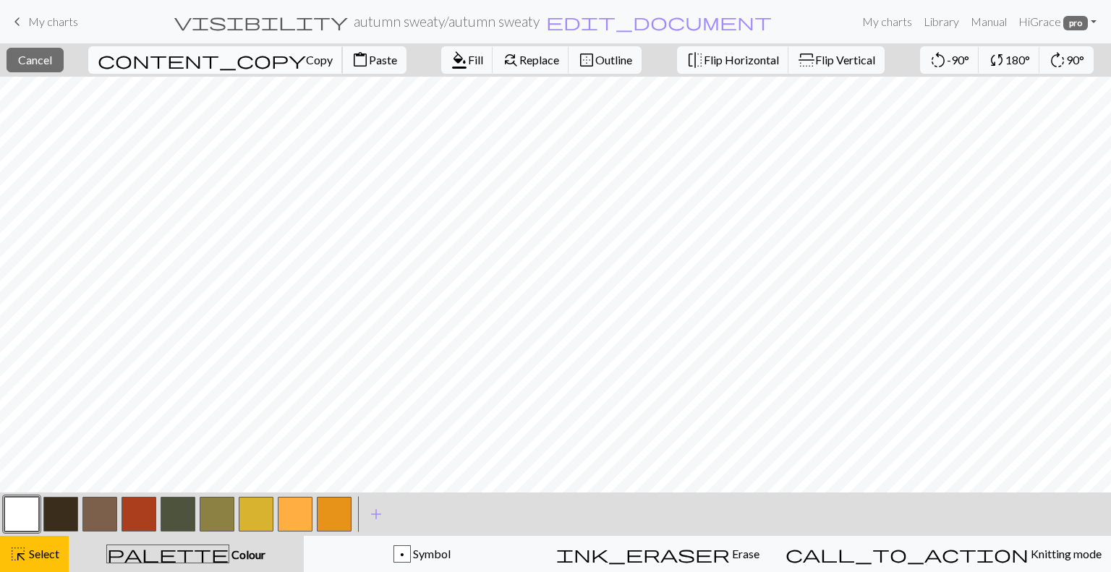
click at [306, 60] on span "Copy" at bounding box center [319, 60] width 27 height 14
click at [369, 54] on span "Paste" at bounding box center [383, 60] width 28 height 14
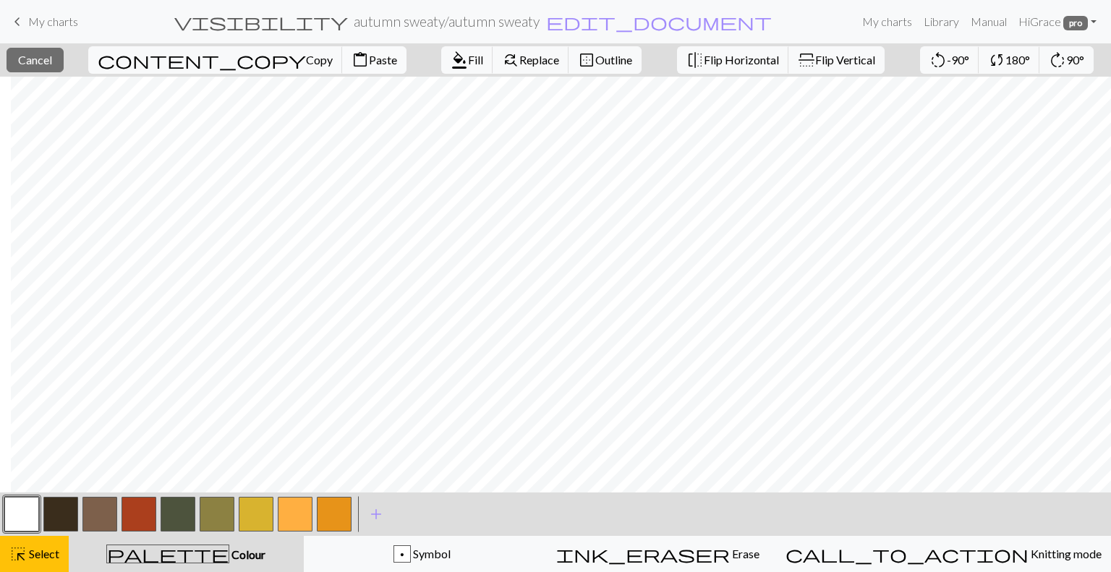
click at [369, 54] on span "Paste" at bounding box center [383, 60] width 28 height 14
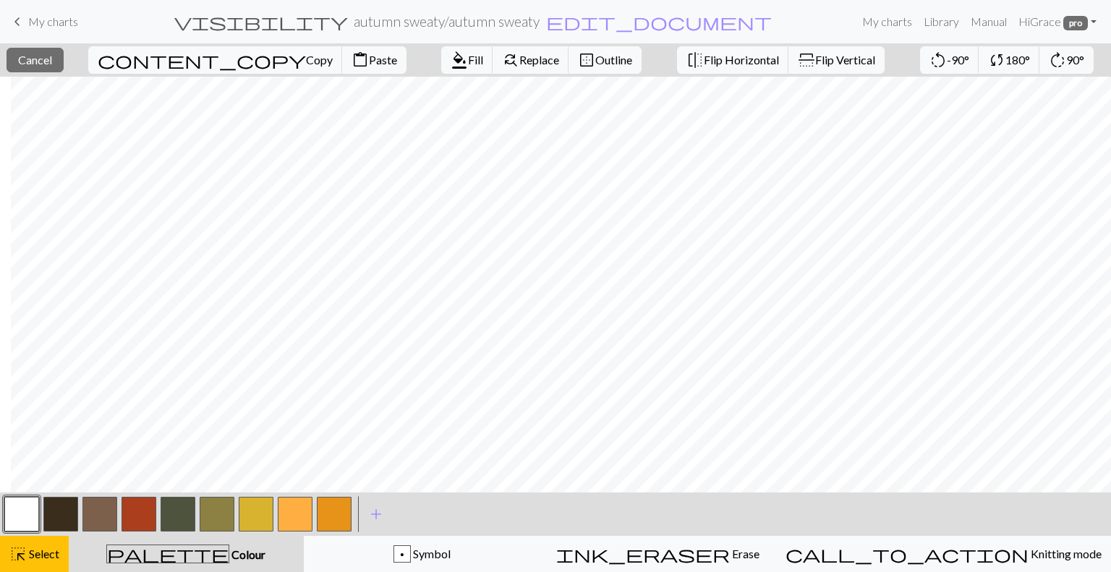
drag, startPoint x: 254, startPoint y: 54, endPoint x: 292, endPoint y: 27, distance: 46.3
click at [292, 27] on div "keyboard_arrow_left My charts visibility autumn sweaty / autumn sweaty edit_doc…" at bounding box center [555, 286] width 1111 height 572
click at [277, 124] on div "keyboard_arrow_left My charts visibility autumn sweaty / autumn sweaty edit_doc…" at bounding box center [555, 286] width 1111 height 572
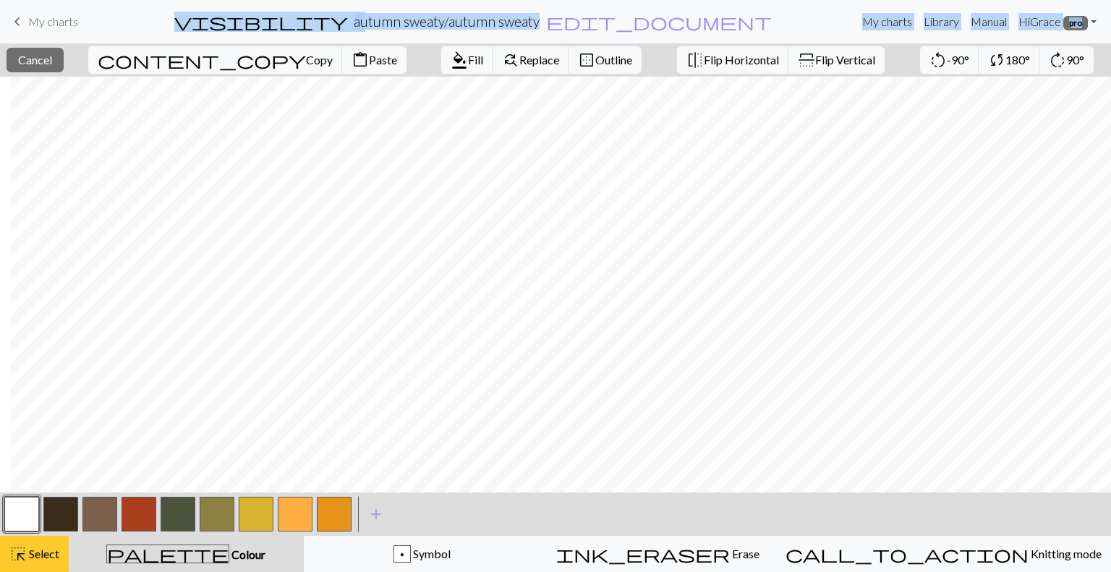
click at [35, 555] on span "Select" at bounding box center [43, 554] width 33 height 14
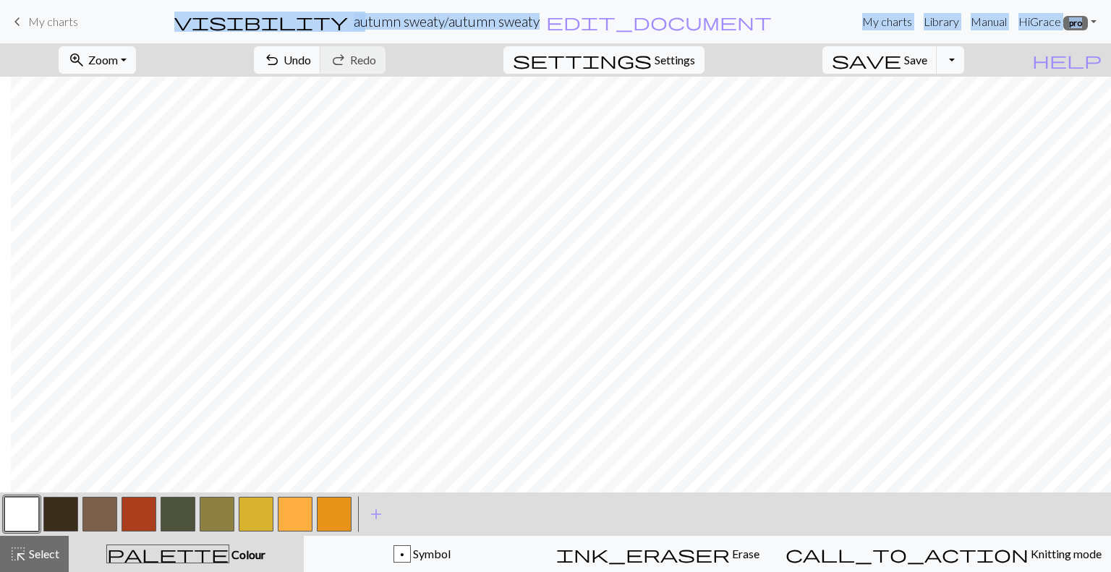
click at [224, 57] on div "zoom_in Zoom Zoom Fit all Fit width Fit height 50% 100% 150% 200% undo Undo Und…" at bounding box center [511, 59] width 1023 height 33
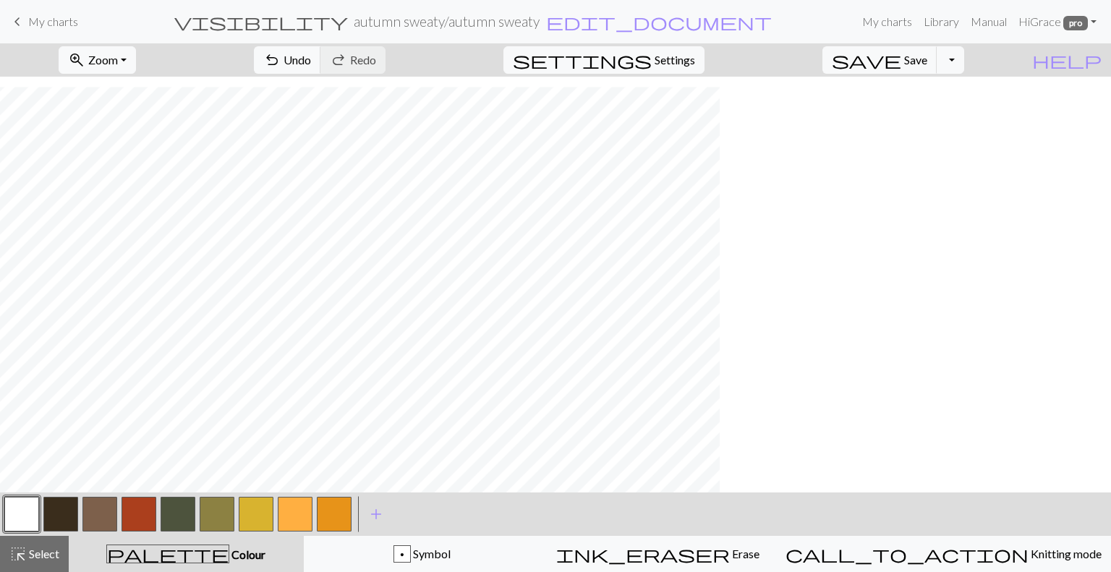
scroll to position [296, 0]
click at [137, 506] on button "button" at bounding box center [139, 514] width 35 height 35
click at [299, 514] on button "button" at bounding box center [295, 514] width 35 height 35
click at [62, 520] on button "button" at bounding box center [60, 514] width 35 height 35
click at [20, 561] on span "highlight_alt" at bounding box center [17, 554] width 17 height 20
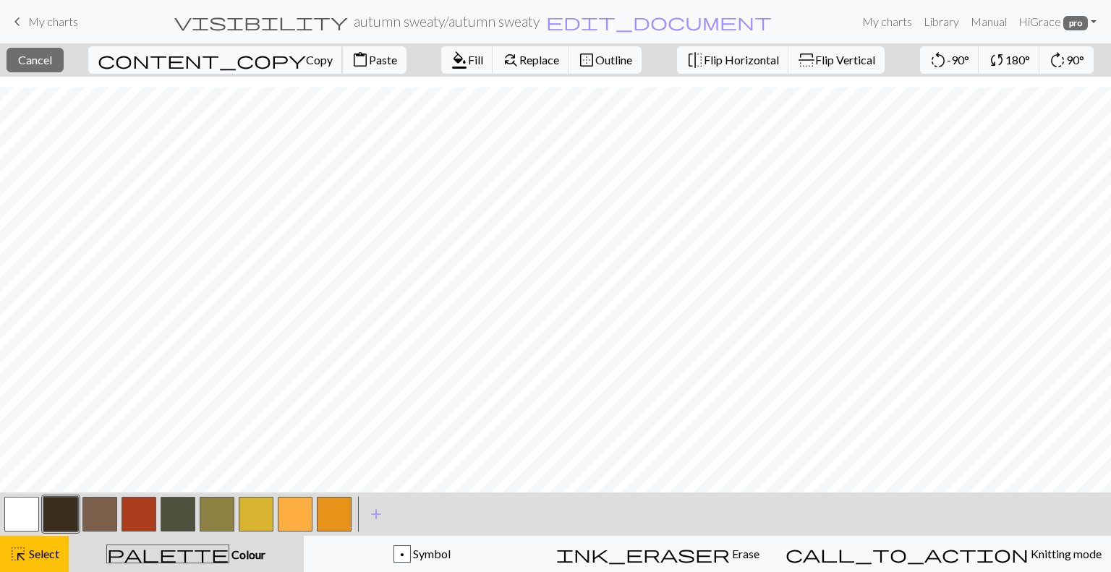
click at [306, 65] on span "Copy" at bounding box center [319, 60] width 27 height 14
click at [369, 67] on span "Paste" at bounding box center [383, 60] width 28 height 14
click at [38, 561] on span "Select" at bounding box center [43, 554] width 33 height 14
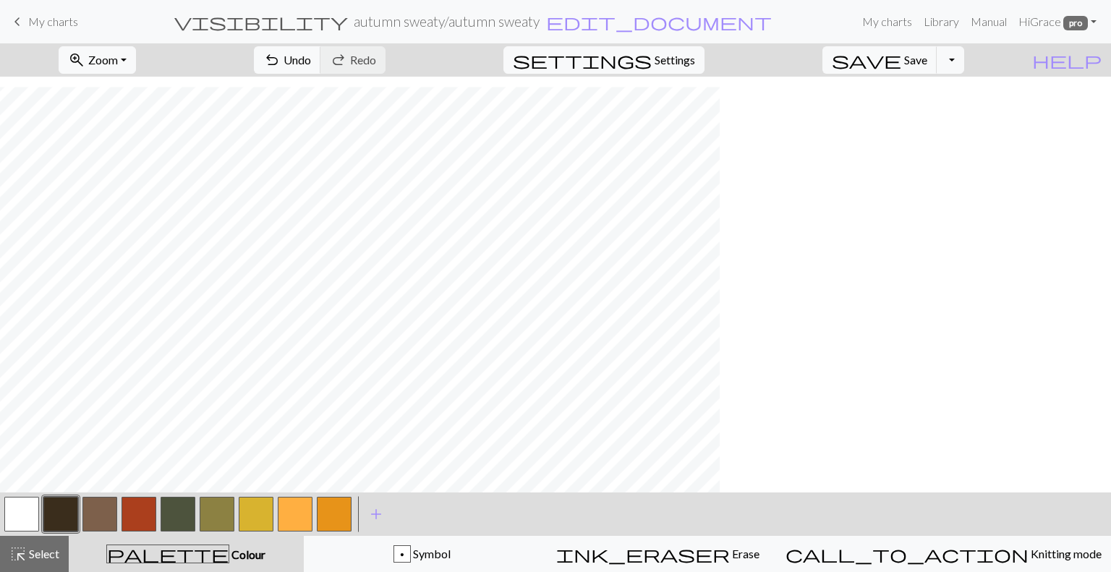
scroll to position [296, 0]
click at [137, 501] on button "button" at bounding box center [139, 514] width 35 height 35
click at [295, 517] on button "button" at bounding box center [295, 514] width 35 height 35
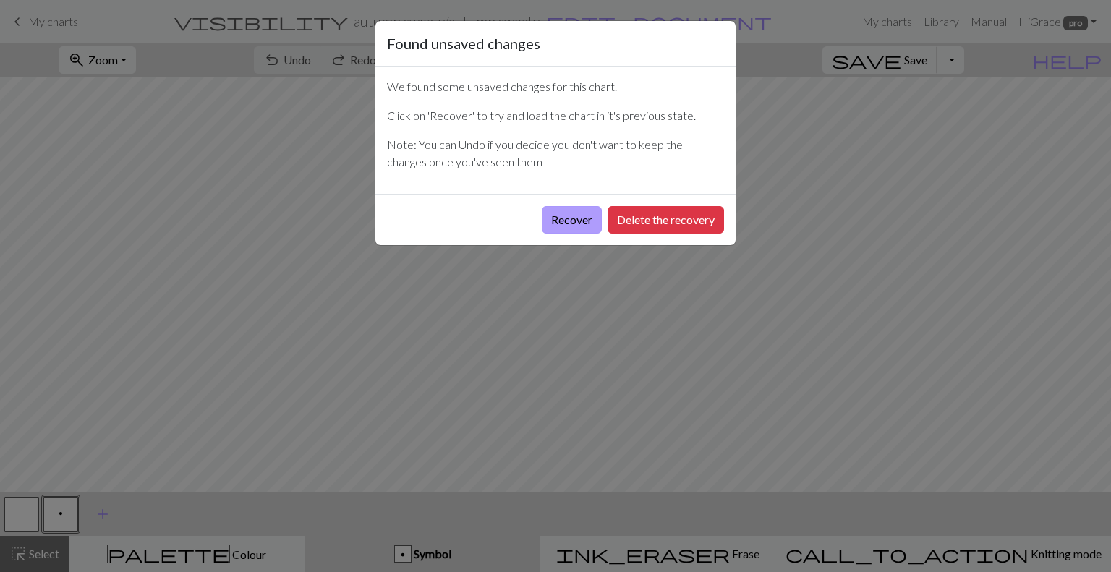
click at [591, 219] on button "Recover" at bounding box center [572, 219] width 60 height 27
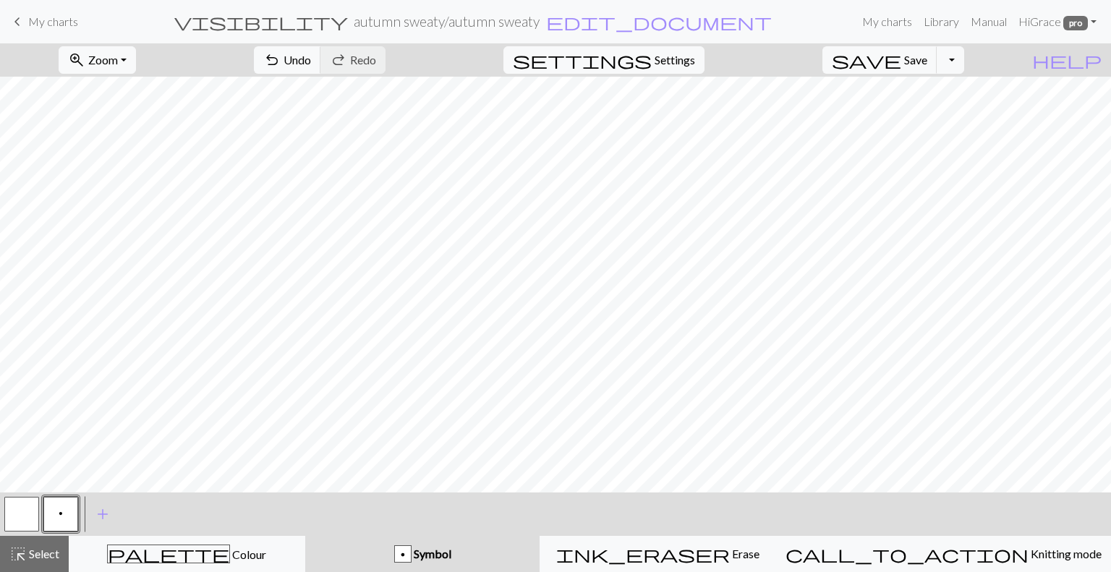
drag, startPoint x: 55, startPoint y: 25, endPoint x: 632, endPoint y: 46, distance: 577.7
click at [55, 25] on span "My charts" at bounding box center [53, 21] width 50 height 14
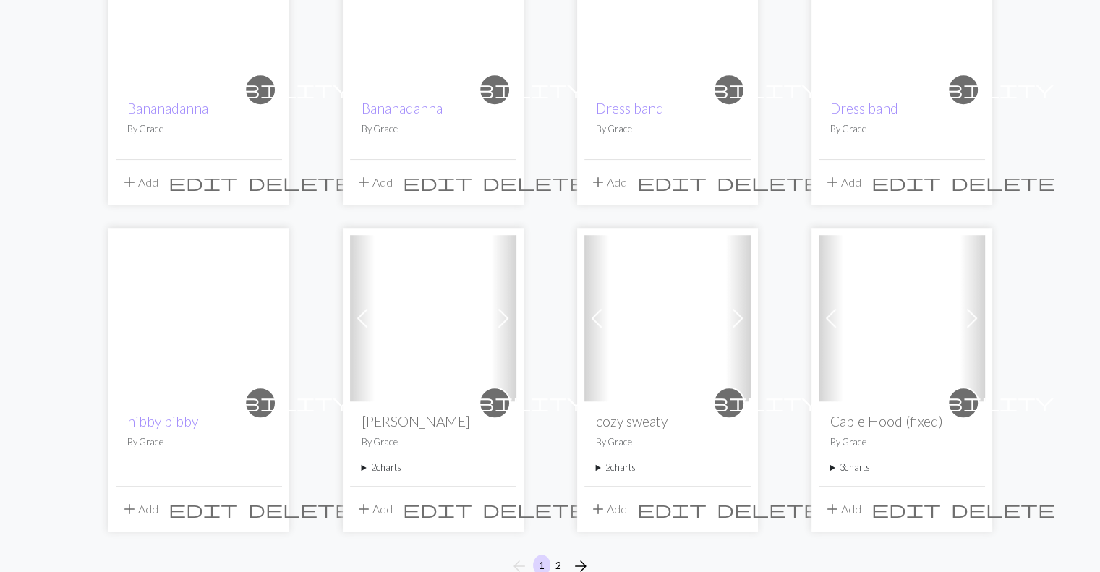
scroll to position [1172, 0]
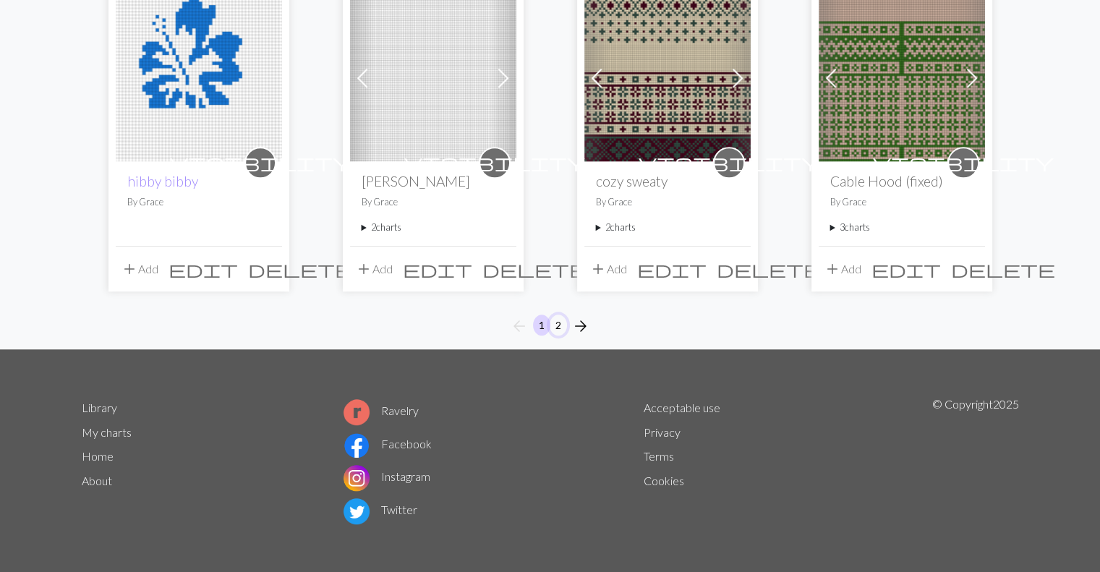
click at [561, 320] on button "2" at bounding box center [558, 325] width 17 height 21
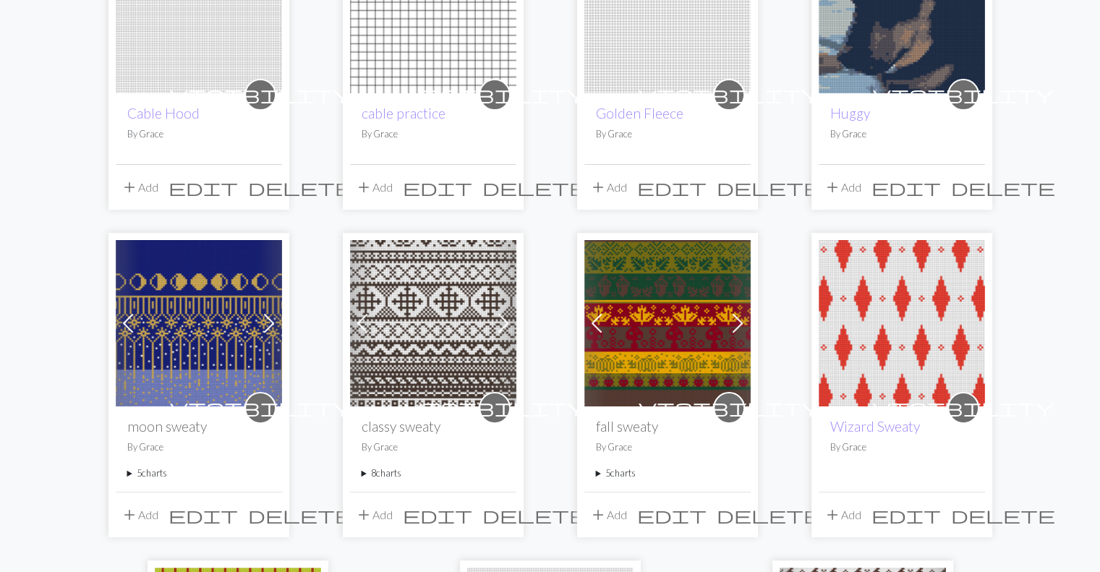
scroll to position [269, 0]
click at [366, 474] on summary "8 charts" at bounding box center [433, 474] width 143 height 14
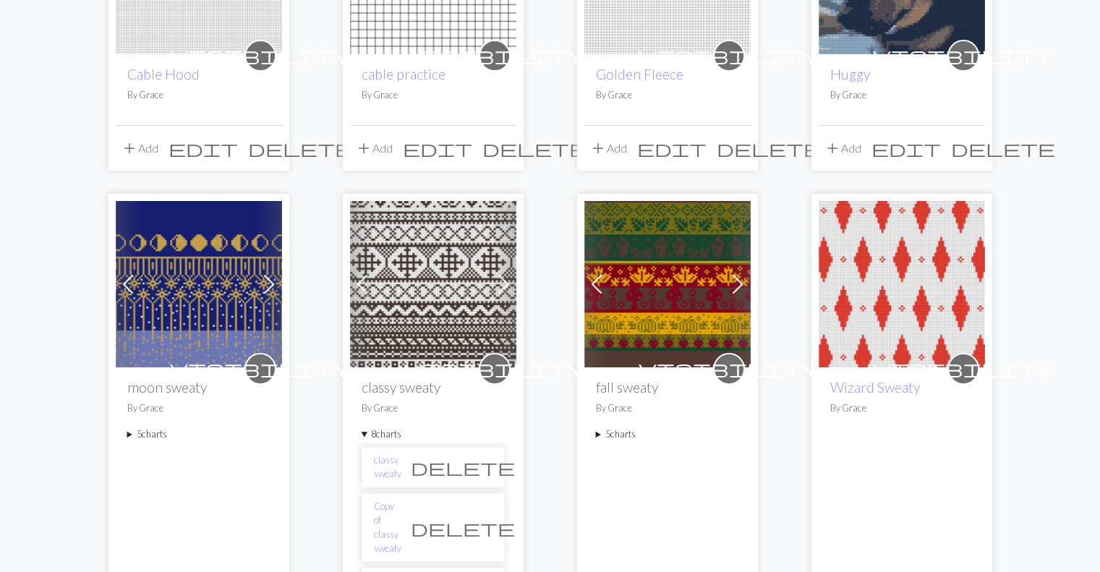
scroll to position [288, 0]
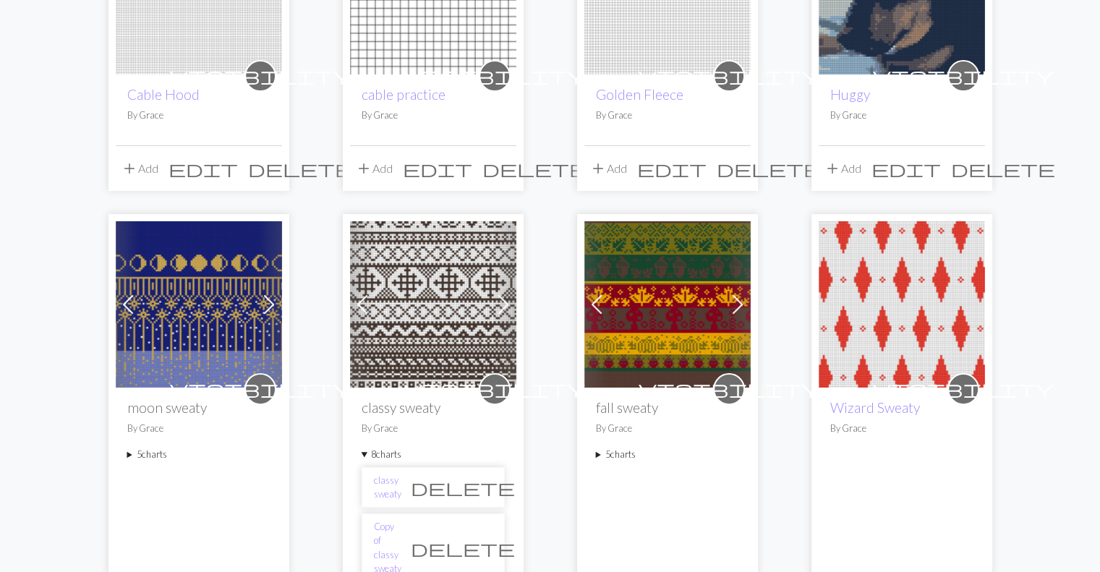
click at [607, 449] on summary "5 charts" at bounding box center [667, 455] width 143 height 14
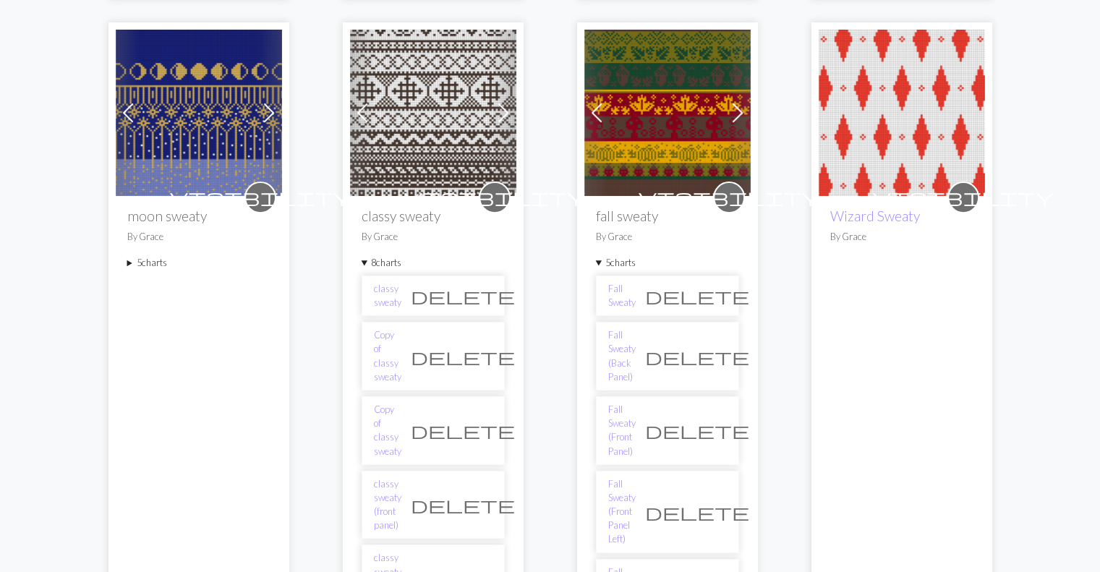
scroll to position [482, 0]
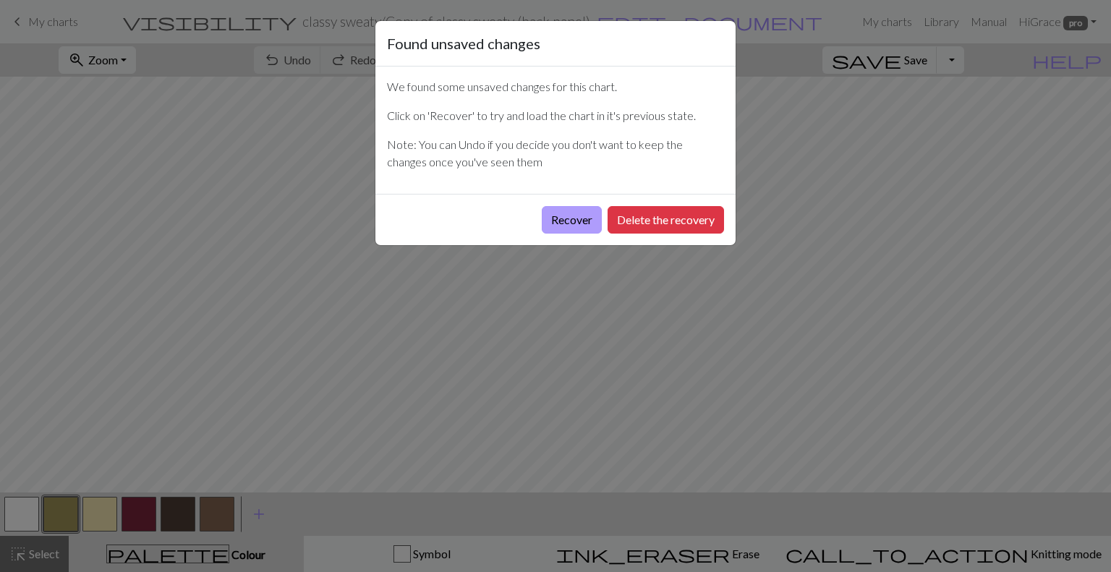
click at [570, 211] on button "Recover" at bounding box center [572, 219] width 60 height 27
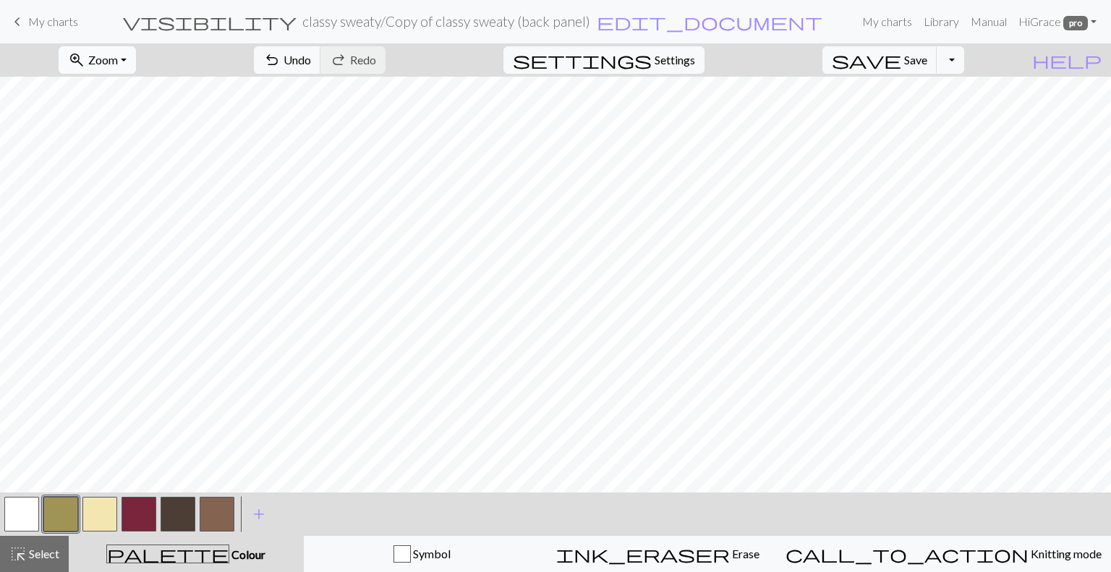
click at [136, 63] on button "zoom_in Zoom Zoom" at bounding box center [97, 59] width 77 height 27
click at [132, 95] on button "Fit all" at bounding box center [117, 91] width 114 height 23
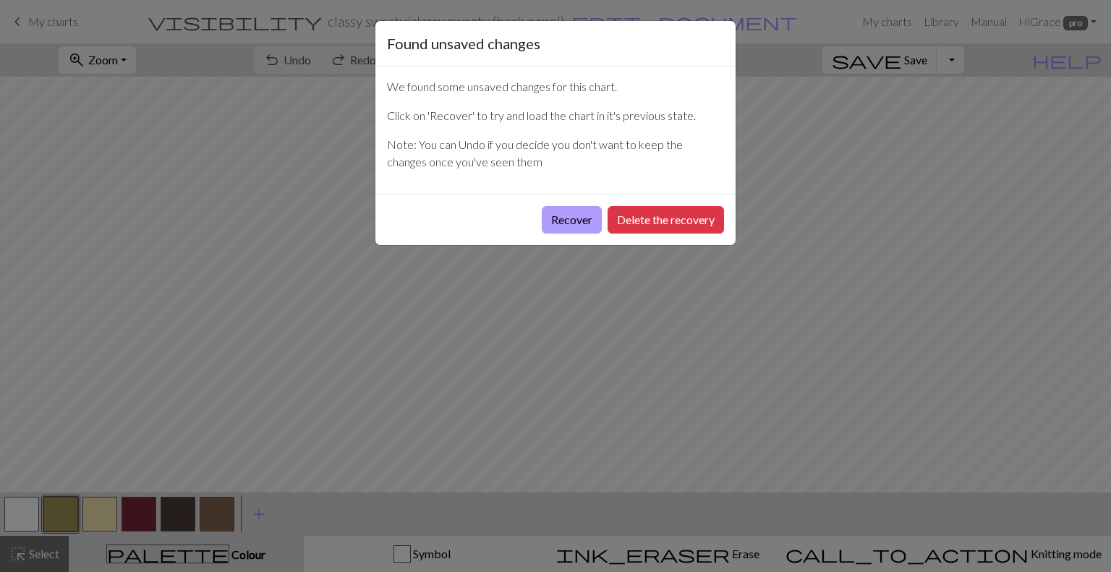
click at [583, 221] on button "Recover" at bounding box center [572, 219] width 60 height 27
click at [564, 218] on button "Recover" at bounding box center [572, 219] width 60 height 27
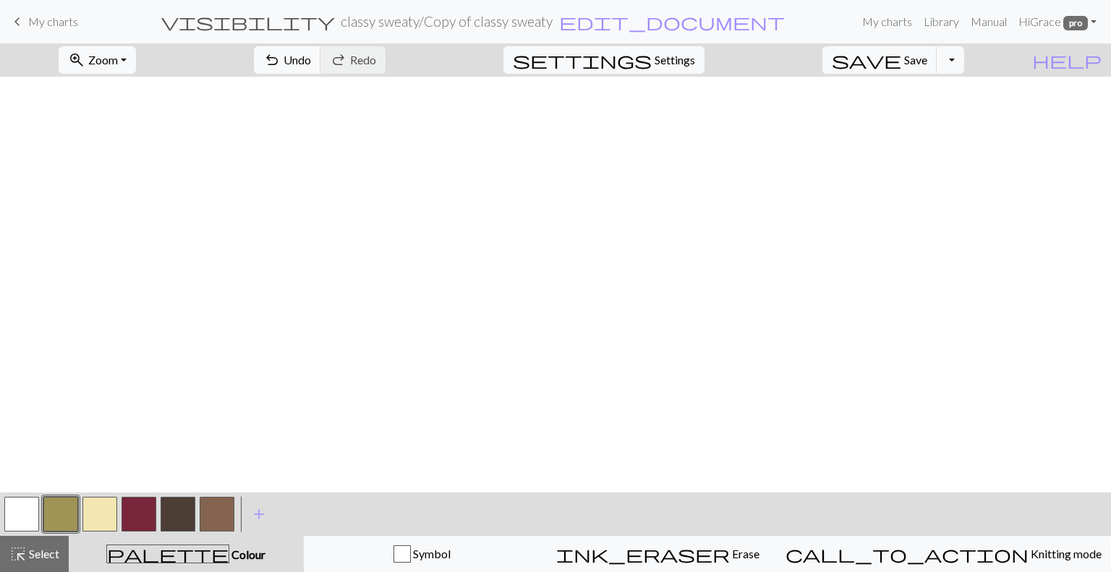
scroll to position [420, 0]
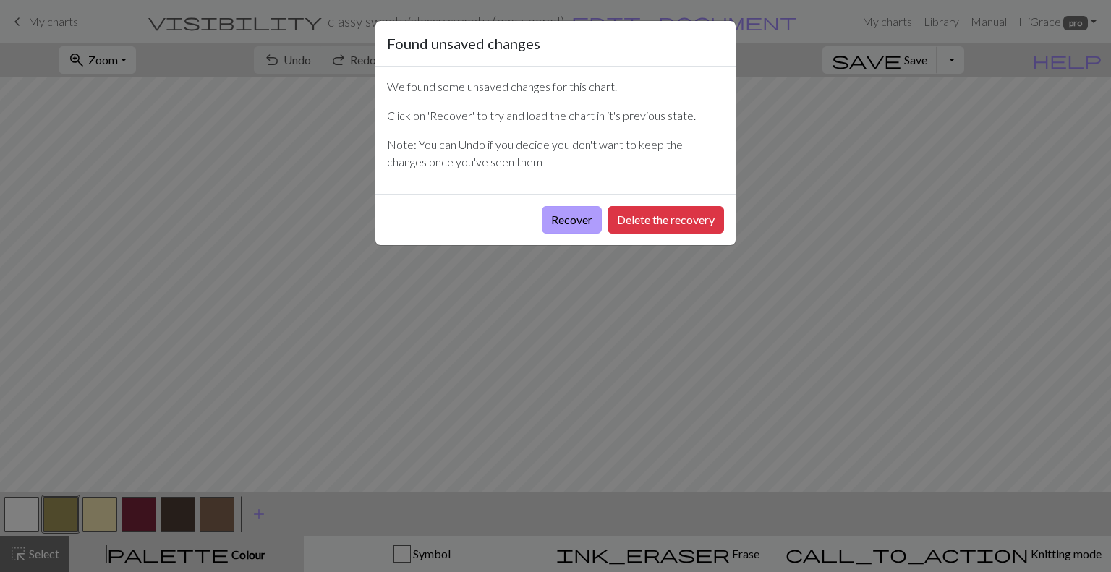
click at [567, 210] on button "Recover" at bounding box center [572, 219] width 60 height 27
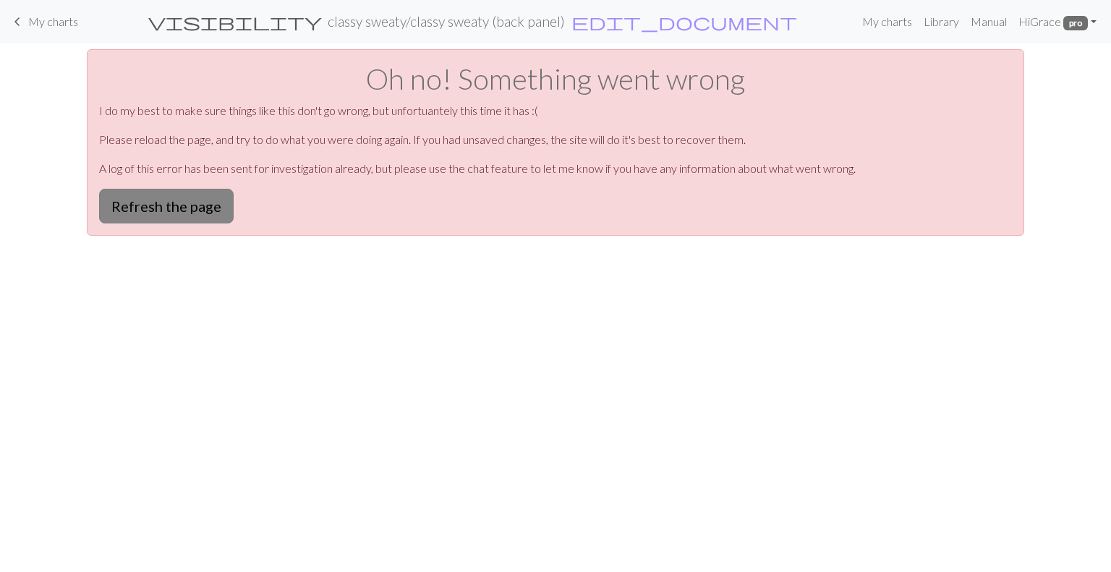
click at [174, 199] on button "Refresh the page" at bounding box center [166, 206] width 135 height 35
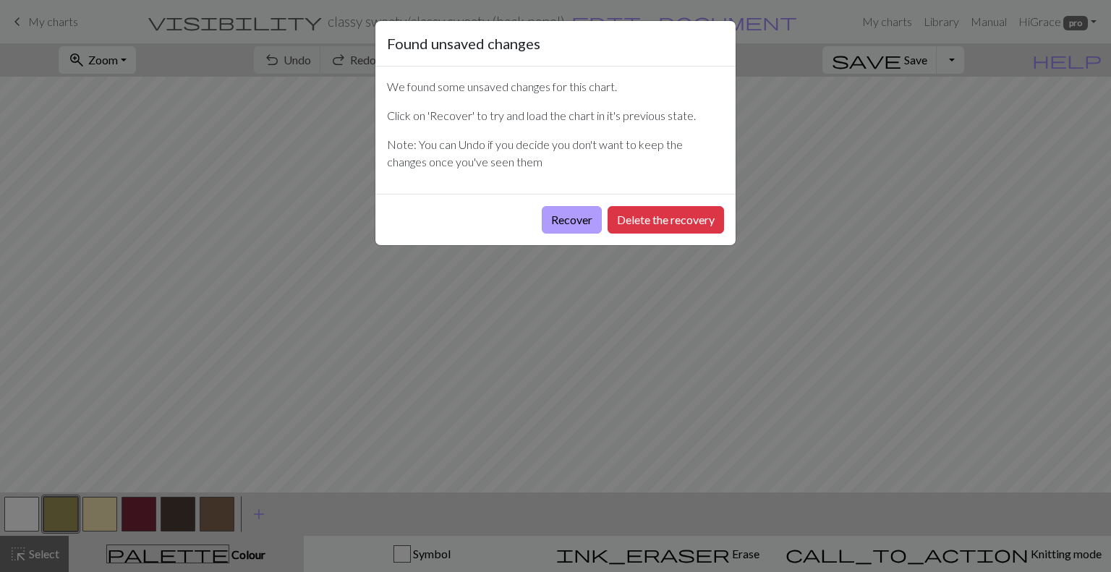
click at [591, 219] on button "Recover" at bounding box center [572, 219] width 60 height 27
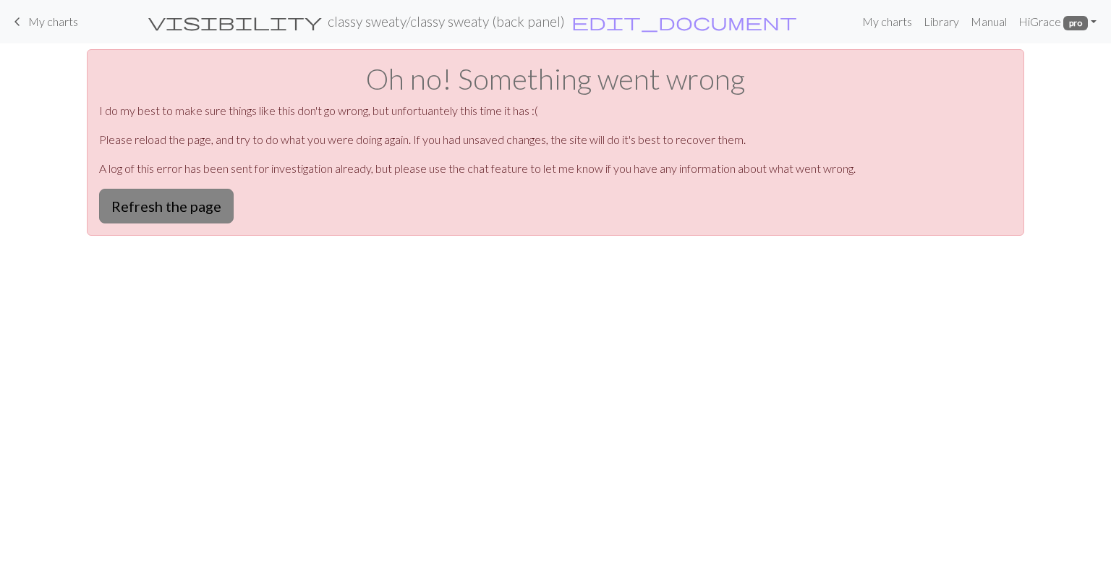
click at [200, 201] on button "Refresh the page" at bounding box center [166, 206] width 135 height 35
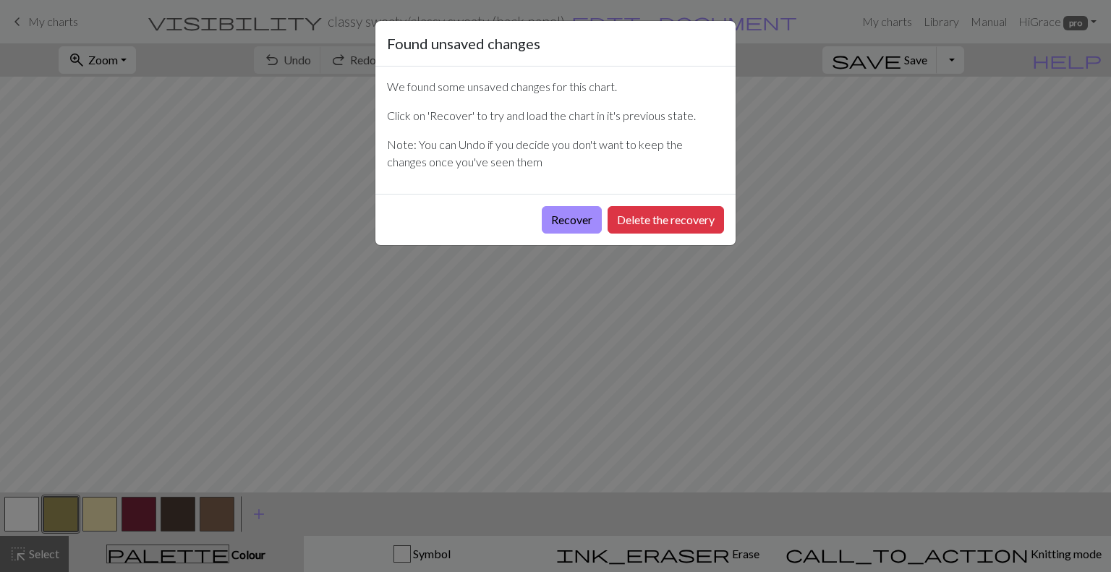
click at [658, 203] on div "Recover Delete the recovery" at bounding box center [555, 219] width 360 height 51
click at [640, 218] on button "Delete the recovery" at bounding box center [666, 219] width 116 height 27
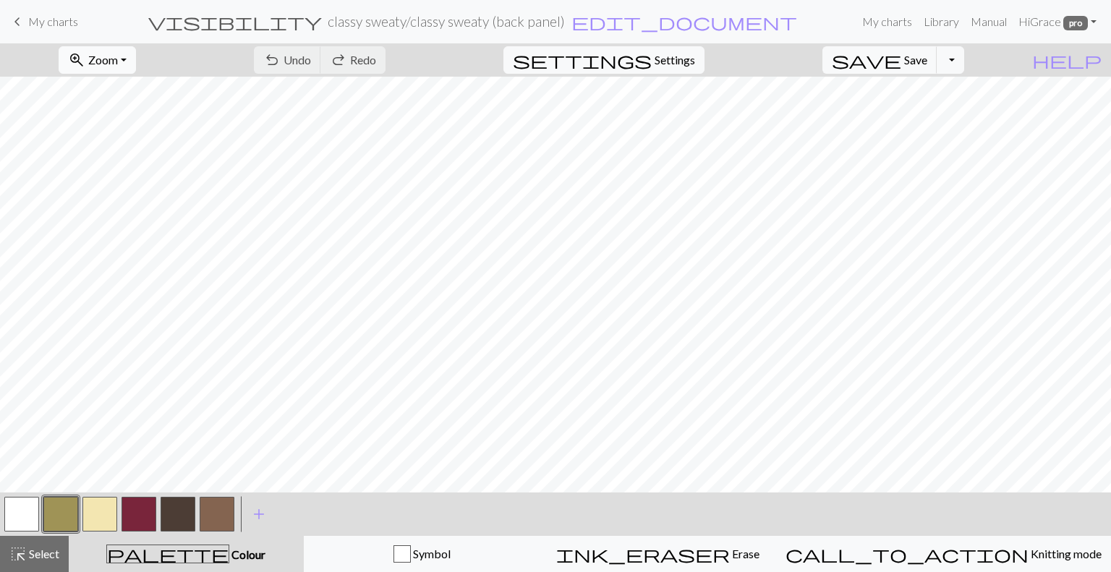
click at [85, 60] on span "zoom_in" at bounding box center [76, 60] width 17 height 20
click at [132, 85] on button "Fit all" at bounding box center [117, 91] width 114 height 23
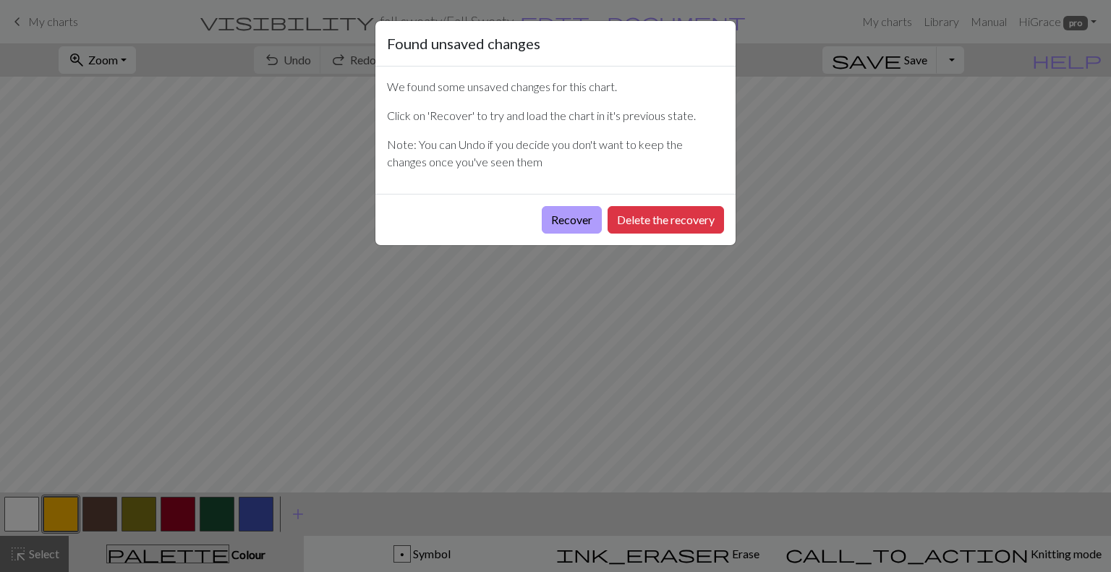
click at [579, 220] on button "Recover" at bounding box center [572, 219] width 60 height 27
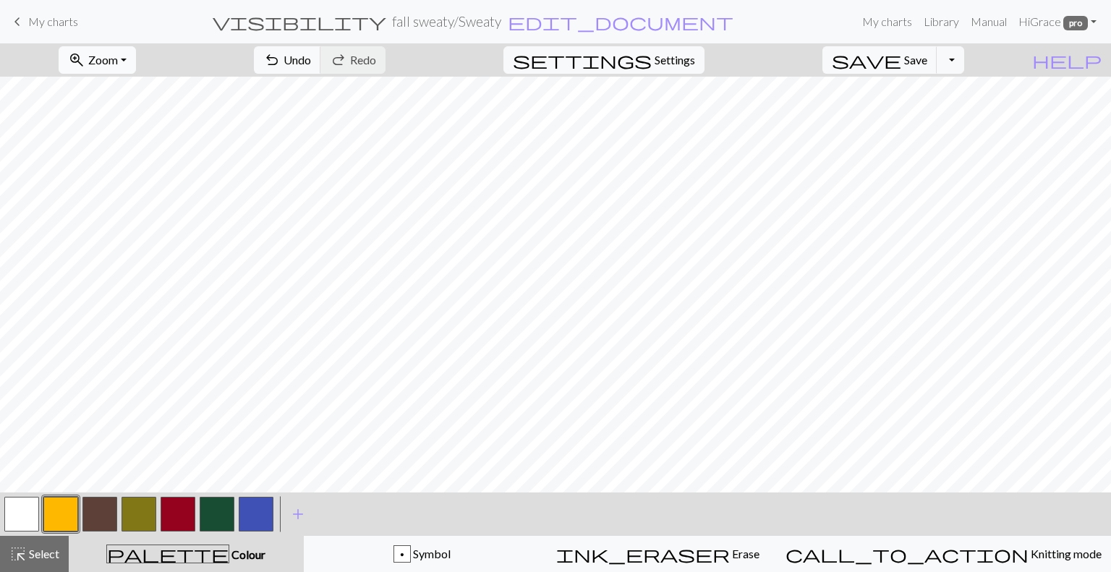
click at [136, 60] on button "zoom_in Zoom Zoom" at bounding box center [97, 59] width 77 height 27
click at [133, 98] on button "Fit all" at bounding box center [117, 91] width 114 height 23
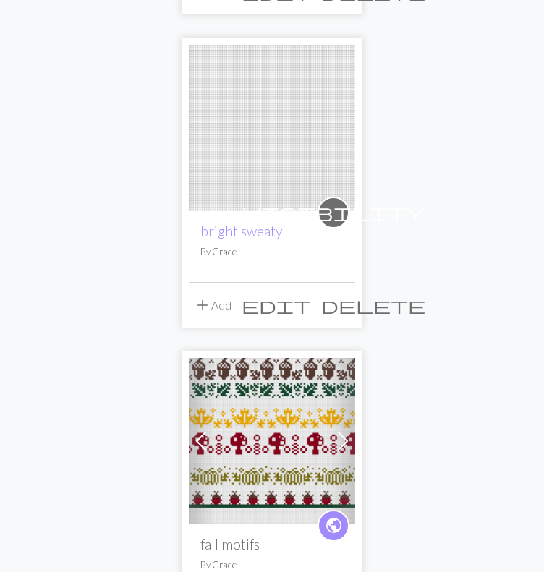
scroll to position [4047, 0]
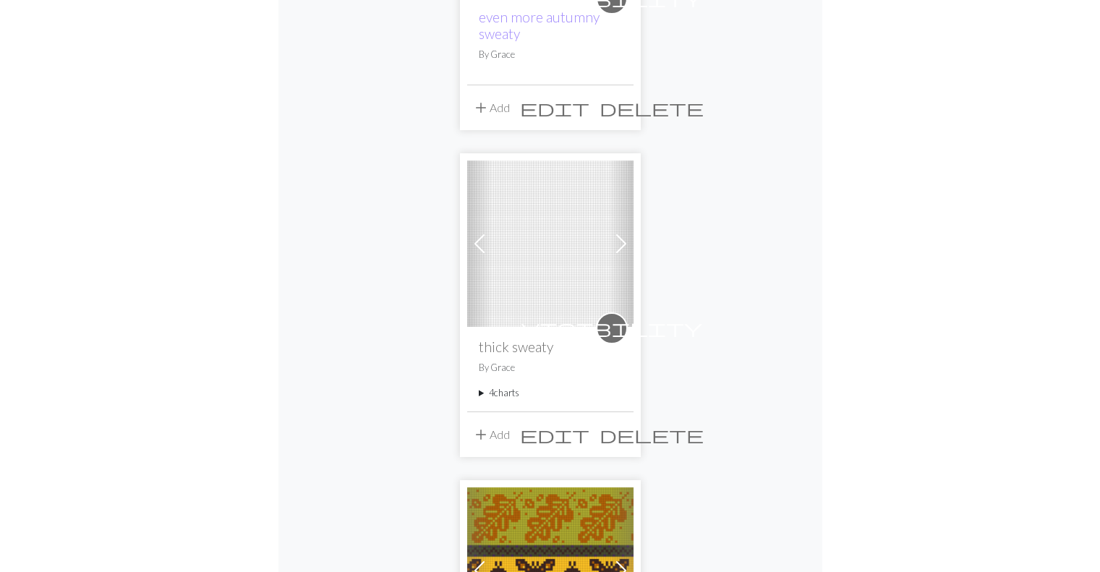
scroll to position [986, 0]
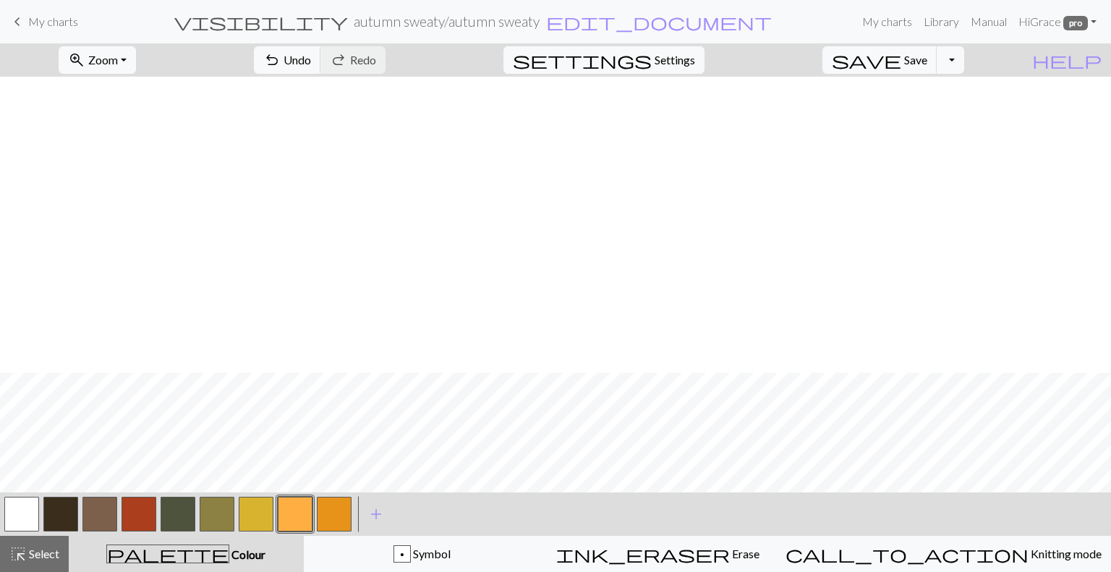
scroll to position [296, 0]
click at [38, 564] on button "highlight_alt Select Select" at bounding box center [34, 554] width 69 height 36
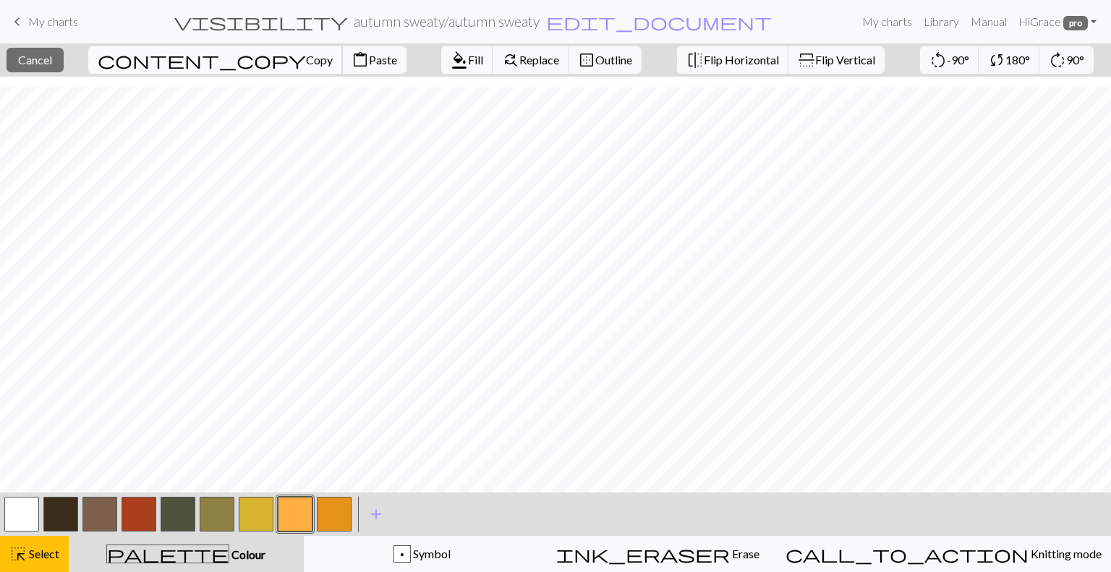
click at [306, 61] on span "Copy" at bounding box center [319, 60] width 27 height 14
click at [369, 53] on span "Paste" at bounding box center [383, 60] width 28 height 14
click at [28, 571] on button "highlight_alt Select Select" at bounding box center [34, 554] width 69 height 36
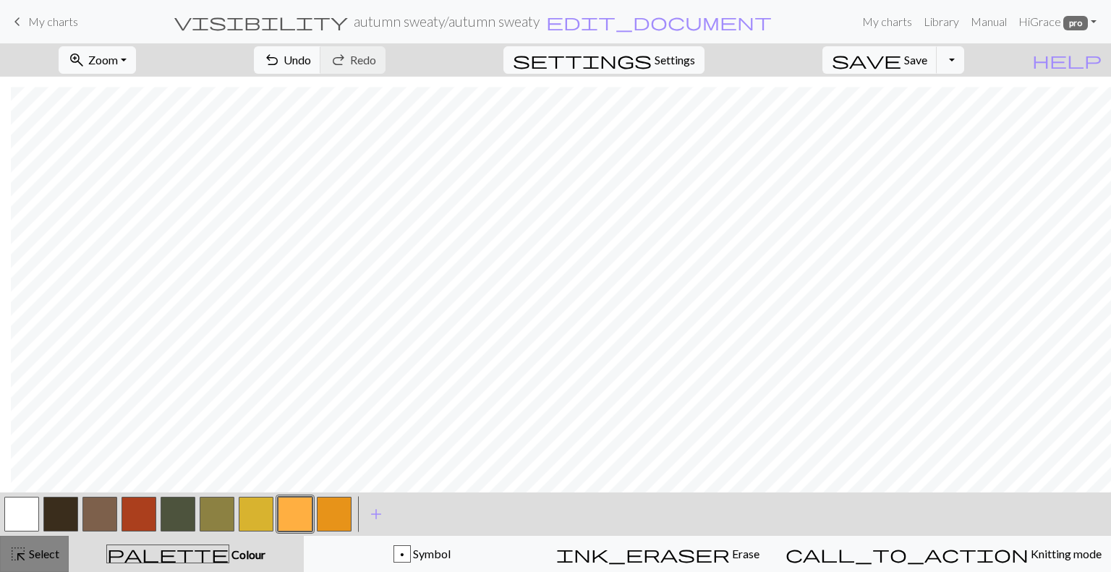
click at [43, 546] on div "highlight_alt Select Select" at bounding box center [34, 553] width 50 height 17
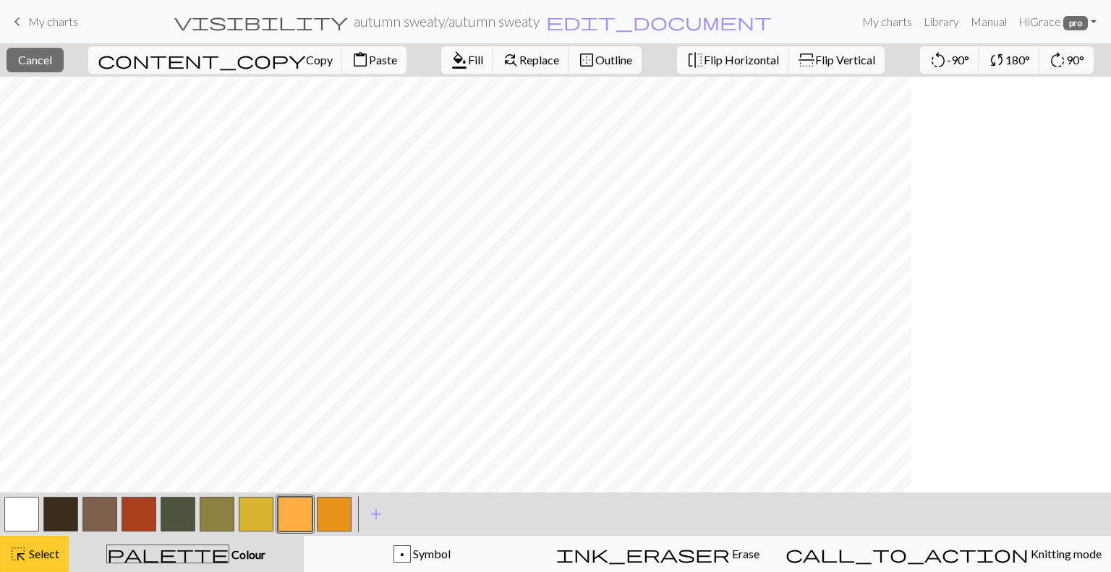
scroll to position [175, 0]
click at [519, 56] on span "Replace" at bounding box center [539, 60] width 40 height 14
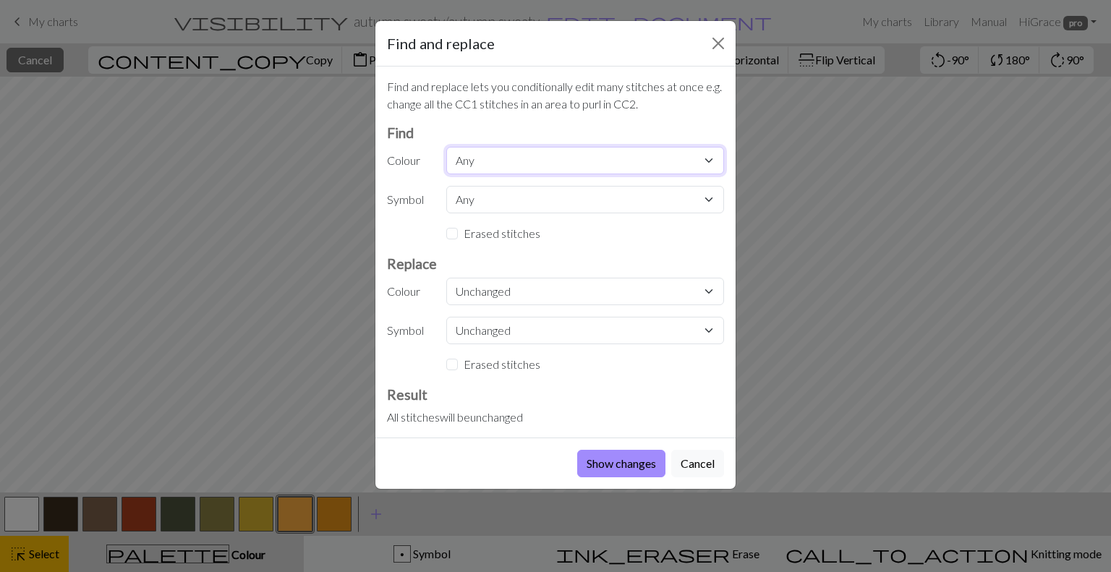
click at [514, 156] on select "Any MC CC1 CC2 CC3 CC4 CC5 CC6 CC7 CC8" at bounding box center [585, 160] width 278 height 27
select select "0"
click at [446, 147] on select "Any MC CC1 CC2 CC3 CC4 CC5 CC6 CC7 CC8" at bounding box center [585, 160] width 278 height 27
click at [499, 296] on select "Unchanged MC CC1 CC2 CC3 CC4 CC5 CC6 CC7 CC8" at bounding box center [585, 291] width 278 height 27
click at [446, 278] on select "Unchanged MC CC1 CC2 CC3 CC4 CC5 CC6 CC7 CC8" at bounding box center [585, 291] width 278 height 27
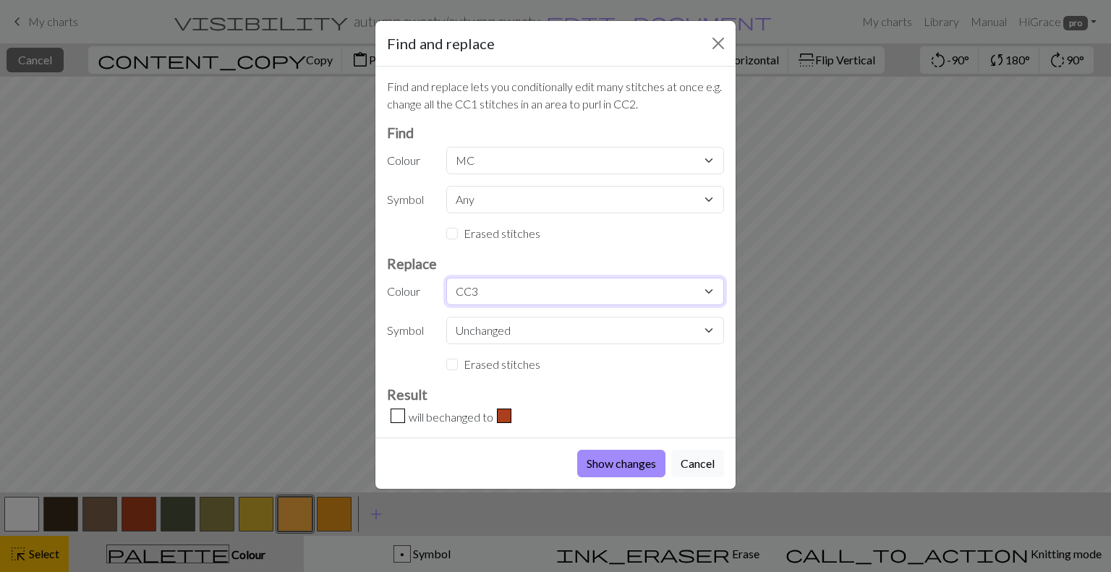
click at [518, 286] on select "Unchanged MC CC1 CC2 CC3 CC4 CC5 CC6 CC7 CC8" at bounding box center [585, 291] width 278 height 27
select select "2"
click at [446, 278] on select "Unchanged MC CC1 CC2 CC3 CC4 CC5 CC6 CC7 CC8" at bounding box center [585, 291] width 278 height 27
click at [618, 459] on button "Show changes" at bounding box center [621, 463] width 88 height 27
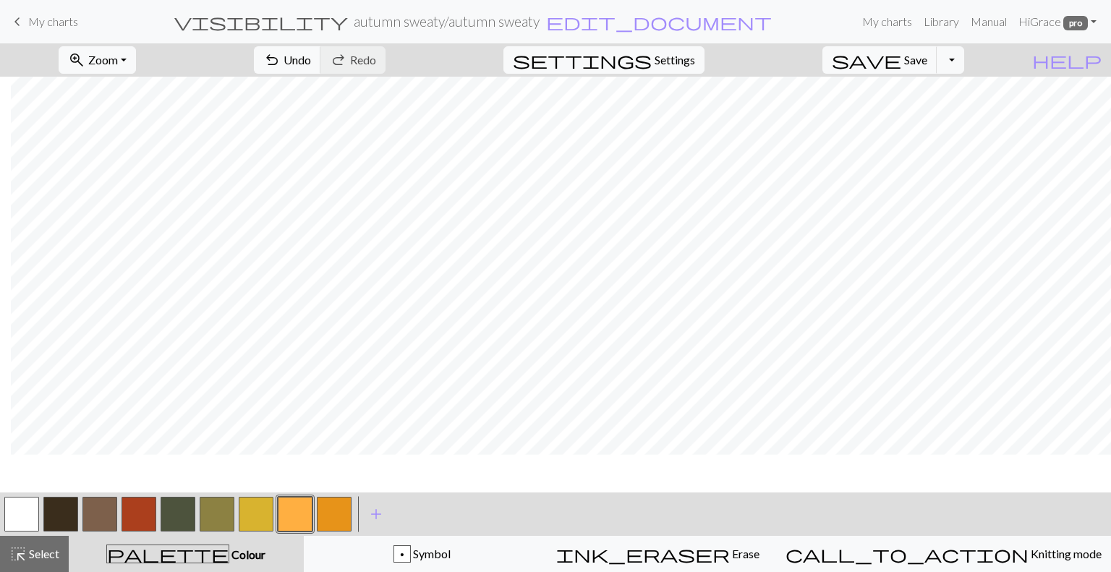
scroll to position [247, 402]
